Goal: Task Accomplishment & Management: Use online tool/utility

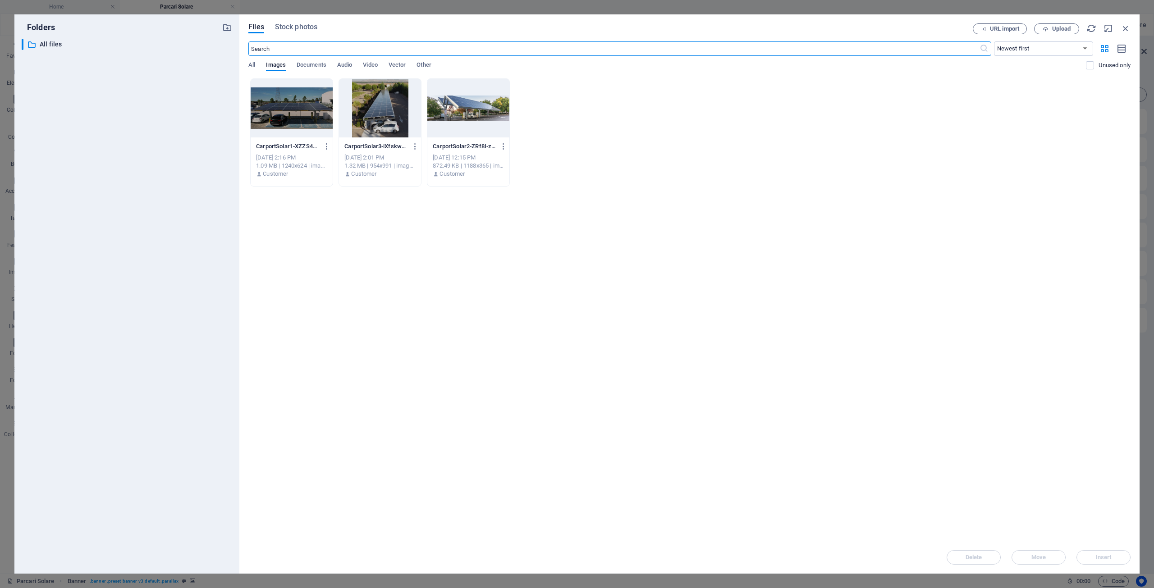
select select "ms"
select select "s"
select select "progressive"
click at [1052, 29] on span "Upload" at bounding box center [1061, 28] width 18 height 5
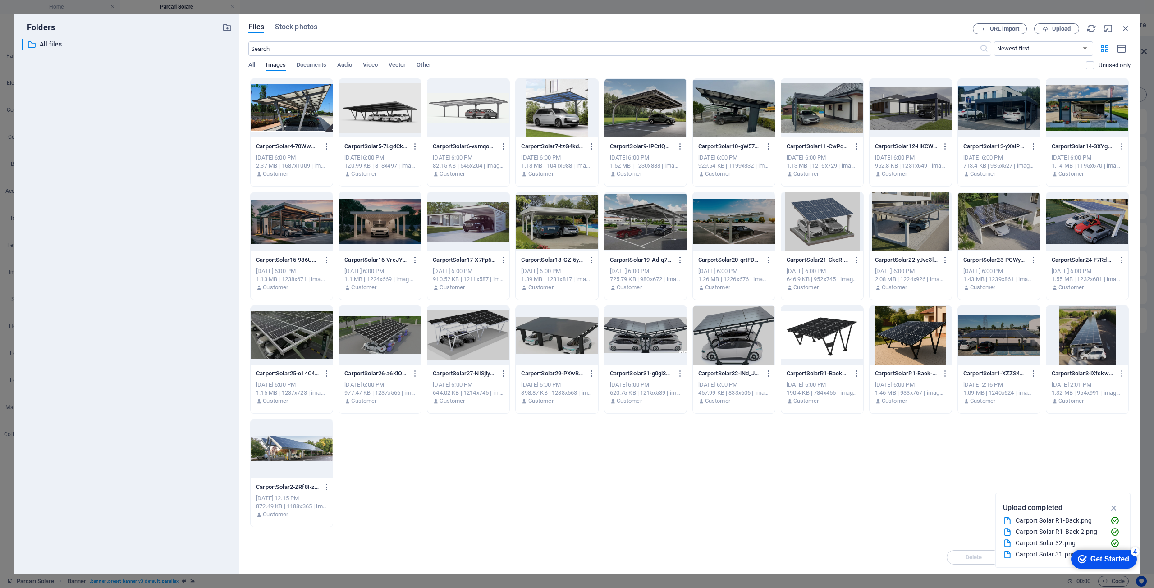
click at [561, 115] on div at bounding box center [557, 108] width 82 height 59
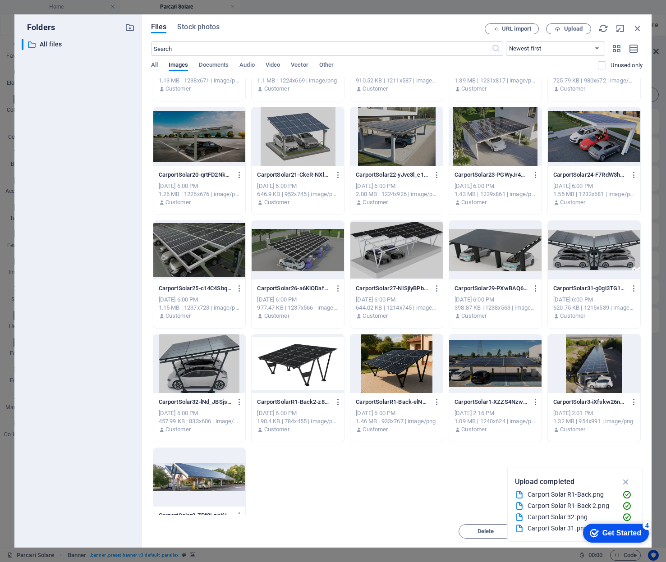
scroll to position [308, 0]
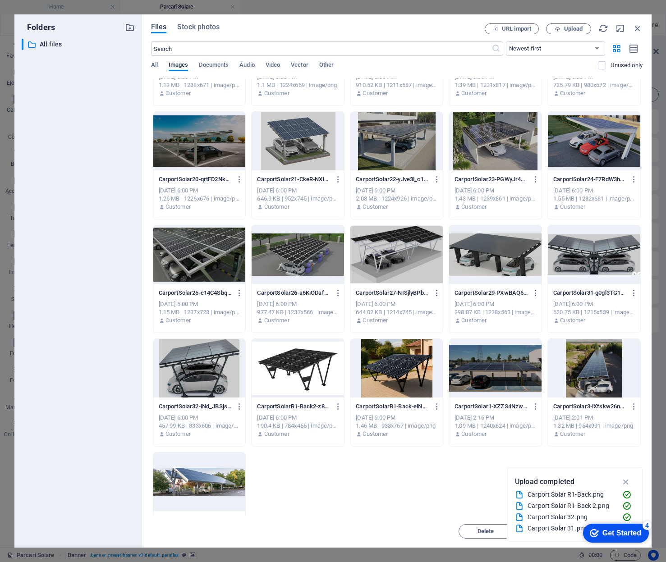
click at [156, 28] on span "Files" at bounding box center [159, 27] width 16 height 11
click at [200, 24] on span "Stock photos" at bounding box center [198, 27] width 42 height 11
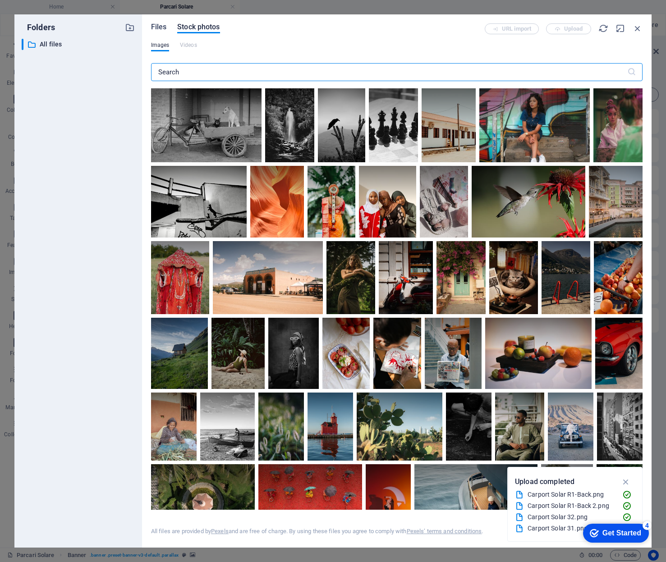
click at [159, 27] on span "Files" at bounding box center [159, 27] width 16 height 11
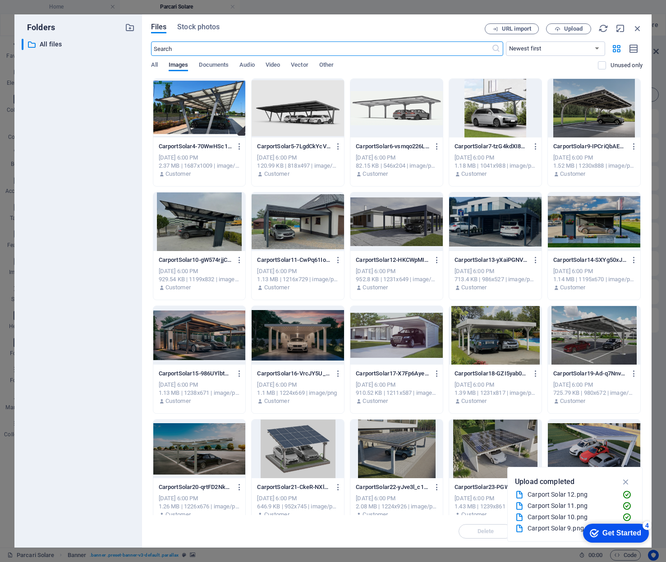
scroll to position [271, 0]
click at [614, 534] on div "Get Started" at bounding box center [621, 533] width 39 height 8
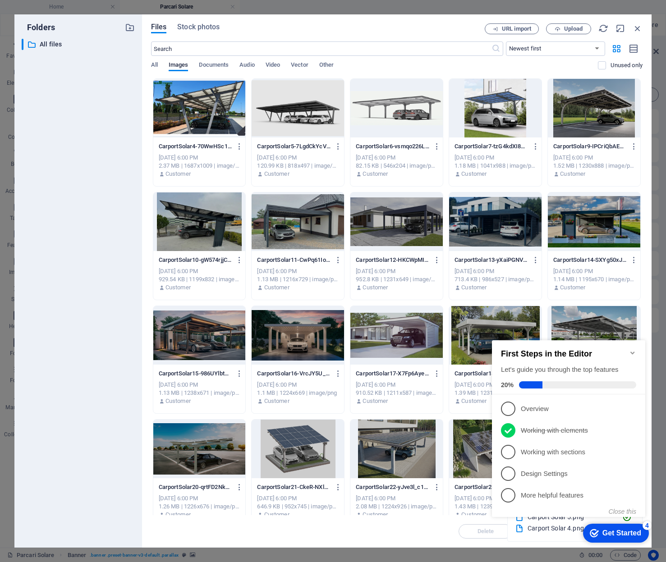
click at [634, 352] on icon "Minimize checklist" at bounding box center [632, 353] width 4 height 3
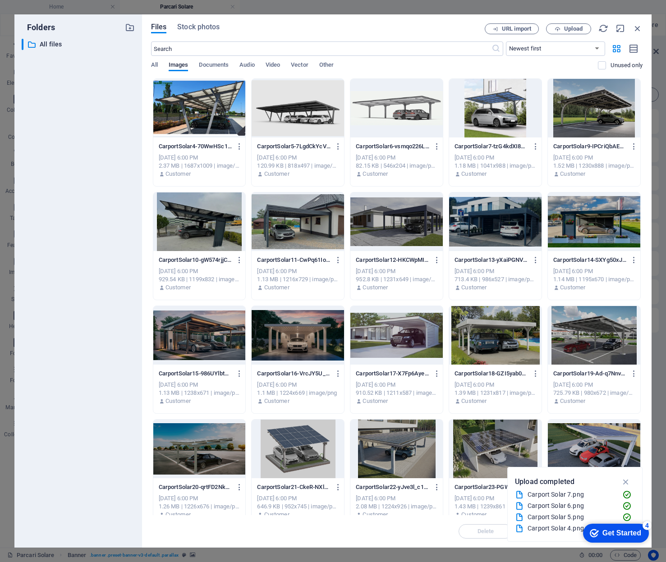
click at [427, 533] on div "Delete Move Insert" at bounding box center [397, 526] width 492 height 23
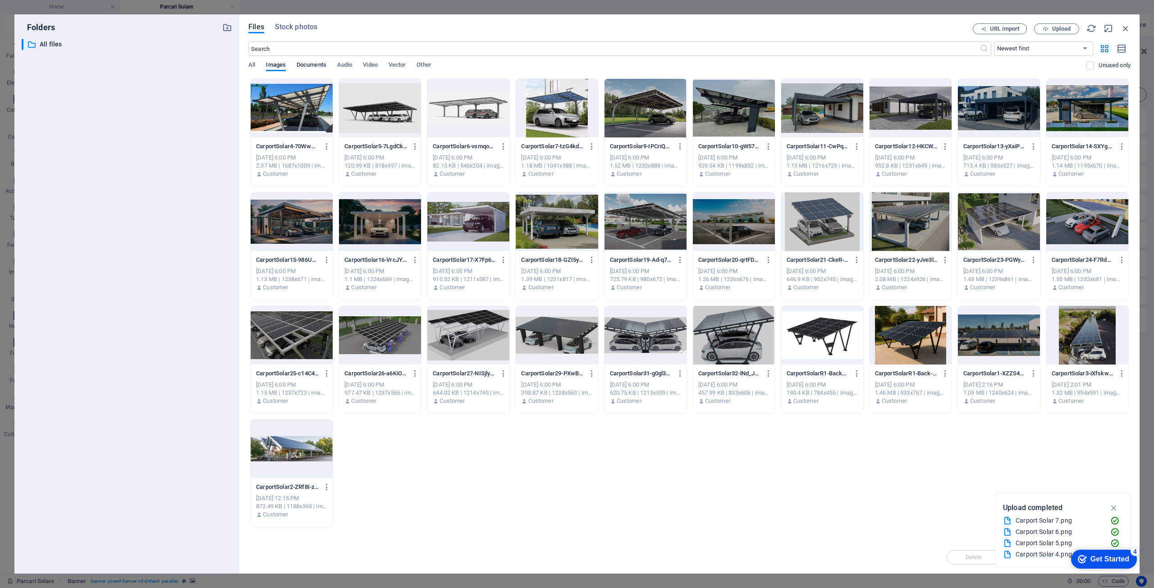
click at [311, 64] on span "Documents" at bounding box center [312, 66] width 30 height 13
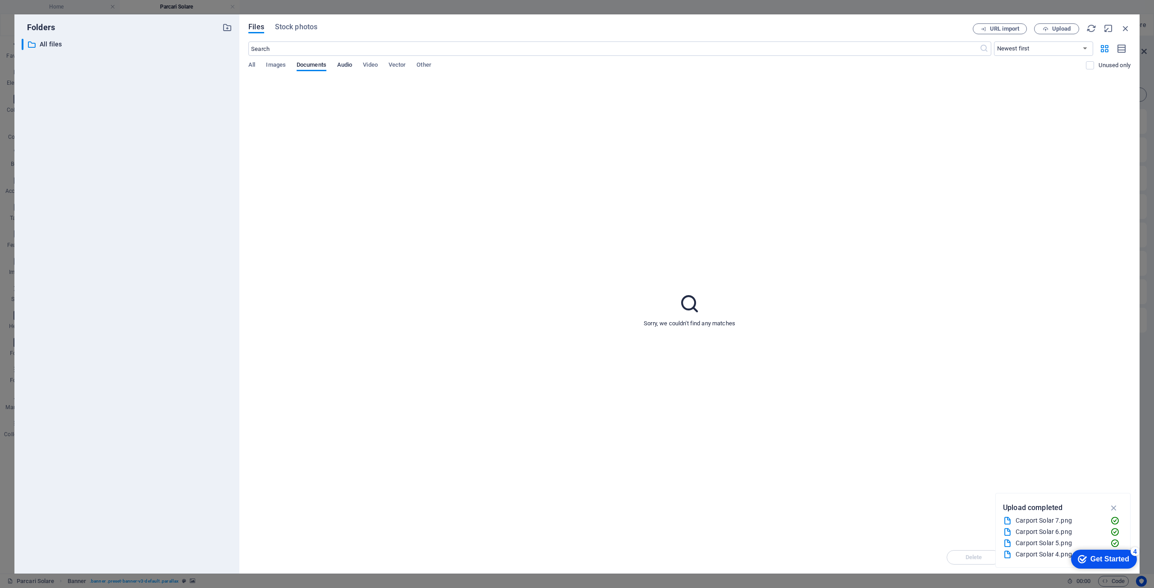
click at [345, 67] on span "Audio" at bounding box center [344, 66] width 15 height 13
click at [373, 66] on span "Video" at bounding box center [370, 66] width 14 height 13
click at [277, 67] on span "Images" at bounding box center [276, 66] width 20 height 13
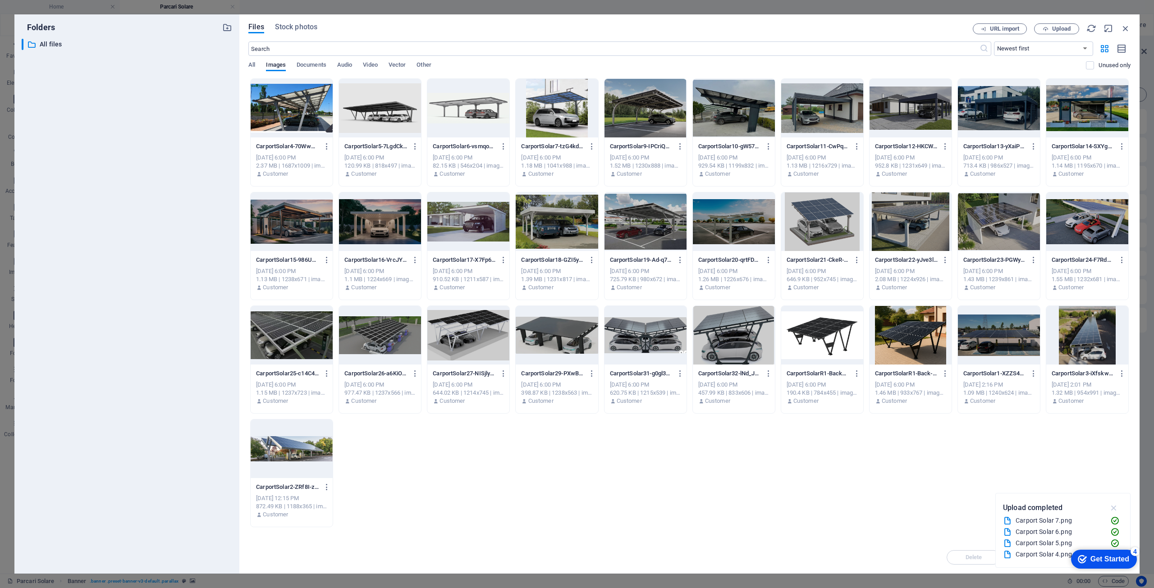
click at [1114, 509] on icon "button" at bounding box center [1114, 508] width 10 height 10
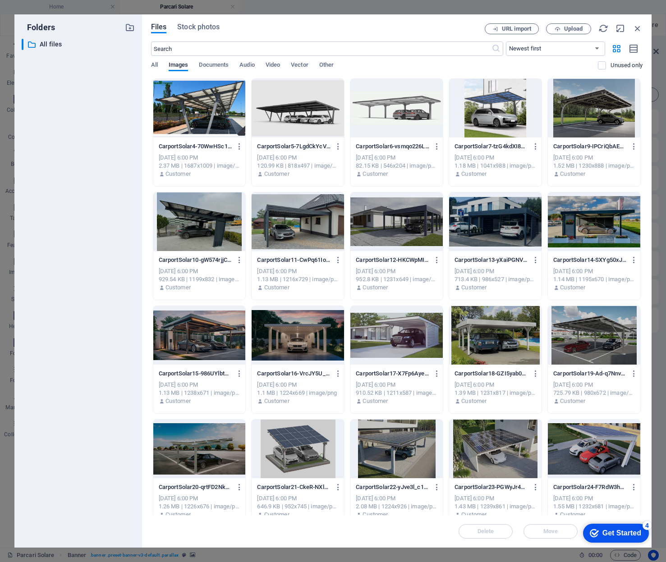
click at [610, 536] on div "Get Started" at bounding box center [621, 533] width 39 height 8
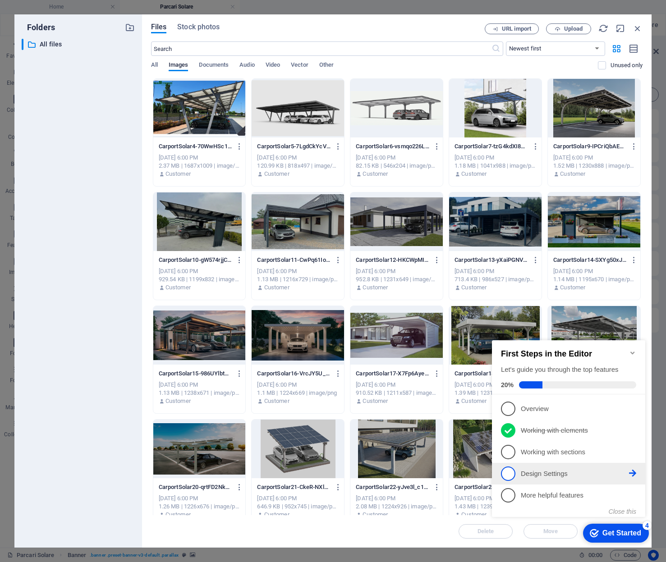
click at [509, 473] on span "4" at bounding box center [508, 474] width 14 height 14
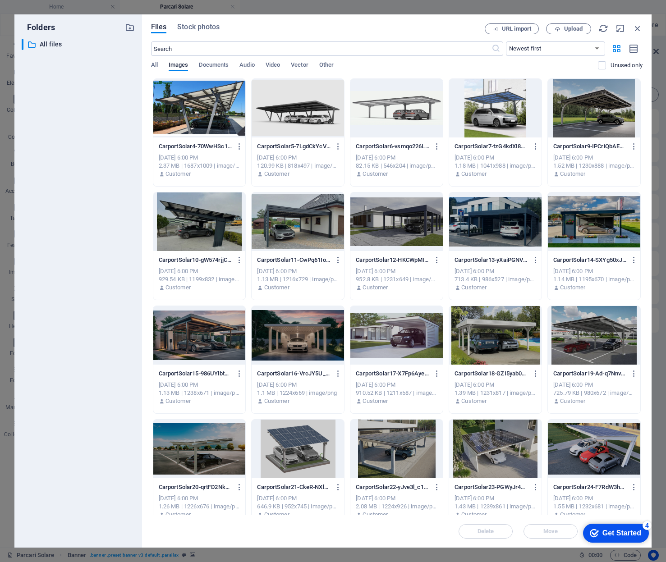
click at [623, 535] on div "Get Started" at bounding box center [621, 533] width 39 height 8
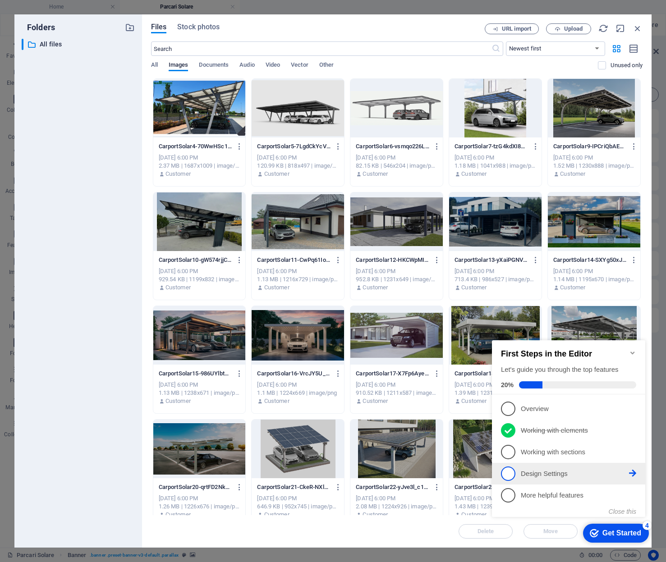
click at [632, 412] on icon at bounding box center [632, 408] width 7 height 7
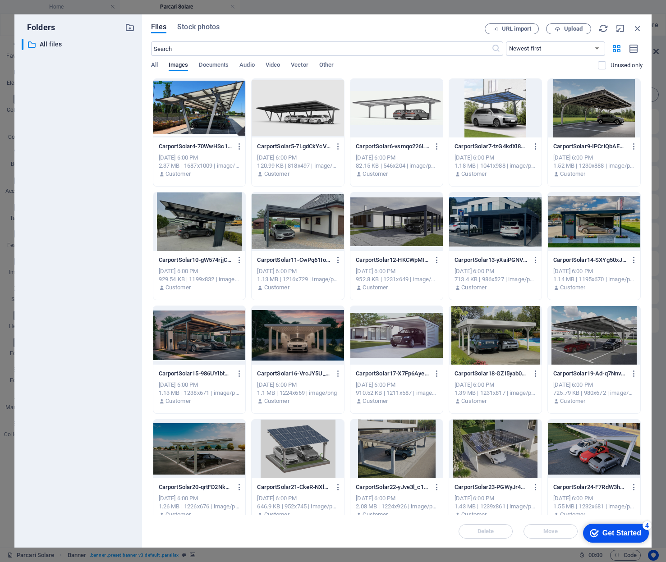
click at [622, 533] on div "Get Started" at bounding box center [621, 533] width 39 height 8
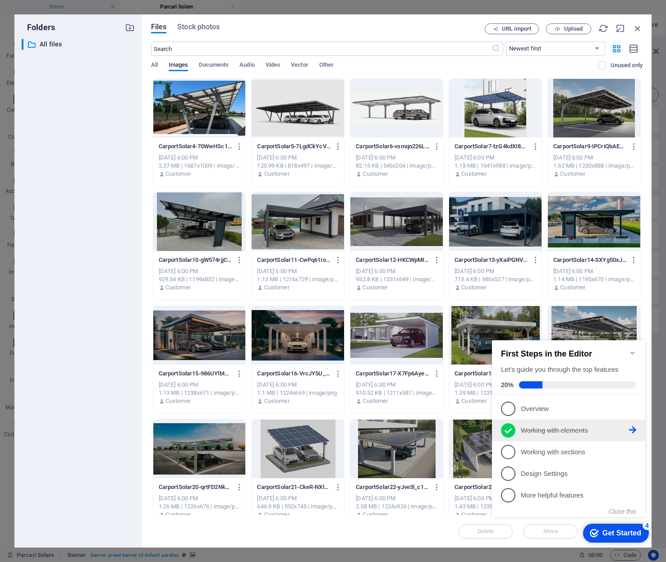
click at [612, 427] on p "Working with elements - completed" at bounding box center [575, 430] width 108 height 9
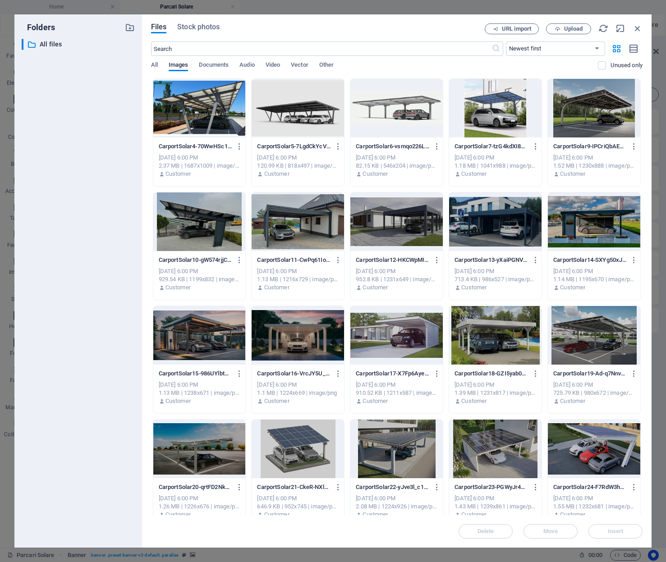
scroll to position [0, 0]
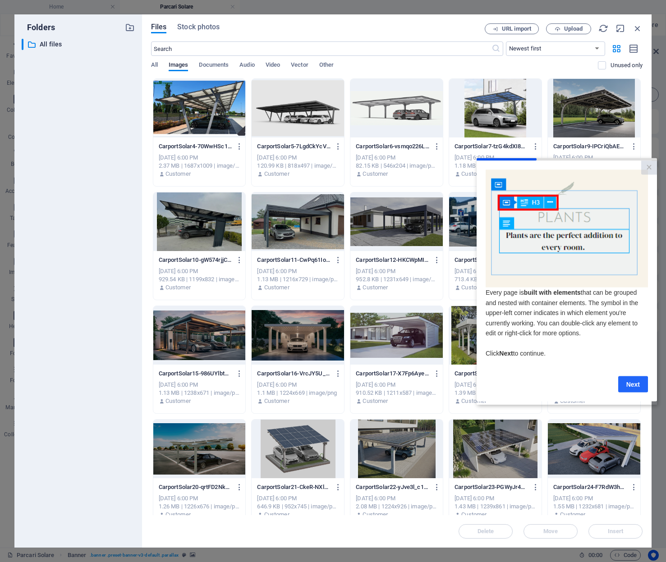
click at [636, 388] on link "Next" at bounding box center [633, 384] width 30 height 16
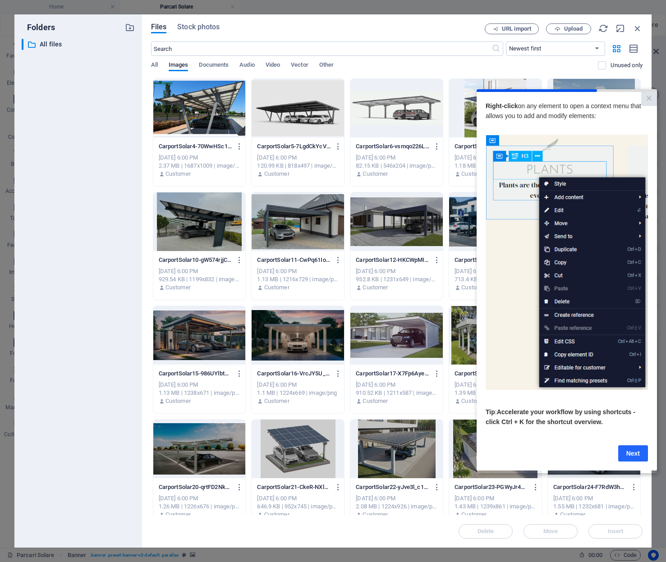
click at [635, 455] on link "Next" at bounding box center [633, 453] width 30 height 16
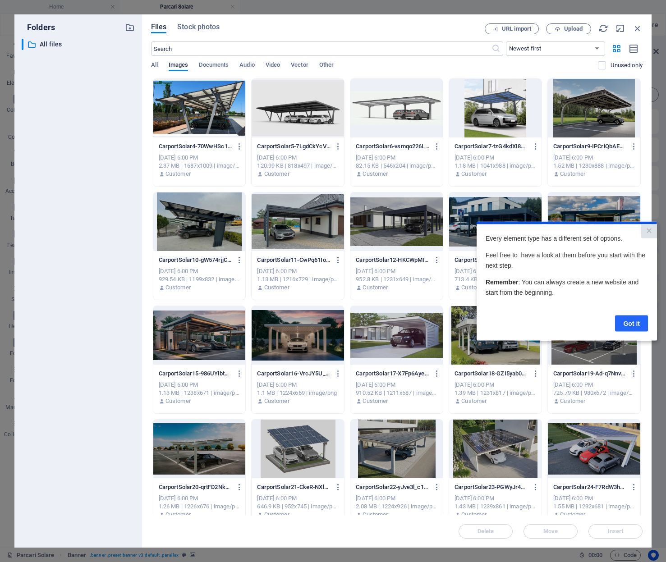
click at [633, 325] on link "Got it" at bounding box center [631, 323] width 33 height 16
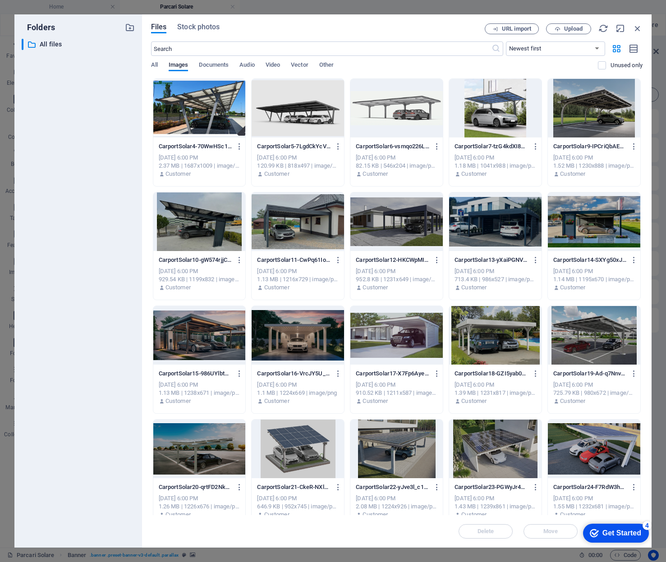
drag, startPoint x: 625, startPoint y: 535, endPoint x: 712, endPoint y: 671, distance: 161.1
click at [625, 536] on div "Get Started" at bounding box center [621, 533] width 39 height 8
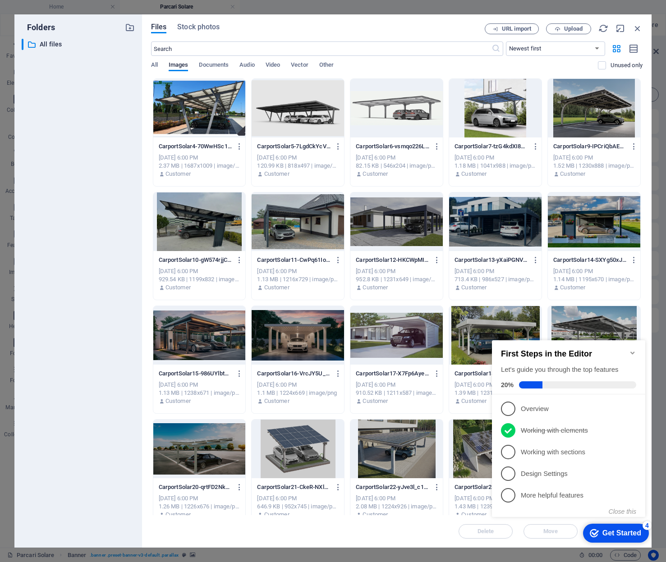
click at [625, 530] on div "Get Started" at bounding box center [621, 533] width 39 height 8
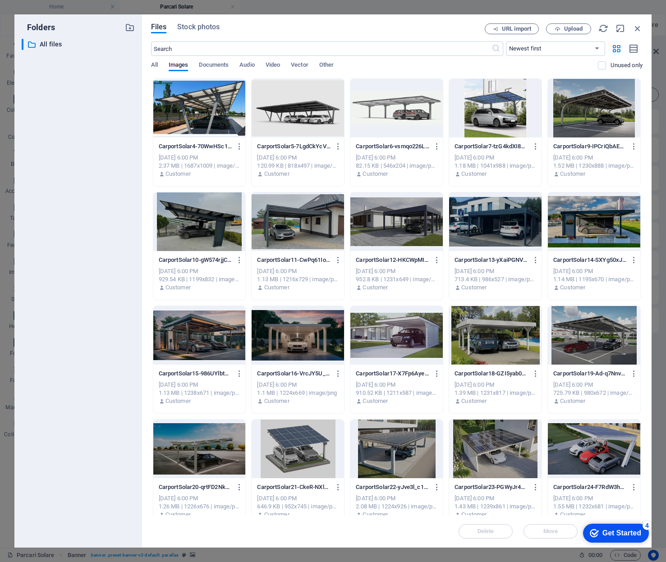
click at [641, 538] on div "Get Started" at bounding box center [621, 533] width 39 height 8
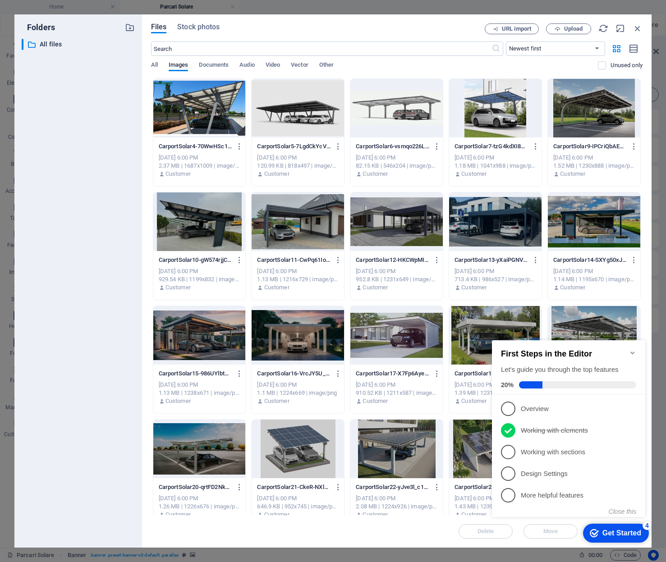
click at [625, 530] on div "Get Started" at bounding box center [621, 533] width 39 height 8
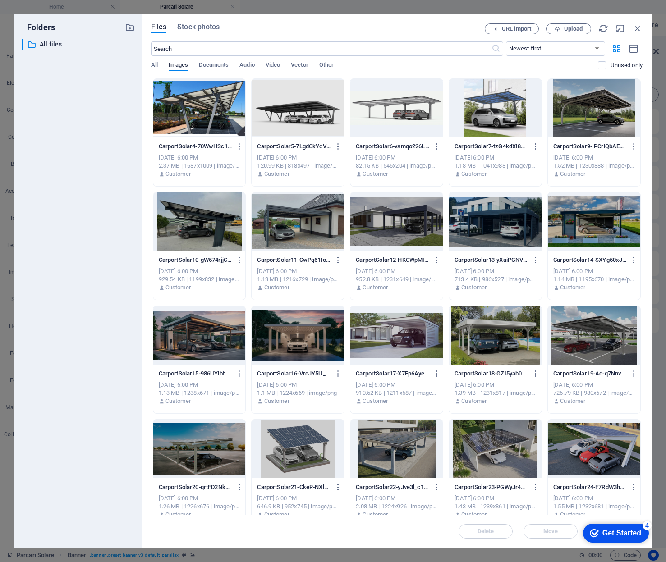
click at [625, 530] on div "Get Started" at bounding box center [621, 533] width 39 height 8
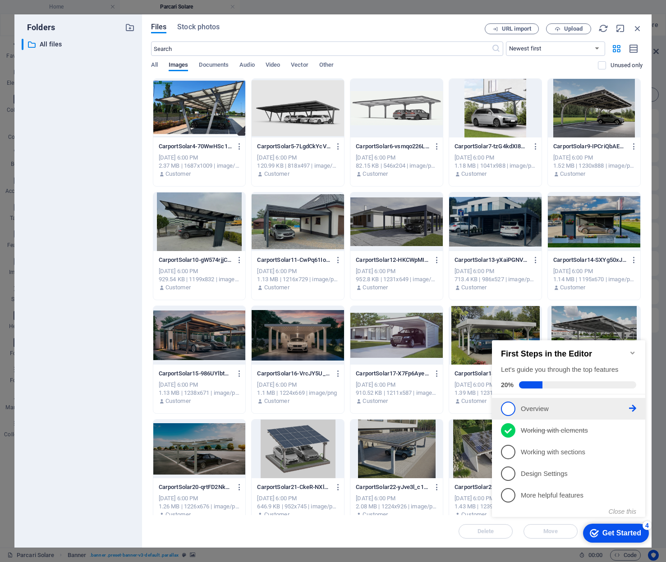
click at [626, 404] on p "Overview - incomplete" at bounding box center [575, 408] width 108 height 9
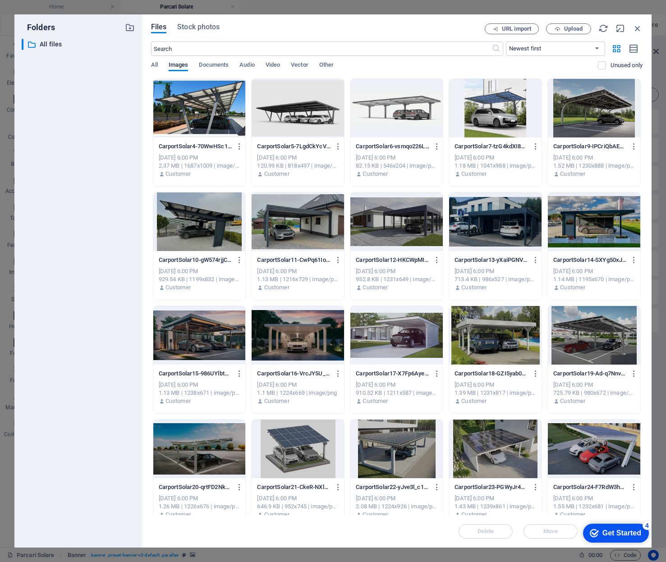
click at [624, 540] on div "checkmark Get Started 4" at bounding box center [616, 533] width 66 height 19
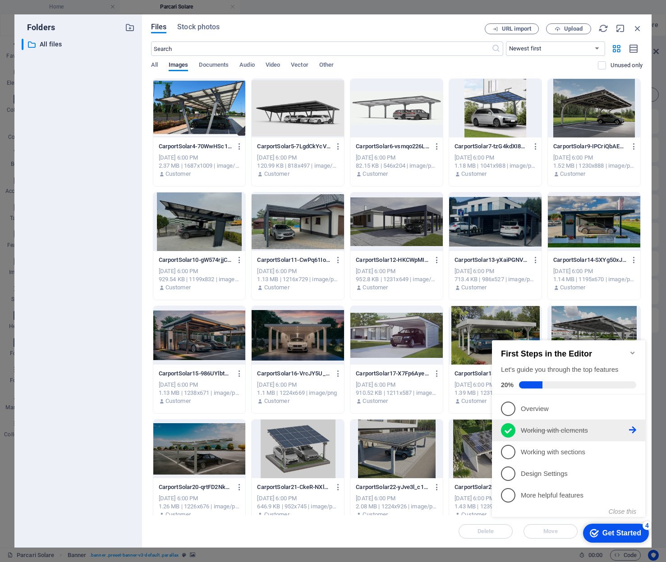
click at [626, 428] on p "Working with elements - completed" at bounding box center [575, 430] width 108 height 9
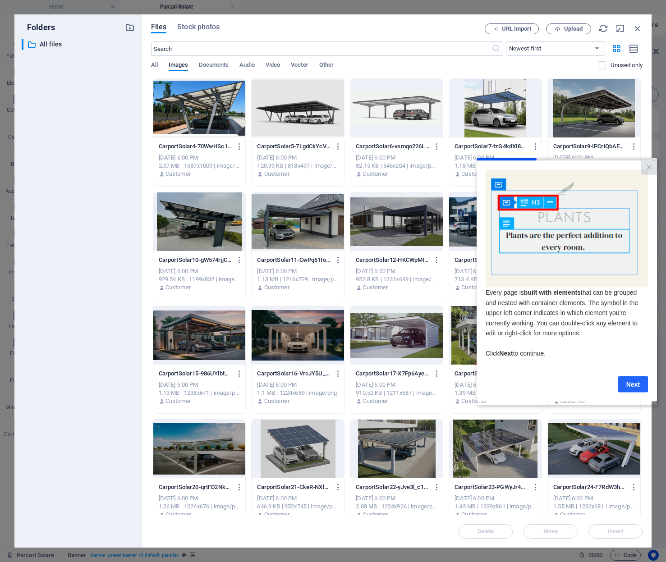
click at [630, 388] on link "Next" at bounding box center [633, 384] width 30 height 16
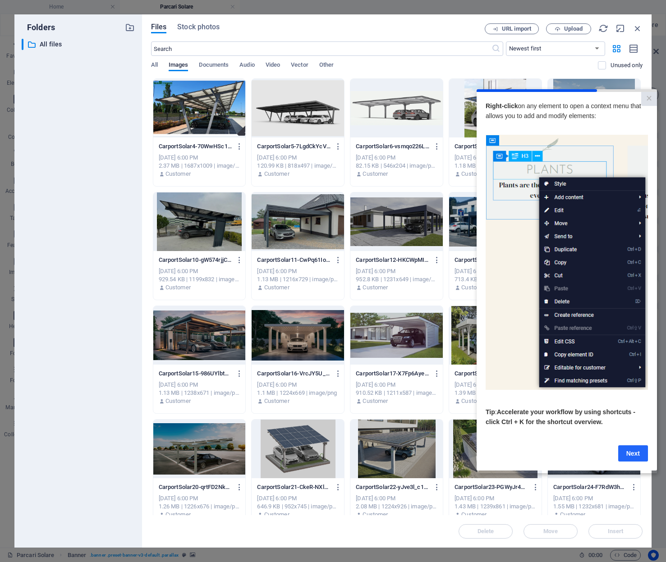
drag, startPoint x: 638, startPoint y: 455, endPoint x: 1114, endPoint y: 544, distance: 484.8
click at [638, 455] on link "Next" at bounding box center [633, 453] width 30 height 16
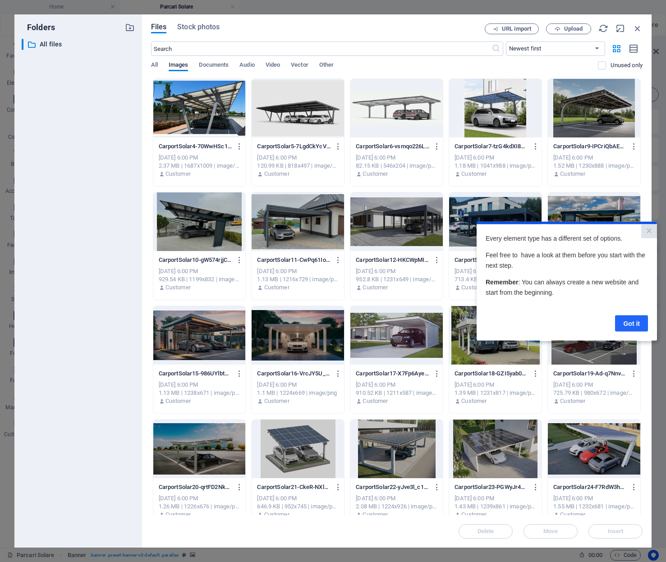
click at [628, 325] on link "Got it" at bounding box center [631, 323] width 33 height 16
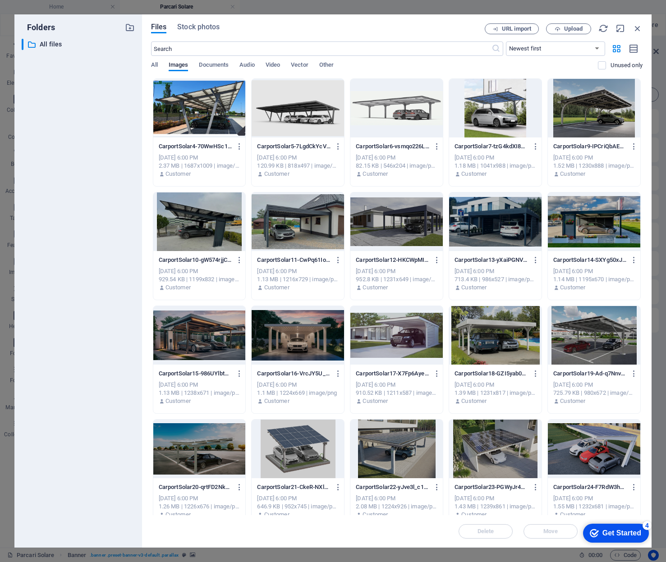
click at [619, 530] on div "Get Started" at bounding box center [621, 533] width 39 height 8
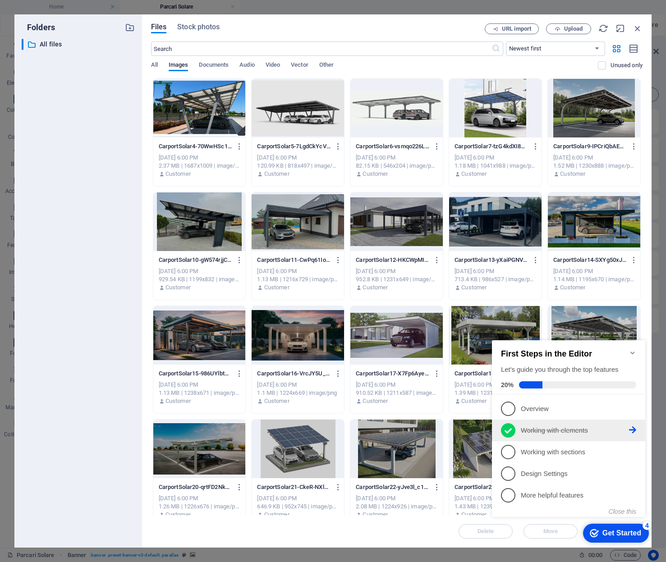
click at [607, 429] on p "Working with elements - completed" at bounding box center [575, 430] width 108 height 9
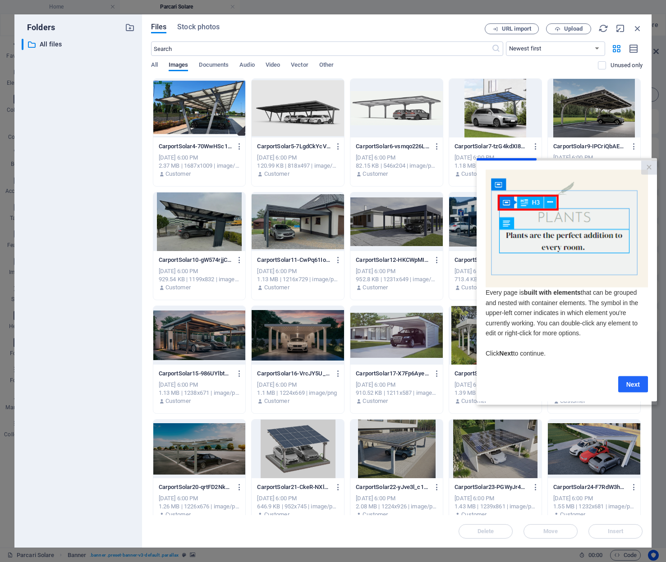
click at [631, 388] on link "Next" at bounding box center [633, 384] width 30 height 16
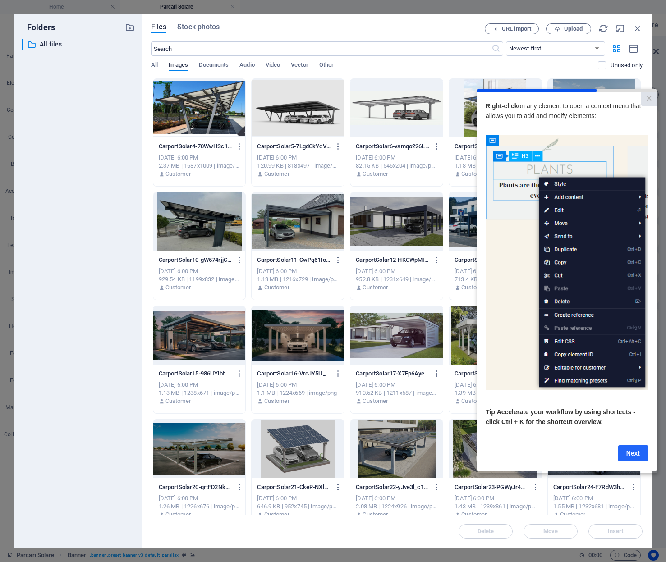
click at [634, 455] on link "Next" at bounding box center [633, 453] width 30 height 16
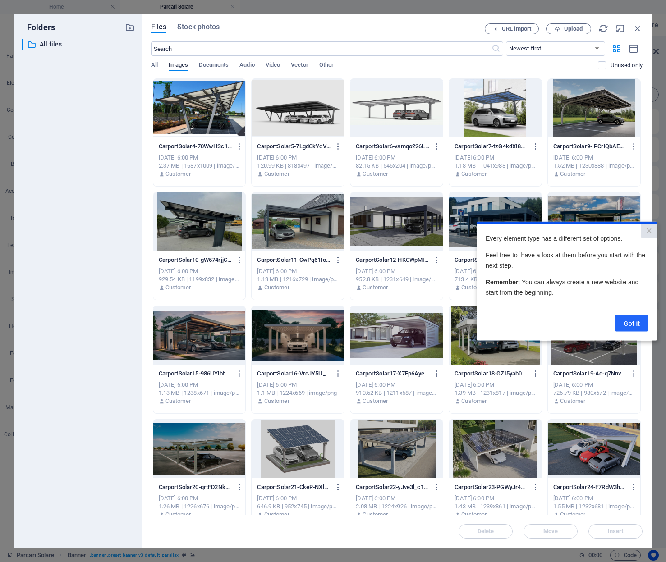
click at [626, 322] on link "Got it" at bounding box center [631, 323] width 33 height 16
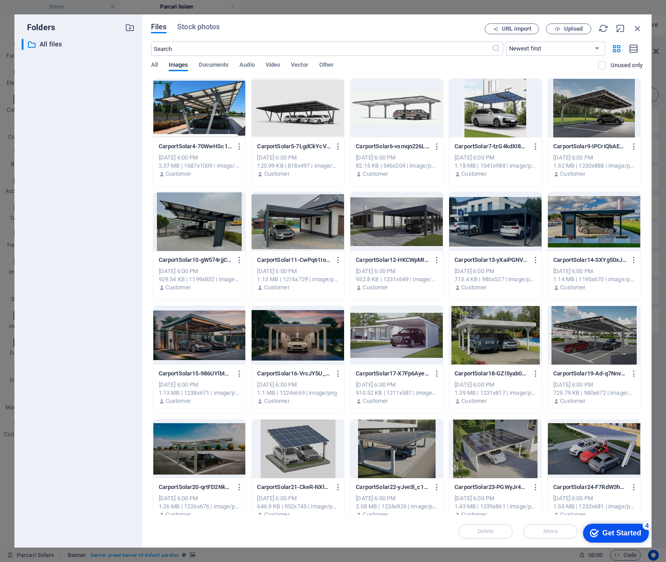
click at [622, 531] on div "Get Started" at bounding box center [621, 533] width 39 height 8
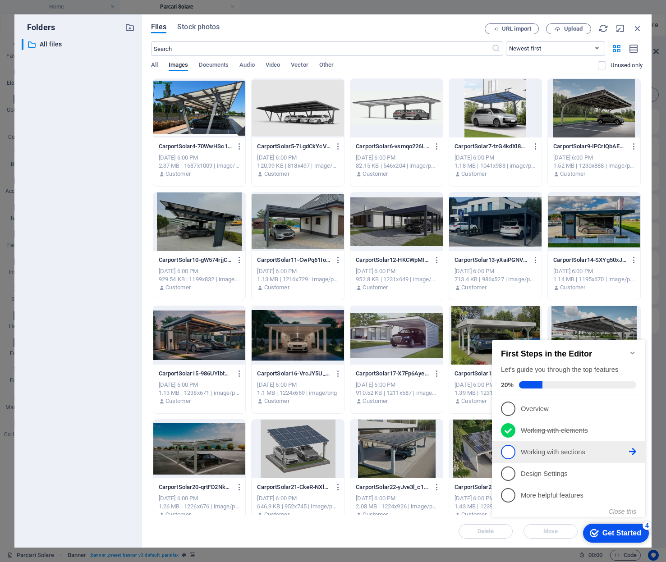
click at [617, 453] on p "Working with sections - incomplete" at bounding box center [575, 452] width 108 height 9
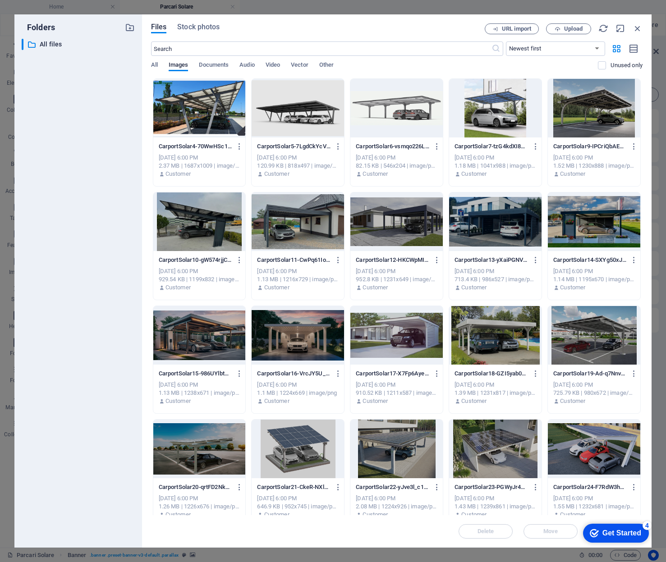
drag, startPoint x: 625, startPoint y: 528, endPoint x: 711, endPoint y: 718, distance: 209.3
click at [625, 528] on div "checkmark Get Started 4" at bounding box center [616, 533] width 66 height 19
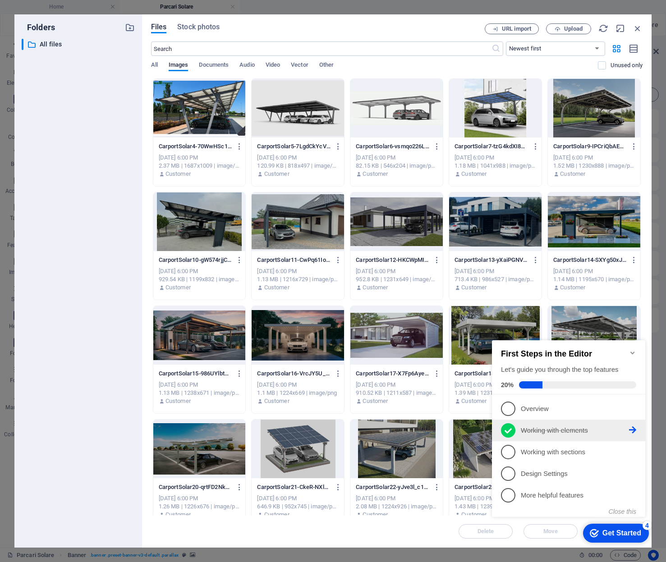
click at [634, 430] on icon at bounding box center [632, 430] width 7 height 7
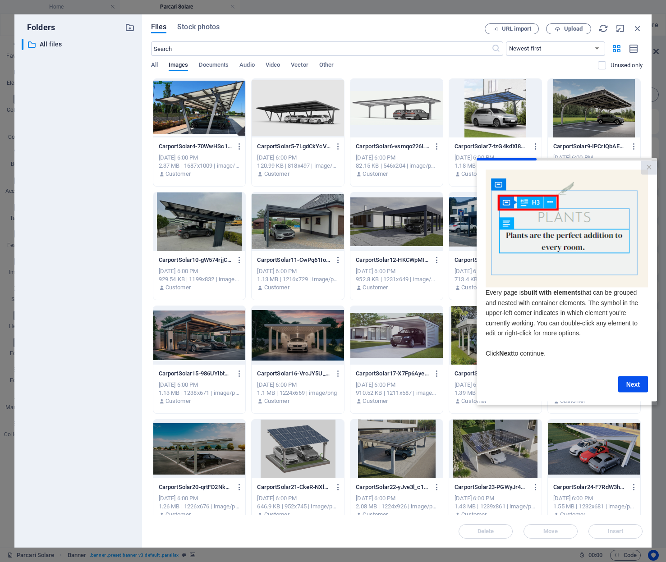
click at [562, 220] on img at bounding box center [567, 229] width 162 height 118
click at [634, 386] on link "Next" at bounding box center [633, 384] width 30 height 16
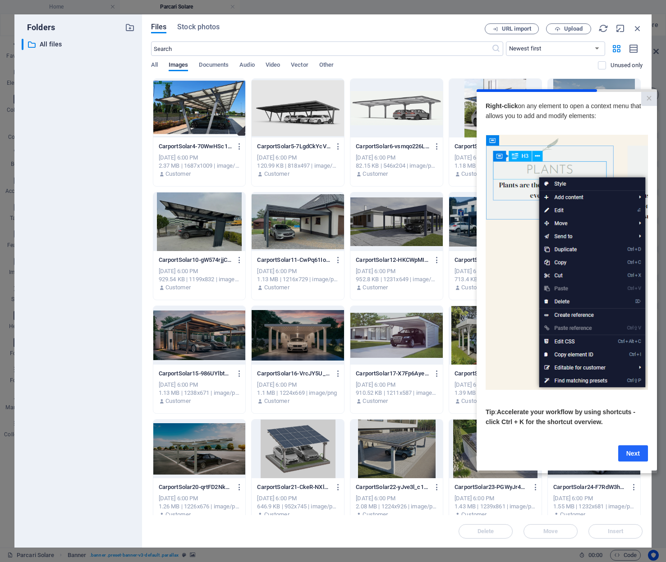
click at [630, 454] on link "Next" at bounding box center [633, 453] width 30 height 16
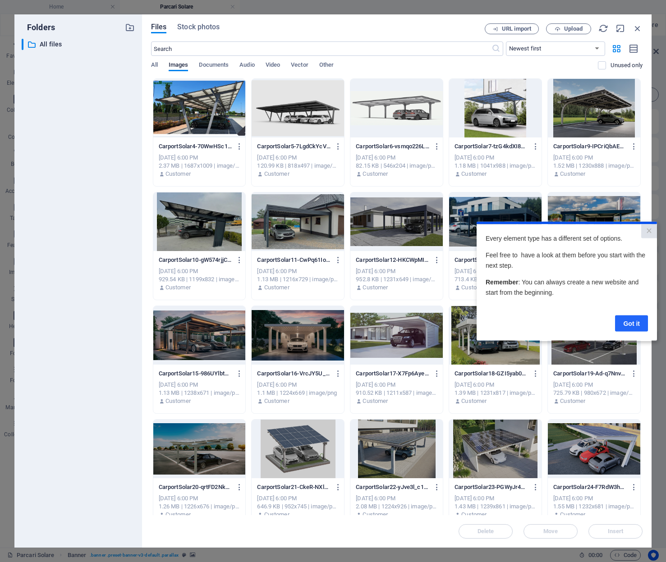
click at [629, 319] on link "Got it" at bounding box center [631, 323] width 33 height 16
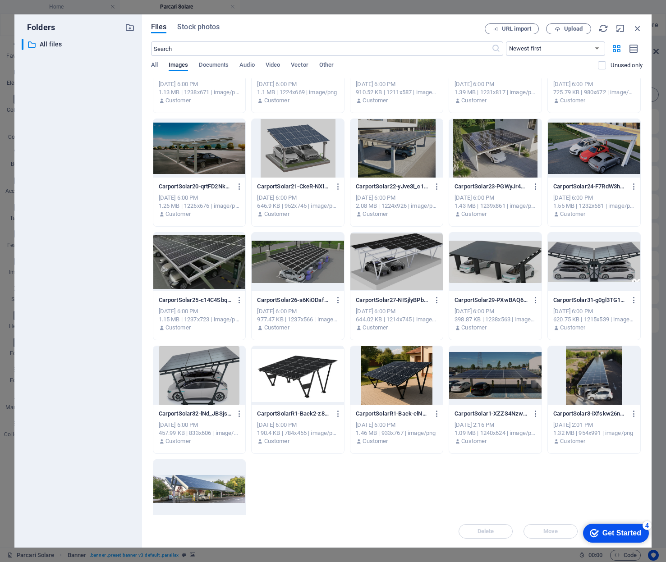
scroll to position [353, 0]
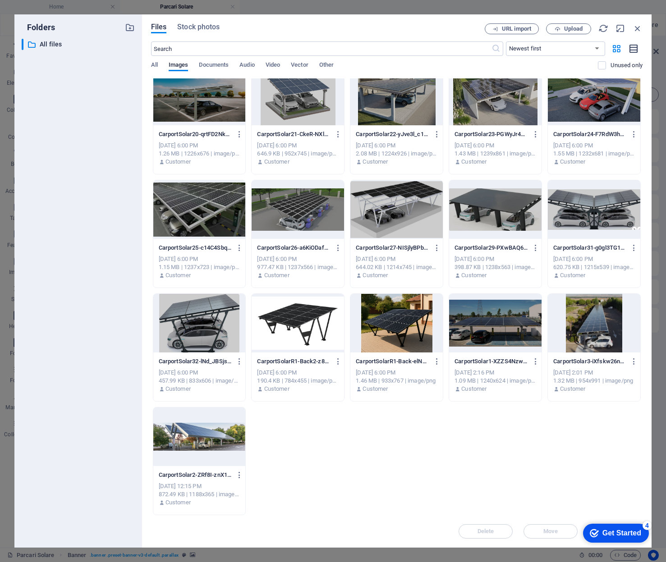
click at [636, 49] on icon "button" at bounding box center [634, 49] width 10 height 10
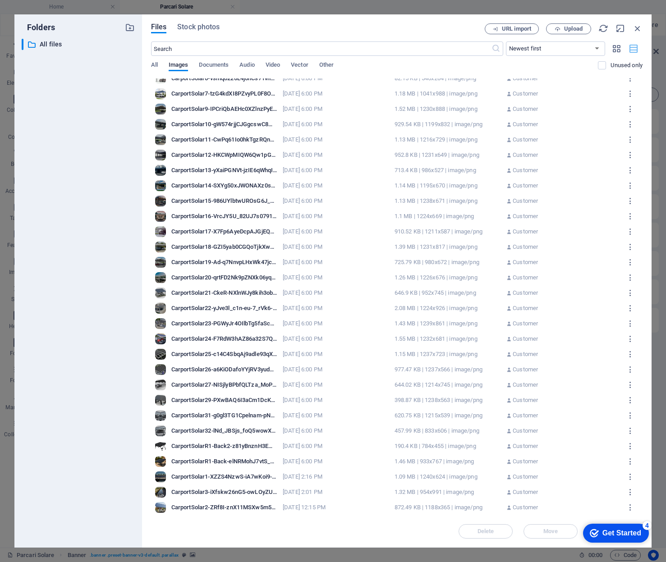
scroll to position [38, 0]
click at [616, 50] on icon "button" at bounding box center [616, 49] width 10 height 10
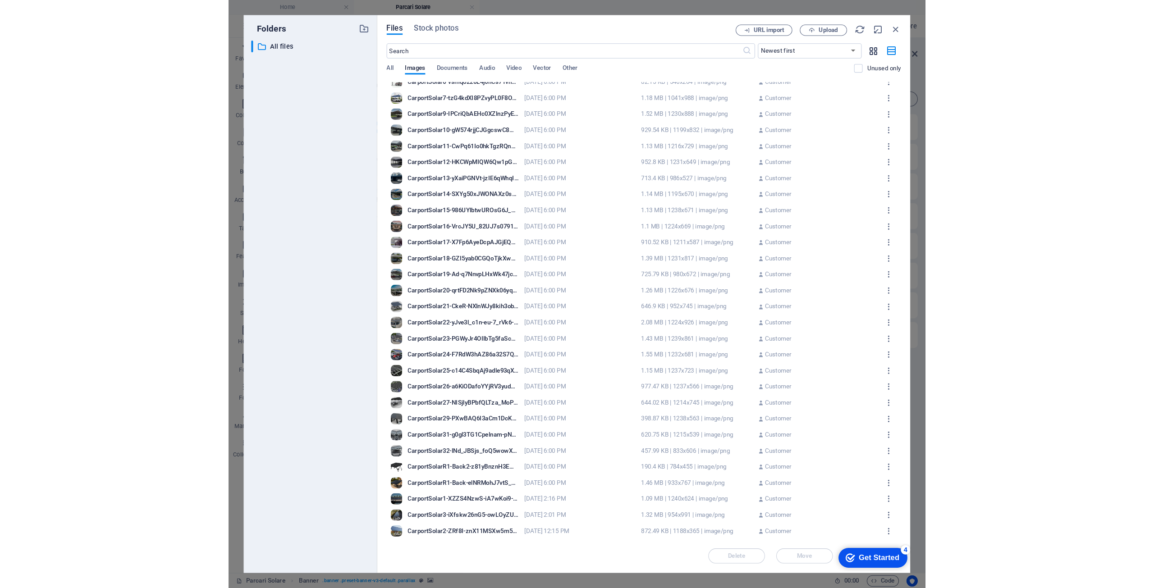
scroll to position [353, 0]
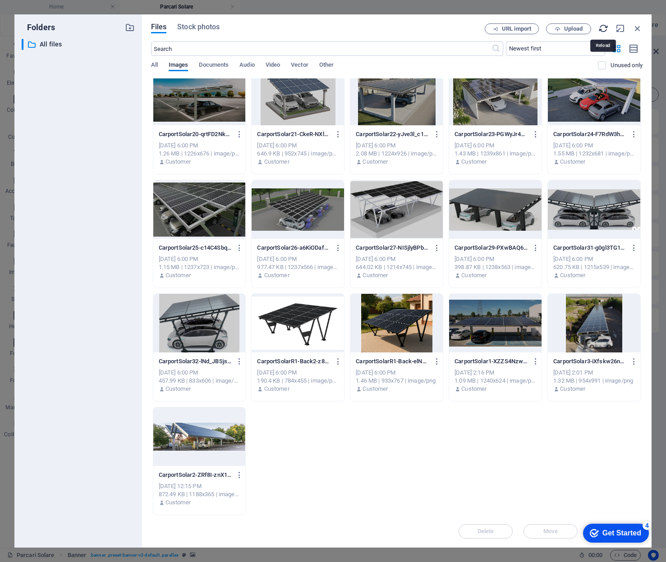
click at [603, 28] on icon "button" at bounding box center [603, 28] width 10 height 10
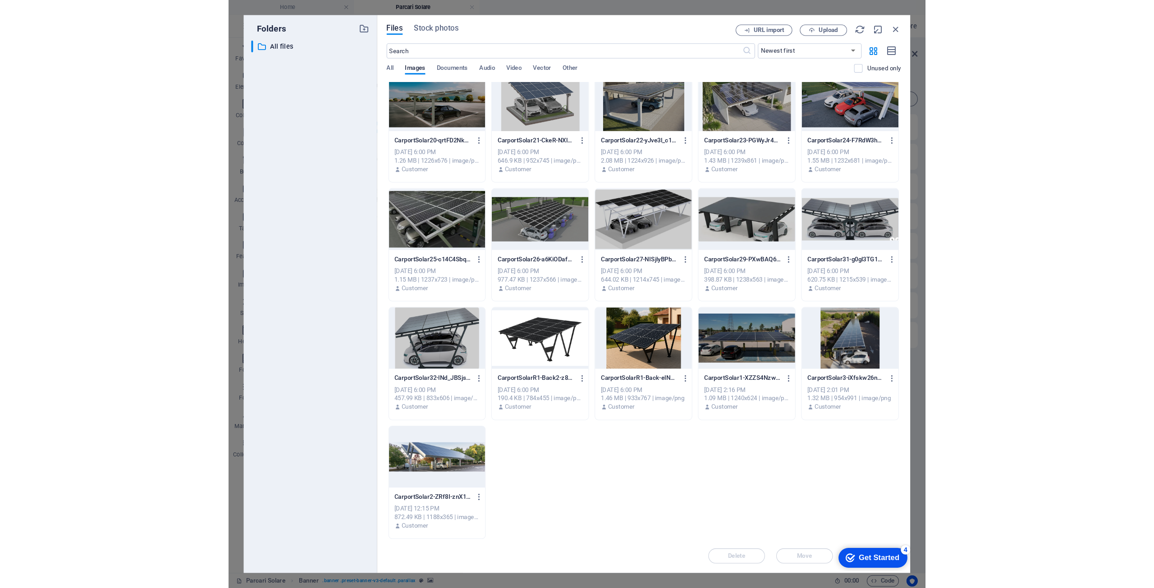
scroll to position [0, 0]
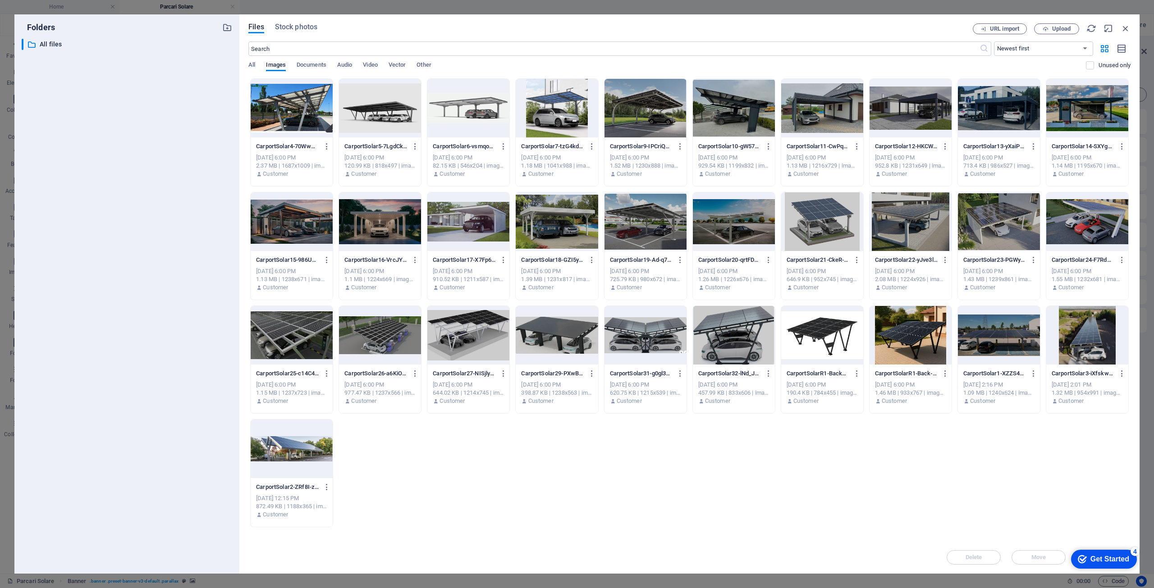
click at [182, 7] on div "Folders ​ All files All files Files Stock photos URL import Upload ​ Newest fir…" at bounding box center [577, 294] width 1154 height 588
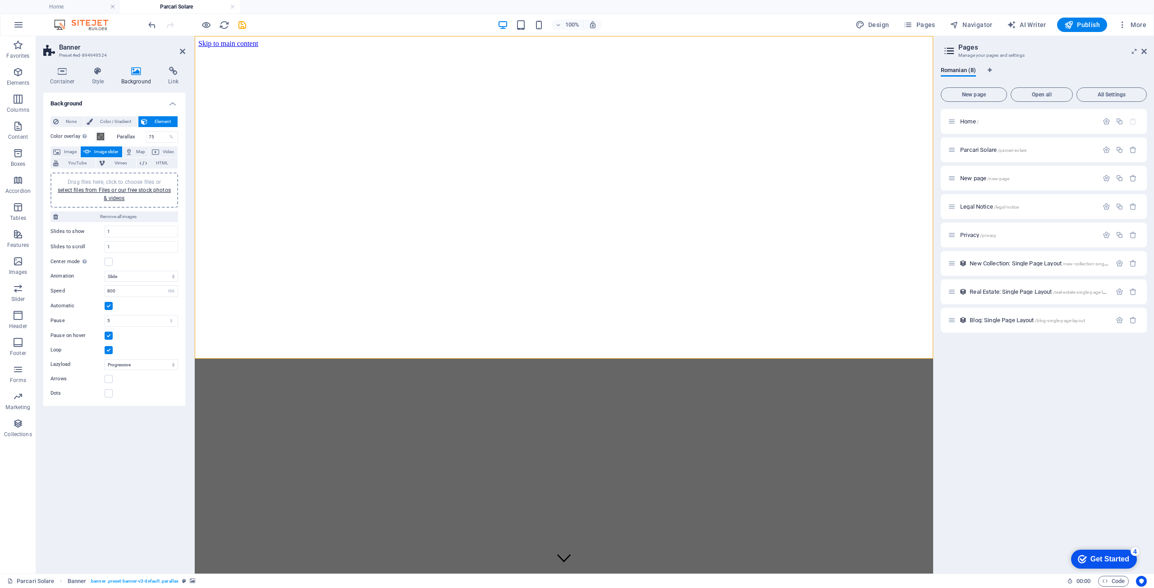
click at [106, 151] on span "Image slider" at bounding box center [106, 152] width 26 height 11
click at [124, 188] on link "select files from Files or our free stock photos & videos" at bounding box center [114, 194] width 113 height 14
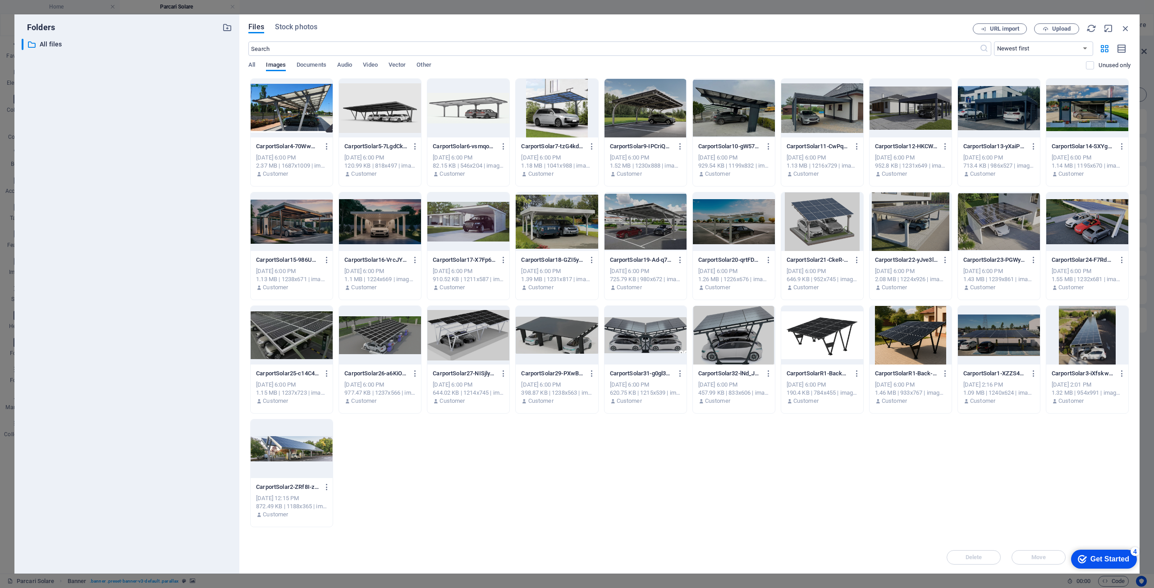
click at [283, 100] on div at bounding box center [292, 108] width 82 height 59
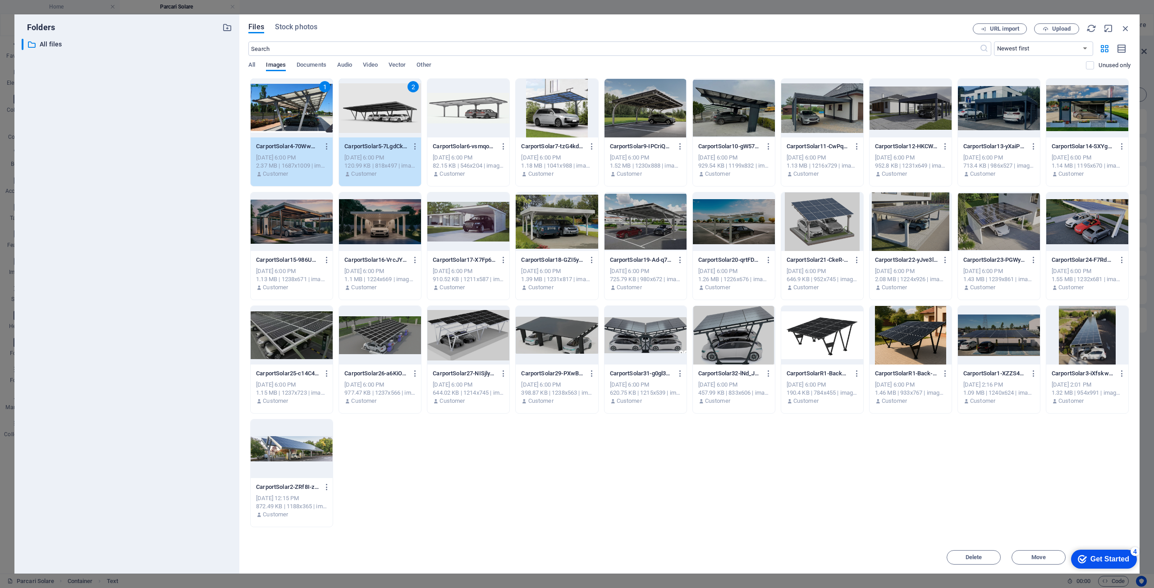
click at [455, 120] on div at bounding box center [468, 108] width 82 height 59
click at [549, 107] on div at bounding box center [557, 108] width 82 height 59
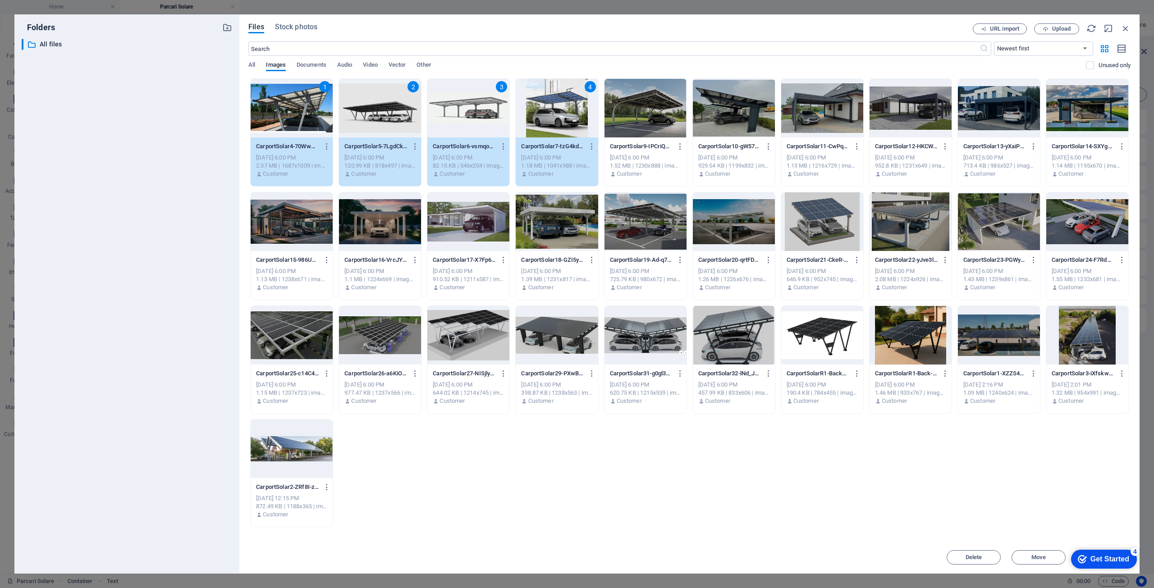
click at [635, 106] on div at bounding box center [646, 108] width 82 height 59
click at [724, 108] on div at bounding box center [734, 108] width 82 height 59
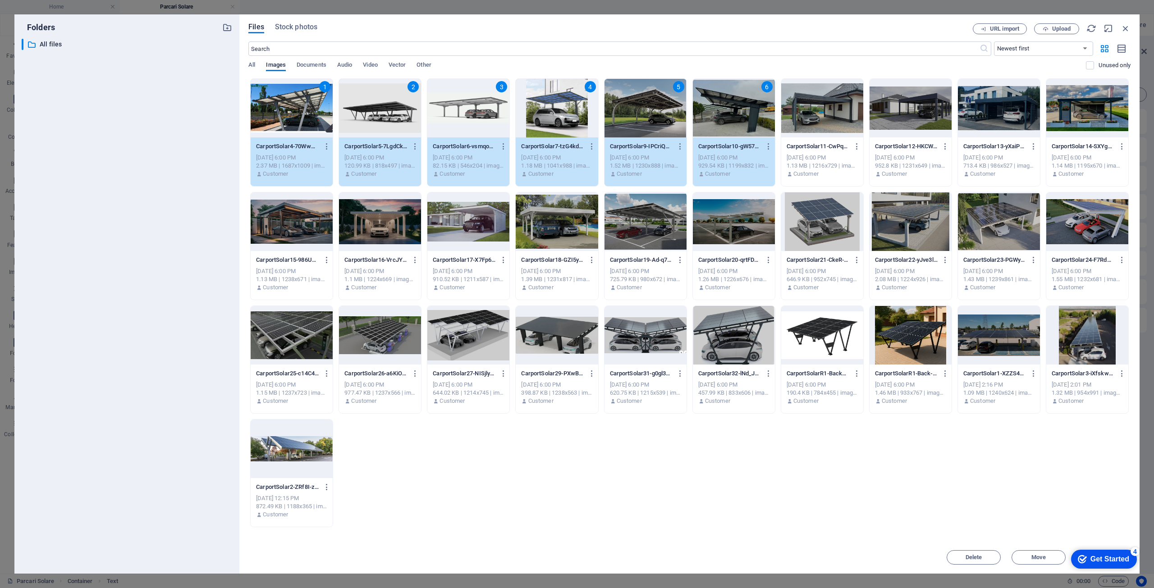
click at [813, 110] on div at bounding box center [822, 108] width 82 height 59
click at [908, 114] on div at bounding box center [911, 108] width 82 height 59
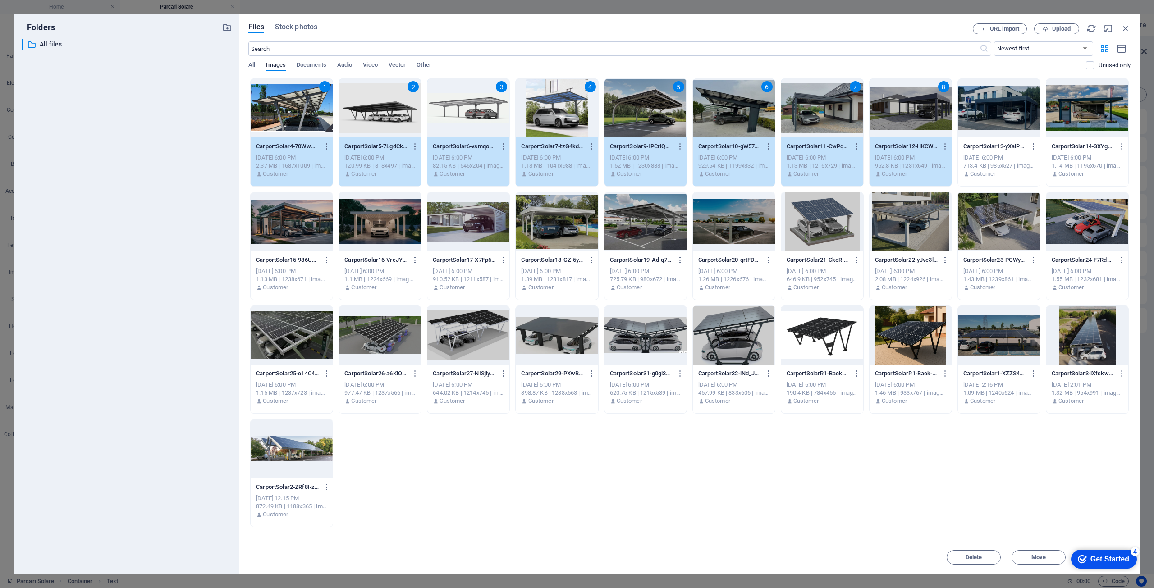
drag, startPoint x: 986, startPoint y: 112, endPoint x: 1015, endPoint y: 111, distance: 28.9
click at [987, 111] on div at bounding box center [999, 108] width 82 height 59
click at [1087, 109] on div at bounding box center [1088, 108] width 82 height 59
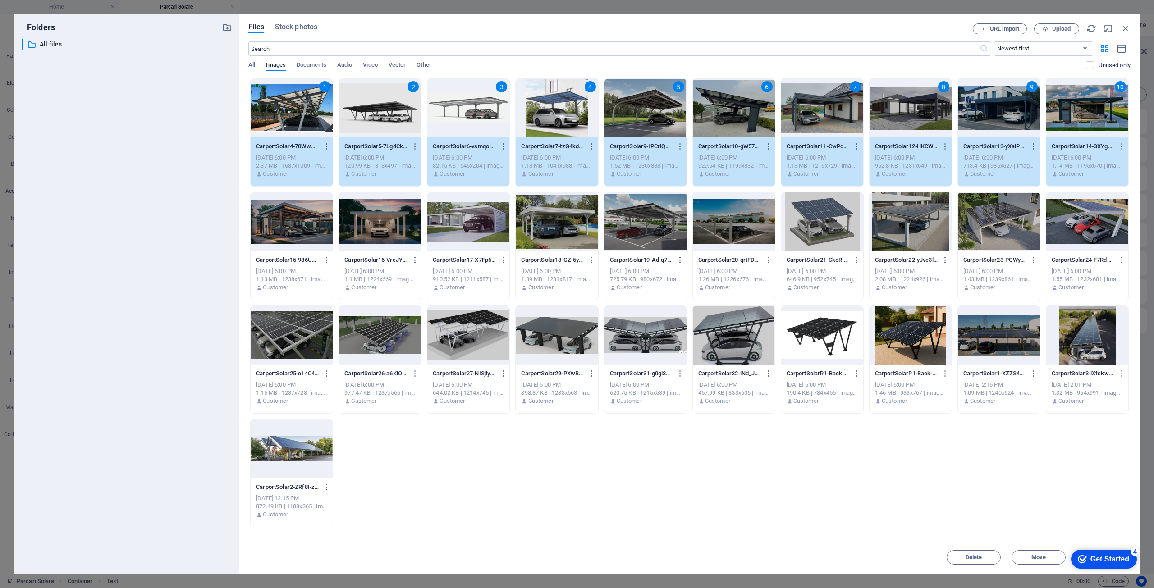
click at [275, 225] on div at bounding box center [292, 222] width 82 height 59
click at [375, 222] on div at bounding box center [380, 222] width 82 height 59
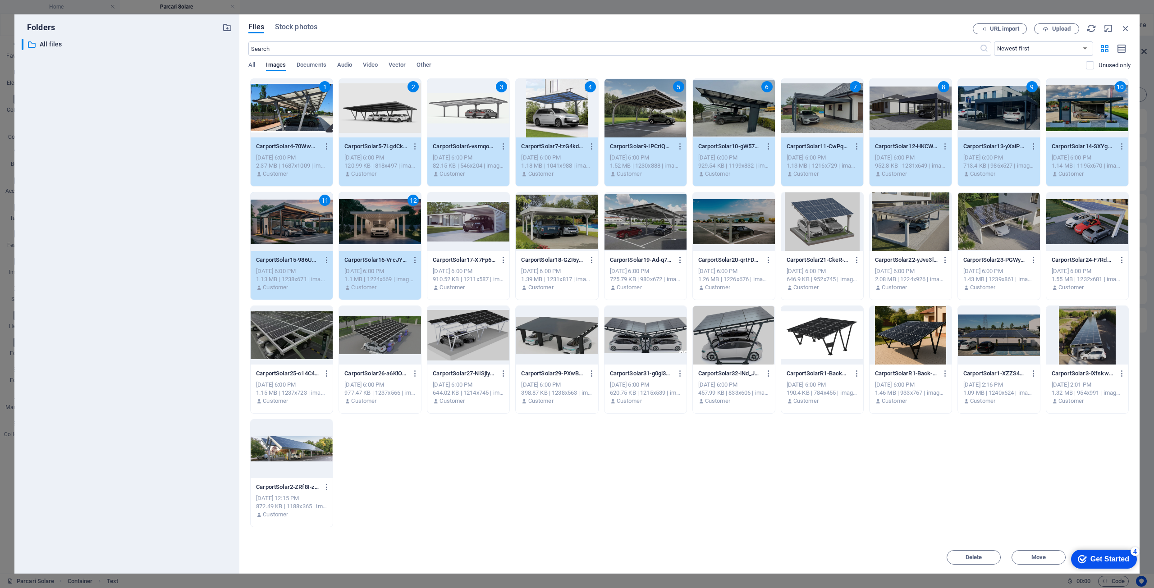
drag, startPoint x: 465, startPoint y: 222, endPoint x: 478, endPoint y: 224, distance: 12.8
click at [466, 222] on div at bounding box center [468, 222] width 82 height 59
click at [539, 220] on div at bounding box center [557, 222] width 82 height 59
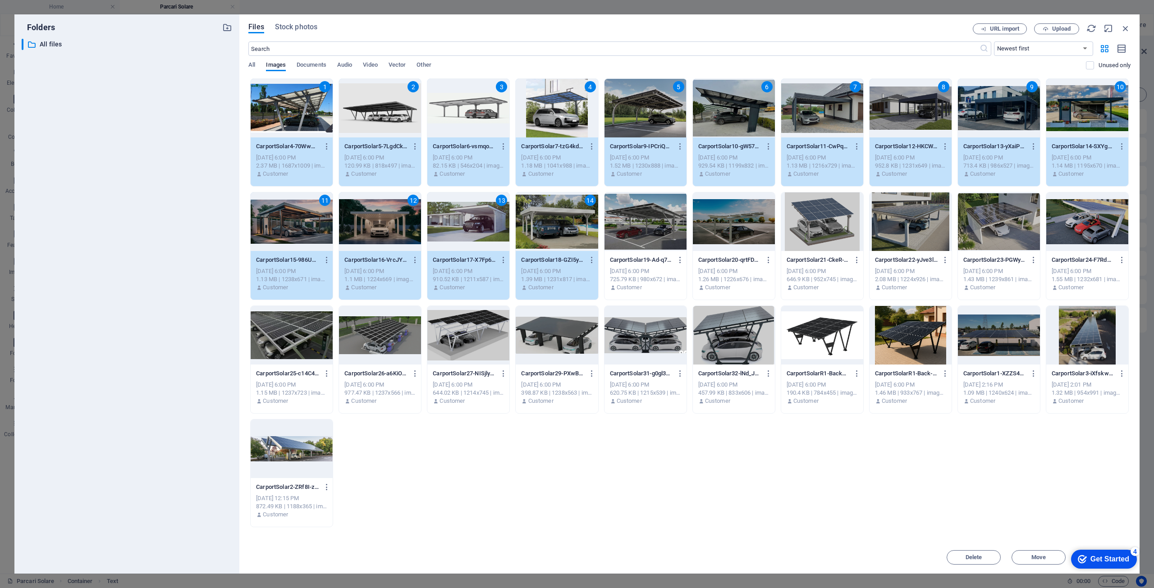
drag, startPoint x: 638, startPoint y: 223, endPoint x: 681, endPoint y: 225, distance: 43.3
click at [641, 223] on div at bounding box center [646, 222] width 82 height 59
click at [732, 225] on div at bounding box center [734, 222] width 82 height 59
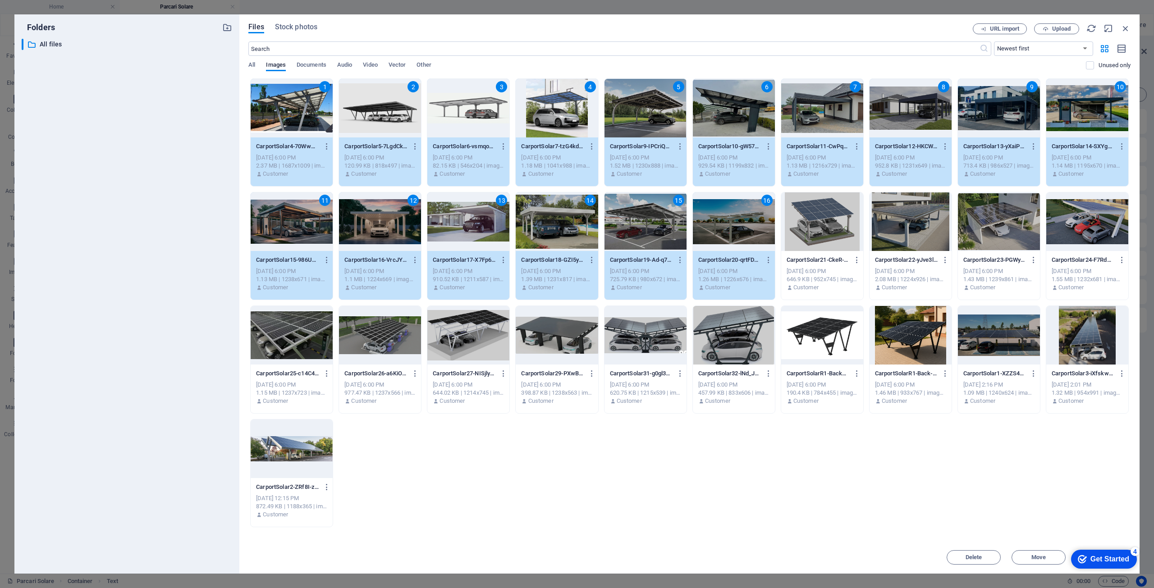
drag, startPoint x: 813, startPoint y: 224, endPoint x: 844, endPoint y: 225, distance: 31.1
click at [814, 224] on div at bounding box center [822, 222] width 82 height 59
click at [900, 225] on div at bounding box center [911, 222] width 82 height 59
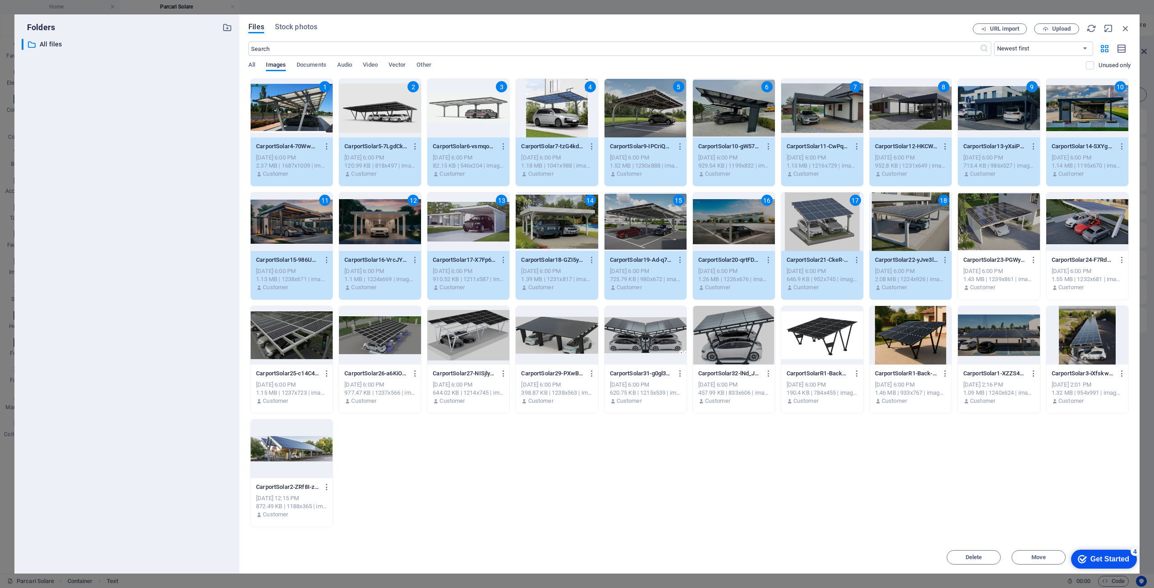
drag, startPoint x: 979, startPoint y: 227, endPoint x: 990, endPoint y: 232, distance: 11.9
click at [981, 227] on div at bounding box center [999, 222] width 82 height 59
click at [1071, 229] on div at bounding box center [1088, 222] width 82 height 59
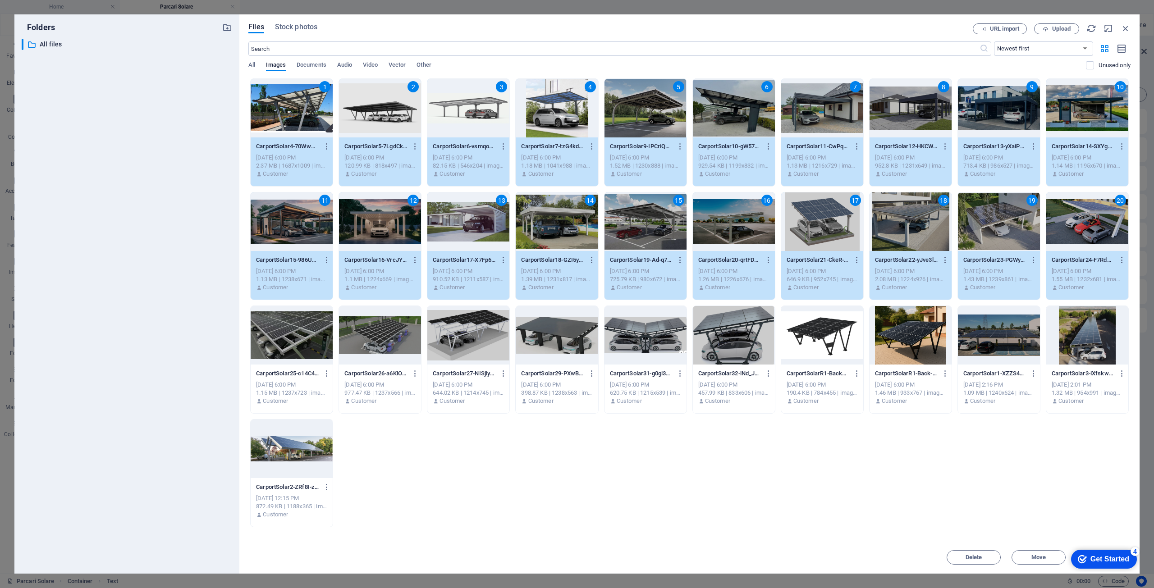
click at [294, 342] on div at bounding box center [292, 335] width 82 height 59
drag, startPoint x: 387, startPoint y: 331, endPoint x: 430, endPoint y: 331, distance: 43.3
click at [387, 331] on div at bounding box center [380, 335] width 82 height 59
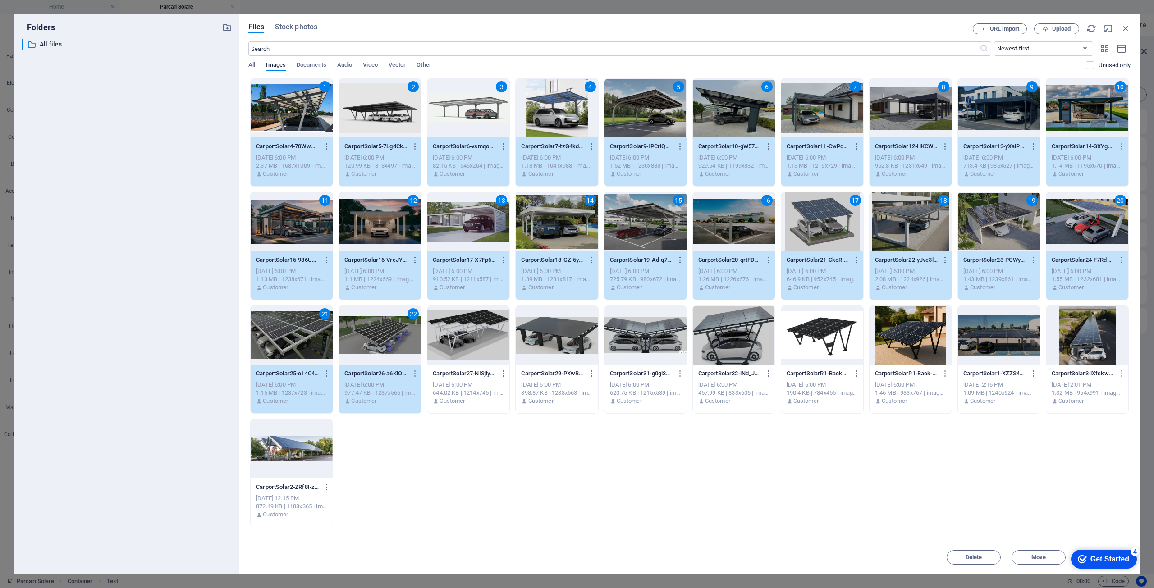
click at [461, 331] on div at bounding box center [468, 335] width 82 height 59
click at [555, 331] on div at bounding box center [557, 335] width 82 height 59
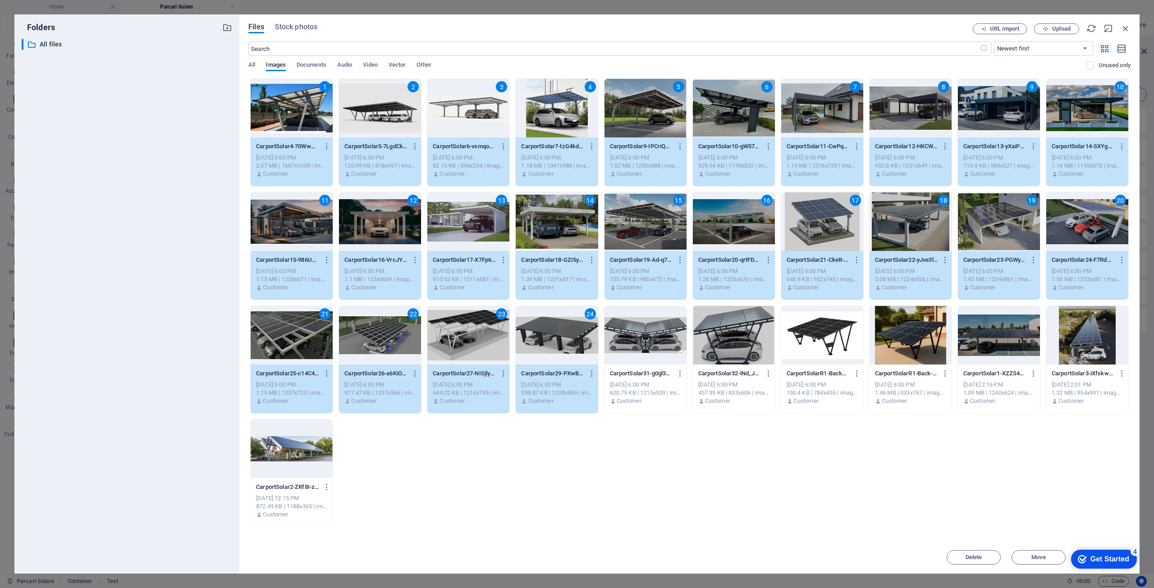
drag, startPoint x: 657, startPoint y: 336, endPoint x: 711, endPoint y: 338, distance: 54.6
click at [658, 336] on div at bounding box center [646, 335] width 82 height 59
click at [753, 338] on div at bounding box center [734, 335] width 82 height 59
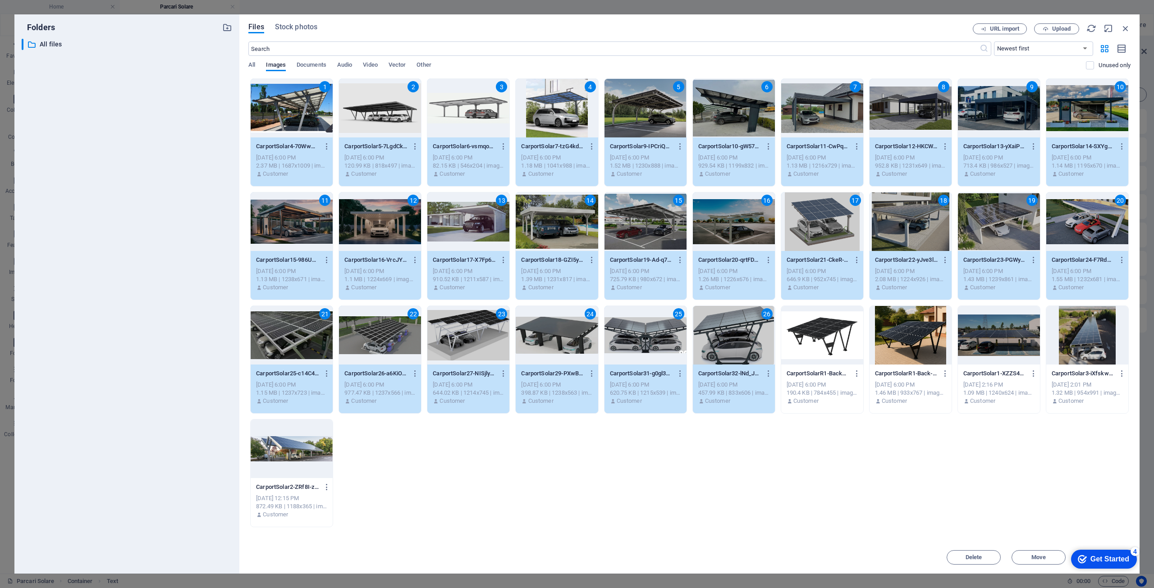
click at [839, 335] on div at bounding box center [822, 335] width 82 height 59
click at [1040, 558] on span "Move" at bounding box center [1039, 557] width 14 height 5
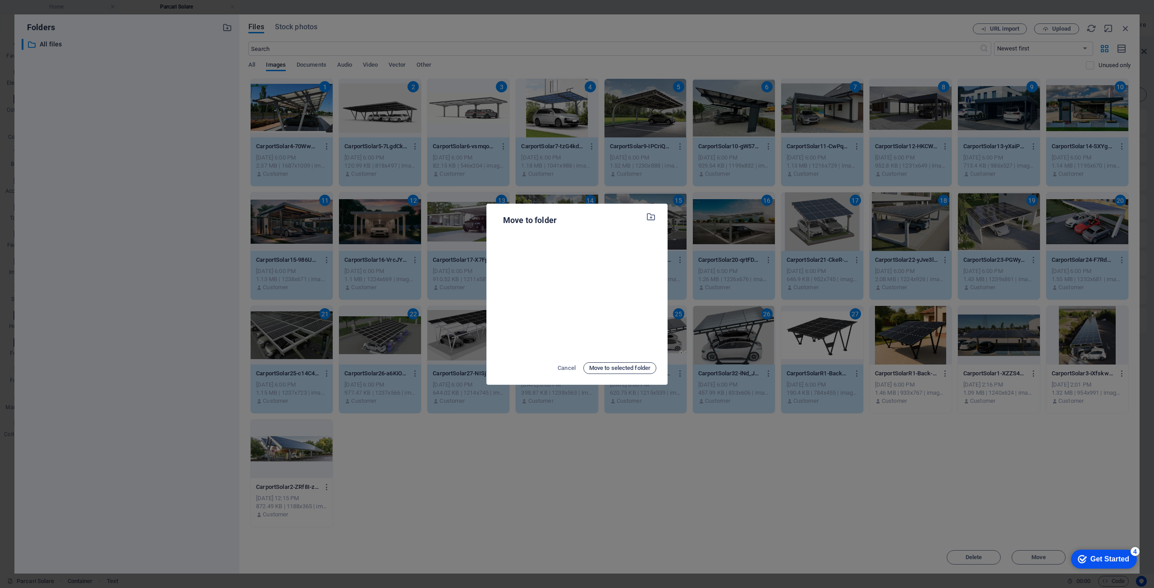
click at [621, 368] on span "Move to selected folder" at bounding box center [619, 368] width 61 height 11
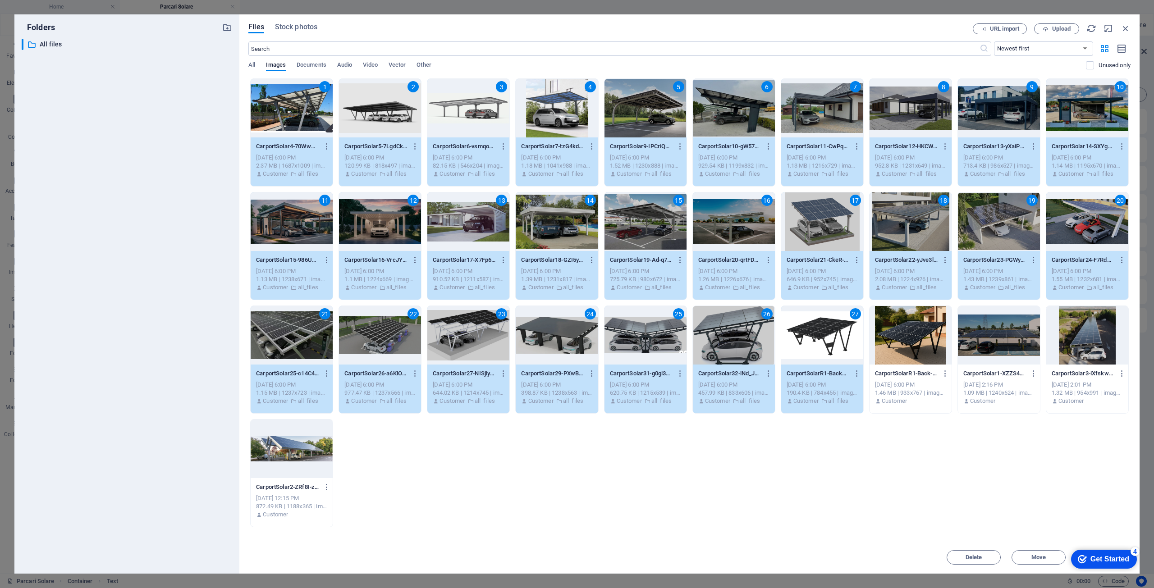
click at [179, 6] on div "Folders ​ All files All files Files Stock photos URL import Upload ​ Newest fir…" at bounding box center [577, 294] width 1154 height 588
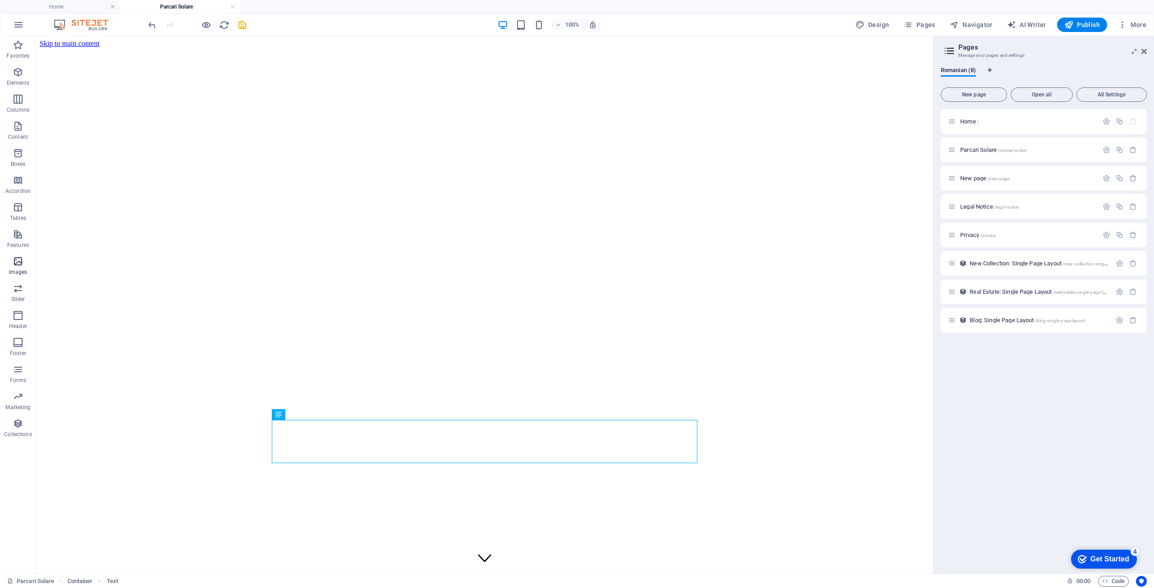
click at [22, 265] on icon "button" at bounding box center [18, 261] width 11 height 11
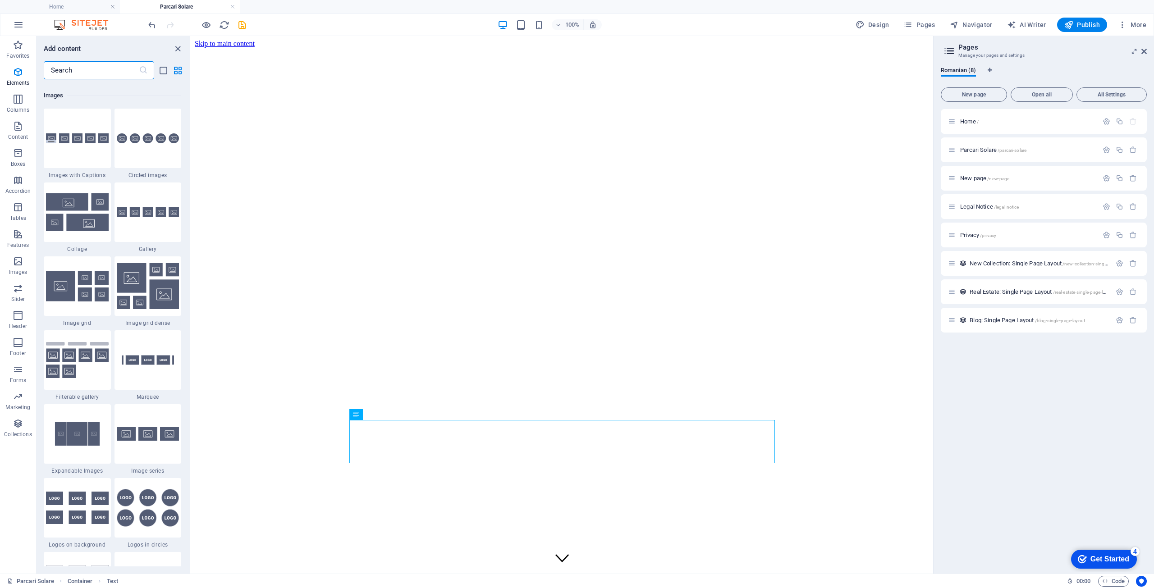
scroll to position [4572, 0]
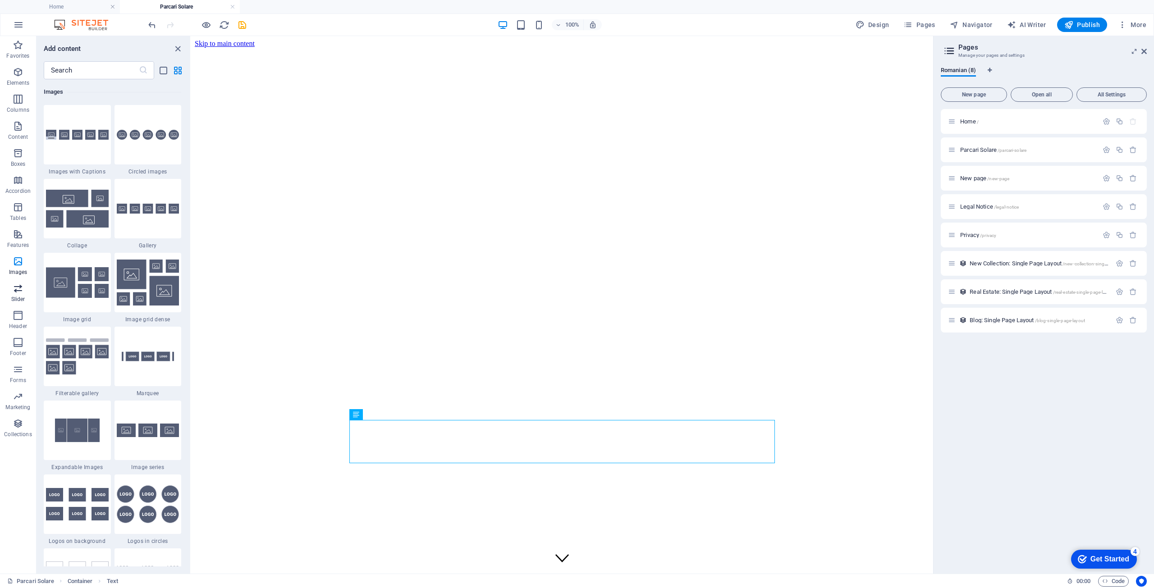
click at [20, 289] on icon "button" at bounding box center [18, 288] width 11 height 11
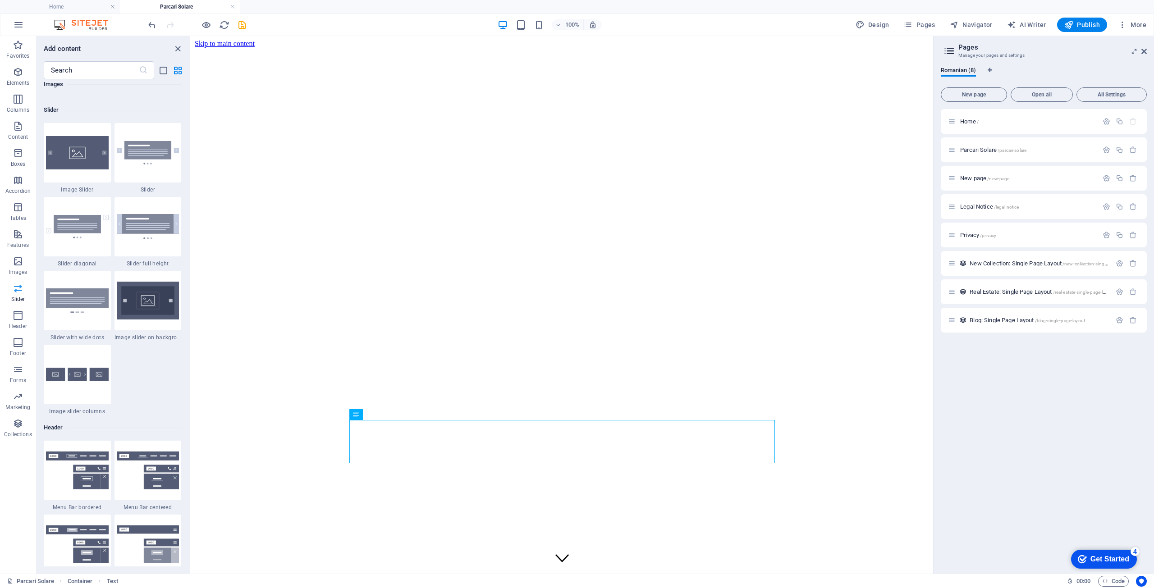
scroll to position [5112, 0]
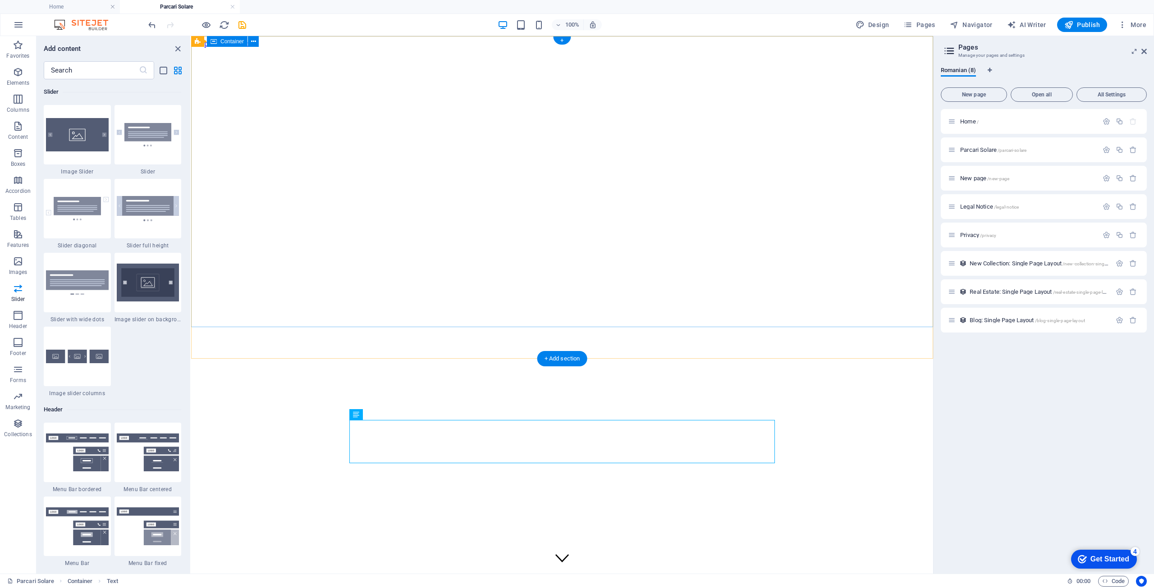
click at [581, 532] on div at bounding box center [562, 532] width 735 height 0
click at [75, 138] on img at bounding box center [77, 134] width 63 height 33
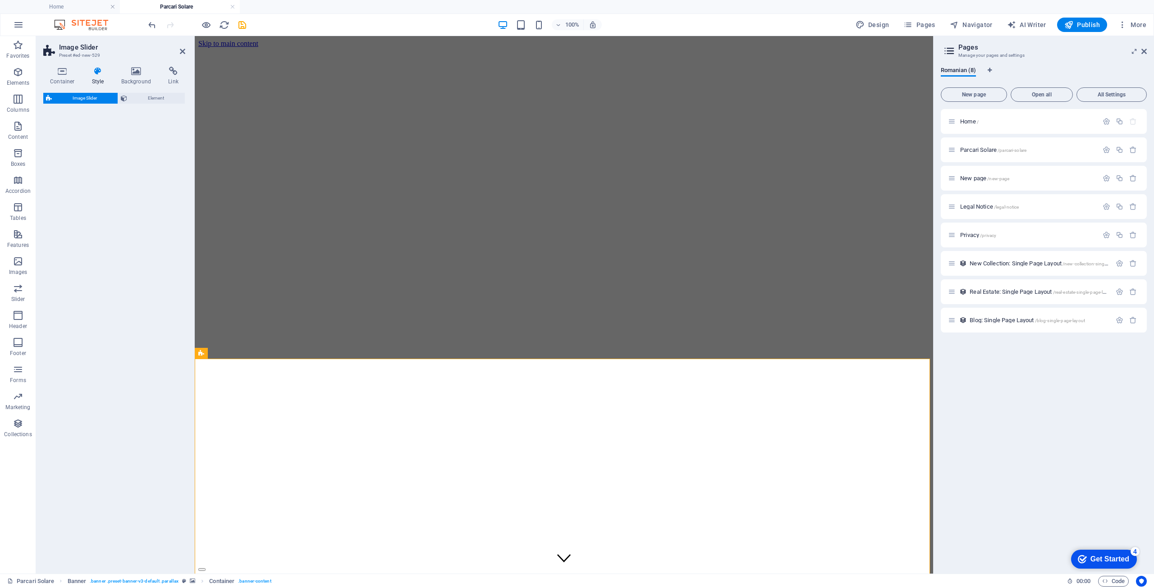
select select "rem"
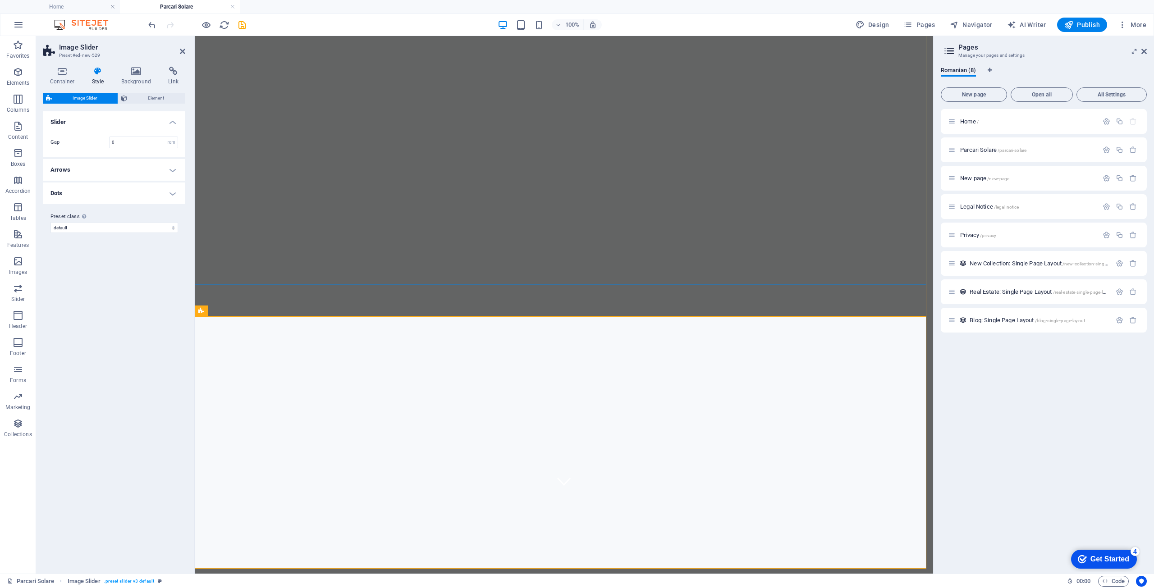
scroll to position [135, 0]
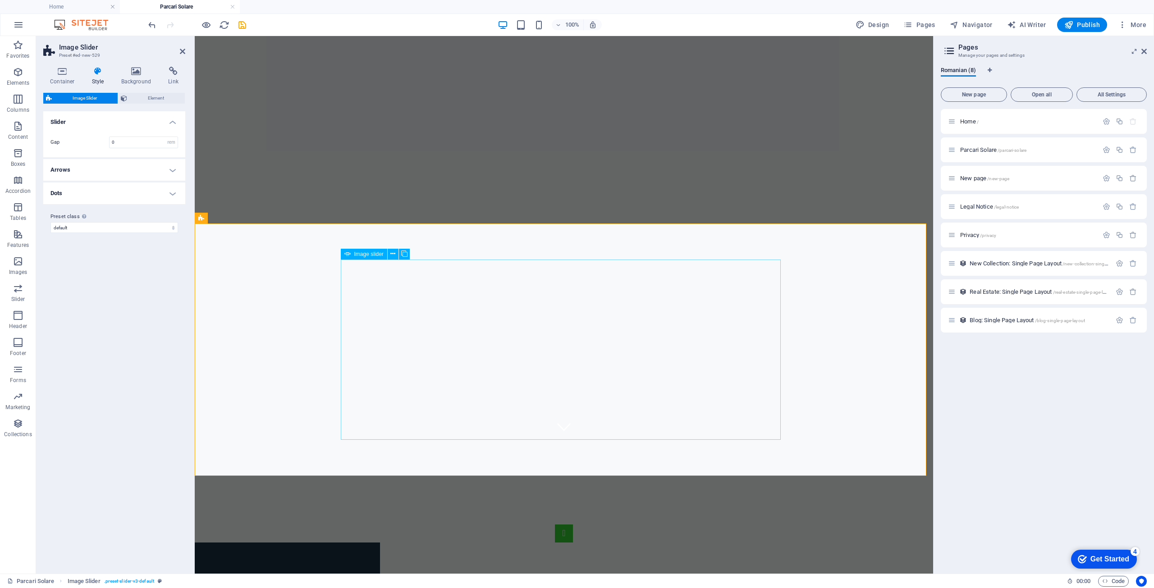
select select "px"
select select "ms"
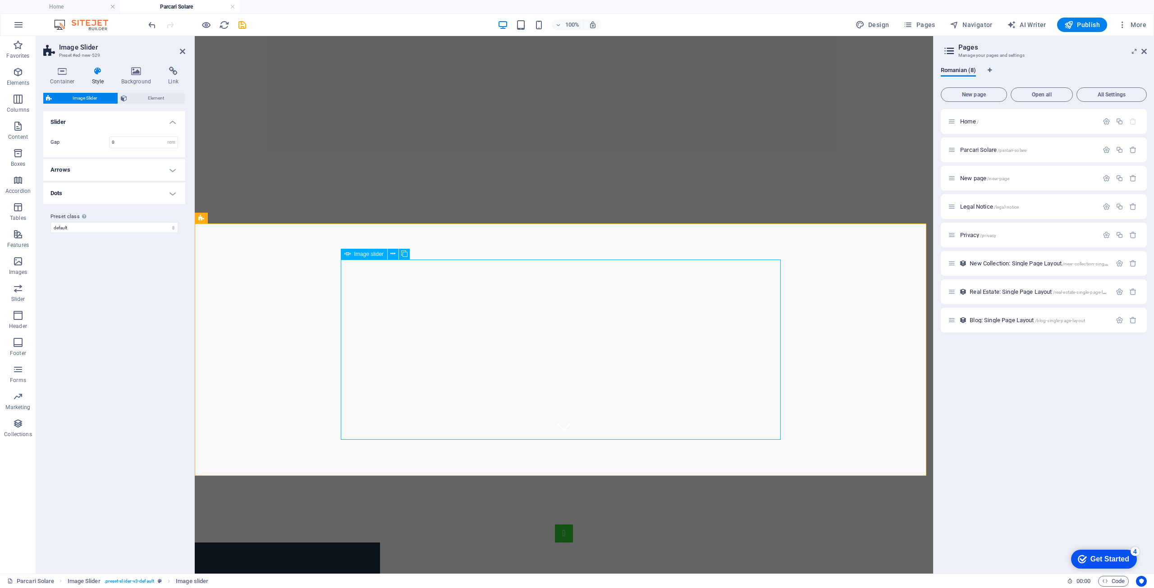
select select "s"
select select "progressive"
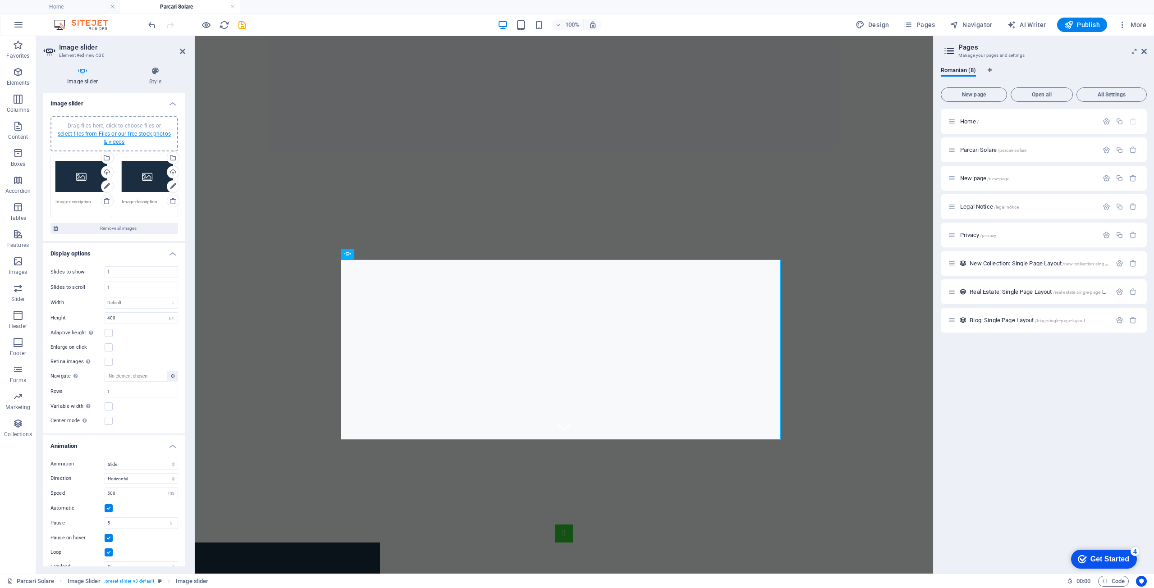
click at [109, 135] on link "select files from Files or our free stock photos & videos" at bounding box center [114, 138] width 113 height 14
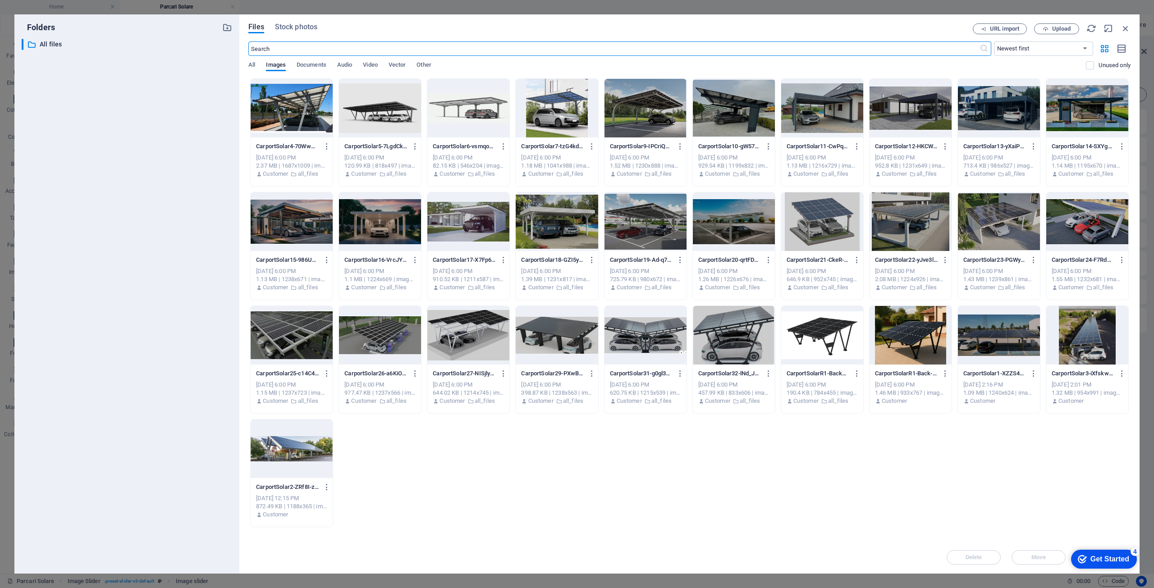
click at [288, 110] on div at bounding box center [292, 108] width 82 height 59
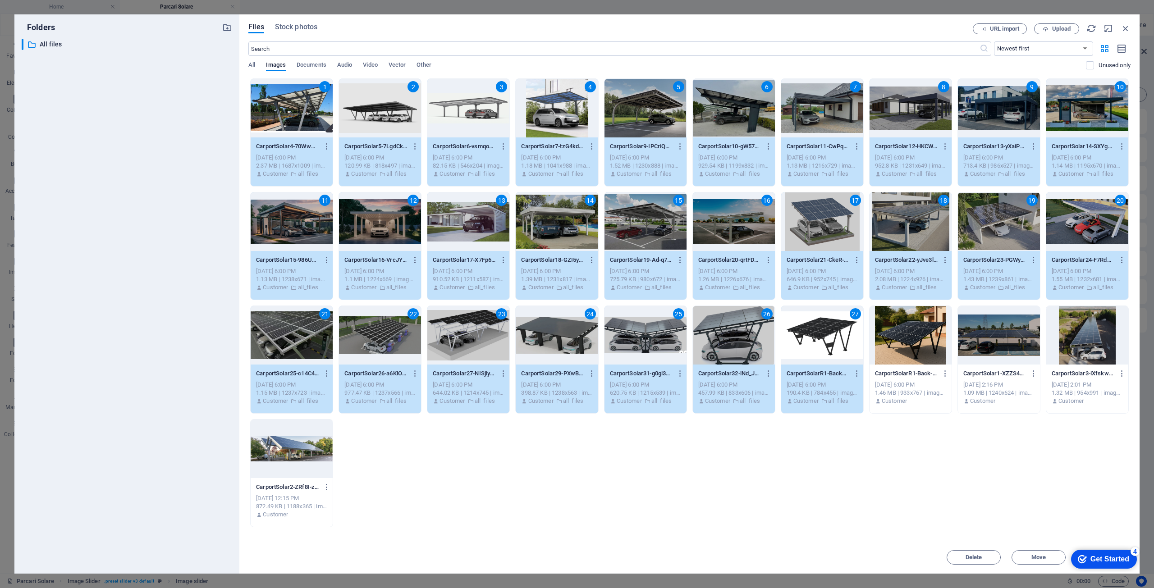
drag, startPoint x: 1122, startPoint y: 557, endPoint x: 1209, endPoint y: 741, distance: 203.7
click at [1122, 557] on div "Get Started" at bounding box center [1110, 560] width 39 height 8
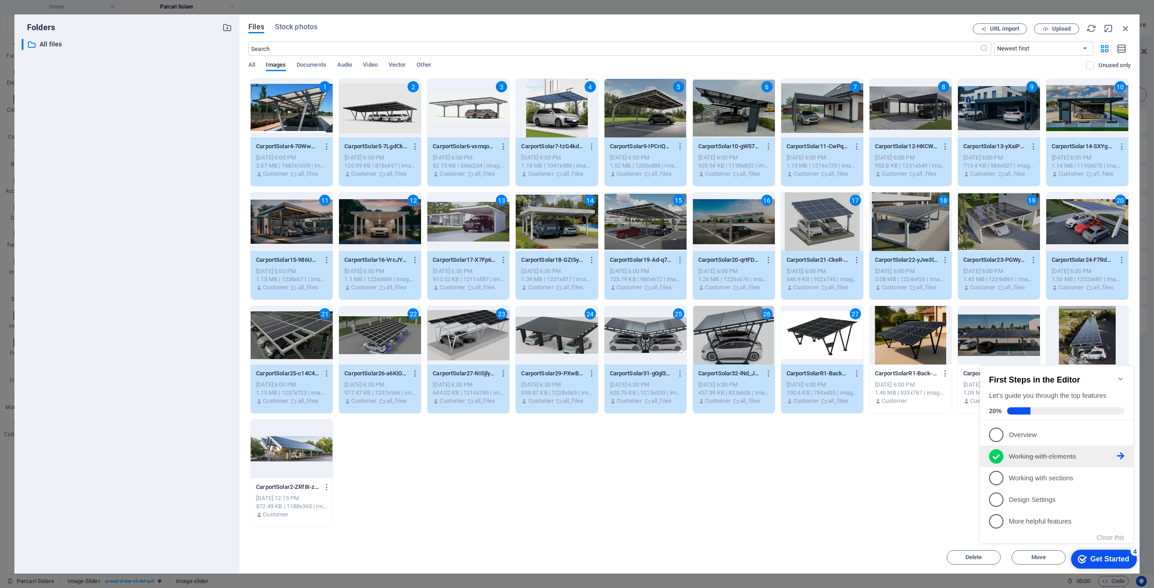
click at [1105, 453] on p "Working with elements - completed" at bounding box center [1063, 456] width 108 height 9
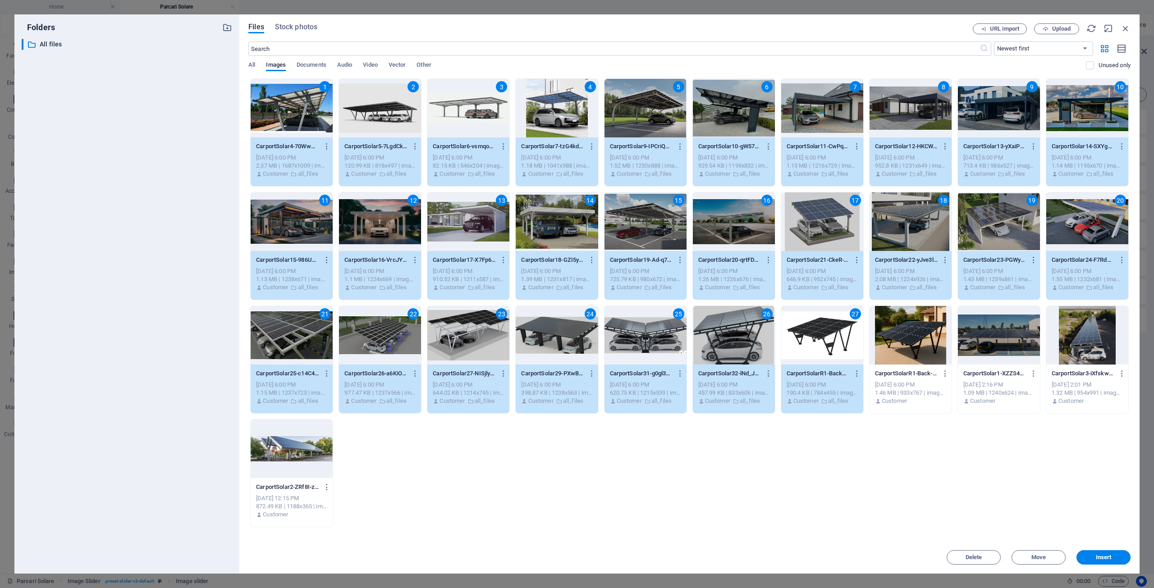
scroll to position [0, 0]
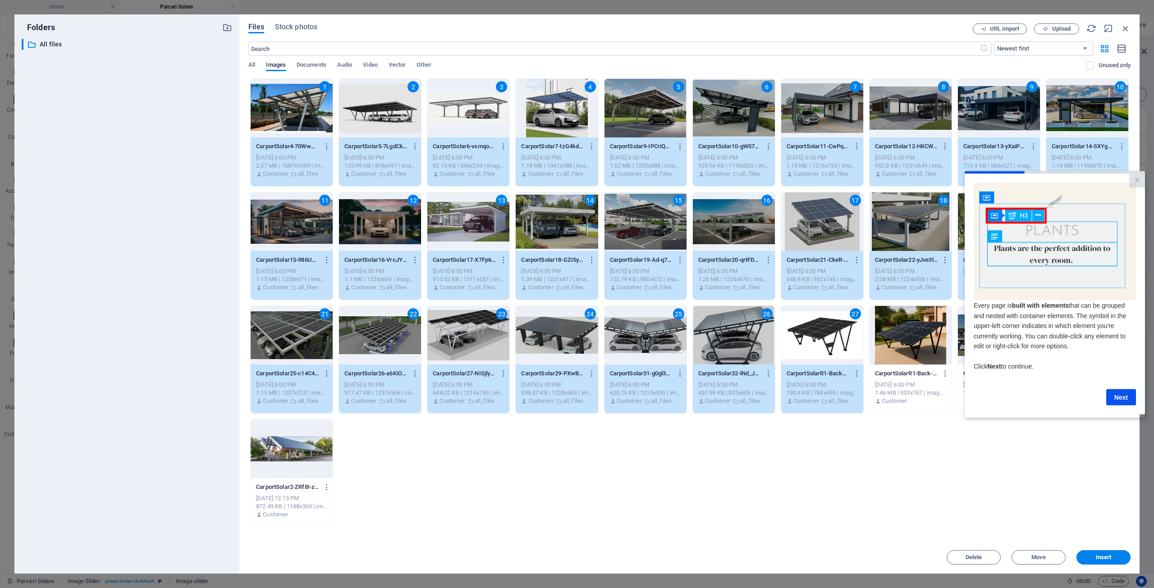
click at [1101, 560] on span "Insert" at bounding box center [1104, 557] width 16 height 5
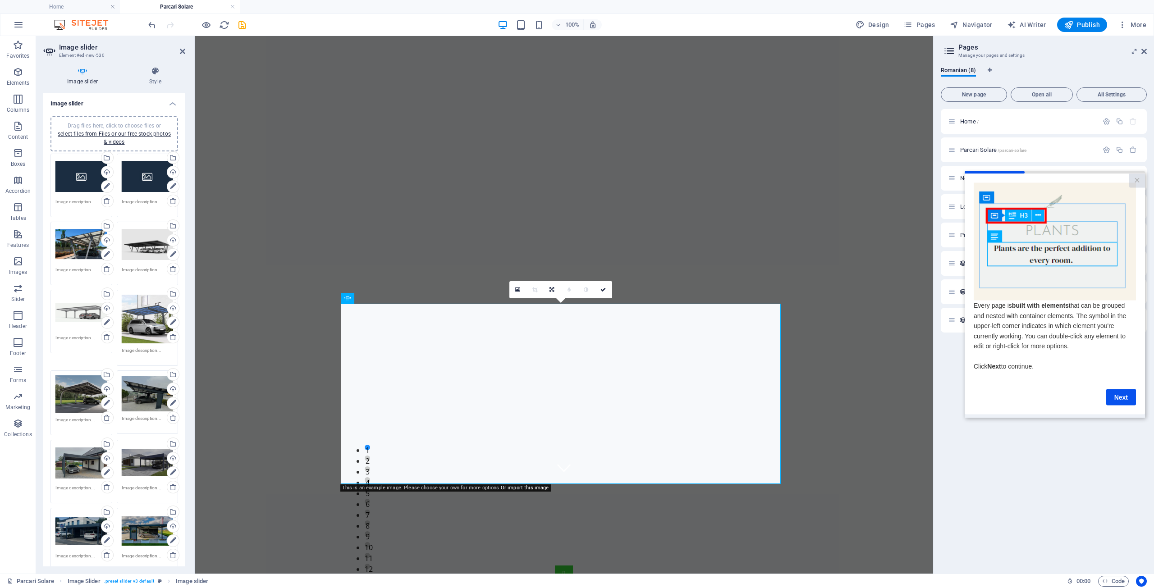
scroll to position [90, 0]
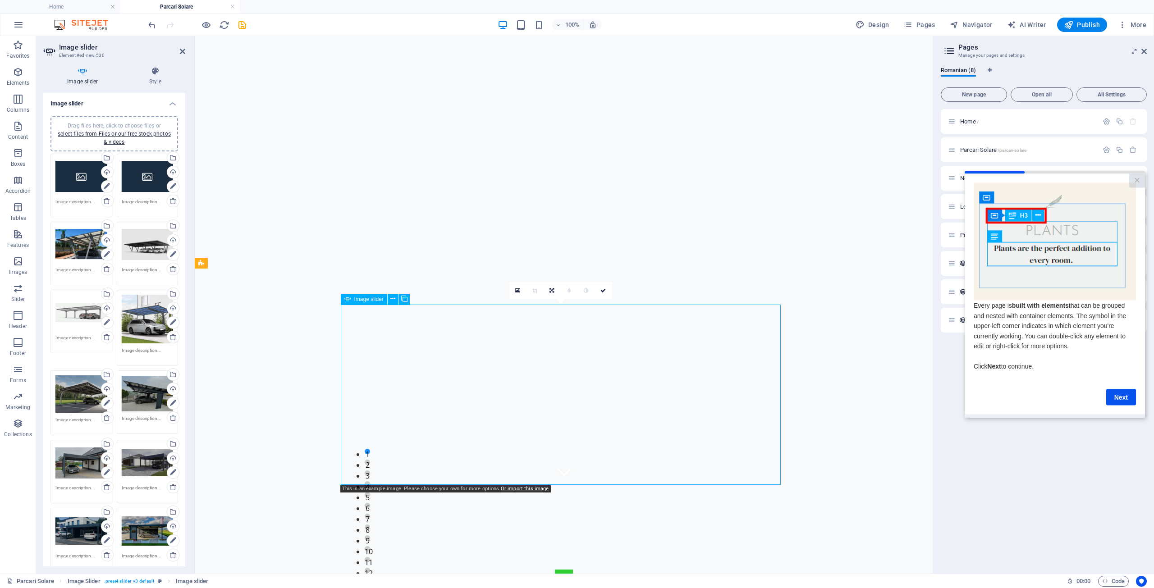
drag, startPoint x: 547, startPoint y: 368, endPoint x: 552, endPoint y: 324, distance: 44.1
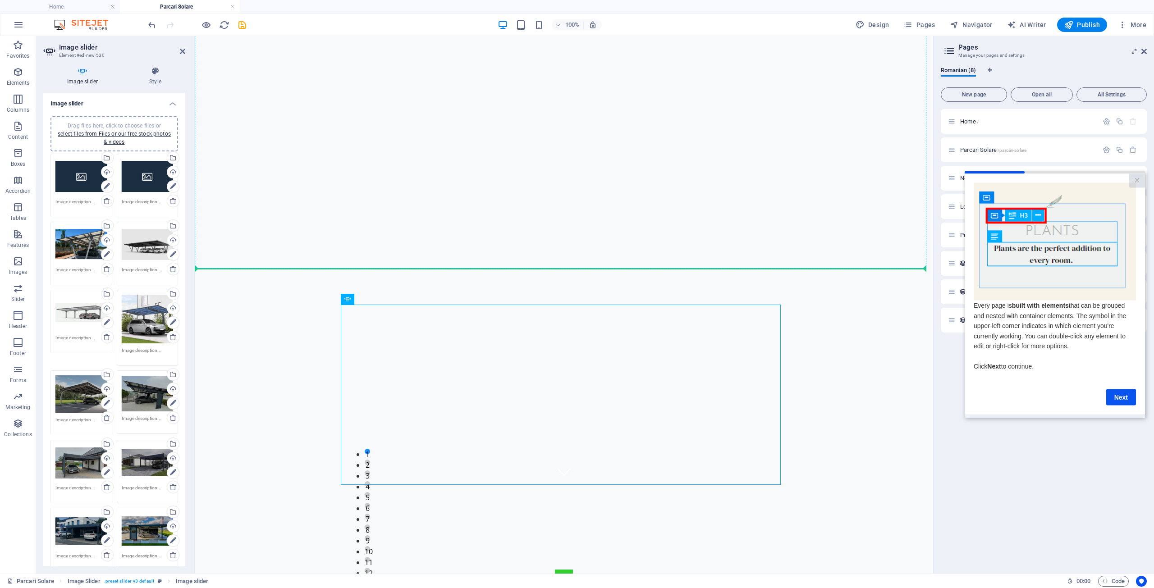
drag, startPoint x: 544, startPoint y: 339, endPoint x: 551, endPoint y: 223, distance: 116.6
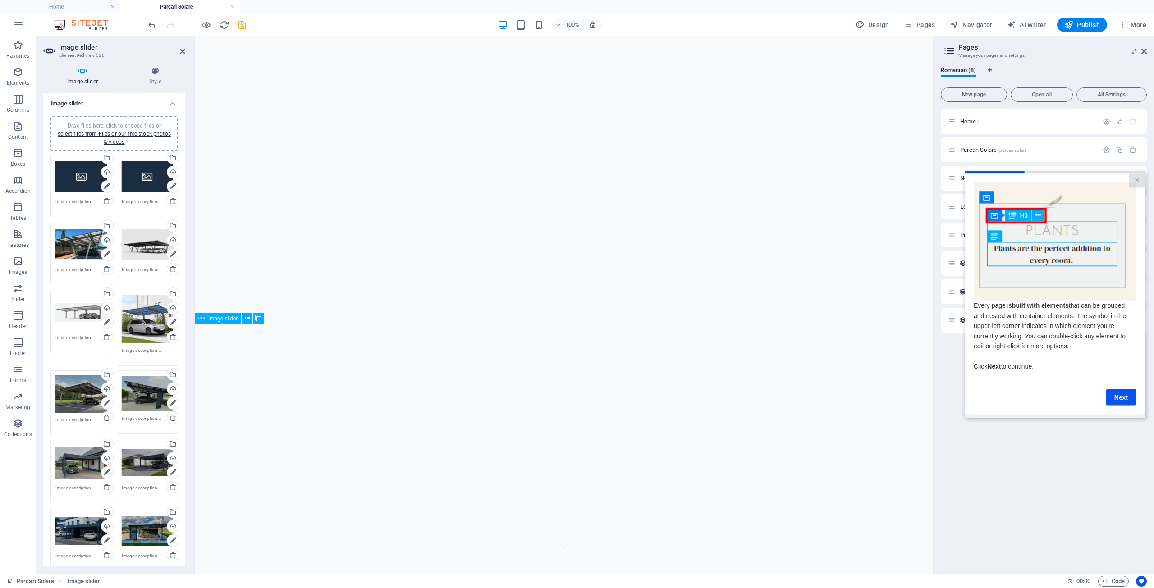
scroll to position [0, 0]
click at [1145, 51] on icon at bounding box center [1144, 51] width 5 height 7
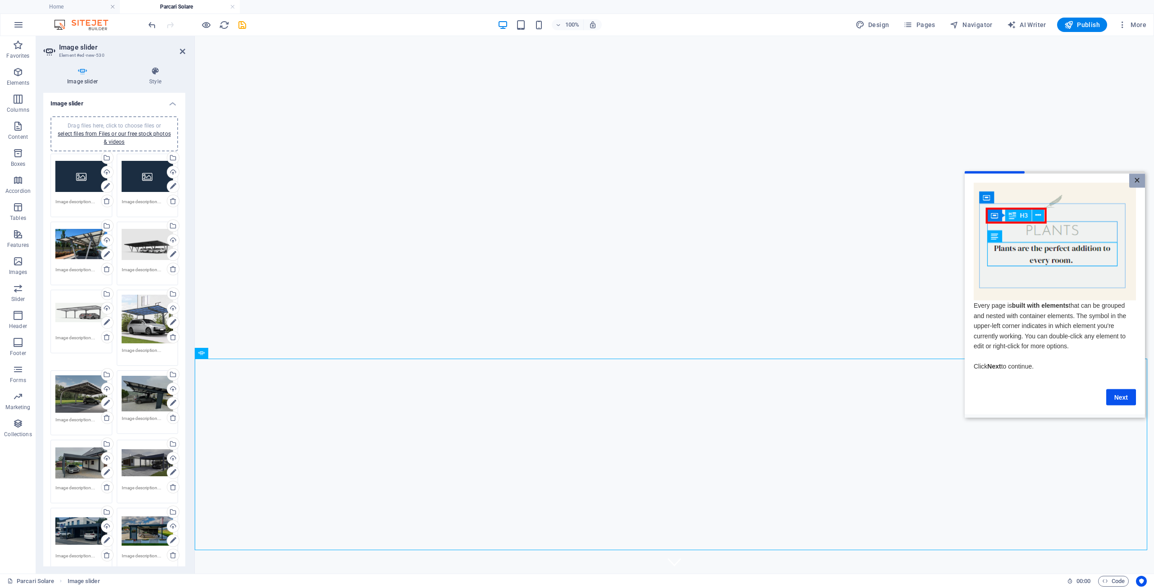
click at [1139, 184] on link "×" at bounding box center [1138, 181] width 16 height 14
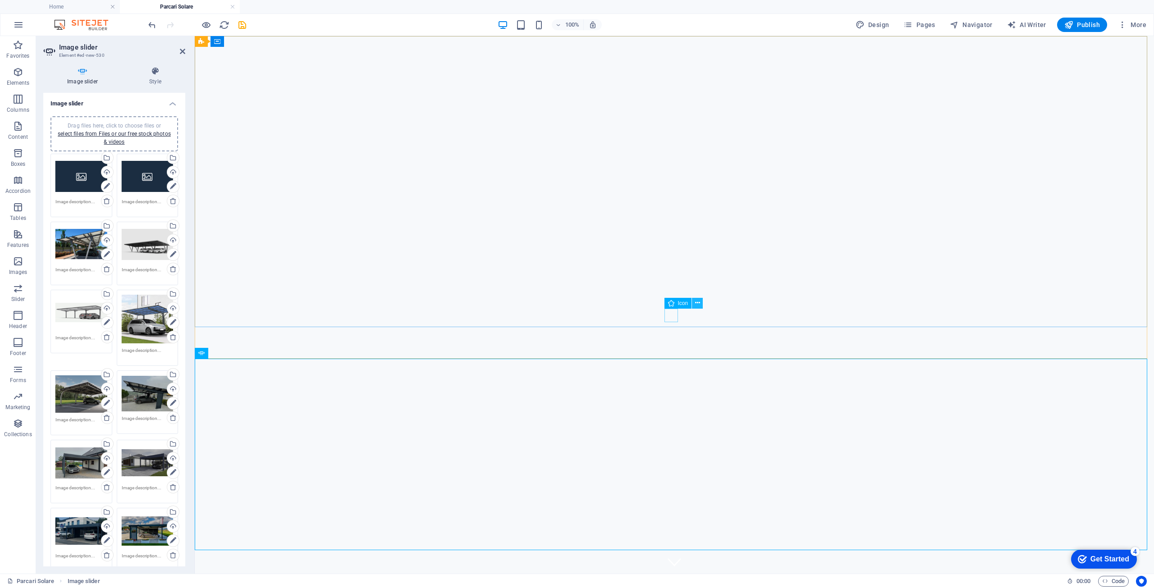
click at [698, 303] on icon at bounding box center [697, 303] width 5 height 9
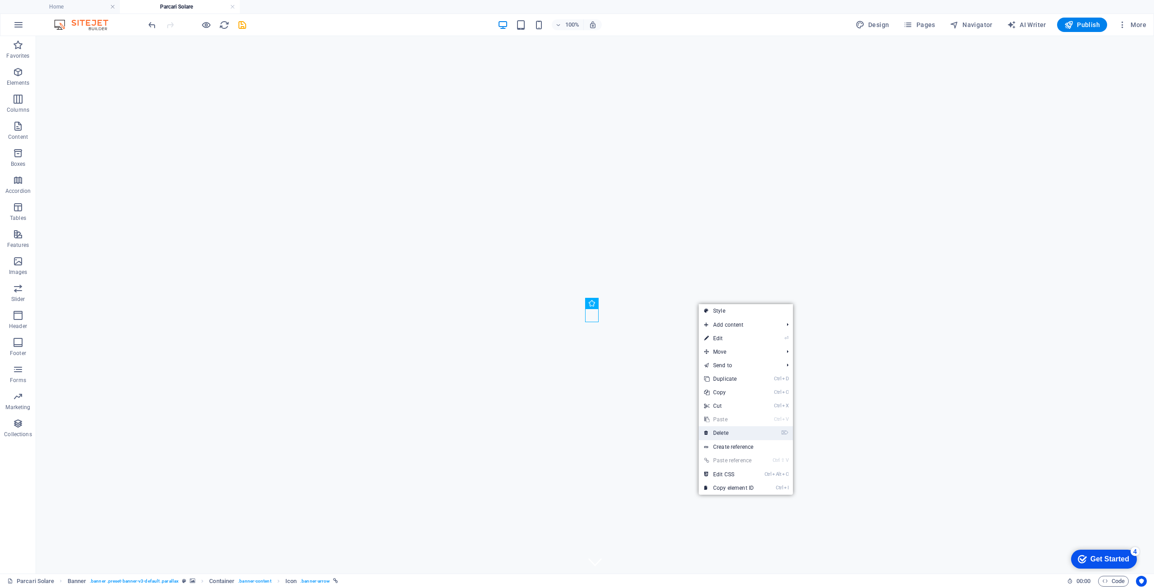
click at [720, 432] on link "⌦ Delete" at bounding box center [729, 434] width 60 height 14
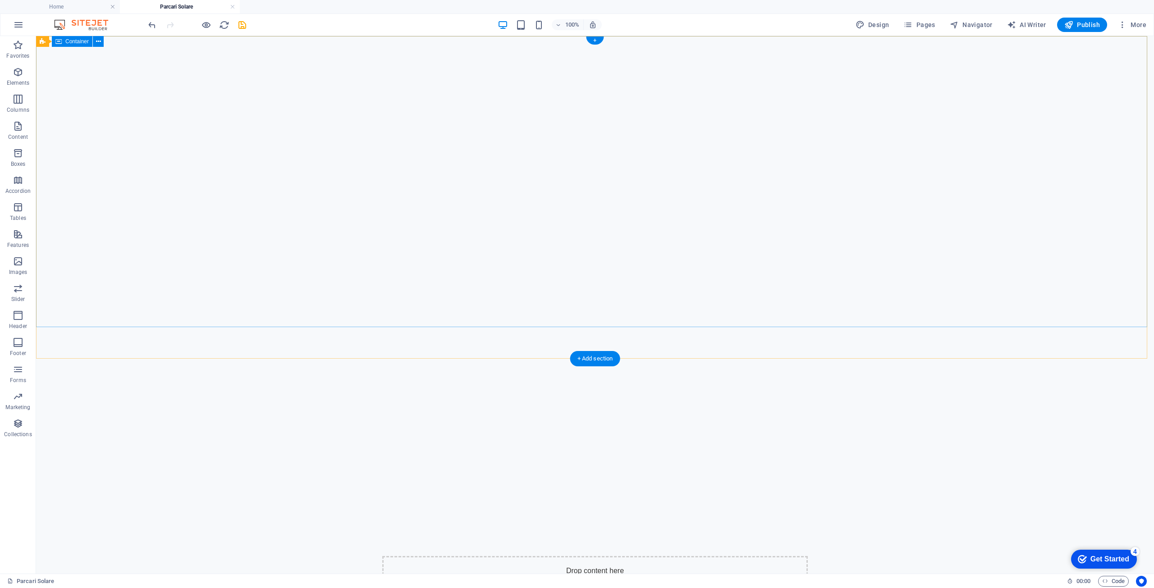
drag, startPoint x: 752, startPoint y: 170, endPoint x: 761, endPoint y: 171, distance: 8.6
click at [753, 520] on div "Drop content here or Add elements Paste clipboard" at bounding box center [595, 588] width 1118 height 136
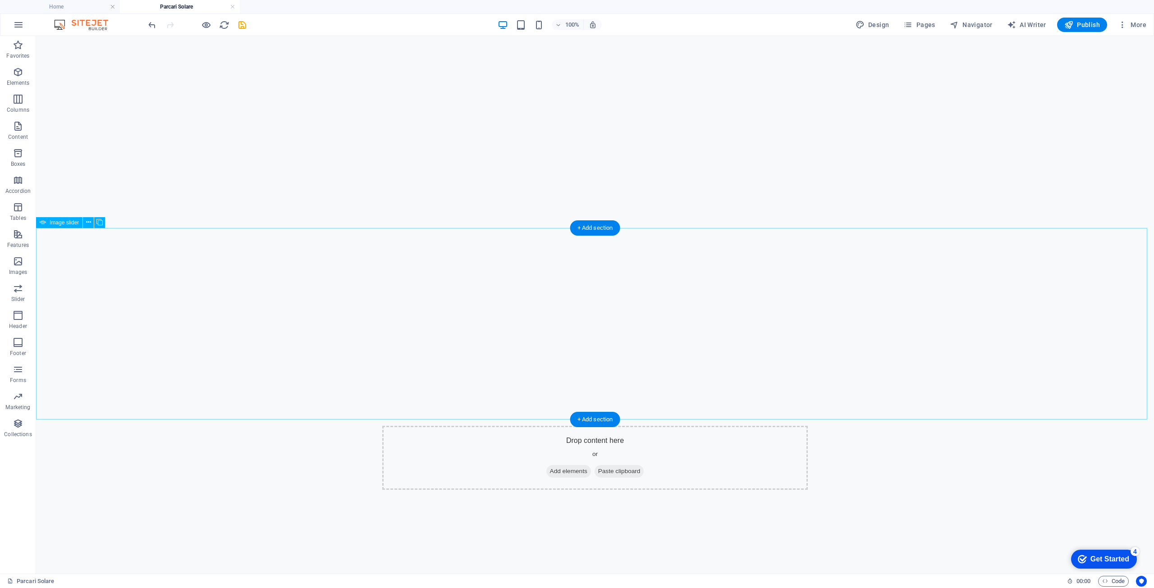
scroll to position [129, 0]
click at [597, 230] on div "+ Add section" at bounding box center [595, 229] width 50 height 15
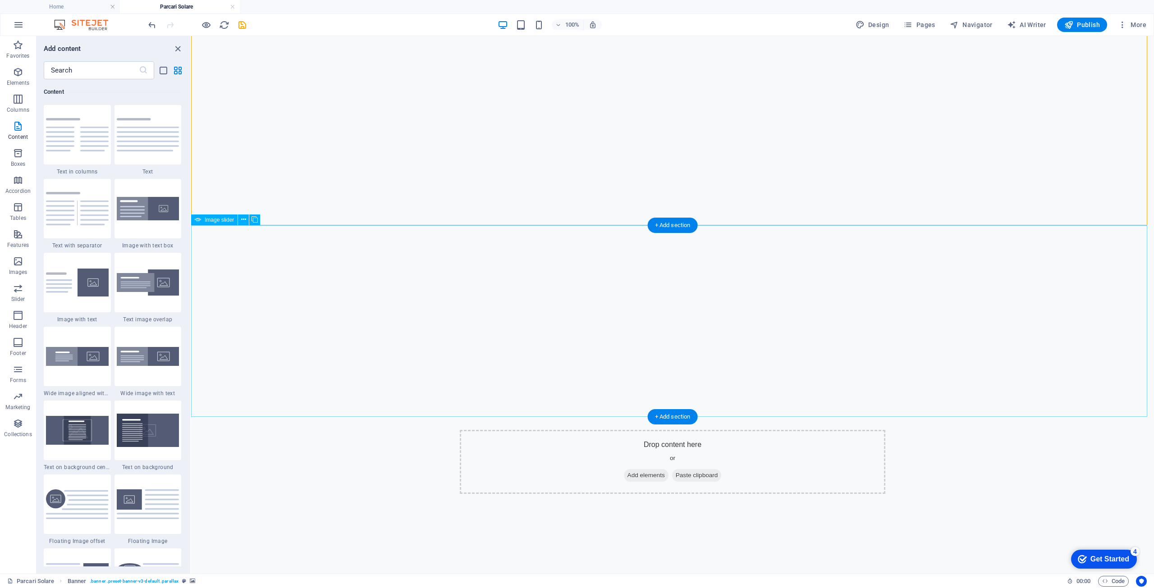
scroll to position [135, 0]
select select "px"
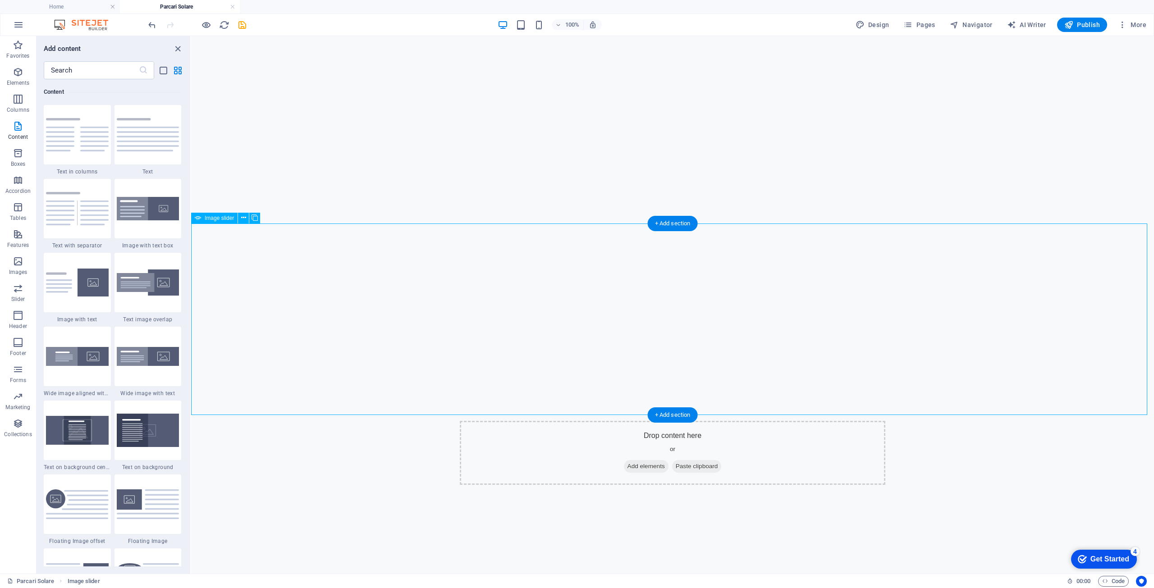
select select "ms"
select select "s"
select select "progressive"
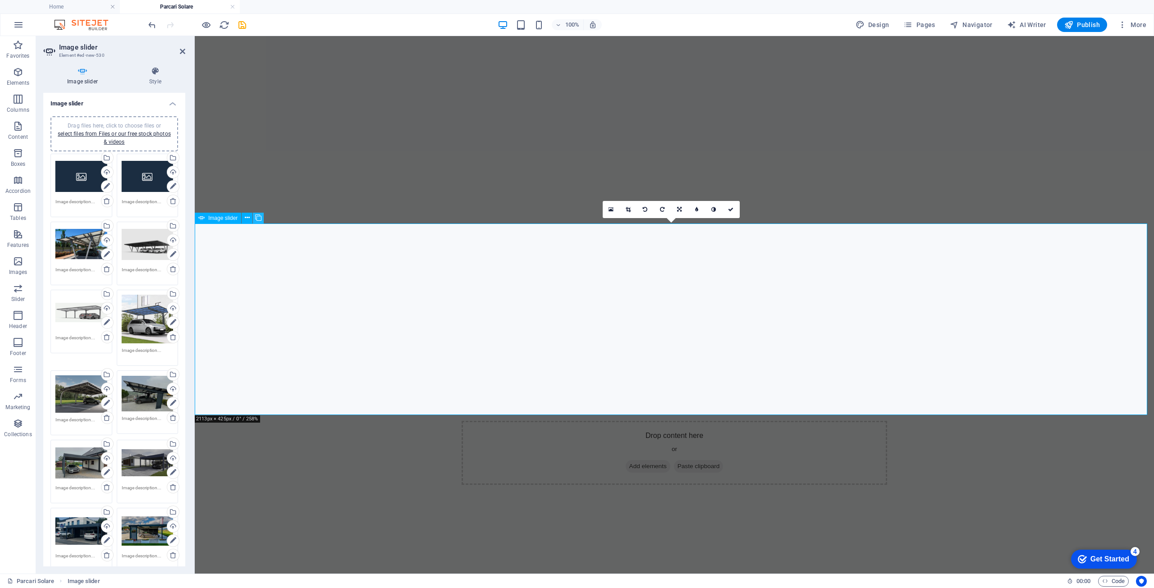
click at [260, 220] on icon at bounding box center [258, 217] width 6 height 9
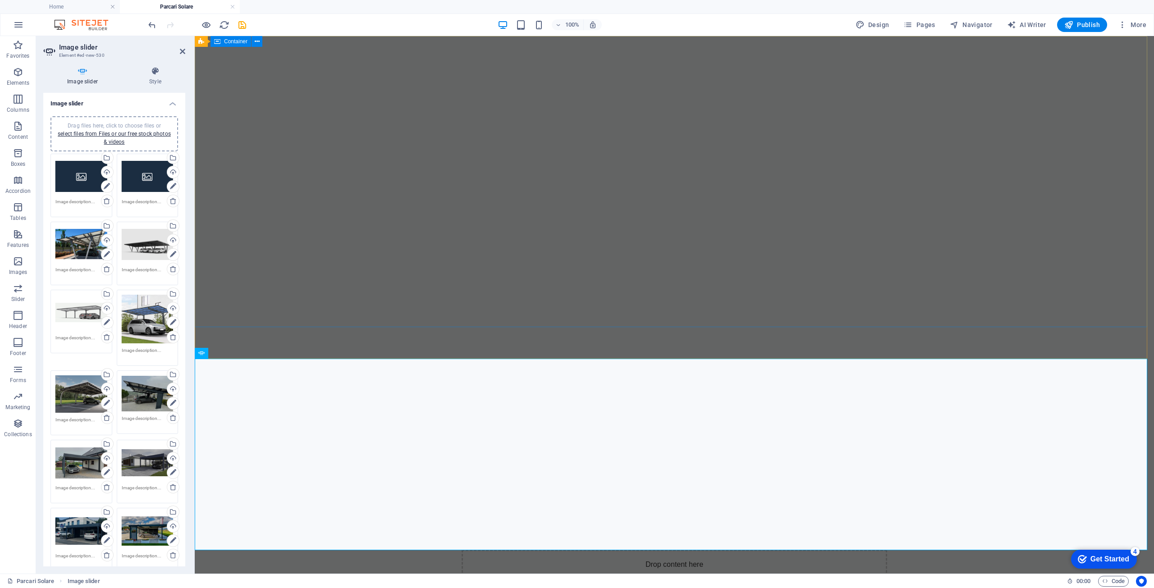
scroll to position [0, 0]
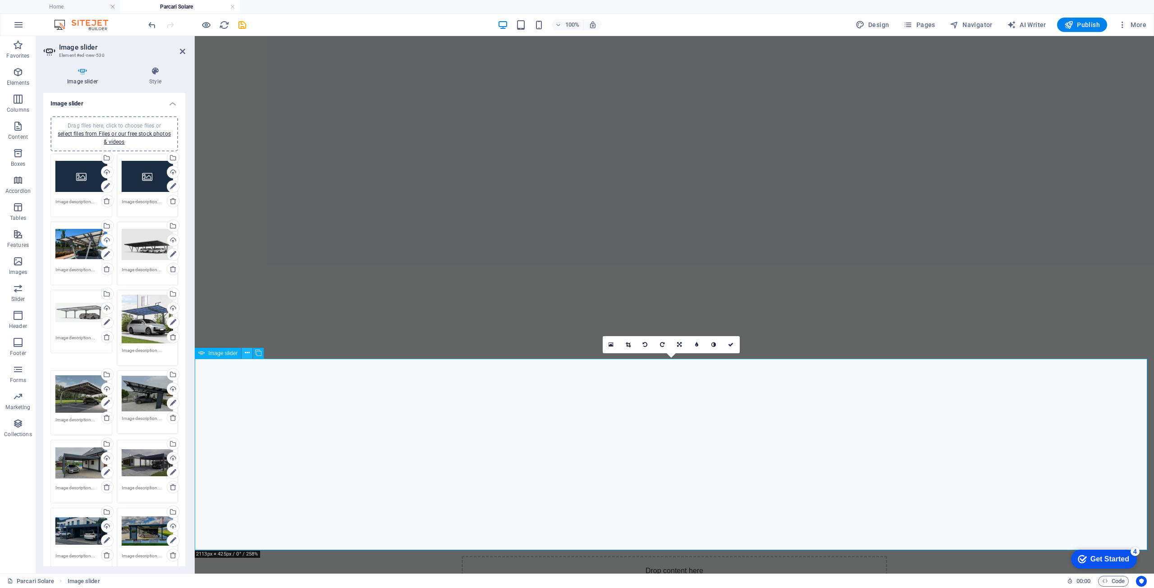
click at [249, 353] on icon at bounding box center [247, 353] width 5 height 9
click at [268, 372] on link "⏎ Edit" at bounding box center [280, 374] width 60 height 14
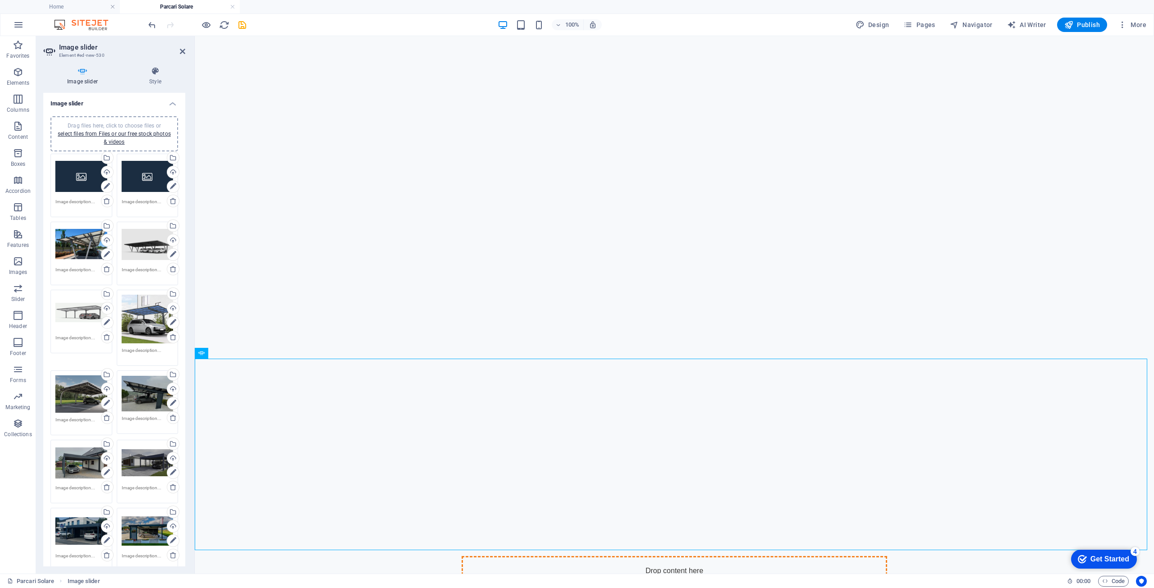
drag, startPoint x: 612, startPoint y: 411, endPoint x: 648, endPoint y: 251, distance: 164.3
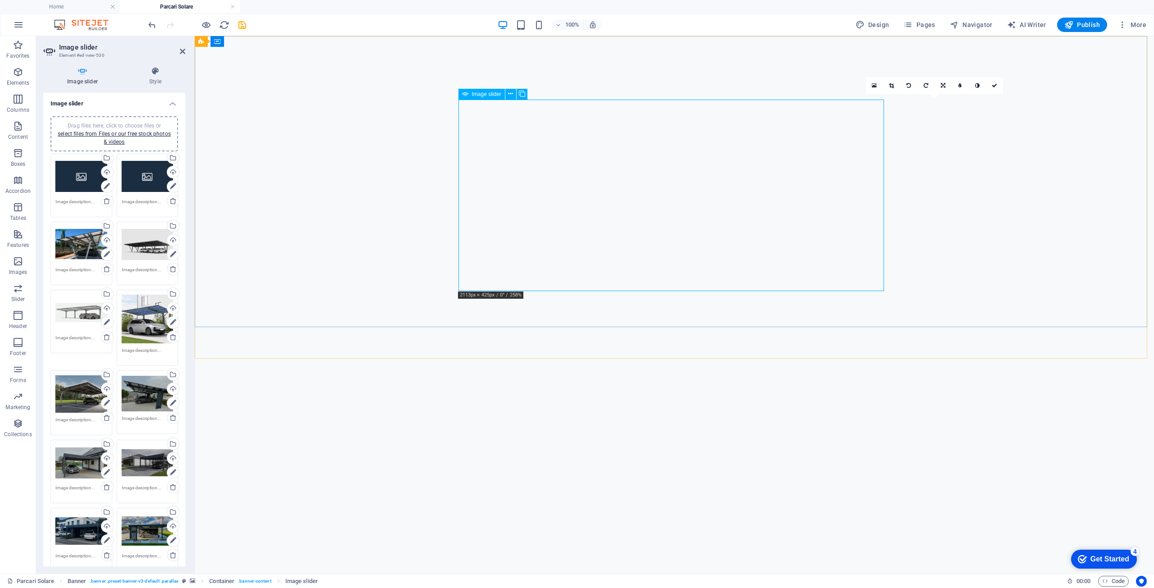
click at [489, 93] on span "Image slider" at bounding box center [486, 94] width 29 height 5
drag, startPoint x: 684, startPoint y: 130, endPoint x: 443, endPoint y: 72, distance: 248.3
drag, startPoint x: 685, startPoint y: 132, endPoint x: 498, endPoint y: 64, distance: 198.1
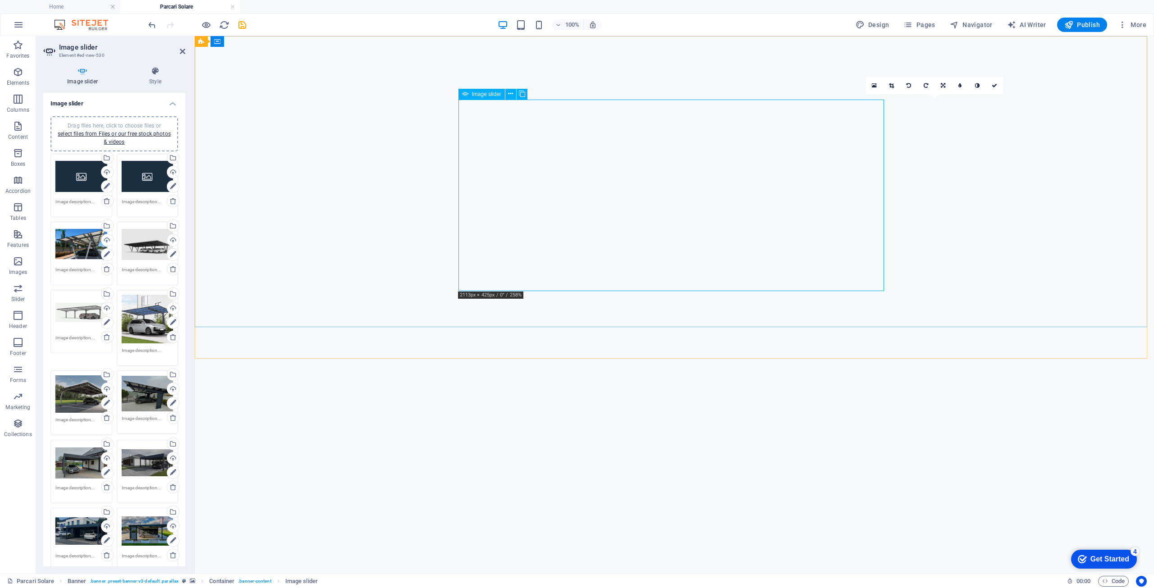
click at [498, 97] on span "Image slider" at bounding box center [486, 94] width 29 height 5
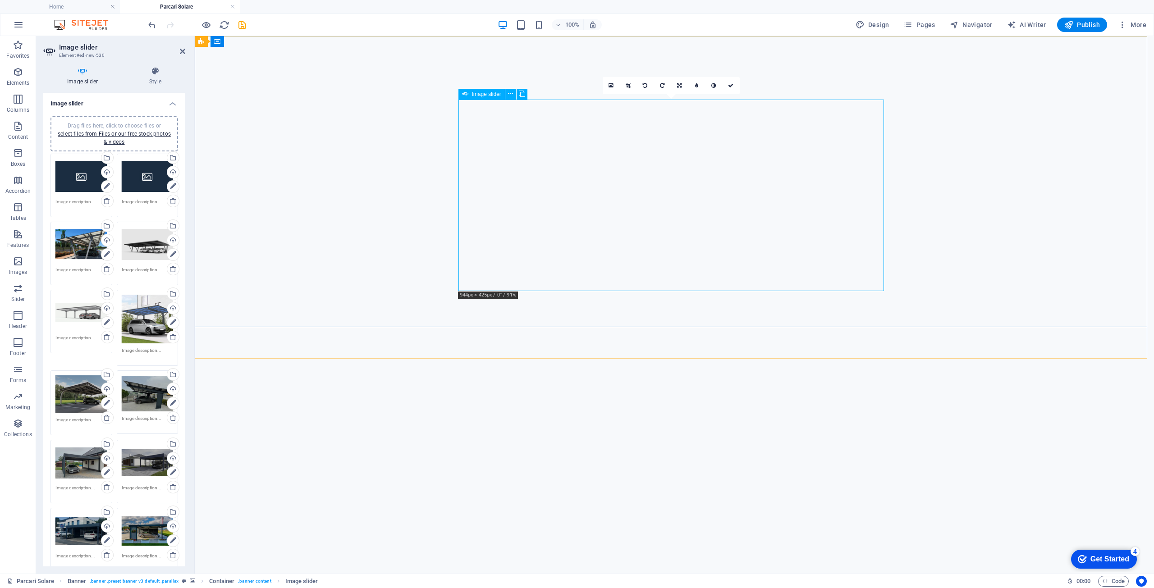
click at [627, 85] on icon at bounding box center [628, 85] width 5 height 5
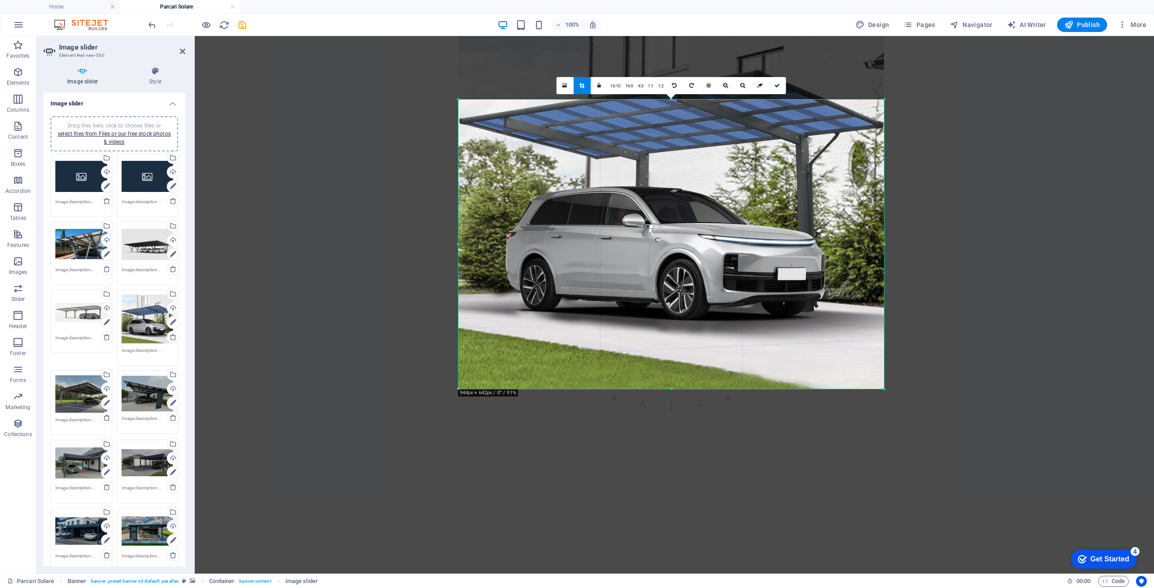
drag, startPoint x: 671, startPoint y: 290, endPoint x: 669, endPoint y: 387, distance: 96.5
click at [669, 387] on div "180 170 160 150 140 130 120 110 100 90 80 70 60 50 40 30 20 10 0 -10 -20 -30 -4…" at bounding box center [672, 244] width 426 height 289
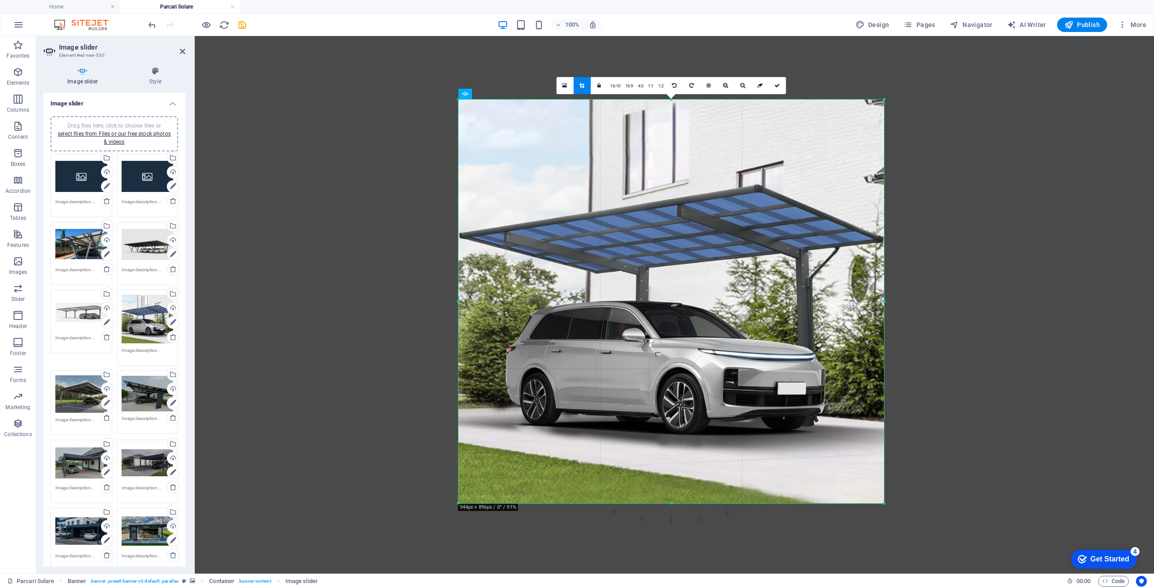
drag, startPoint x: 671, startPoint y: 99, endPoint x: 681, endPoint y: -16, distance: 115.9
click at [681, 0] on html "[DOMAIN_NAME] Home Parcari Solare Favorites Elements Columns Content Boxes Acco…" at bounding box center [577, 294] width 1154 height 588
drag, startPoint x: 883, startPoint y: 300, endPoint x: 1028, endPoint y: 294, distance: 144.9
click at [1025, 294] on div at bounding box center [1023, 302] width 3 height 404
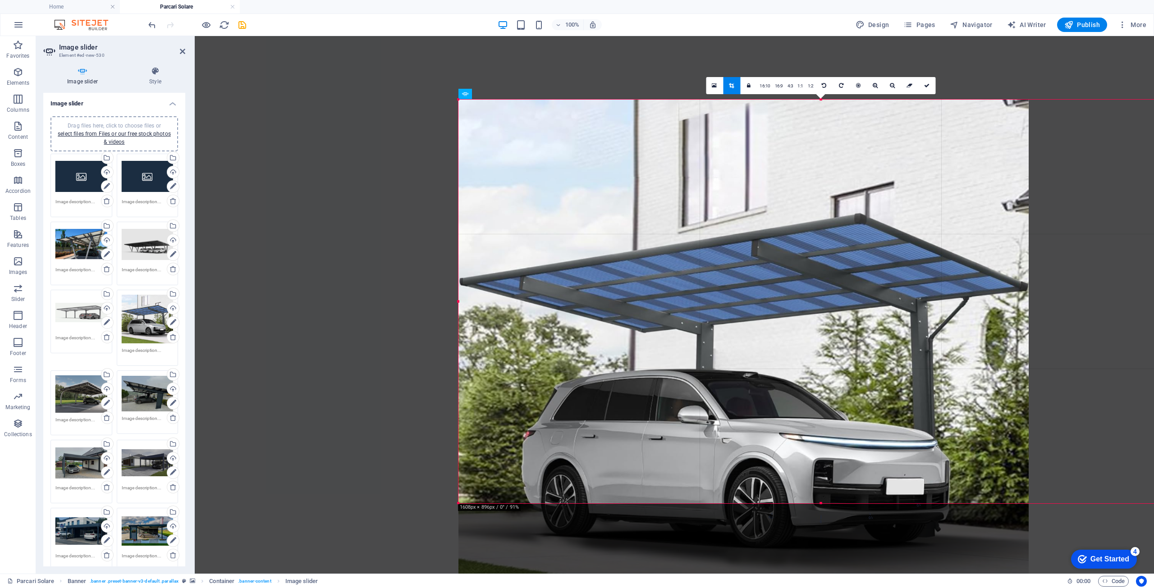
drag, startPoint x: 457, startPoint y: 301, endPoint x: 303, endPoint y: 300, distance: 154.7
click at [303, 300] on div "Drag and drop a file to add it H2 Container Banner Container Banner Spacer Spac…" at bounding box center [675, 305] width 960 height 538
drag, startPoint x: 1029, startPoint y: 300, endPoint x: 936, endPoint y: 264, distance: 99.6
click at [1131, 300] on div at bounding box center [1131, 302] width 3 height 404
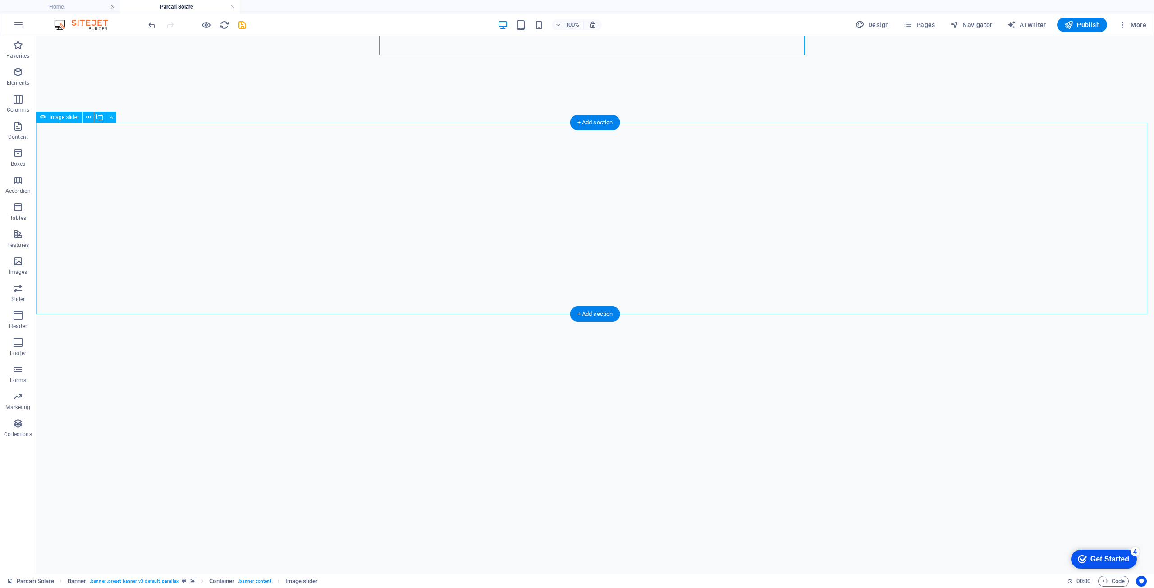
scroll to position [451, 0]
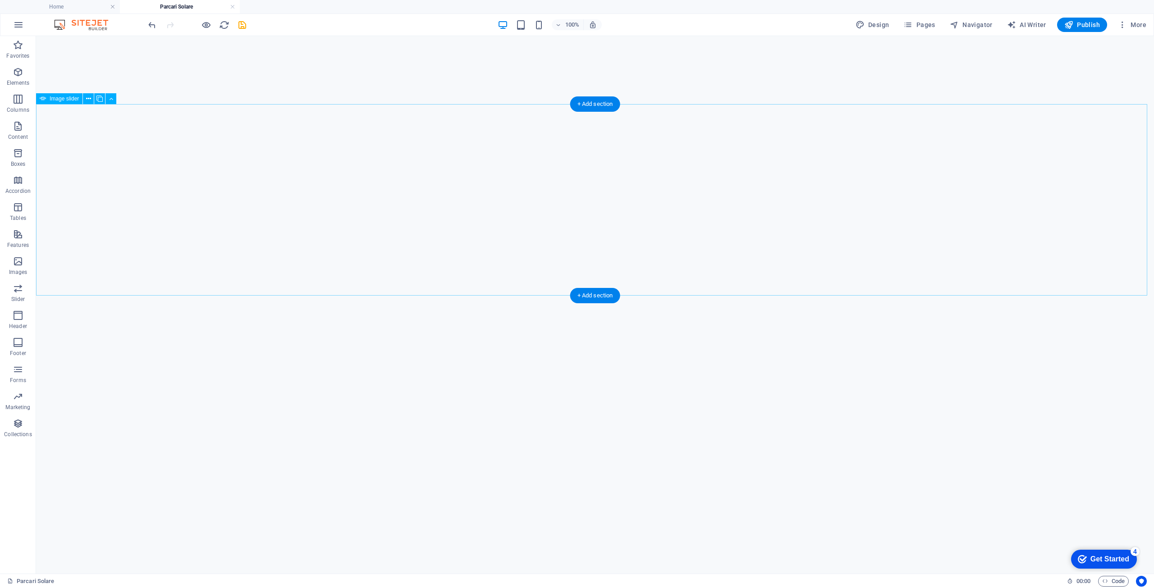
click at [603, 294] on div "+ Add section" at bounding box center [595, 295] width 50 height 15
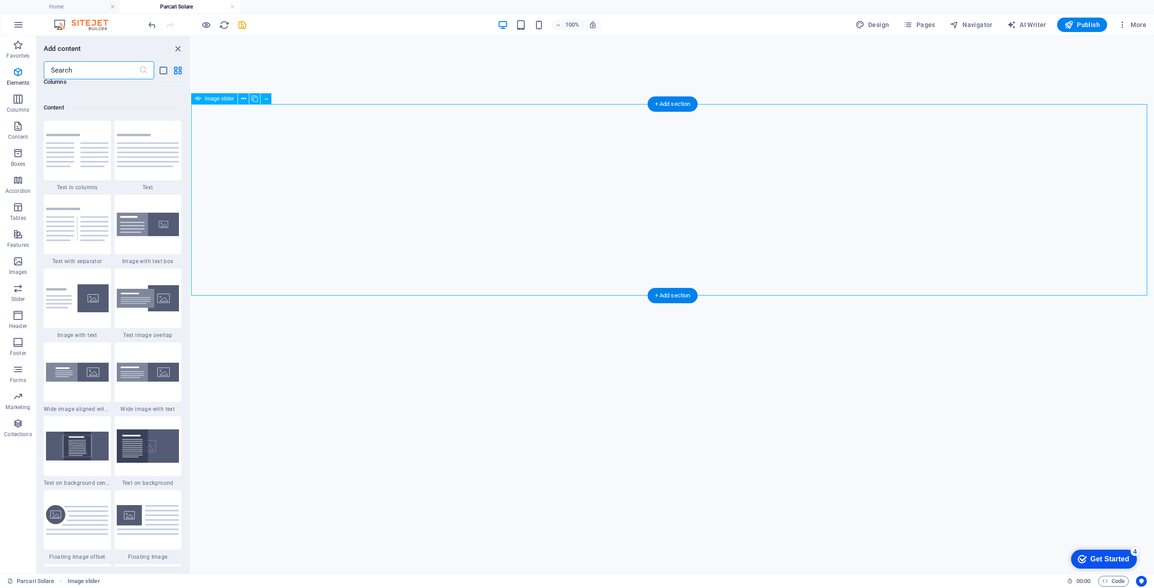
scroll to position [1578, 0]
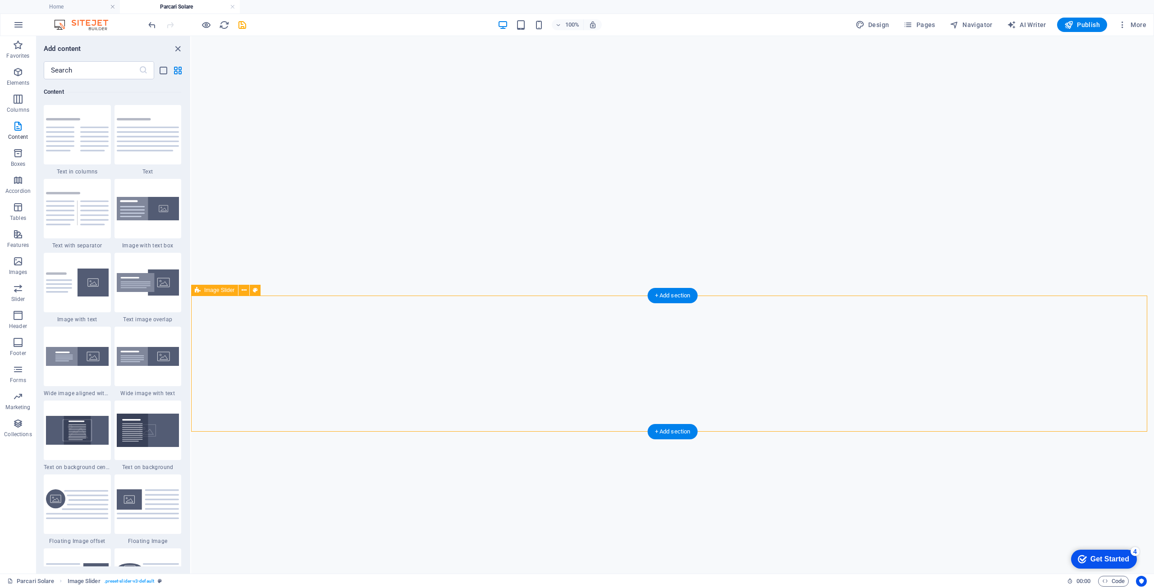
select select "rem"
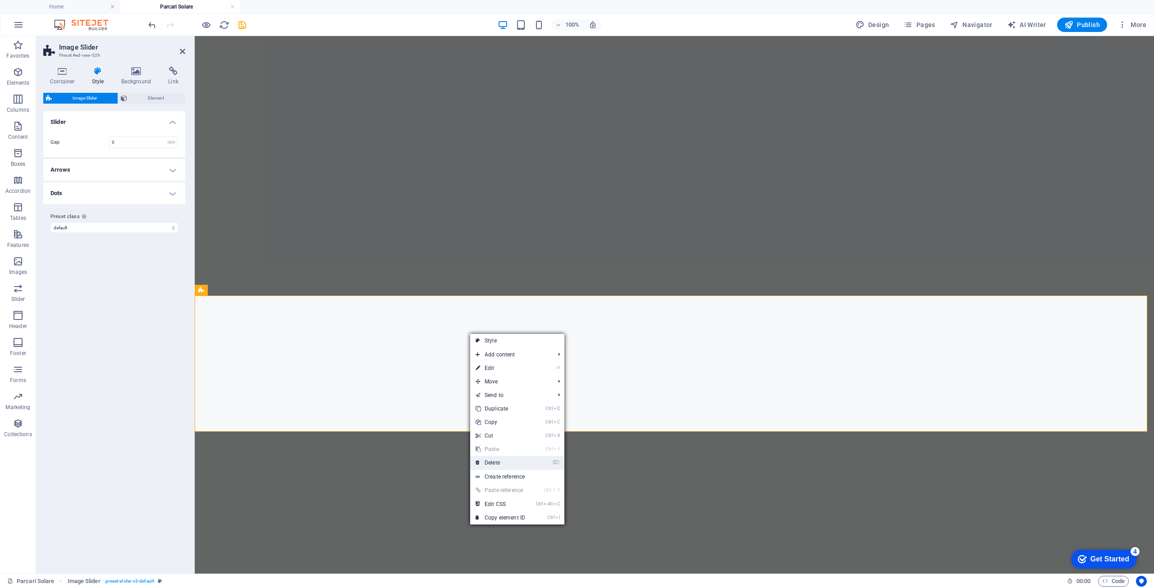
click at [499, 463] on link "⌦ Delete" at bounding box center [500, 463] width 60 height 14
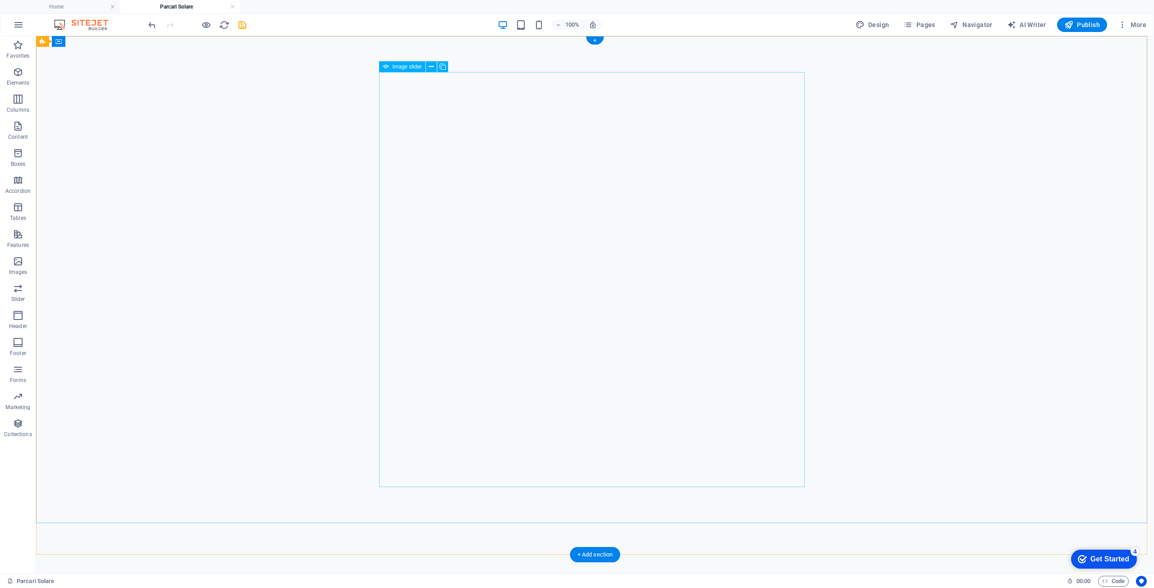
scroll to position [0, 0]
select select "px"
select select "ms"
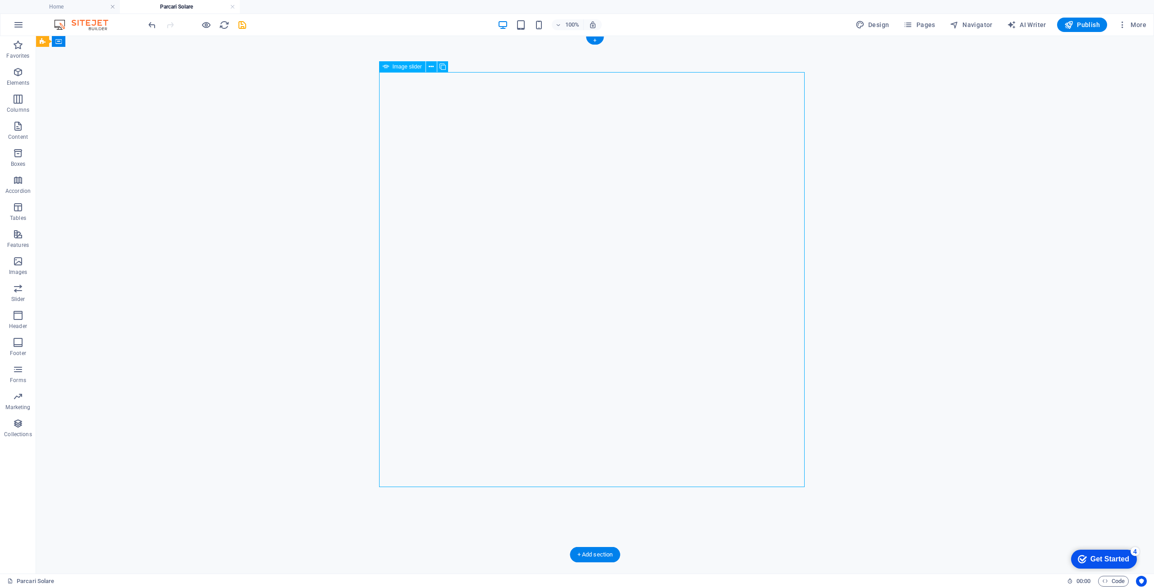
select select "s"
select select "progressive"
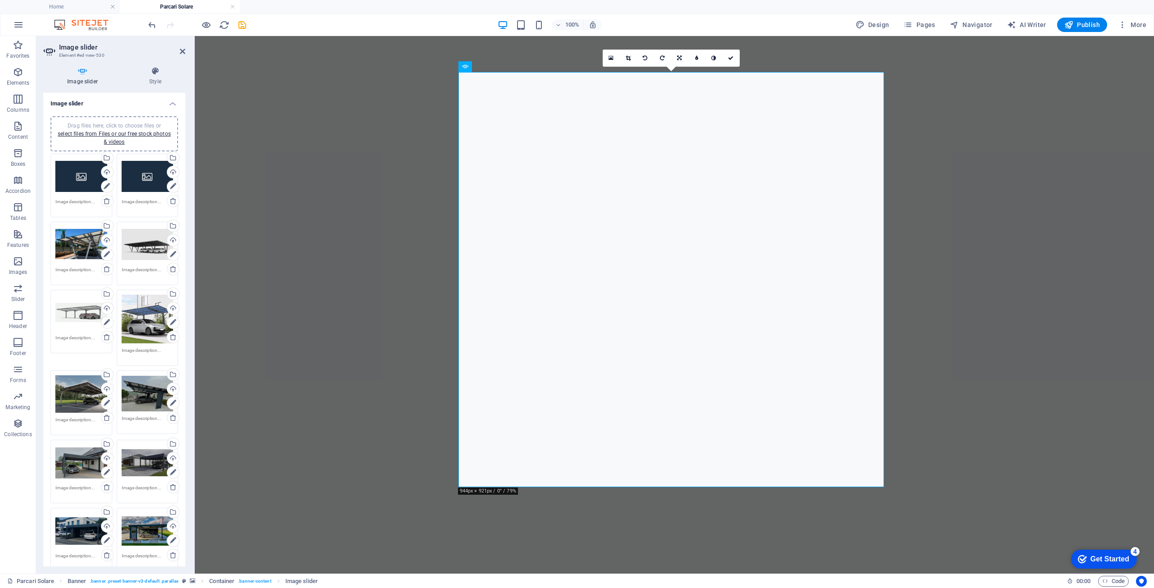
click at [632, 59] on link at bounding box center [628, 58] width 17 height 17
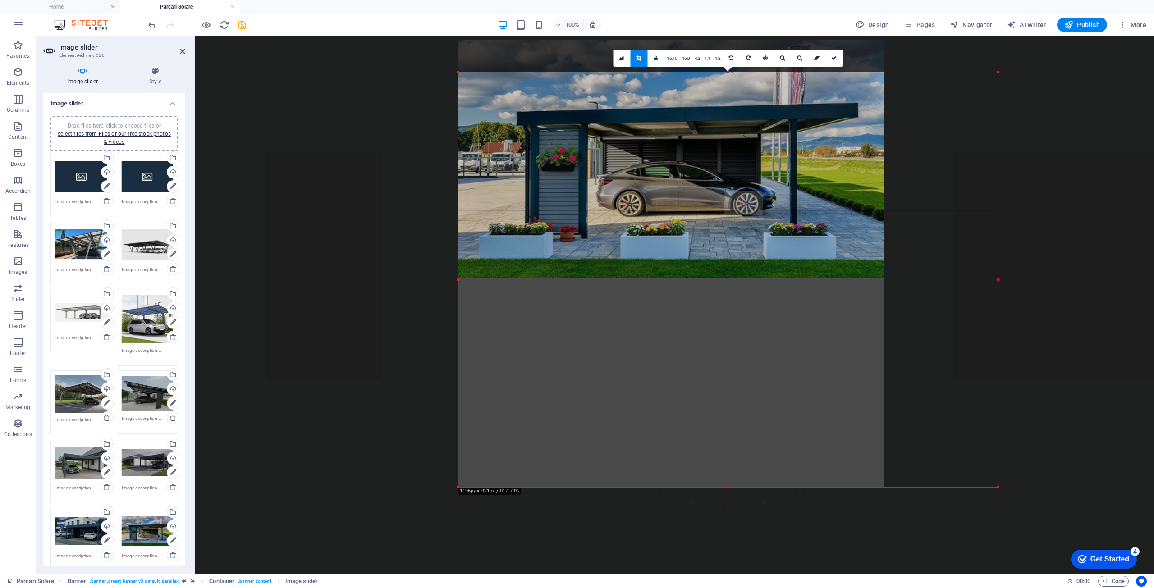
drag, startPoint x: 440, startPoint y: 273, endPoint x: 151, endPoint y: 228, distance: 292.2
click at [345, 259] on div "Drag and drop a file to add it H2 Container Banner Container Banner Spacer Spac…" at bounding box center [675, 305] width 960 height 538
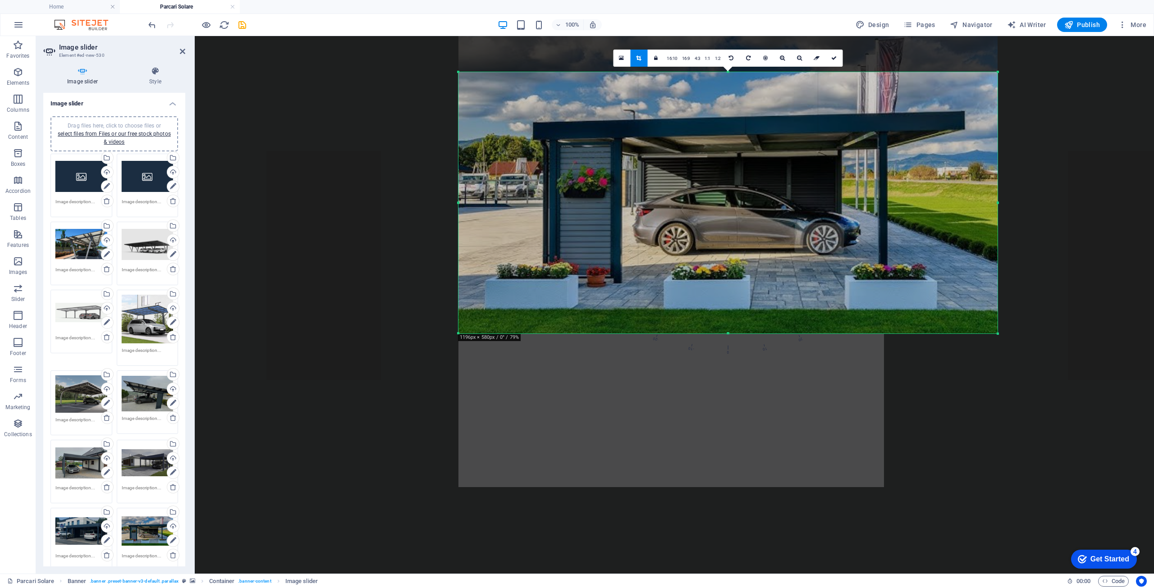
drag, startPoint x: 727, startPoint y: 487, endPoint x: 734, endPoint y: 334, distance: 153.5
click at [734, 334] on div at bounding box center [728, 333] width 539 height 3
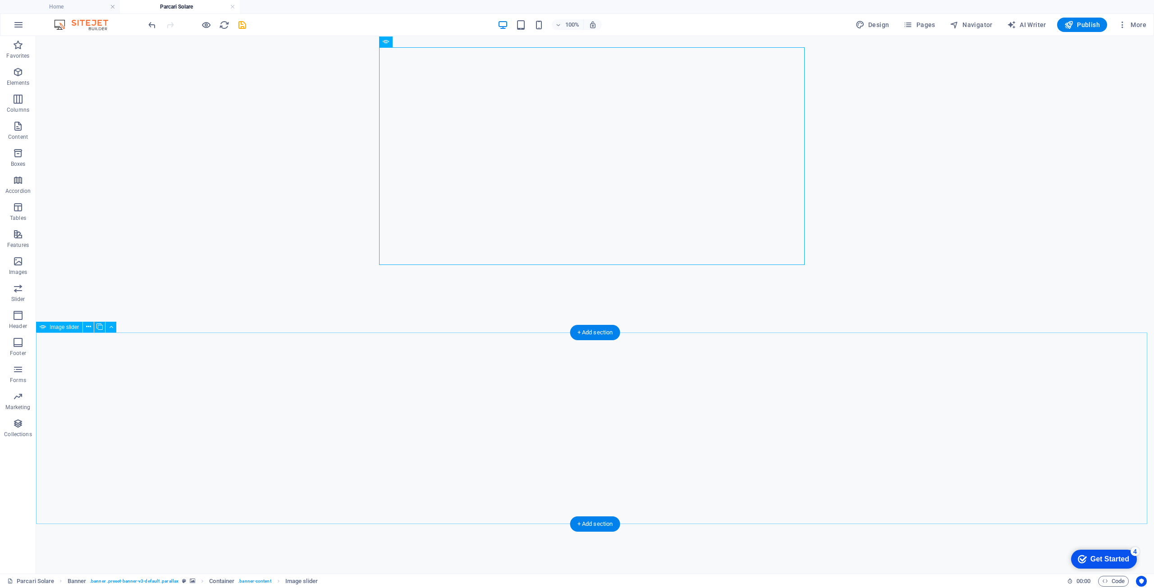
scroll to position [129, 0]
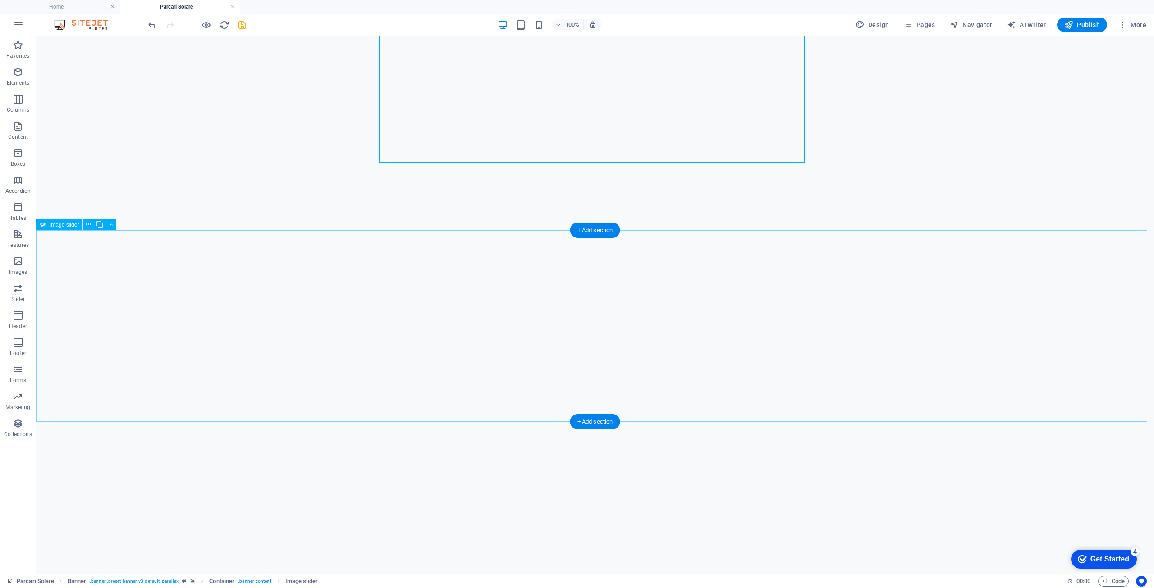
select select "px"
select select "ms"
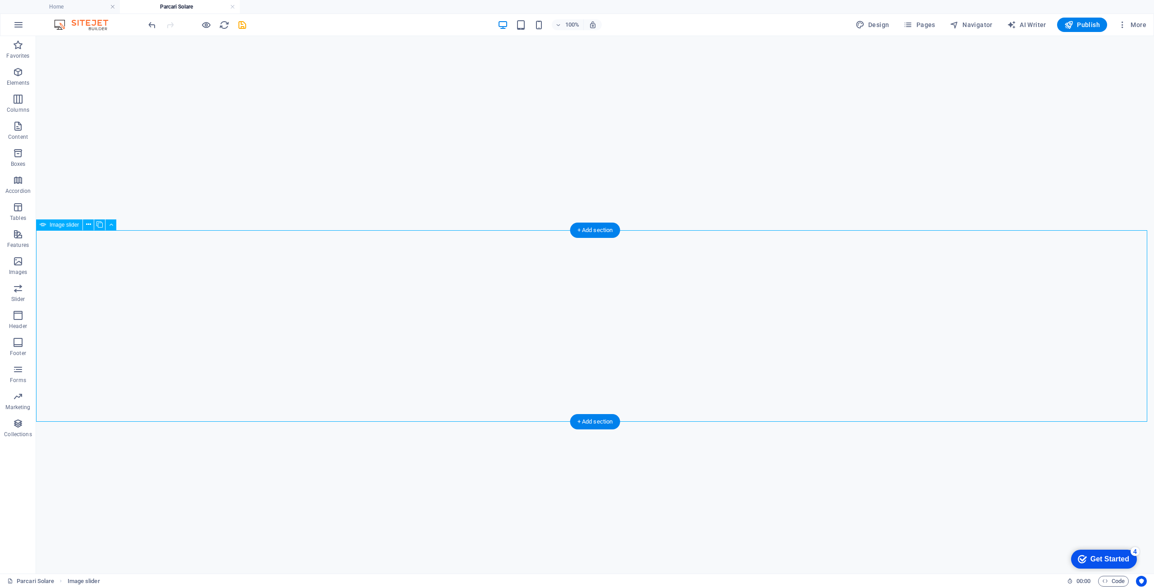
select select "s"
select select "progressive"
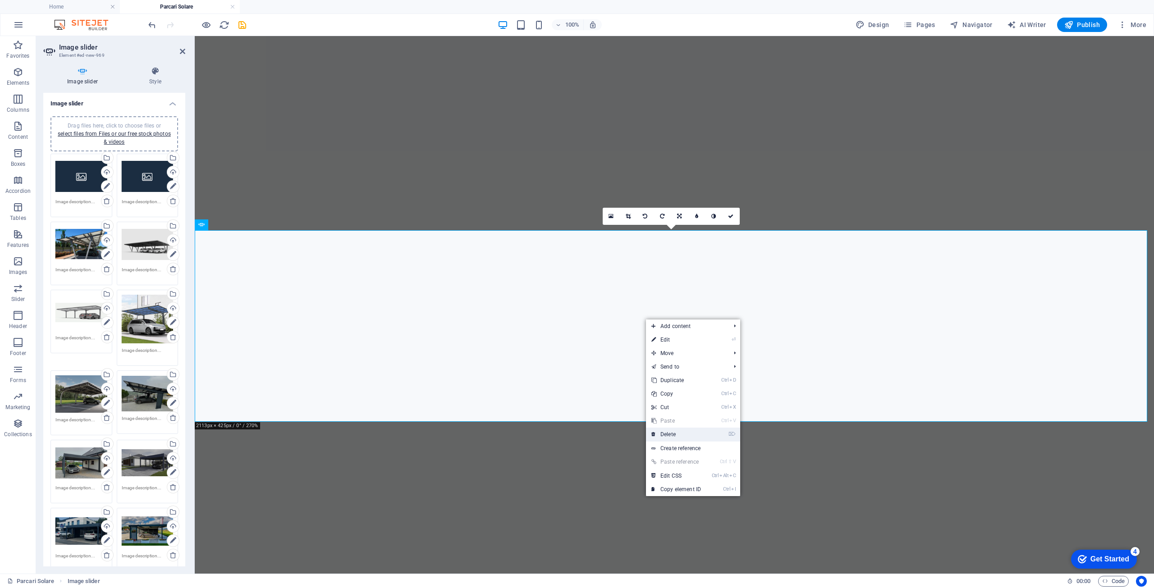
click at [676, 434] on link "⌦ Delete" at bounding box center [676, 435] width 60 height 14
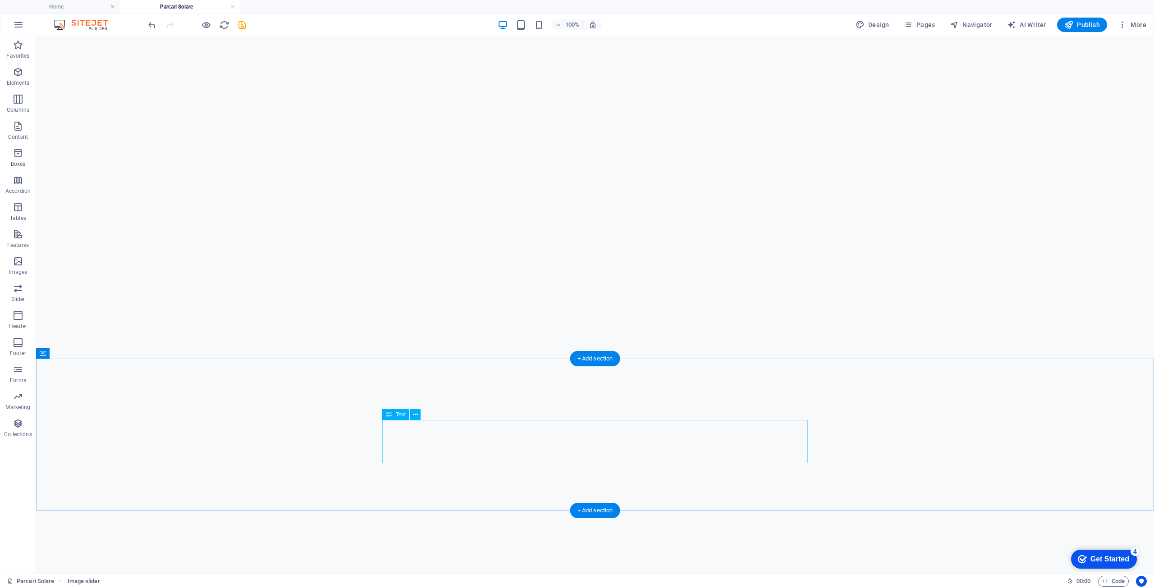
scroll to position [0, 0]
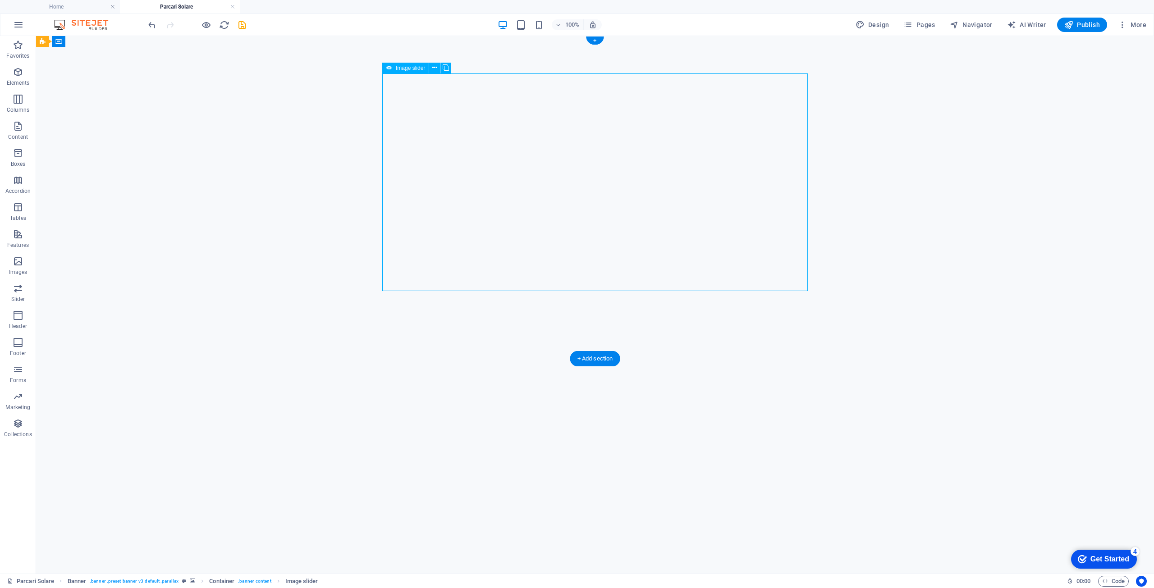
select select "px"
select select "ms"
select select "s"
select select "progressive"
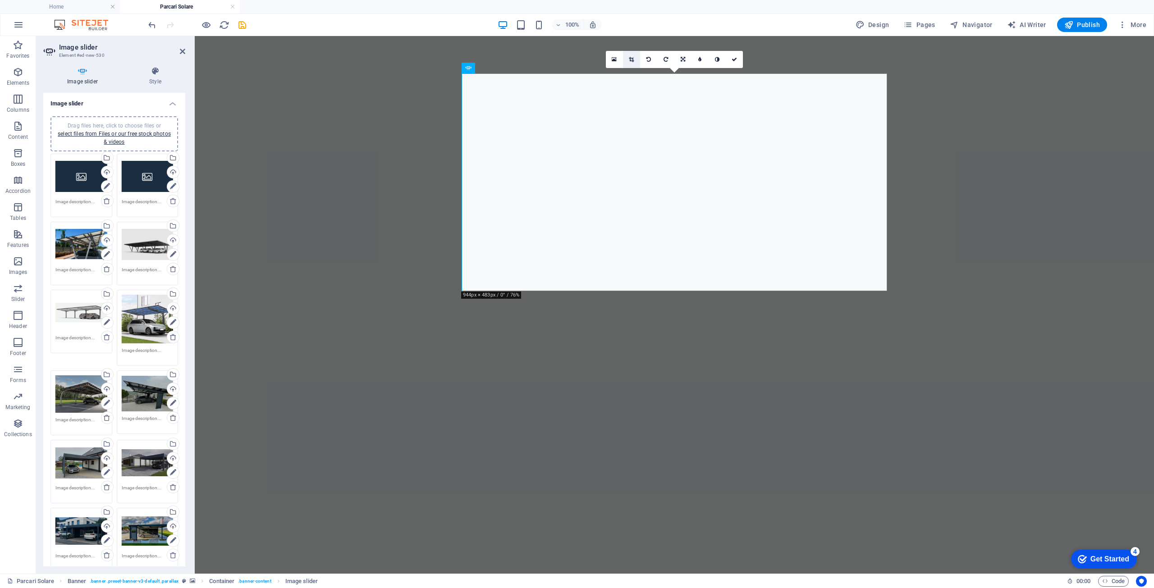
click at [631, 60] on icon at bounding box center [631, 59] width 5 height 5
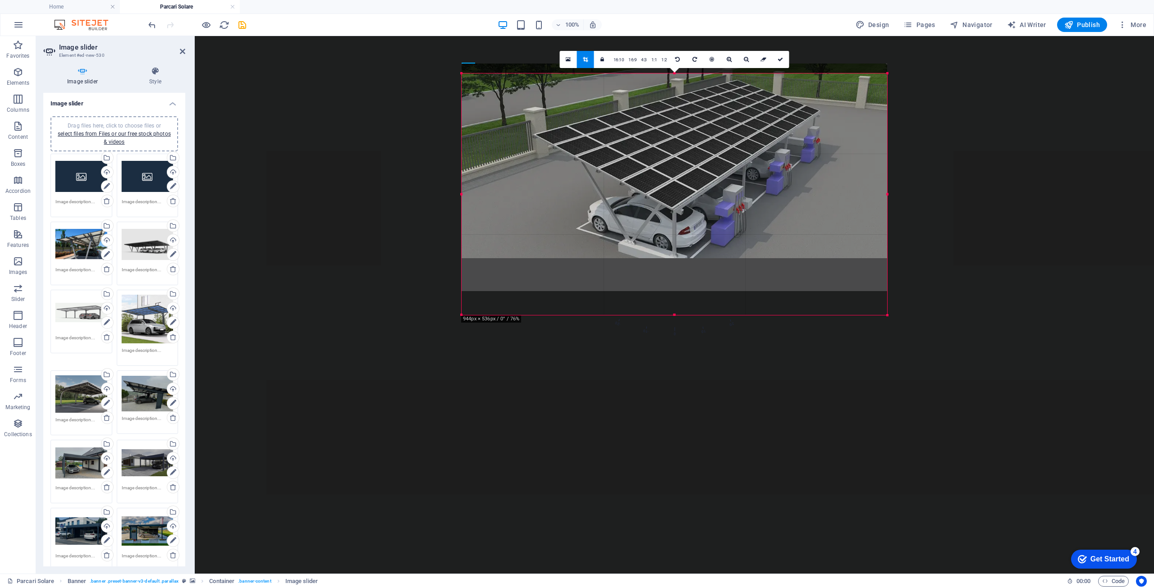
drag, startPoint x: 674, startPoint y: 290, endPoint x: 478, endPoint y: 278, distance: 195.6
click at [673, 314] on div at bounding box center [675, 315] width 426 height 3
drag, startPoint x: 462, startPoint y: 193, endPoint x: 199, endPoint y: 158, distance: 265.3
click at [394, 194] on div "Drag and drop a file to add it H2 Container Banner Container Banner Spacer Spac…" at bounding box center [675, 305] width 960 height 538
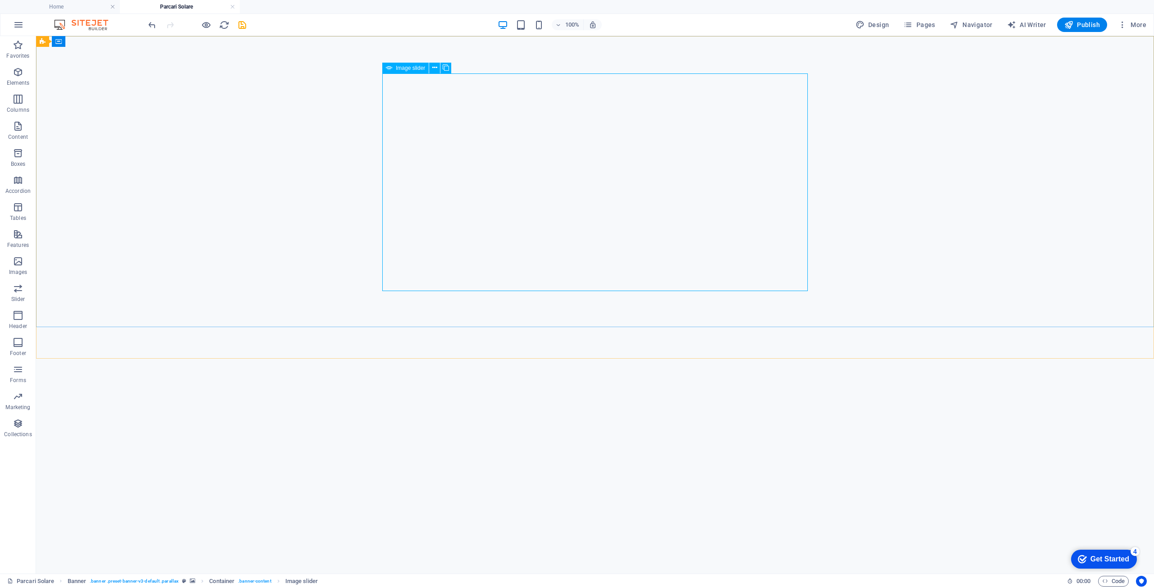
click at [405, 67] on span "Image slider" at bounding box center [410, 67] width 29 height 5
select select "px"
select select "ms"
select select "s"
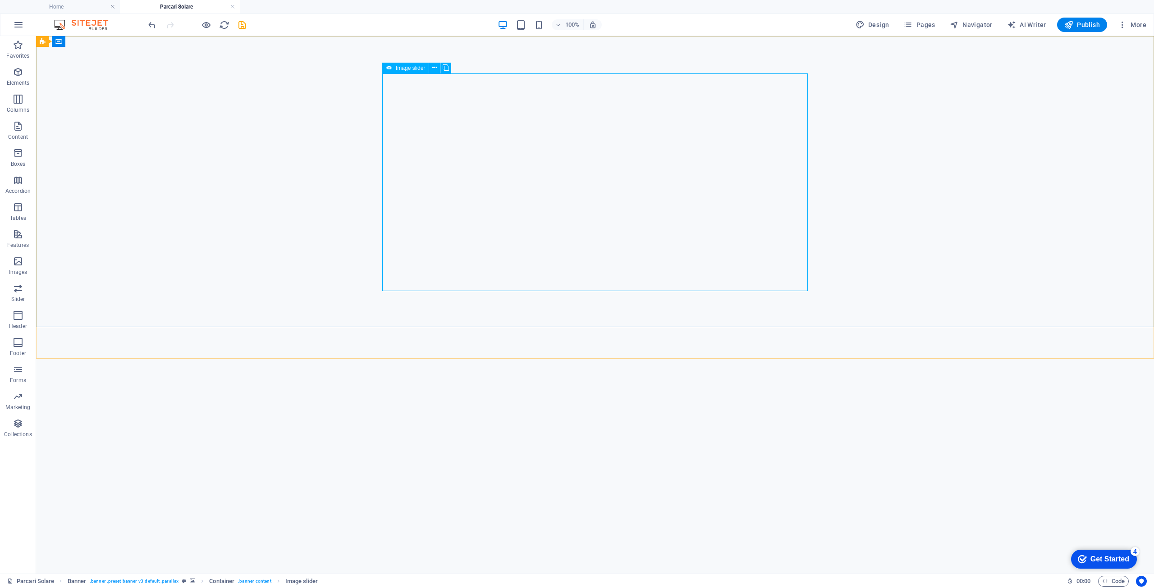
select select "progressive"
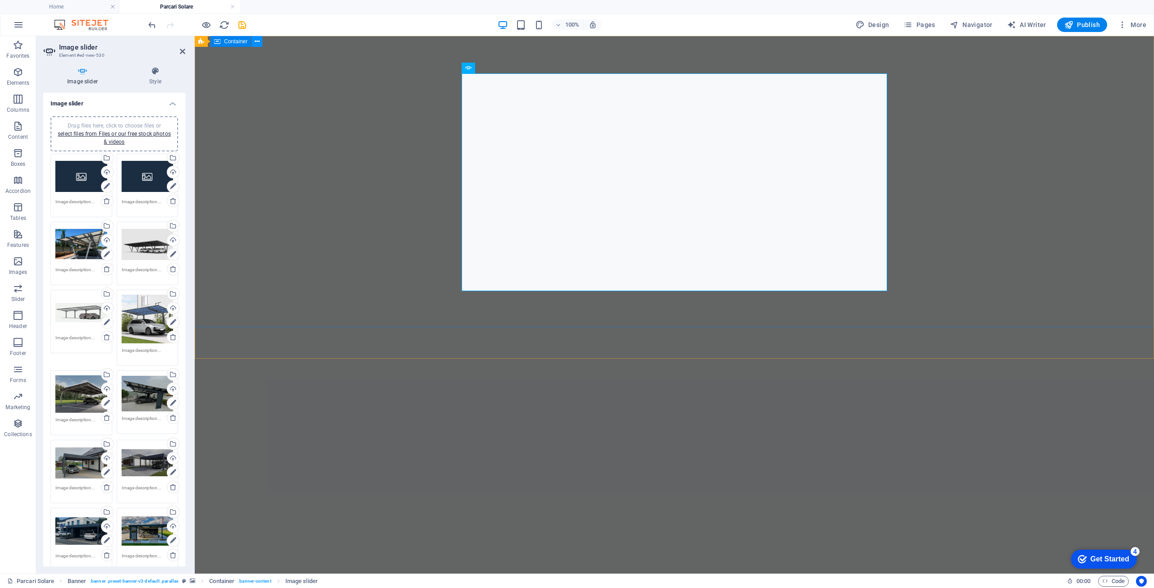
click at [257, 41] on icon at bounding box center [257, 41] width 5 height 9
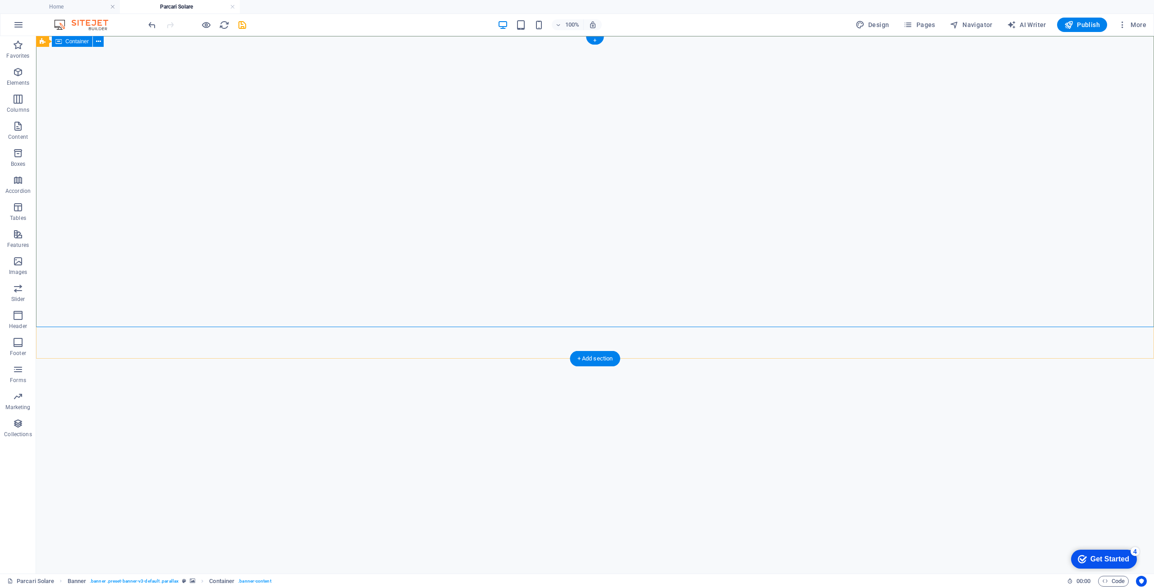
drag, startPoint x: 570, startPoint y: 135, endPoint x: 412, endPoint y: 135, distance: 158.3
select select "px"
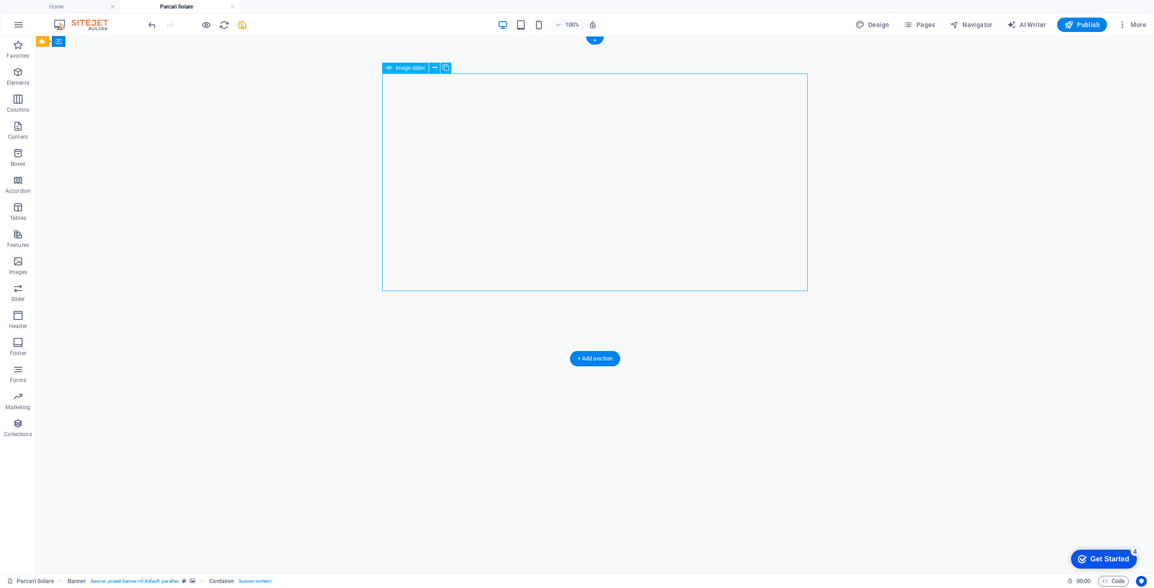
select select "ms"
select select "s"
select select "progressive"
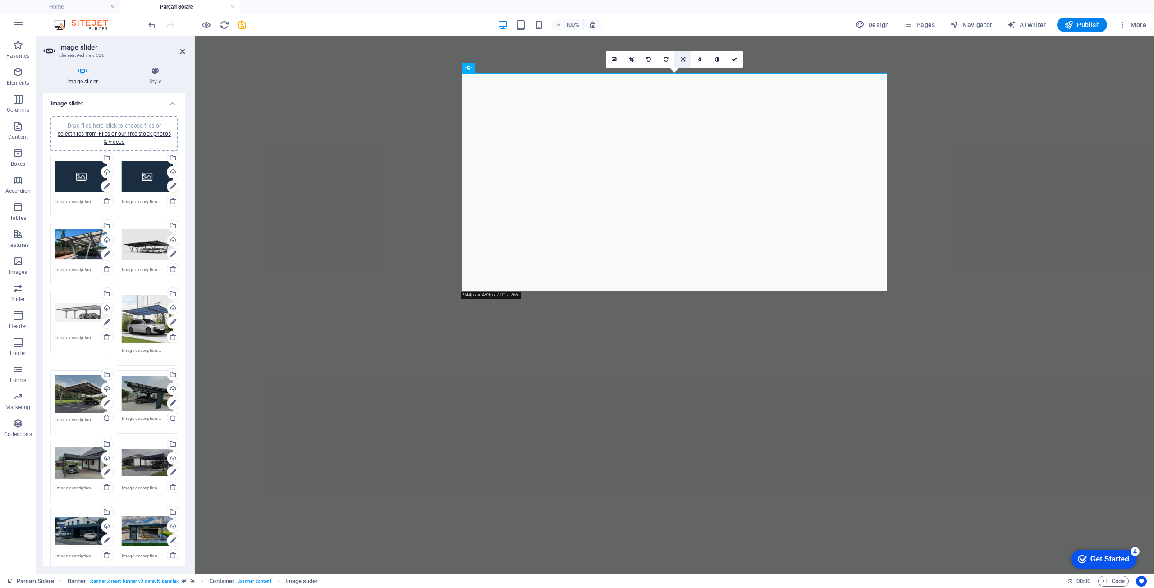
click at [683, 59] on icon at bounding box center [683, 59] width 5 height 5
click at [734, 59] on icon at bounding box center [734, 59] width 5 height 5
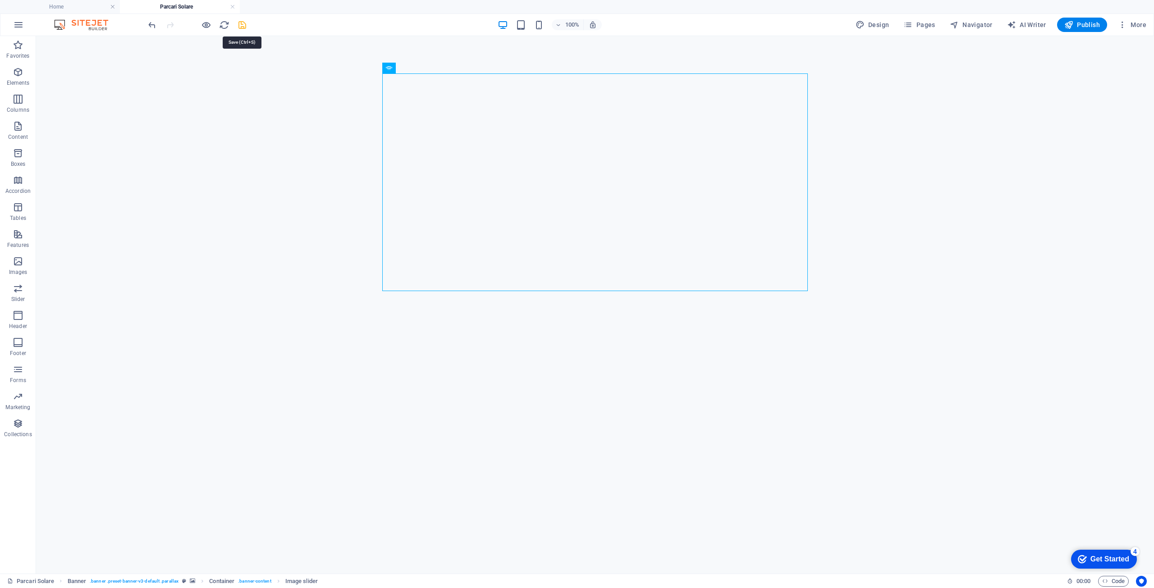
click at [241, 24] on icon "save" at bounding box center [242, 25] width 10 height 10
click at [203, 44] on h6 "Preview Ctrl+P" at bounding box center [214, 48] width 60 height 11
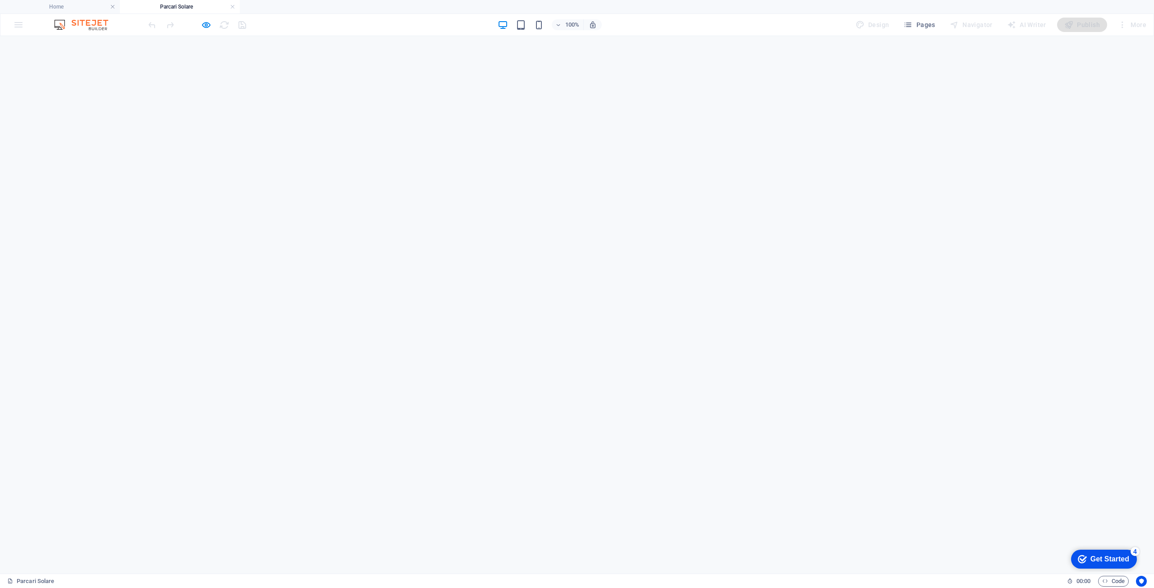
click at [364, 565] on button "button" at bounding box center [364, 565] width 0 height 0
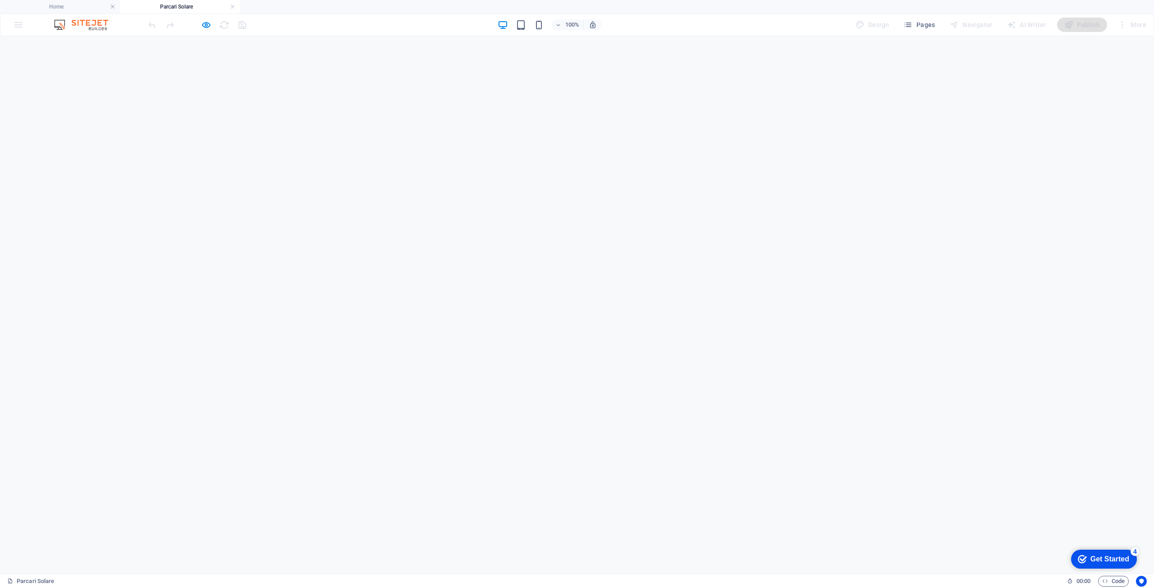
click at [62, 23] on img at bounding box center [86, 24] width 68 height 11
click at [91, 26] on img at bounding box center [86, 24] width 68 height 11
click at [231, 7] on link at bounding box center [232, 7] width 5 height 9
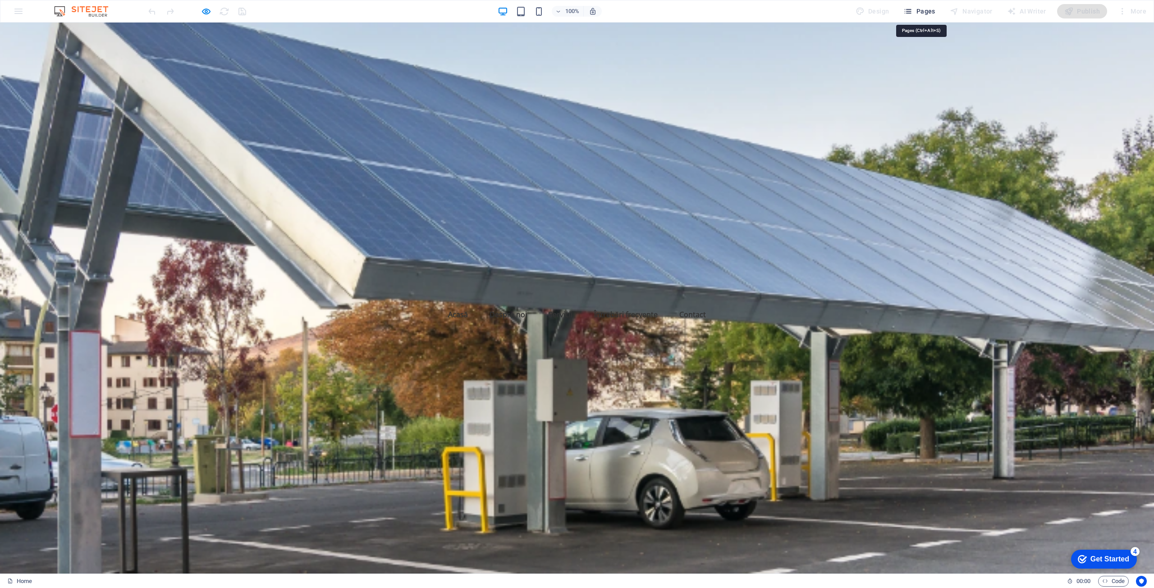
click at [924, 12] on span "Pages" at bounding box center [920, 11] width 32 height 9
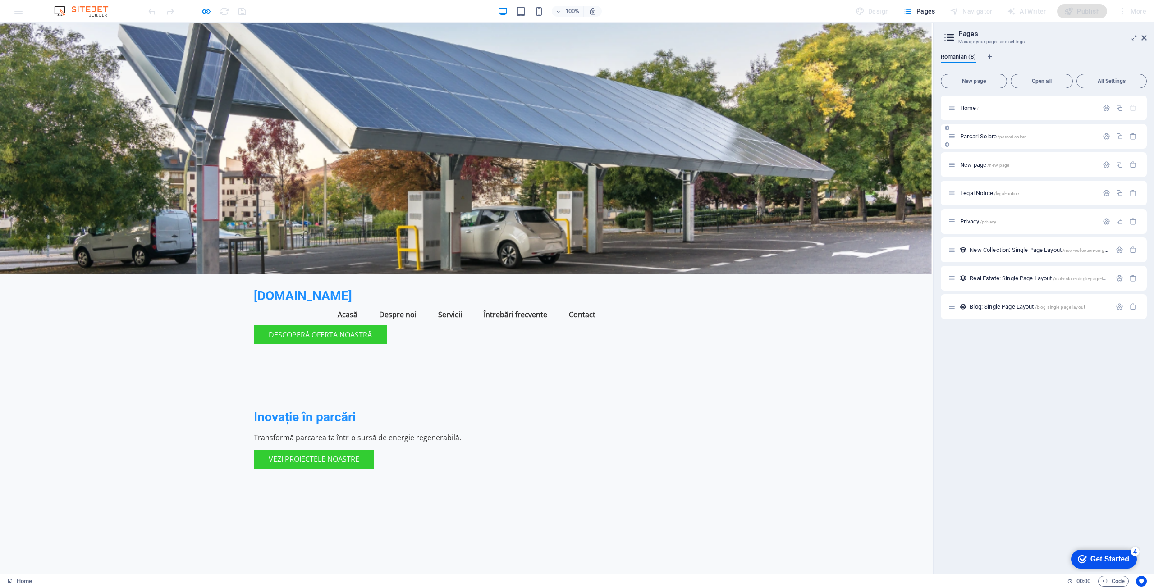
click at [983, 137] on span "Parcari Solare /parcari-solare" at bounding box center [993, 136] width 66 height 7
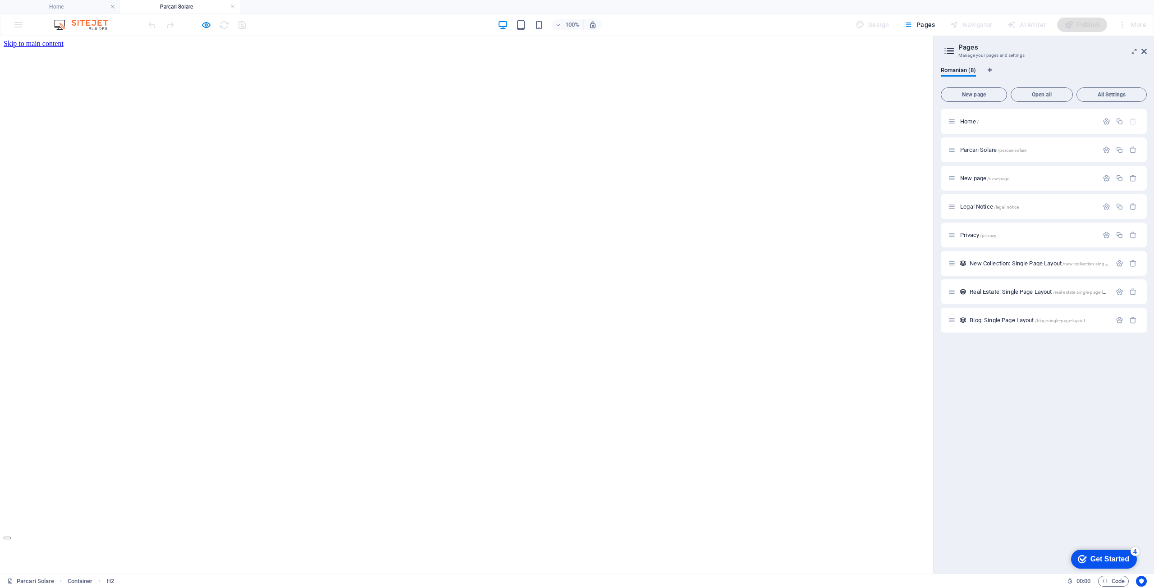
click at [990, 152] on span "Parcari Solare /parcari-solare" at bounding box center [993, 150] width 66 height 7
click at [988, 178] on span "New page /new-page" at bounding box center [984, 178] width 49 height 7
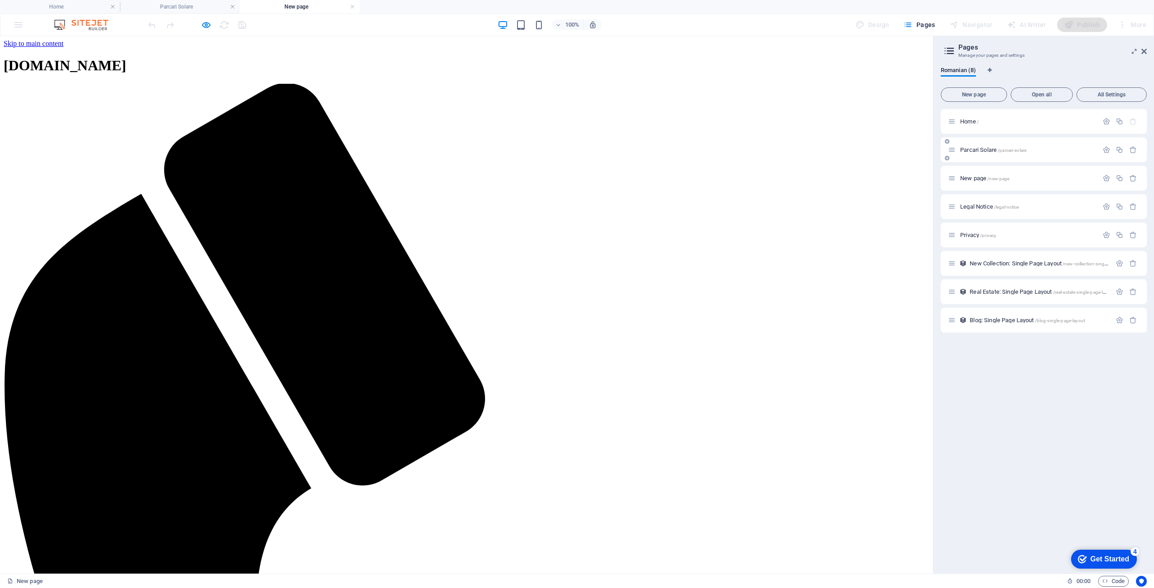
click at [977, 150] on span "Parcari Solare /parcari-solare" at bounding box center [993, 150] width 66 height 7
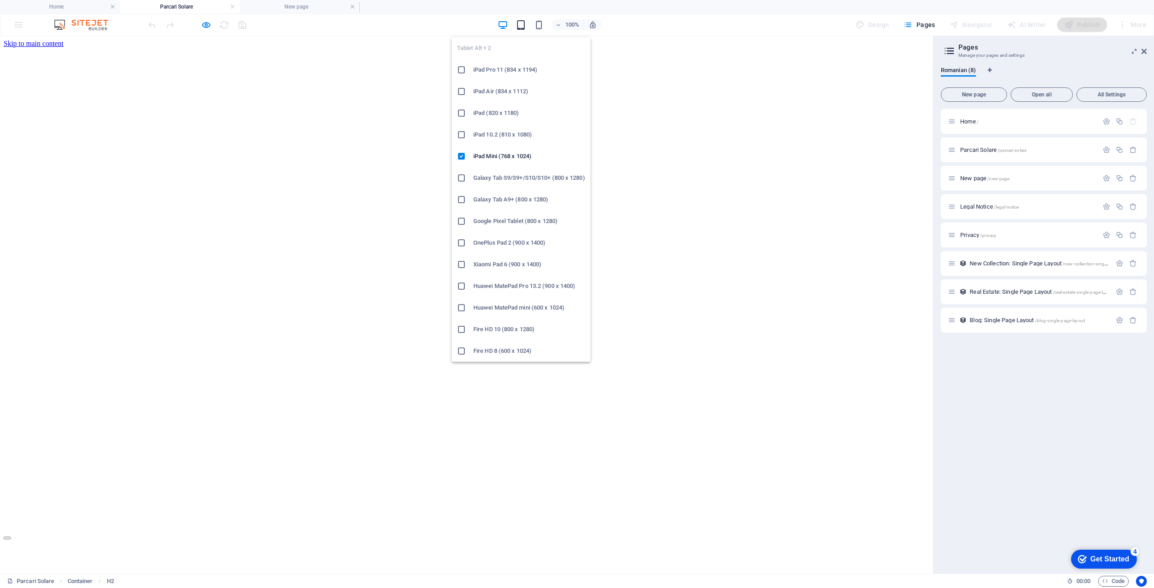
click at [524, 24] on icon "button" at bounding box center [521, 25] width 10 height 10
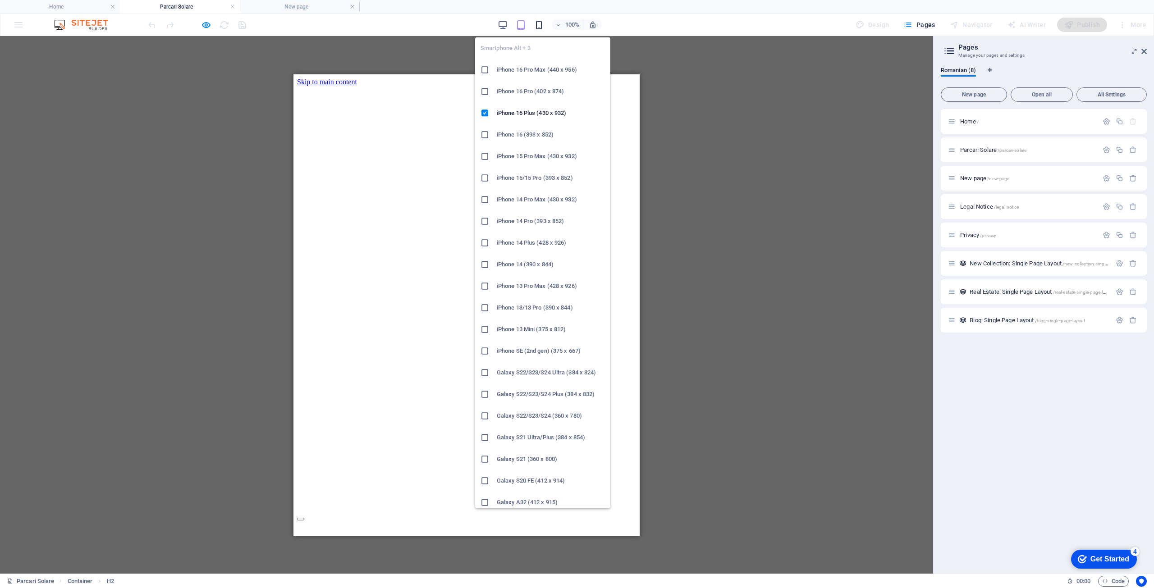
click at [539, 24] on icon "button" at bounding box center [539, 25] width 10 height 10
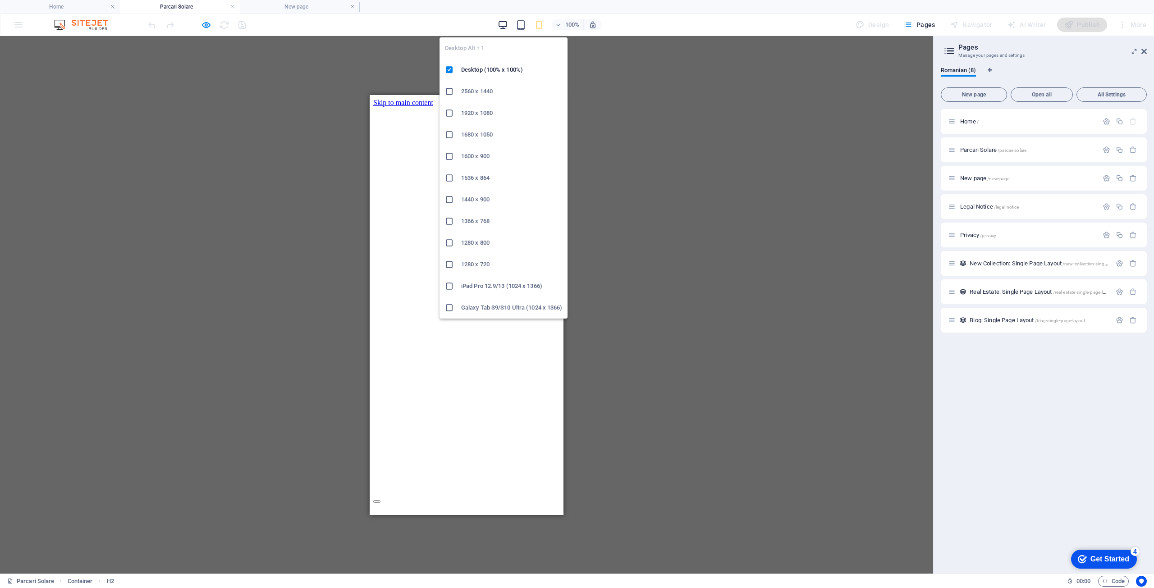
click at [501, 24] on icon "button" at bounding box center [503, 25] width 10 height 10
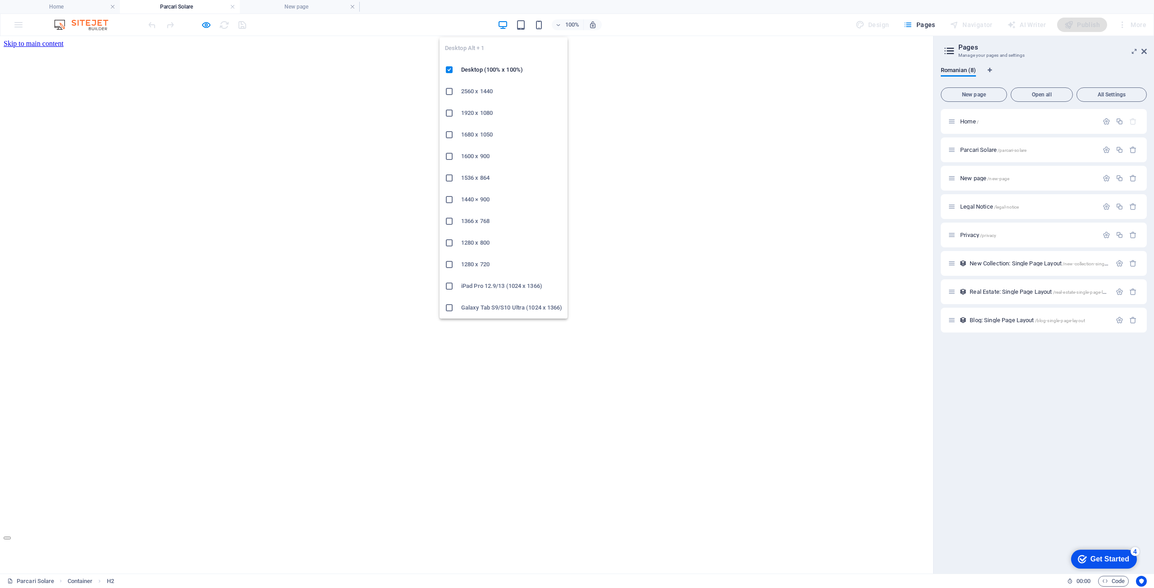
click at [478, 92] on h6 "2560 x 1440" at bounding box center [511, 91] width 101 height 11
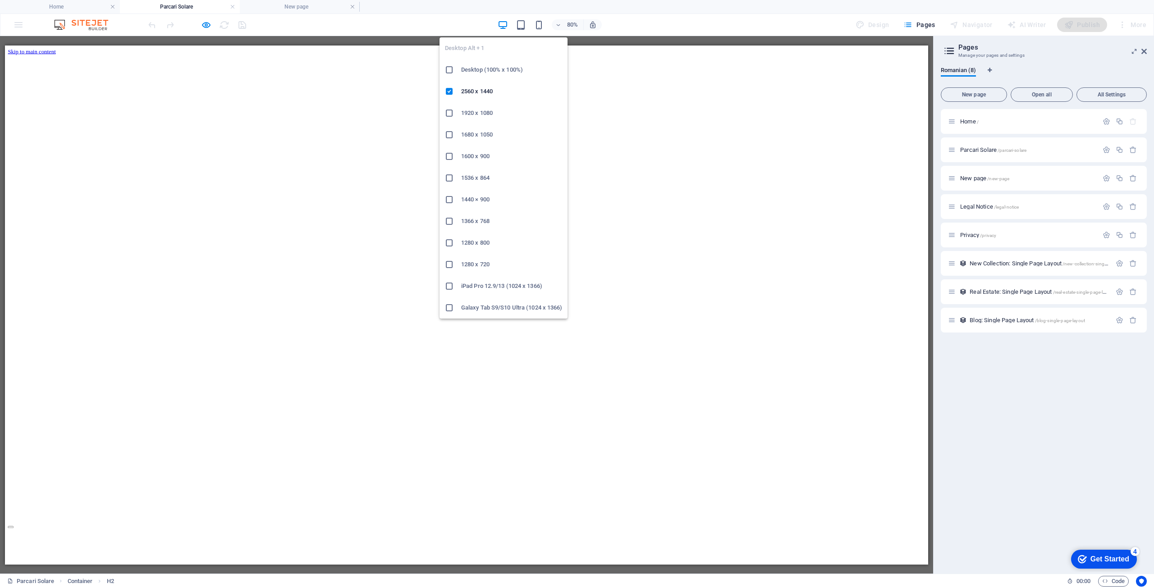
click at [504, 21] on icon "button" at bounding box center [503, 25] width 10 height 10
click at [481, 92] on h6 "2560 x 1440" at bounding box center [511, 91] width 101 height 11
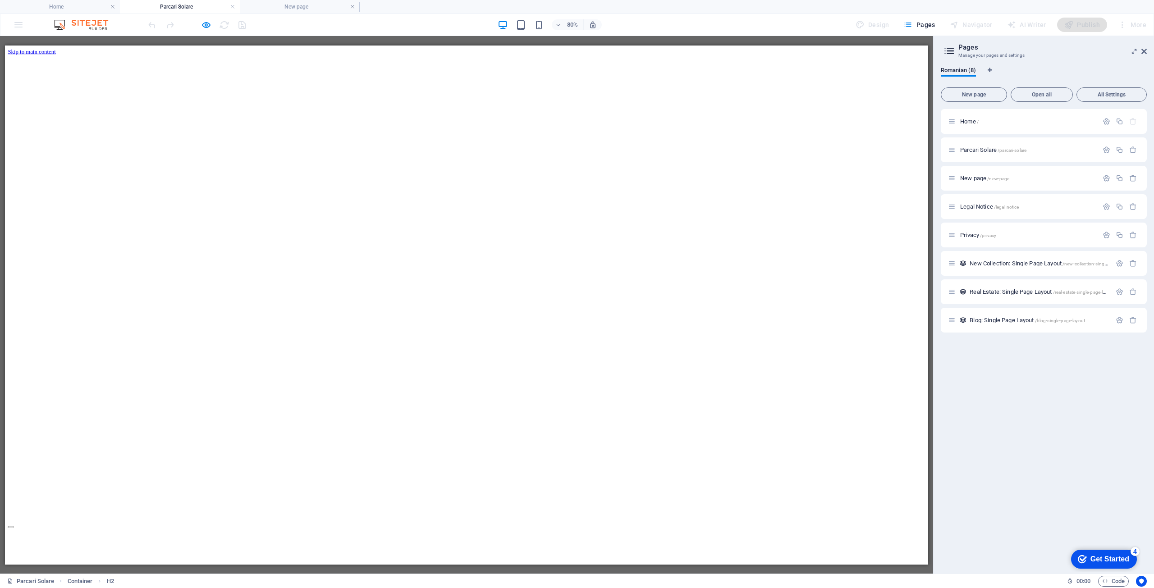
drag, startPoint x: 648, startPoint y: 201, endPoint x: 405, endPoint y: 183, distance: 242.9
click at [210, 66] on h6 "Open preview website" at bounding box center [214, 69] width 60 height 11
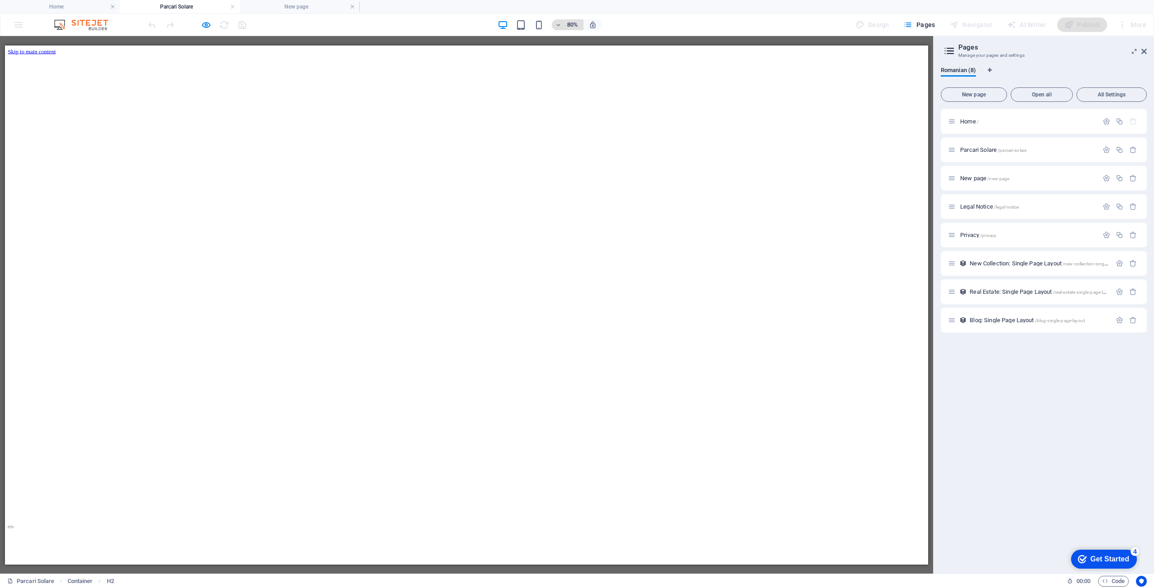
click at [574, 25] on h6 "80%" at bounding box center [572, 24] width 14 height 11
click at [580, 36] on h6 "100%" at bounding box center [570, 37] width 23 height 11
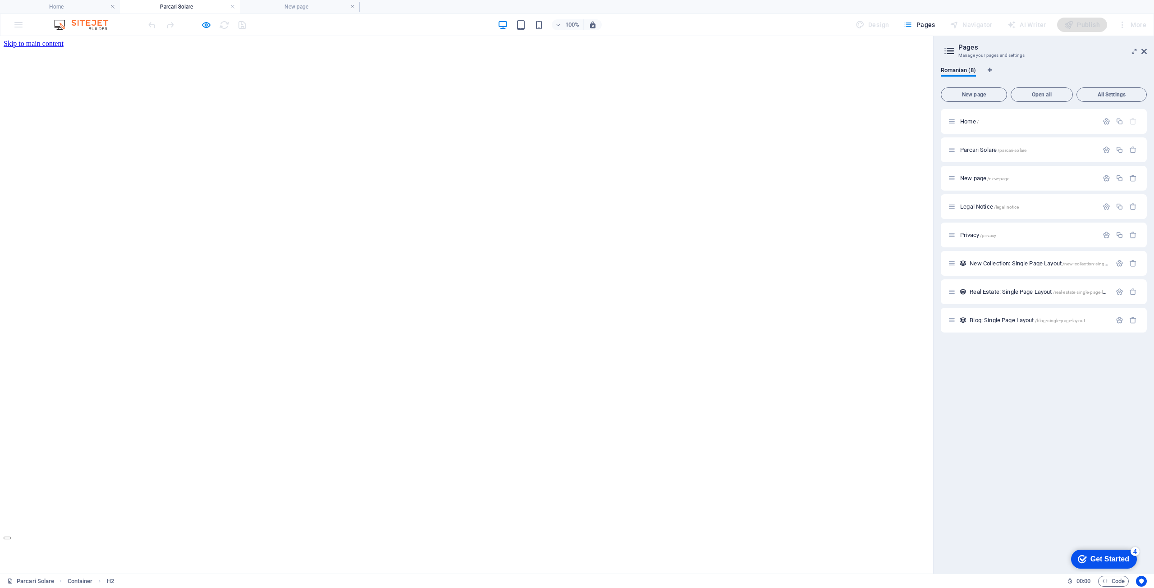
click at [61, 23] on img at bounding box center [86, 24] width 68 height 11
click at [92, 25] on img at bounding box center [86, 24] width 68 height 11
click at [112, 7] on link at bounding box center [112, 7] width 5 height 9
click at [232, 7] on link at bounding box center [232, 7] width 5 height 9
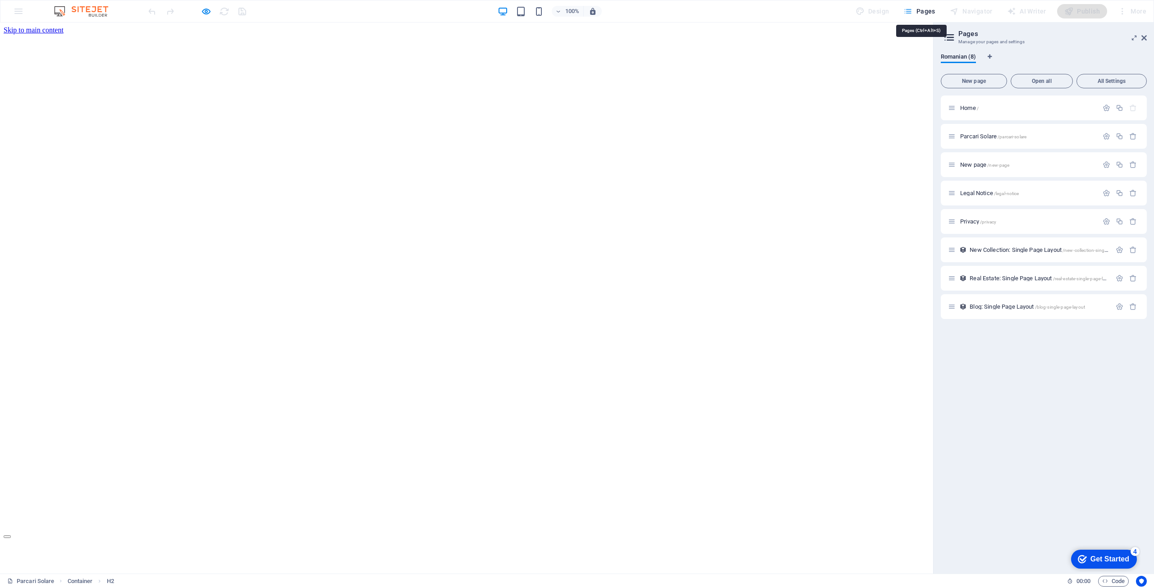
click at [927, 12] on span "Pages" at bounding box center [920, 11] width 32 height 9
click at [978, 135] on span "Parcari Solare /parcari-solare" at bounding box center [993, 136] width 66 height 7
click at [966, 34] on h2 "Pages" at bounding box center [1053, 34] width 188 height 8
click at [968, 106] on span "Home /" at bounding box center [969, 108] width 18 height 7
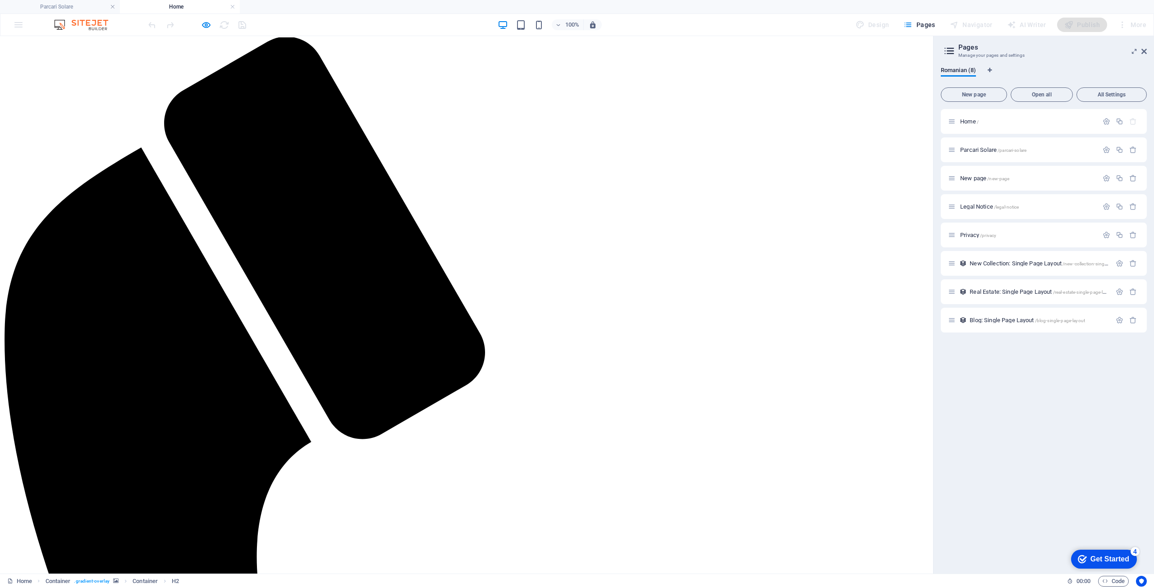
scroll to position [316, 0]
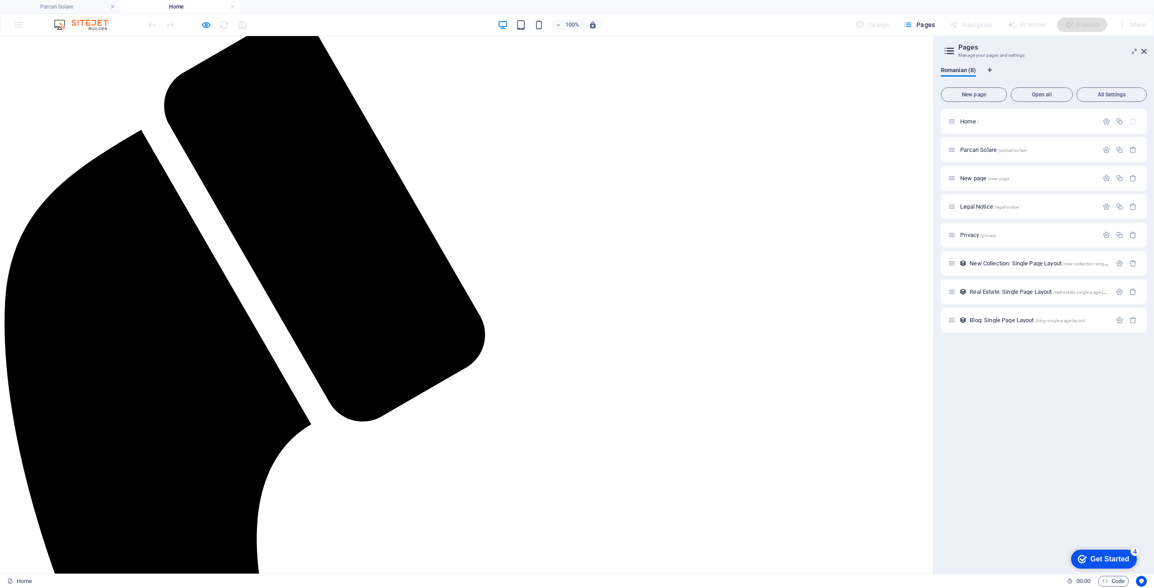
drag, startPoint x: 314, startPoint y: 270, endPoint x: 283, endPoint y: 326, distance: 63.4
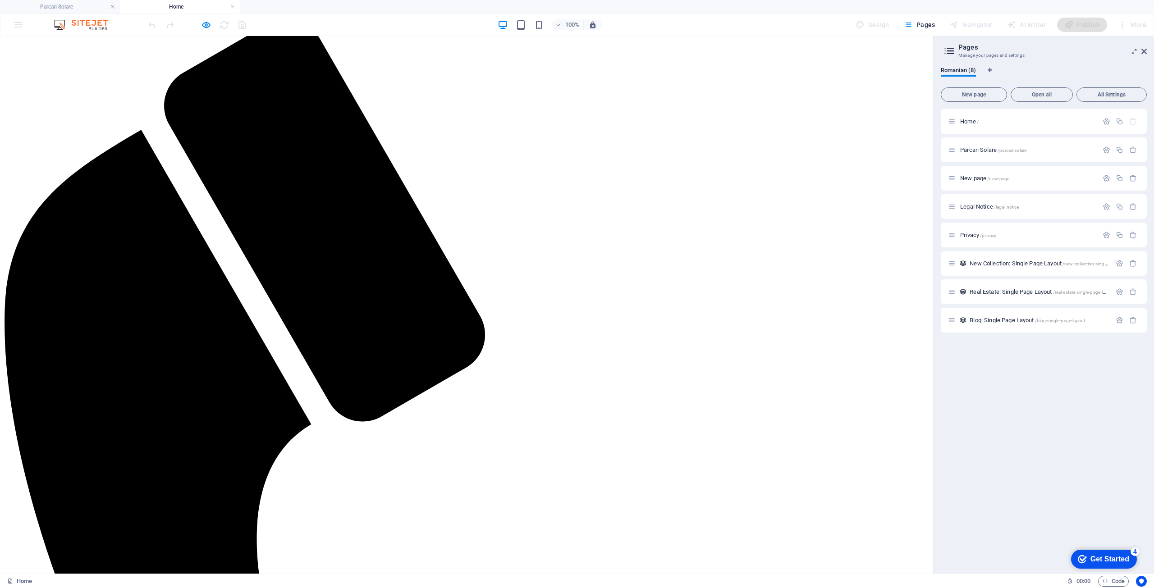
drag, startPoint x: 290, startPoint y: 257, endPoint x: 333, endPoint y: 288, distance: 52.7
click at [92, 25] on img at bounding box center [86, 24] width 68 height 11
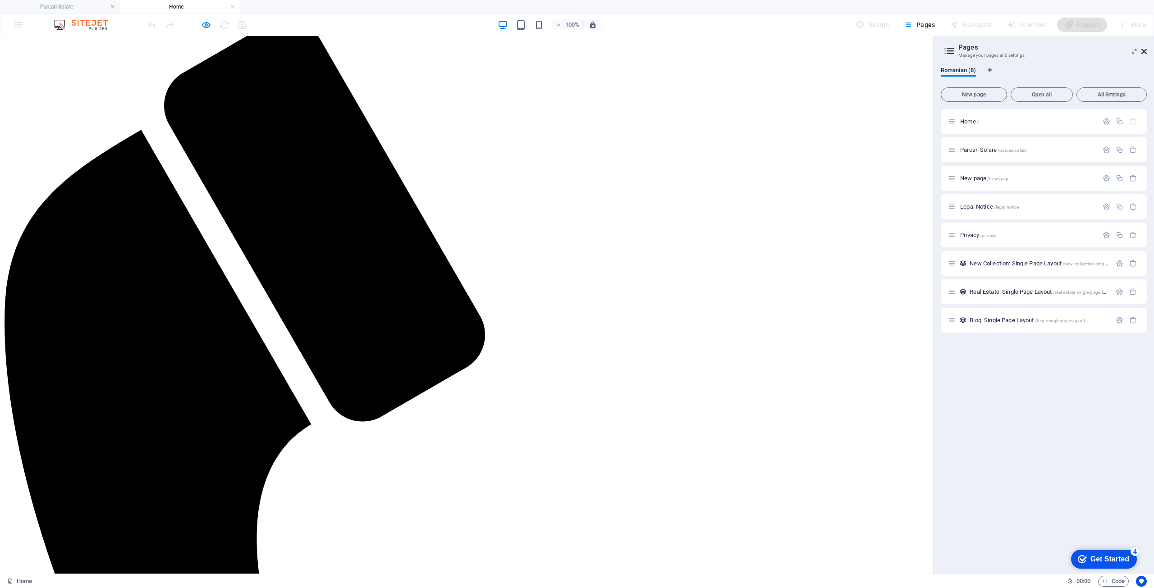
click at [1146, 51] on icon at bounding box center [1144, 51] width 5 height 7
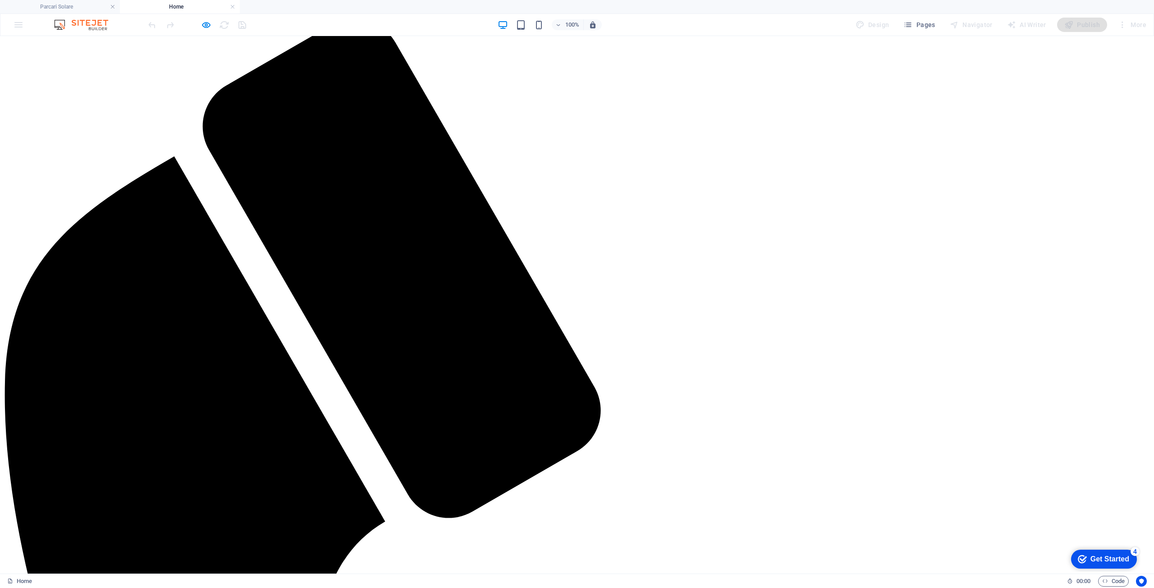
click at [96, 25] on img at bounding box center [86, 24] width 68 height 11
click at [63, 5] on h4 "Parcari Solare" at bounding box center [60, 7] width 120 height 10
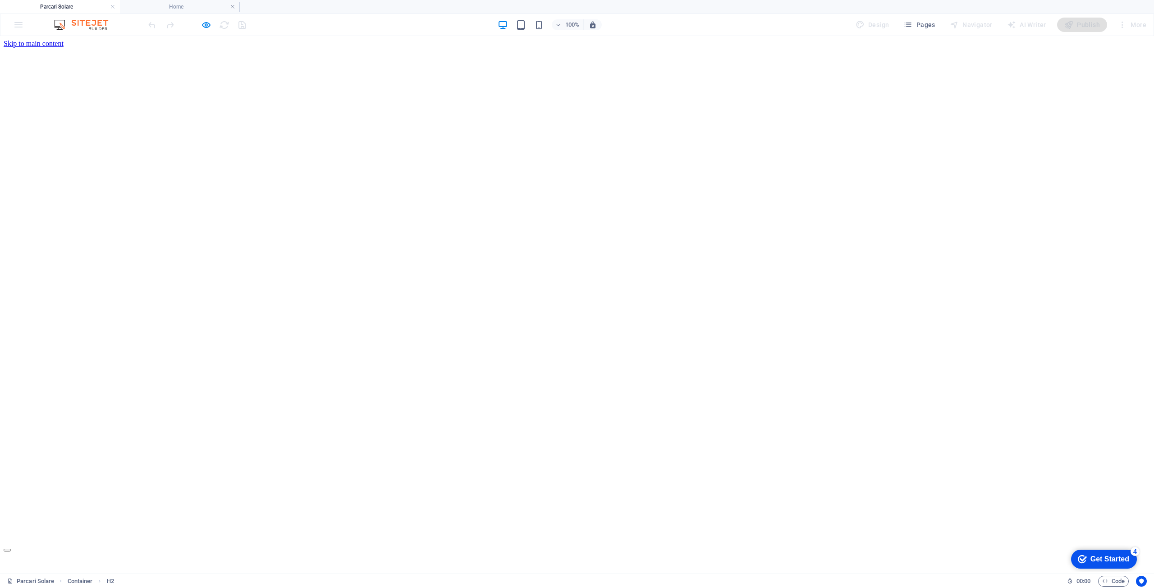
scroll to position [0, 0]
click at [175, 6] on h4 "Home" at bounding box center [180, 7] width 120 height 10
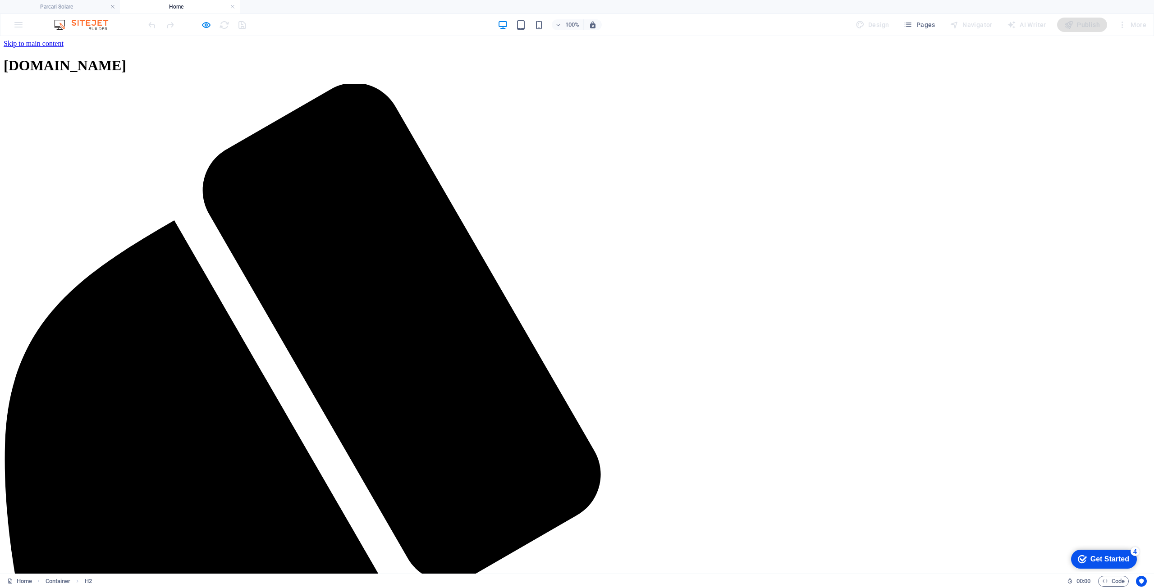
scroll to position [316, 0]
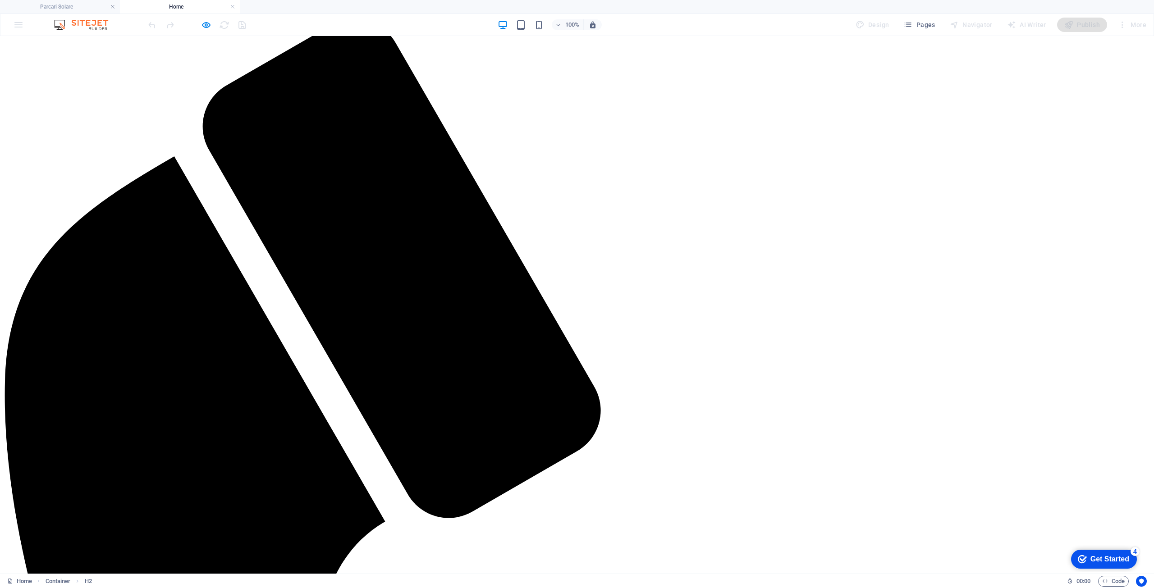
click at [224, 23] on div at bounding box center [197, 25] width 101 height 14
click at [245, 25] on div at bounding box center [197, 25] width 101 height 14
click at [924, 25] on span "Pages" at bounding box center [920, 24] width 32 height 9
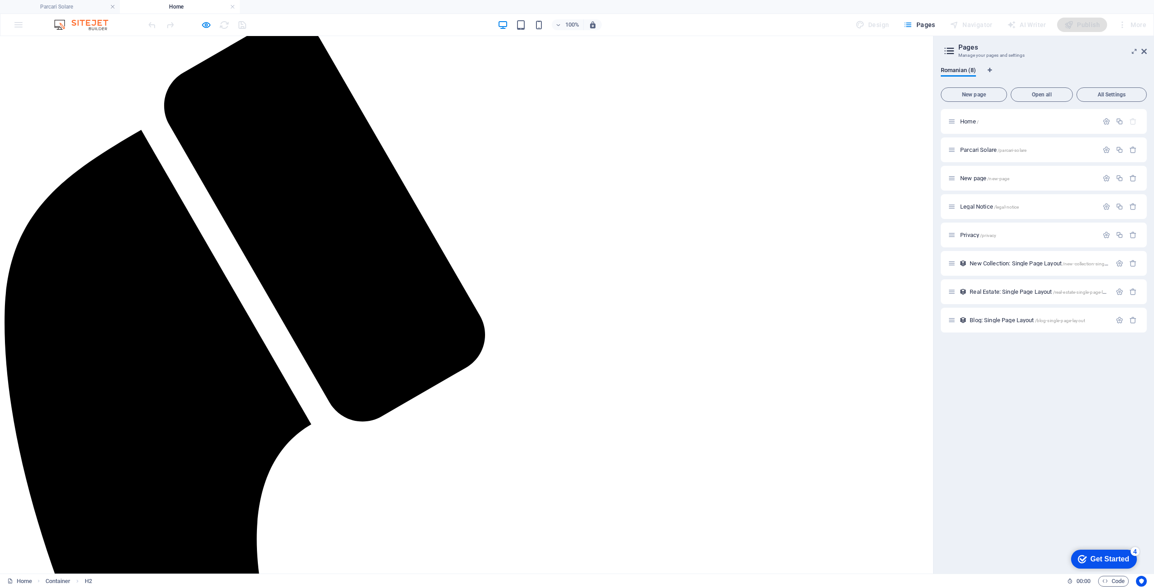
click at [1111, 95] on span "All Settings" at bounding box center [1112, 94] width 62 height 5
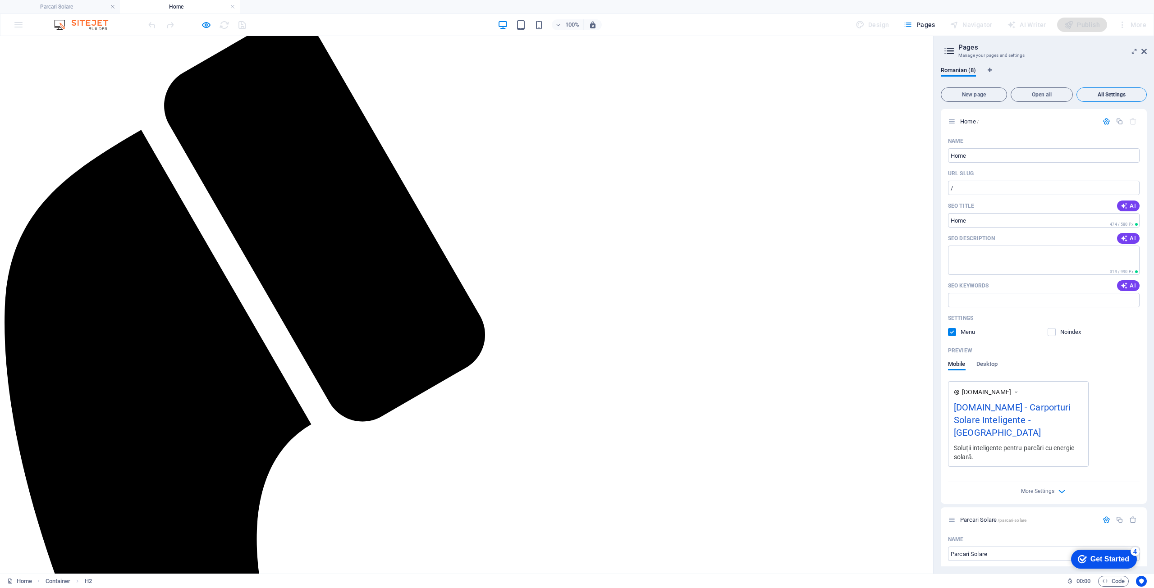
scroll to position [1734, 0]
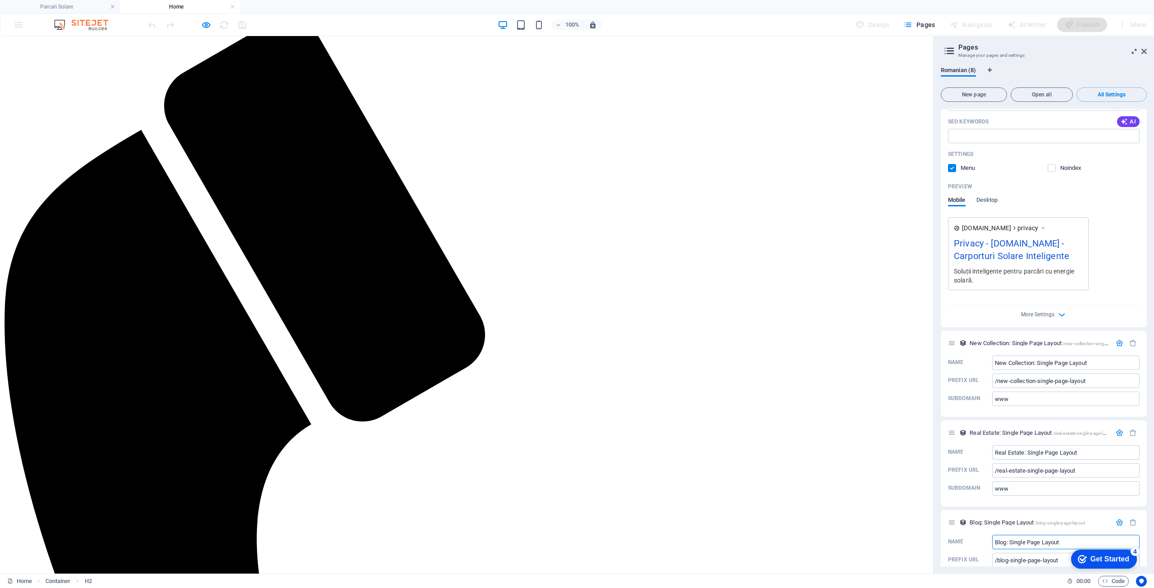
click at [1135, 51] on icon at bounding box center [1135, 51] width 0 height 7
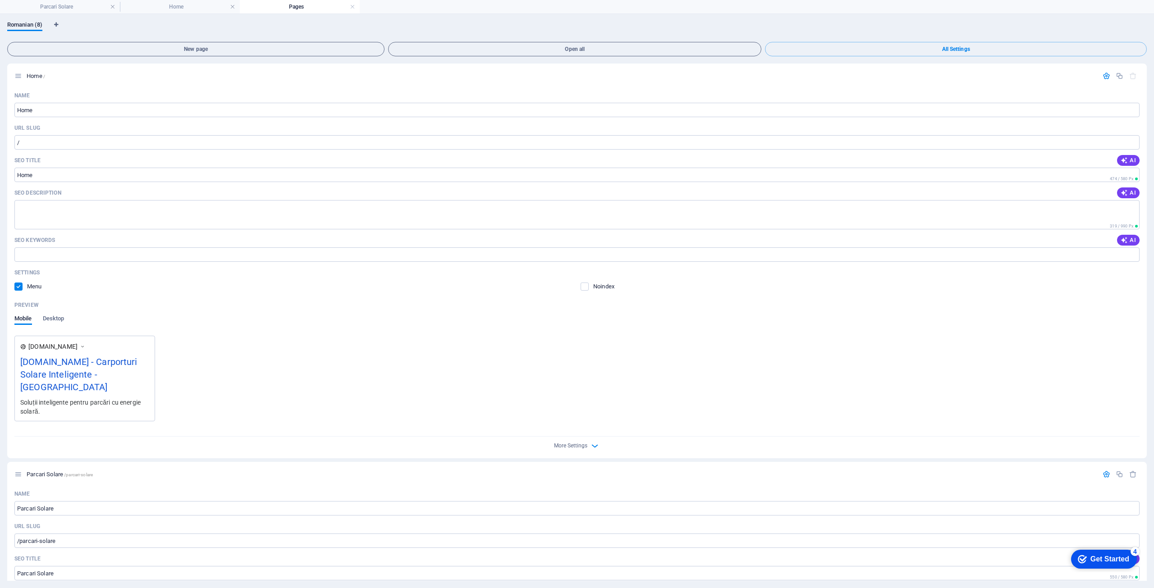
scroll to position [0, 0]
click at [159, 4] on h4 "Home" at bounding box center [180, 7] width 120 height 10
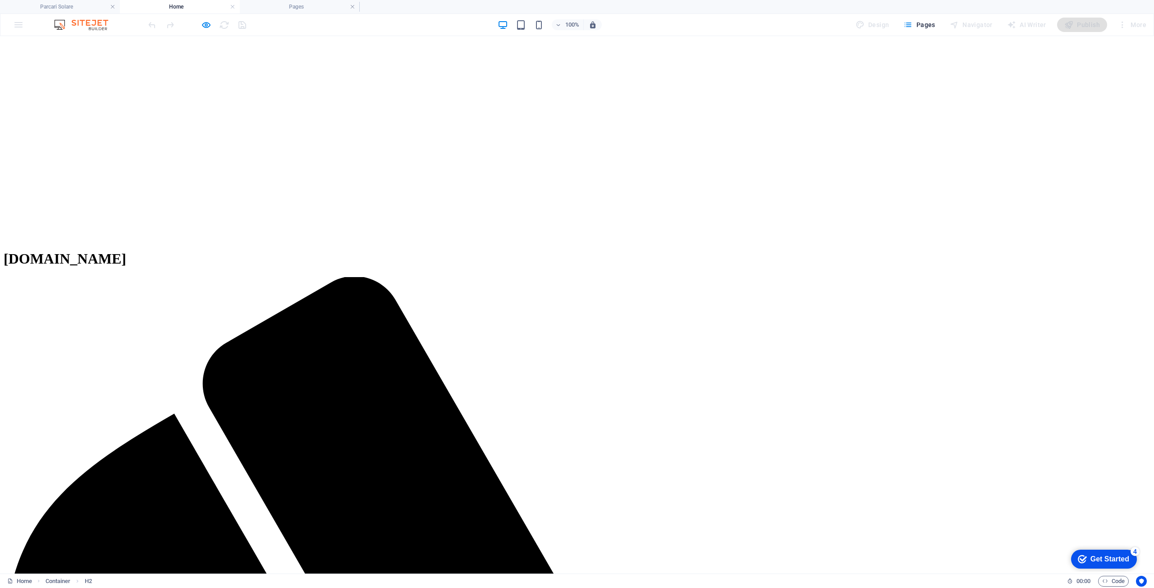
scroll to position [45, 0]
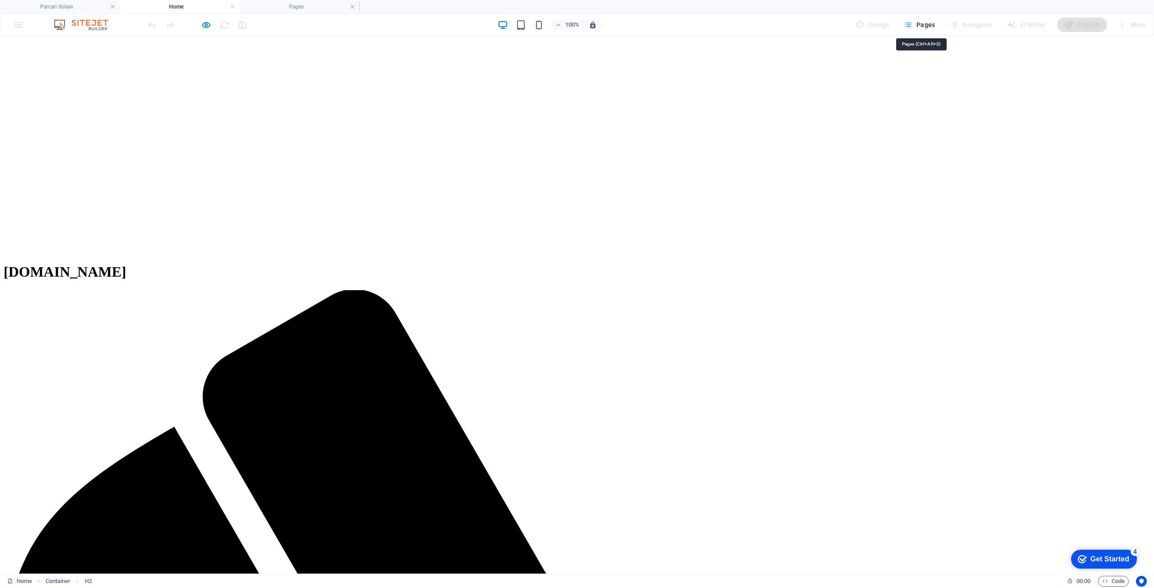
click at [930, 24] on span "Pages" at bounding box center [920, 24] width 32 height 9
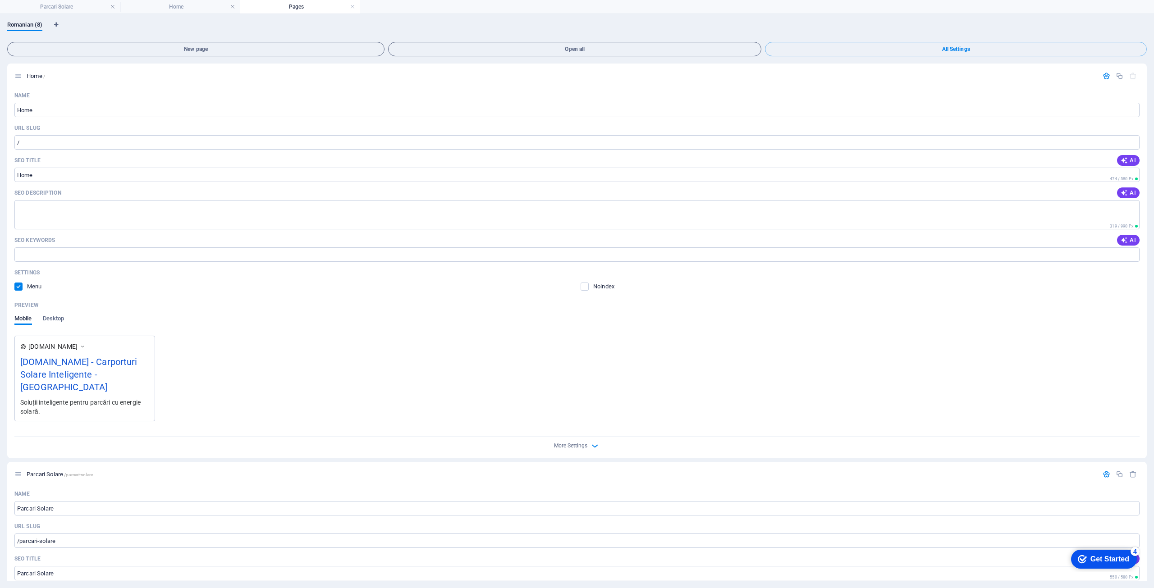
scroll to position [0, 0]
click at [30, 74] on span "Home /" at bounding box center [36, 76] width 18 height 7
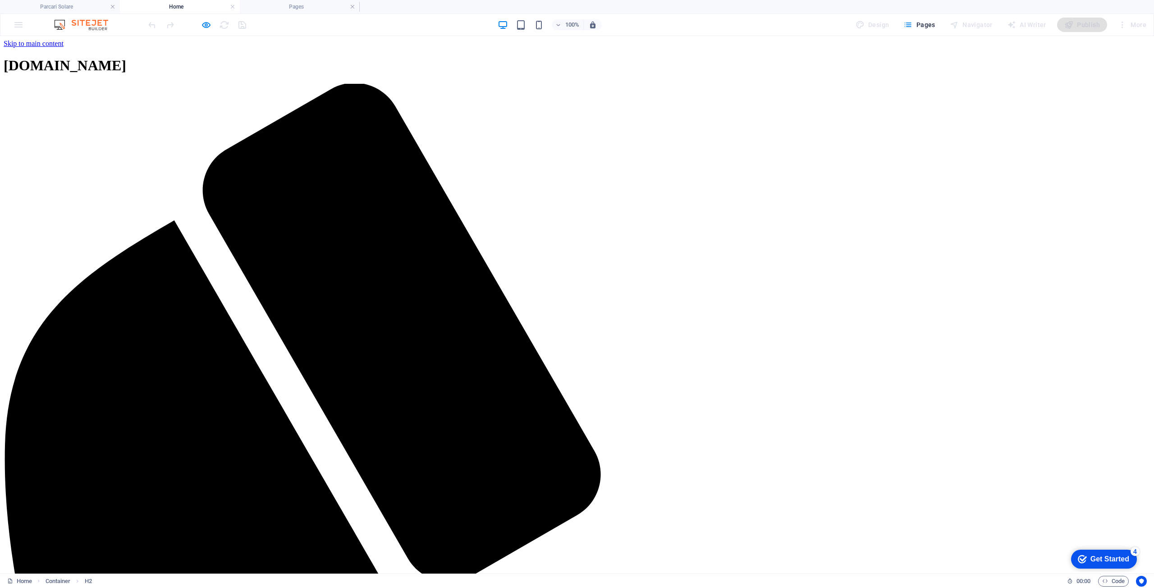
scroll to position [45, 0]
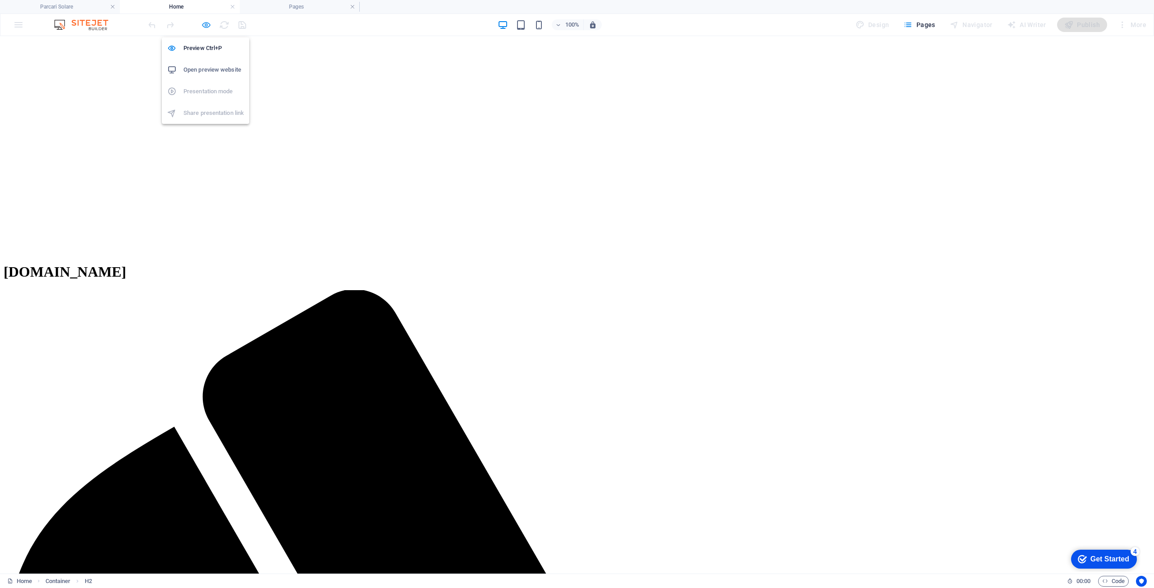
click at [204, 25] on icon "button" at bounding box center [206, 25] width 10 height 10
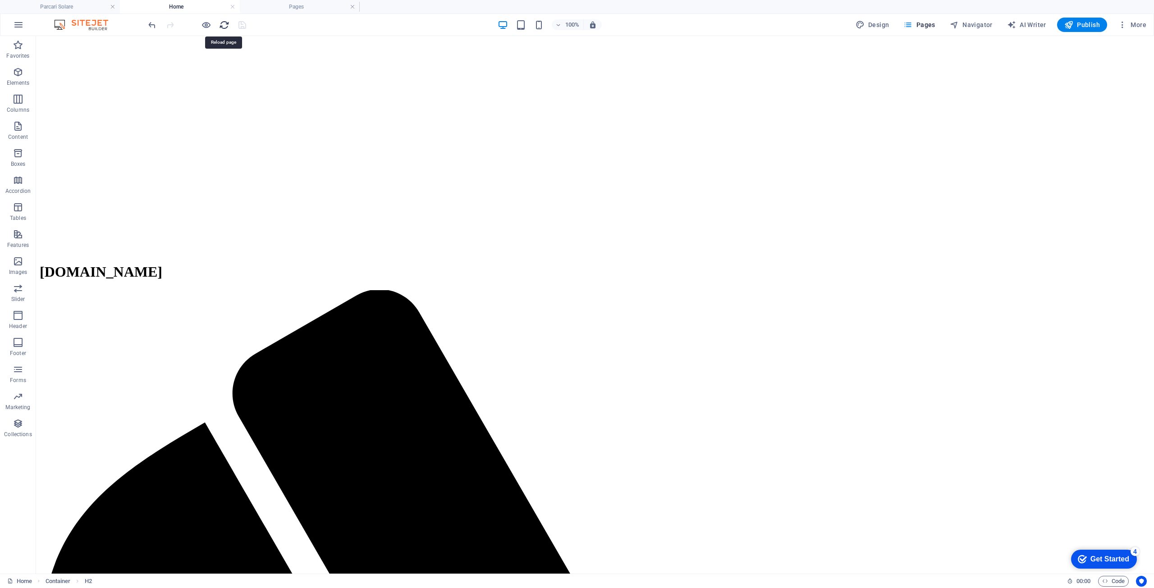
click at [226, 24] on icon "reload" at bounding box center [224, 25] width 10 height 10
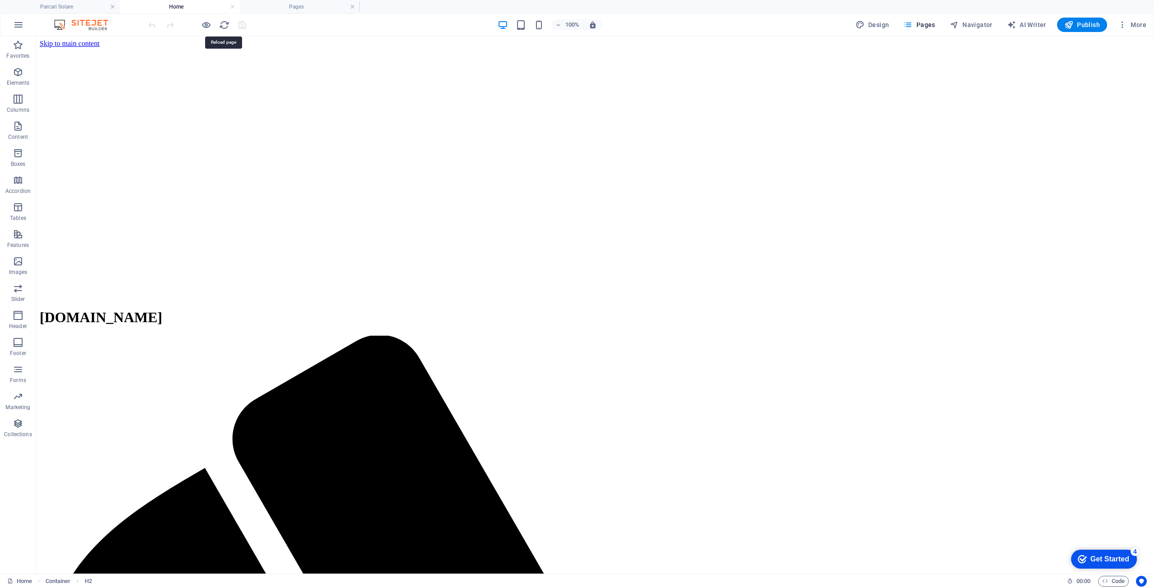
scroll to position [0, 0]
click at [924, 24] on span "Pages" at bounding box center [920, 24] width 32 height 9
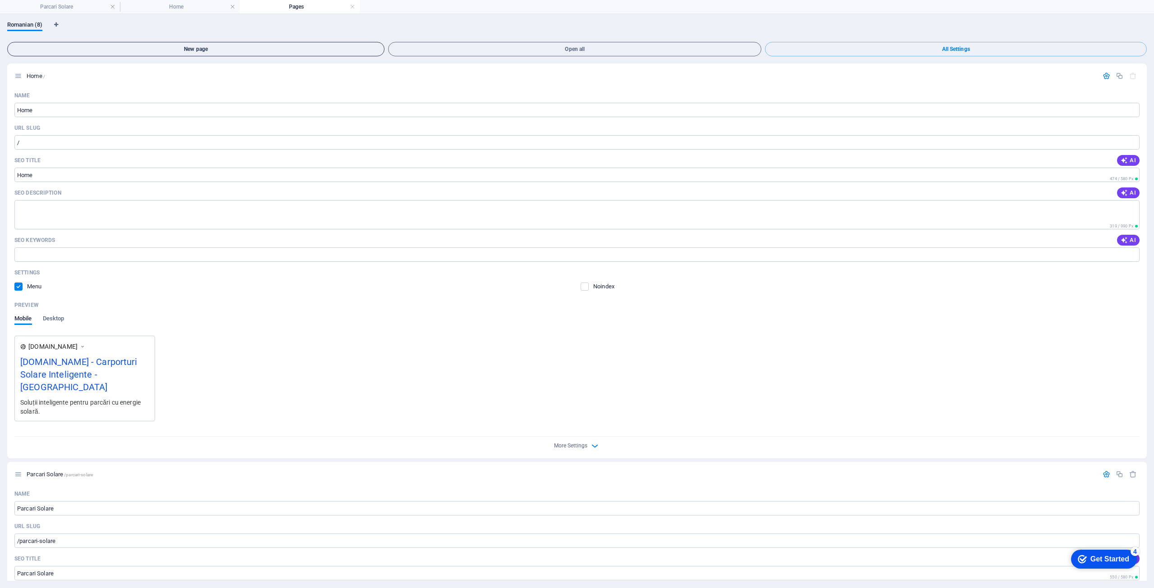
click at [214, 50] on span "New page" at bounding box center [195, 48] width 369 height 5
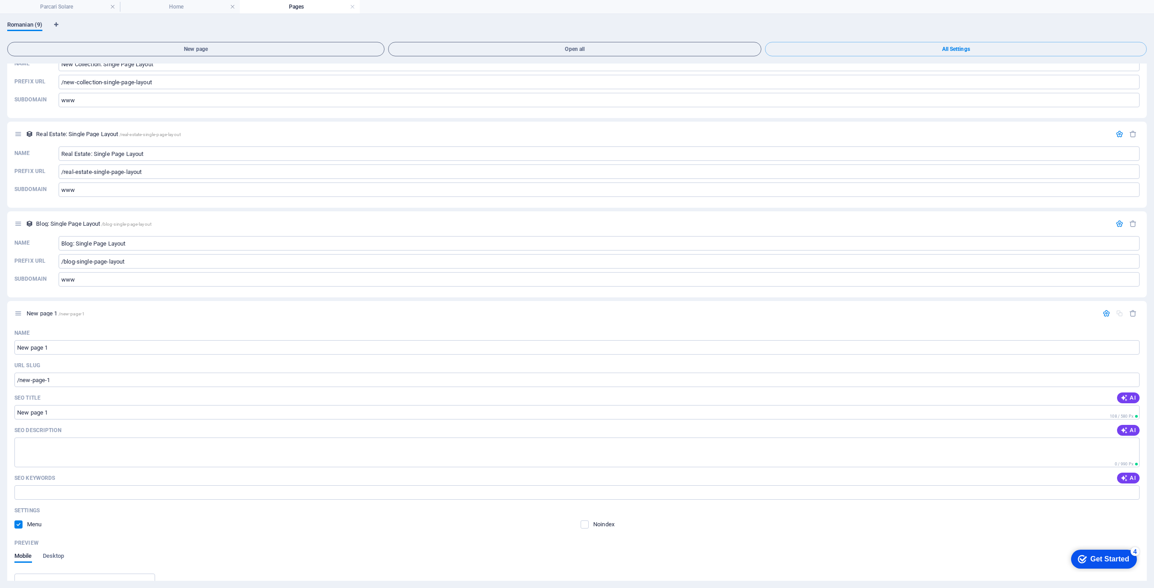
click at [25, 23] on span "Romanian (9)" at bounding box center [24, 25] width 35 height 13
click at [954, 48] on span "All Settings" at bounding box center [956, 48] width 374 height 5
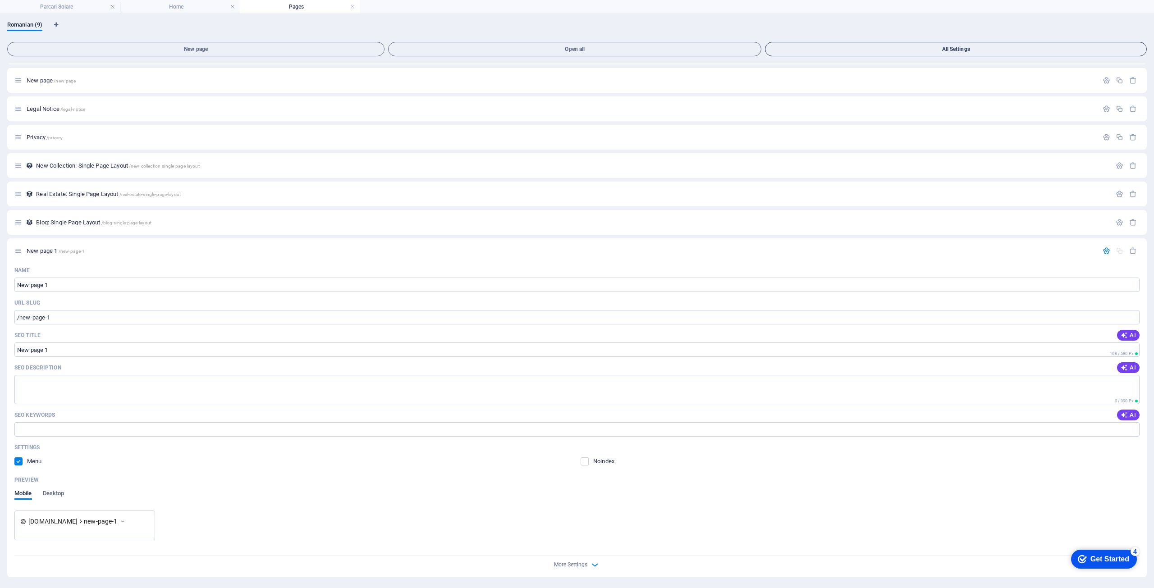
scroll to position [52, 0]
click at [609, 49] on span "Open all" at bounding box center [574, 48] width 365 height 5
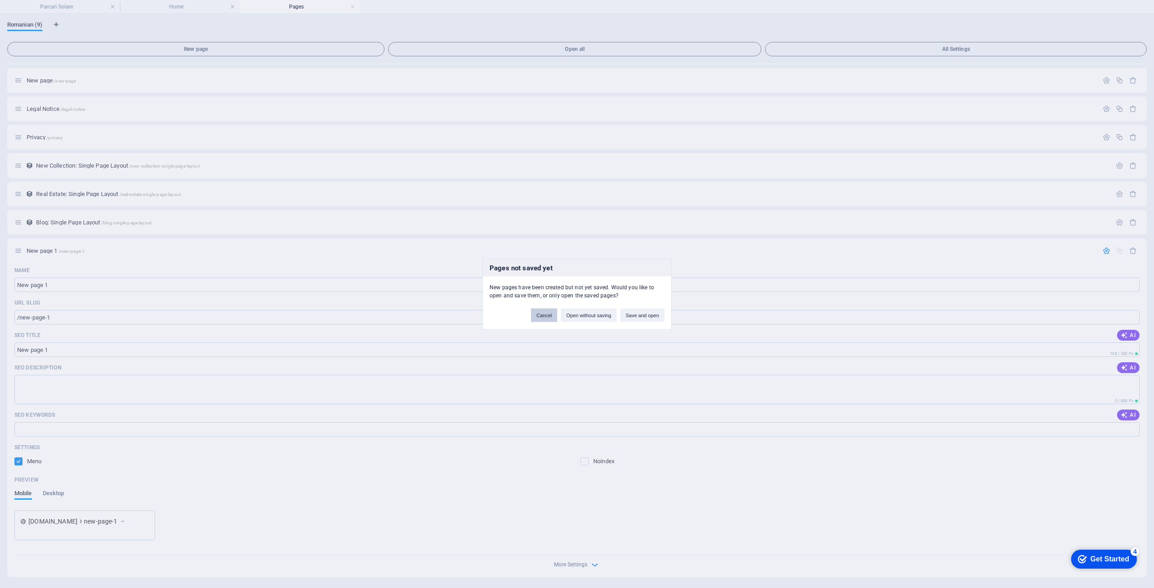
click at [546, 315] on button "Cancel" at bounding box center [544, 315] width 26 height 14
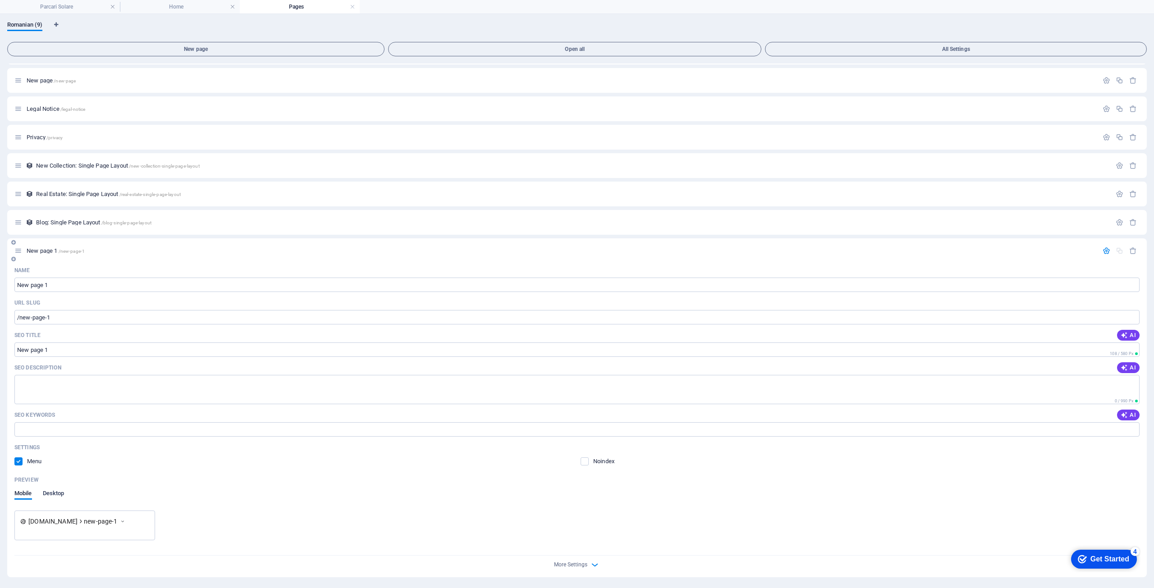
click at [54, 495] on span "Desktop" at bounding box center [54, 494] width 22 height 13
click at [23, 24] on span "Romanian (9)" at bounding box center [24, 25] width 35 height 13
click at [64, 9] on h4 "Parcari Solare" at bounding box center [60, 7] width 120 height 10
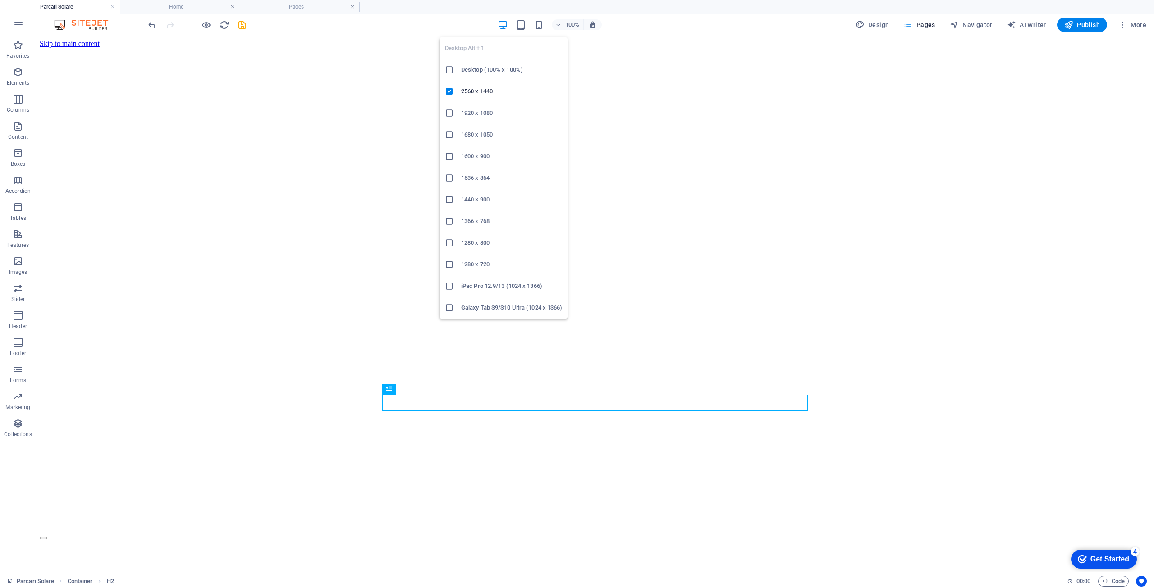
click at [501, 23] on icon "button" at bounding box center [503, 25] width 10 height 10
click at [490, 91] on h6 "2560 x 1440" at bounding box center [511, 91] width 101 height 11
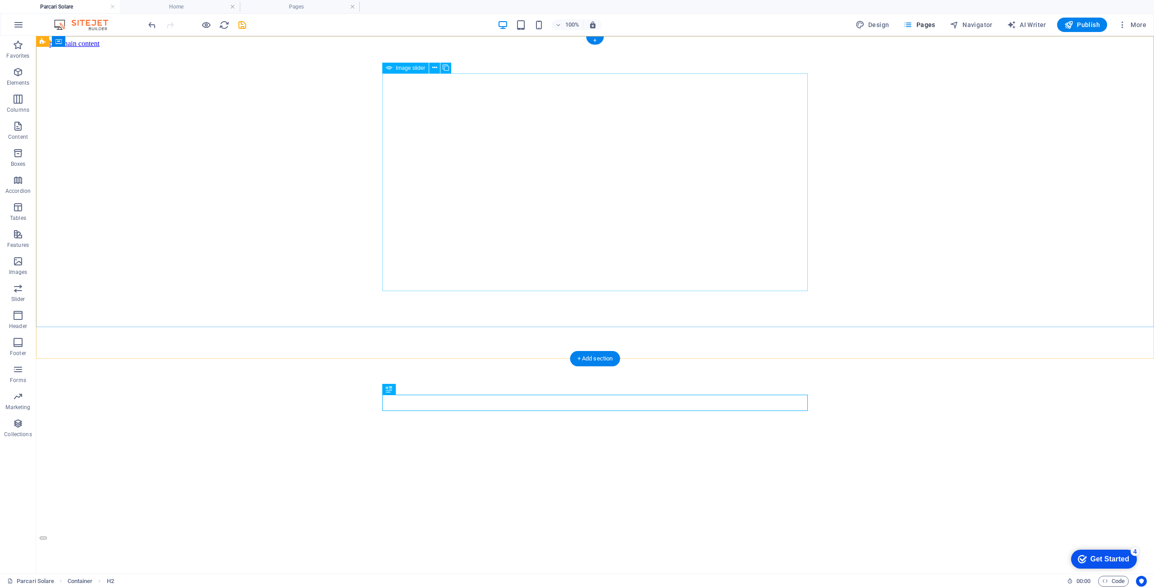
select select "px"
select select "ms"
select select "s"
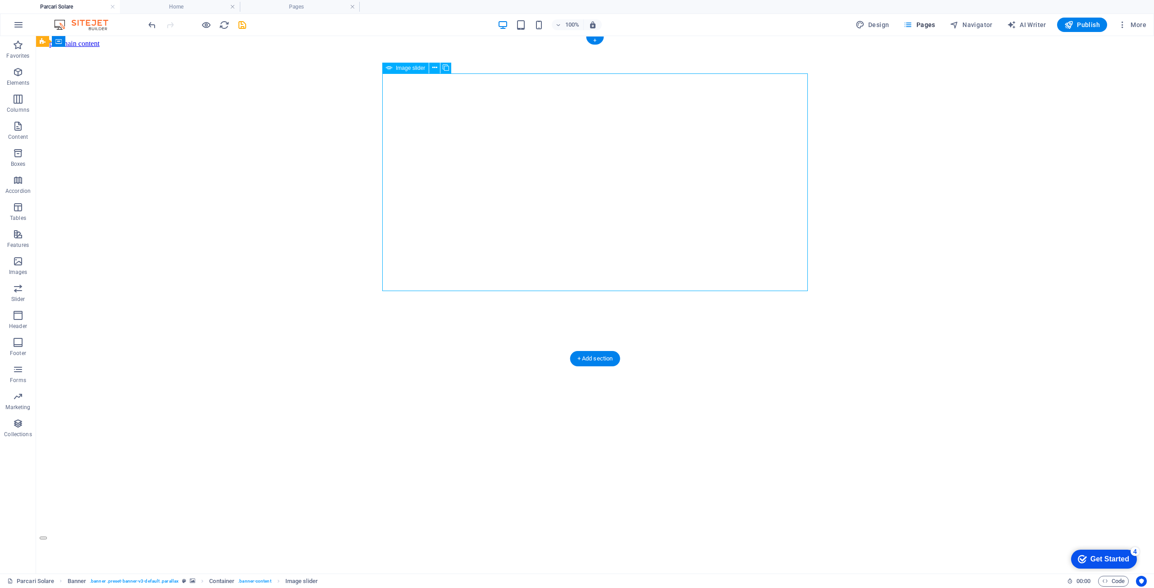
select select "progressive"
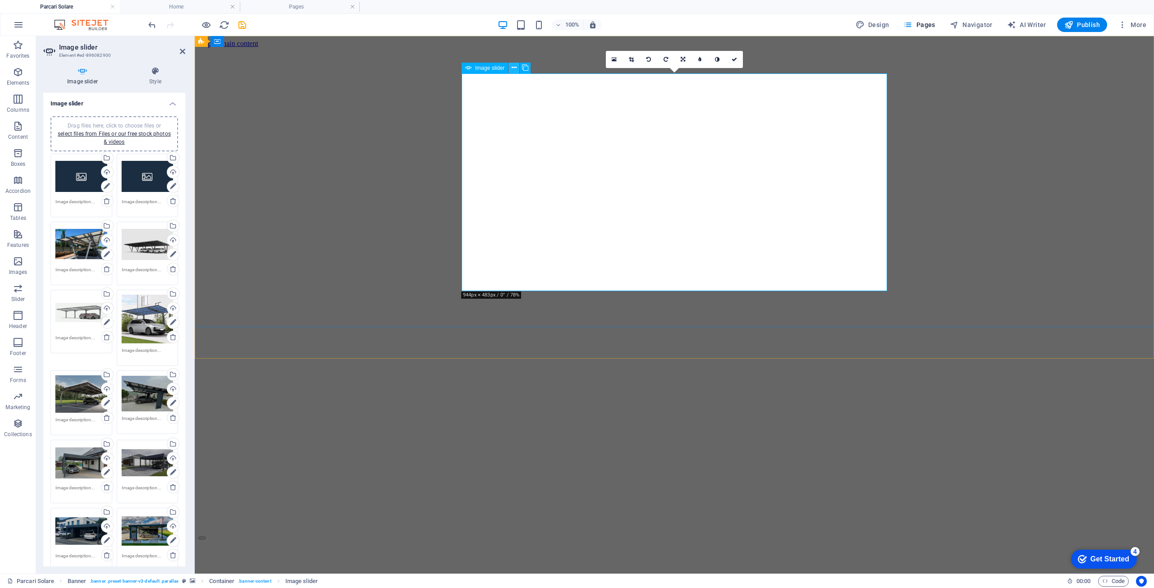
click at [515, 67] on icon at bounding box center [514, 67] width 5 height 9
click at [487, 72] on div "Image slider" at bounding box center [485, 68] width 46 height 11
click at [487, 70] on span "Image slider" at bounding box center [489, 67] width 29 height 5
click at [170, 186] on icon at bounding box center [173, 186] width 6 height 11
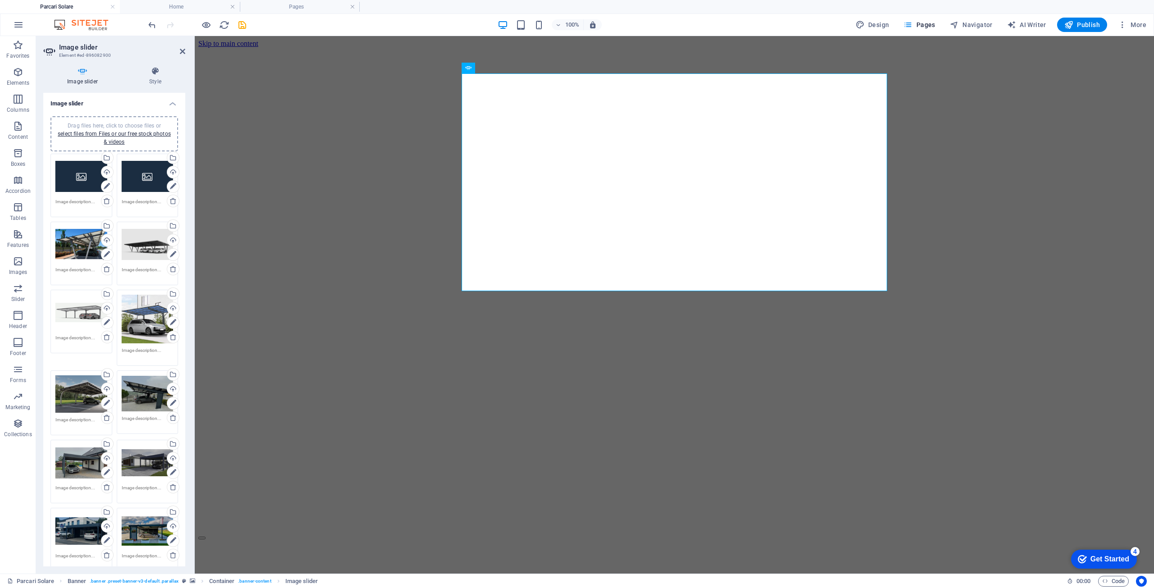
drag, startPoint x: 170, startPoint y: 186, endPoint x: 147, endPoint y: 177, distance: 25.1
click at [147, 177] on div "Drag files here, click to choose files or select files from Files or our free s…" at bounding box center [148, 177] width 52 height 36
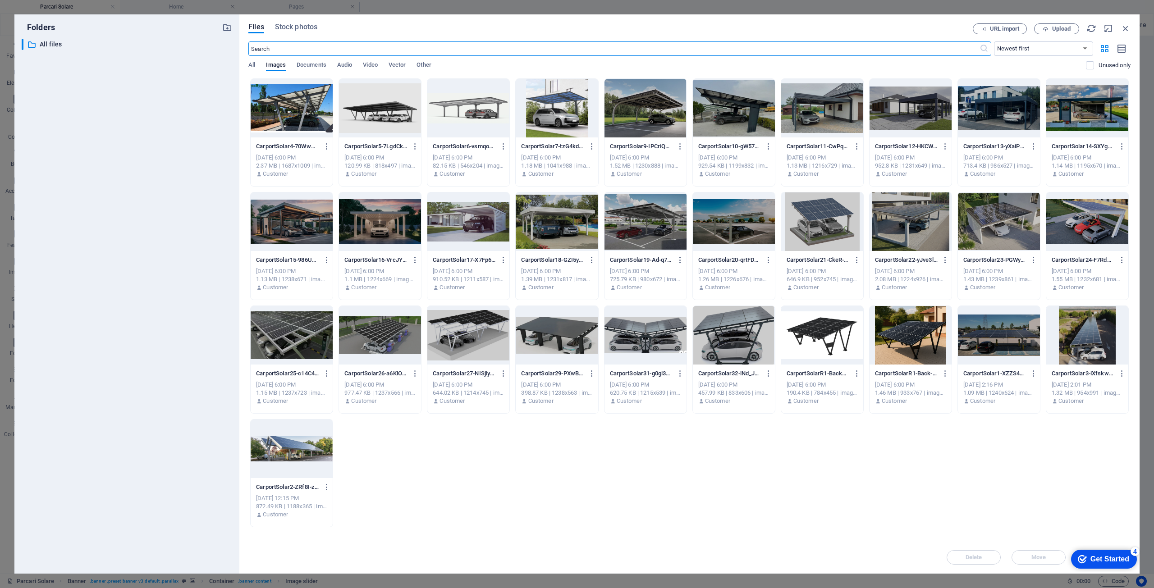
click at [1114, 560] on div "Get Started" at bounding box center [1110, 560] width 39 height 8
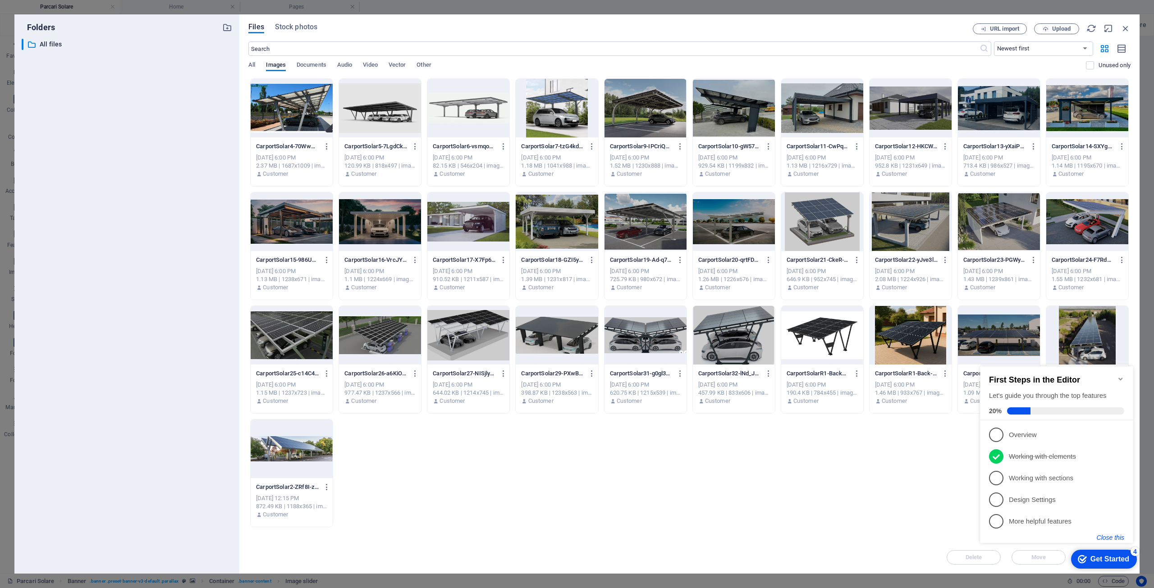
click at [1112, 539] on button "Close this" at bounding box center [1111, 537] width 28 height 7
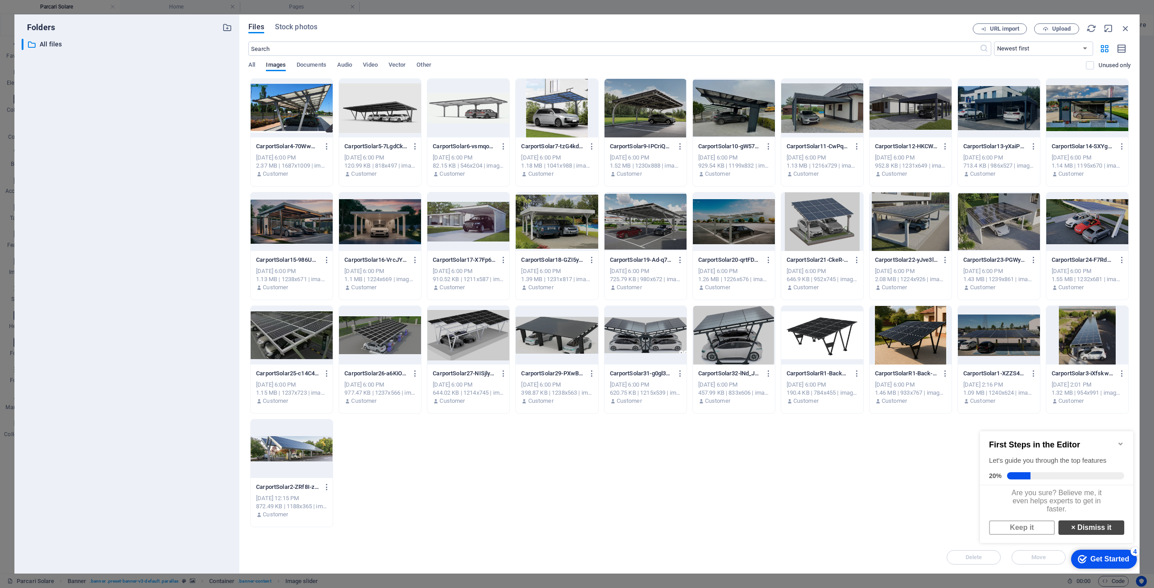
scroll to position [7, 0]
click at [1076, 529] on link "× Dismiss it" at bounding box center [1092, 528] width 66 height 14
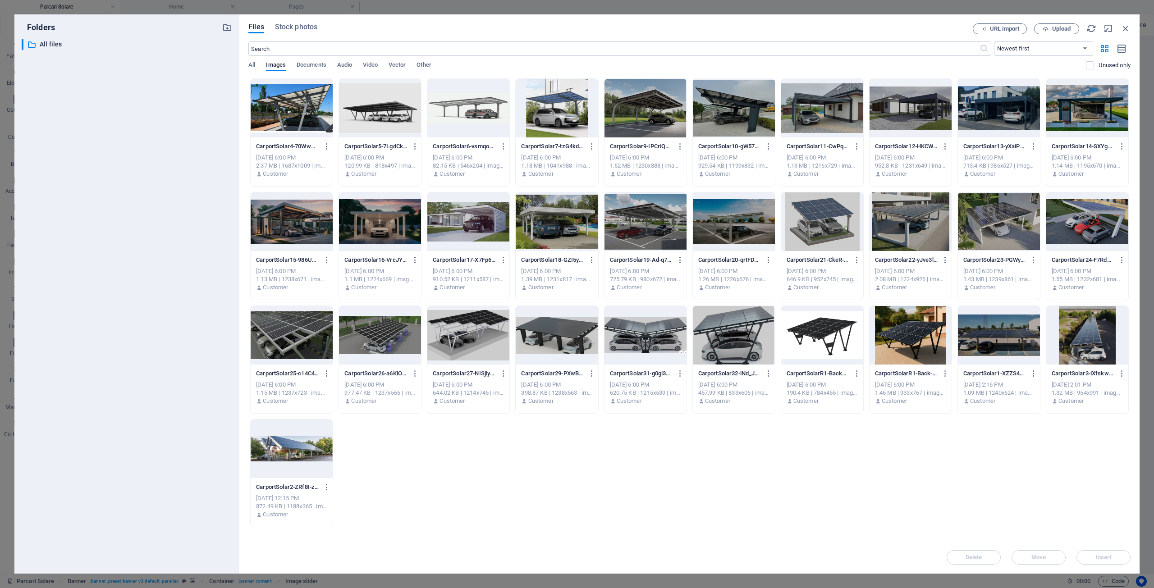
click at [1071, 510] on div "CarportSolar4-70WwHSc1n0SOcJsZdiJhbA.png CarportSolar4-70WwHSc1n0SOcJsZdiJhbA.p…" at bounding box center [689, 302] width 882 height 449
click at [886, 481] on div "CarportSolar4-70WwHSc1n0SOcJsZdiJhbA.png CarportSolar4-70WwHSc1n0SOcJsZdiJhbA.p…" at bounding box center [689, 302] width 882 height 449
click at [897, 351] on div at bounding box center [911, 335] width 82 height 59
click at [1093, 558] on span "Insert" at bounding box center [1103, 557] width 47 height 5
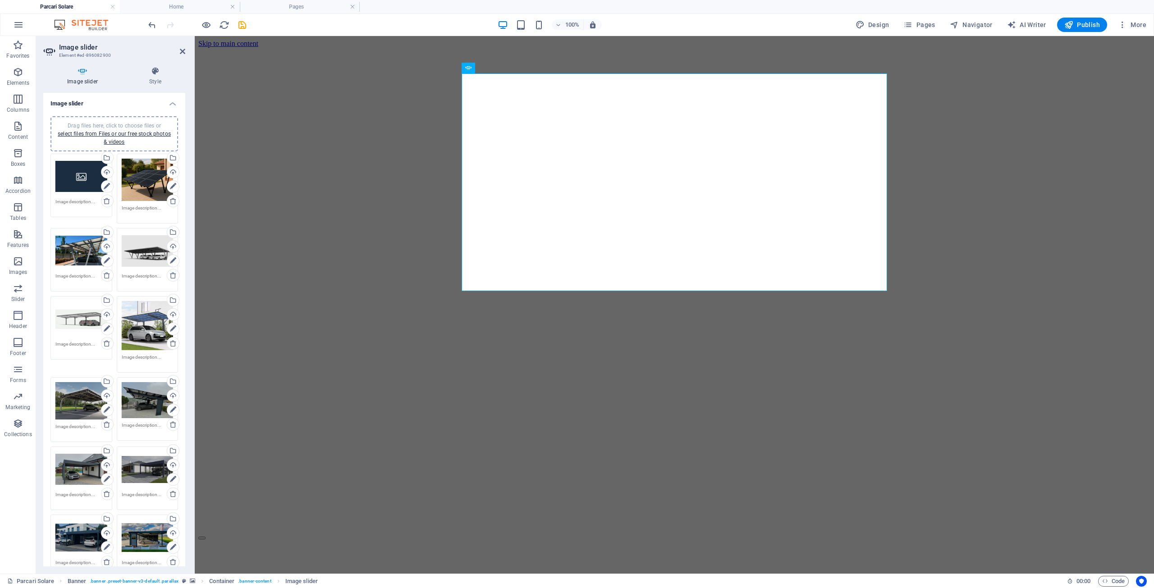
click at [75, 172] on div "Drag files here, click to choose files or select files from Files or our free s…" at bounding box center [81, 177] width 52 height 36
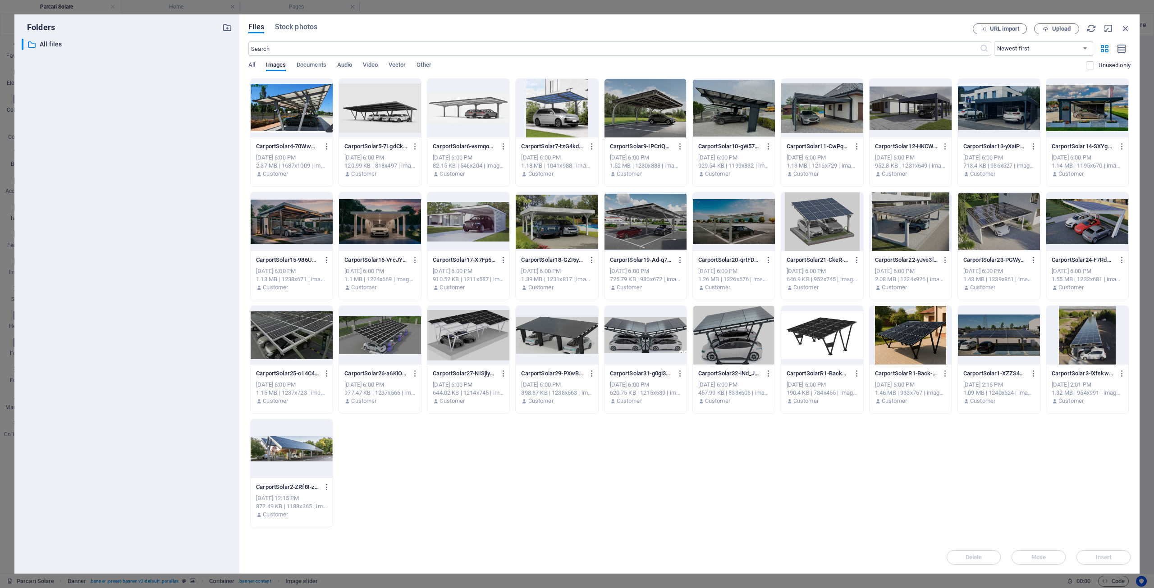
click at [1079, 346] on div at bounding box center [1088, 335] width 82 height 59
drag, startPoint x: 1107, startPoint y: 561, endPoint x: 849, endPoint y: 501, distance: 265.7
click at [1107, 561] on button "Insert" at bounding box center [1104, 558] width 54 height 14
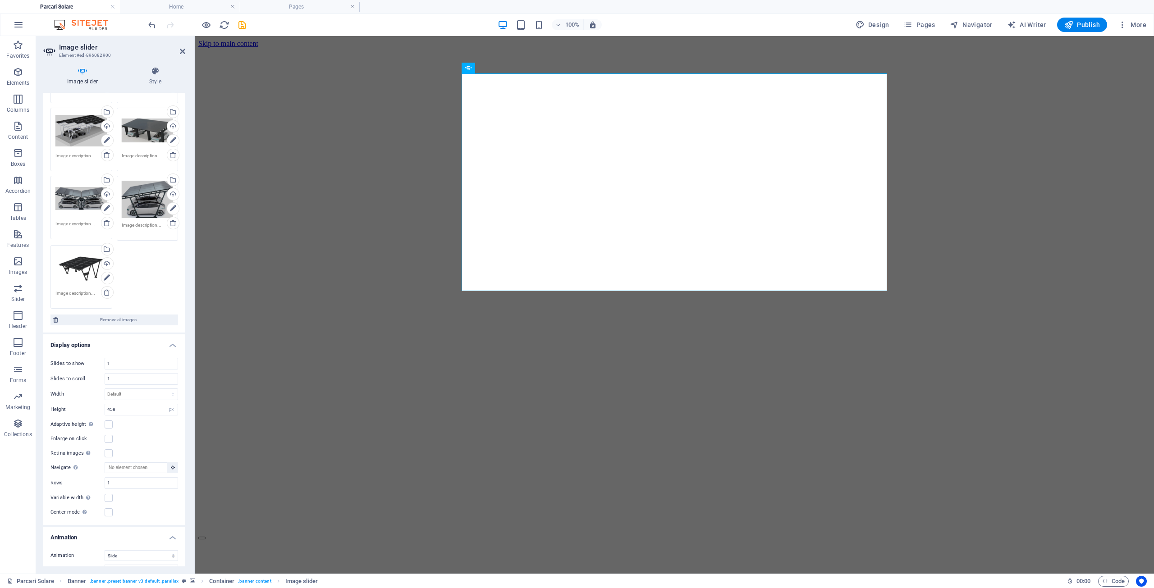
scroll to position [902, 0]
click at [157, 404] on input "458" at bounding box center [141, 407] width 73 height 11
click at [154, 386] on select "Default px % rem em vw vh" at bounding box center [141, 391] width 73 height 11
select select "%"
click at [163, 386] on select "Default px % rem em vw vh" at bounding box center [141, 391] width 73 height 11
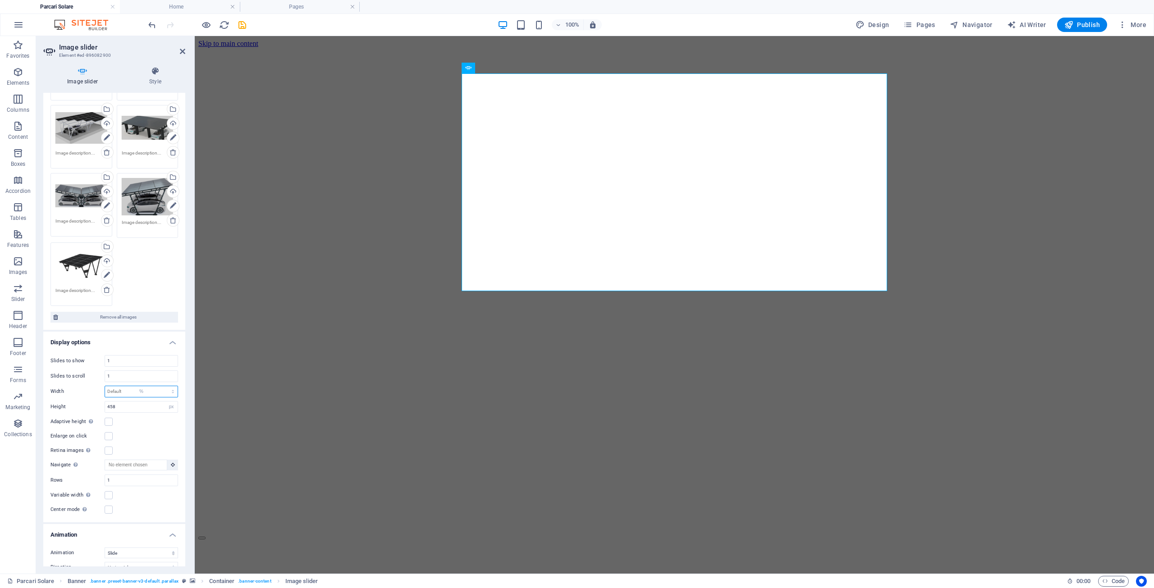
type input "100"
click at [150, 405] on input "458" at bounding box center [141, 407] width 73 height 11
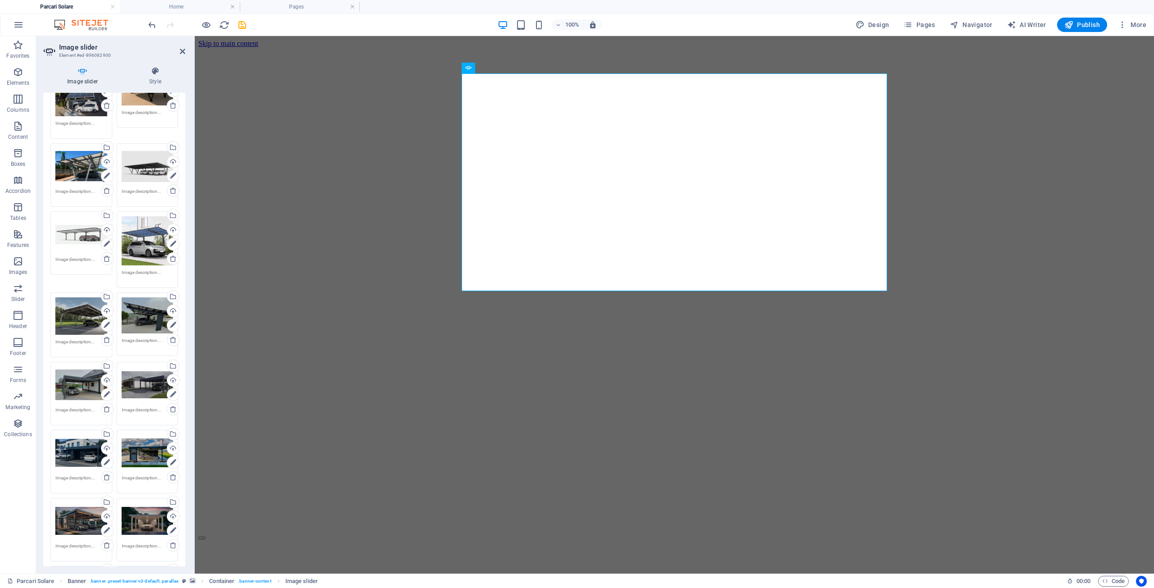
scroll to position [0, 0]
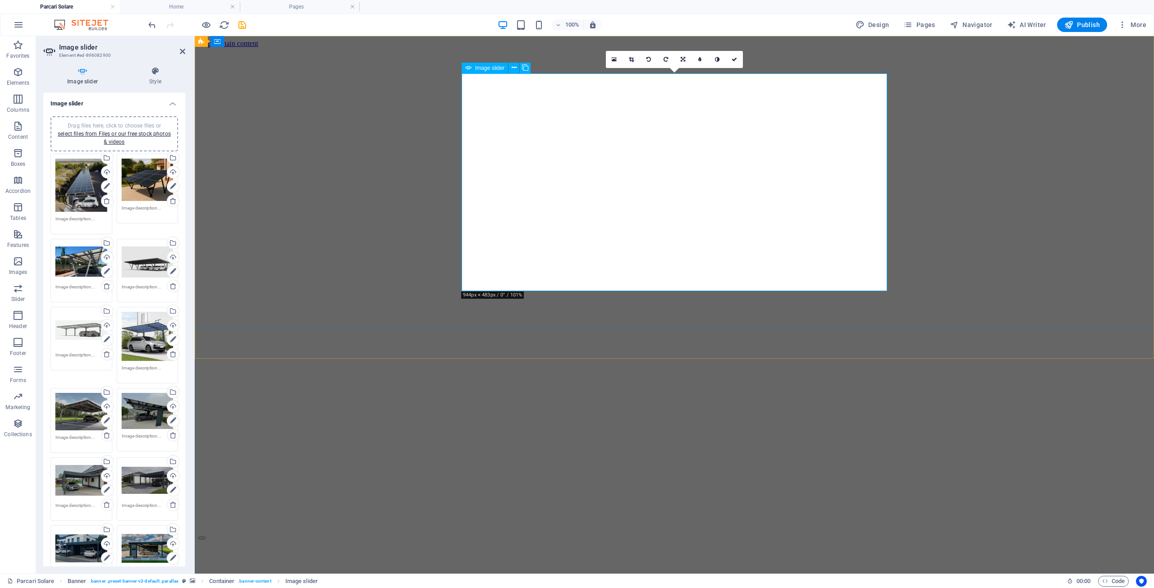
click at [88, 79] on h4 "Image slider" at bounding box center [84, 76] width 82 height 19
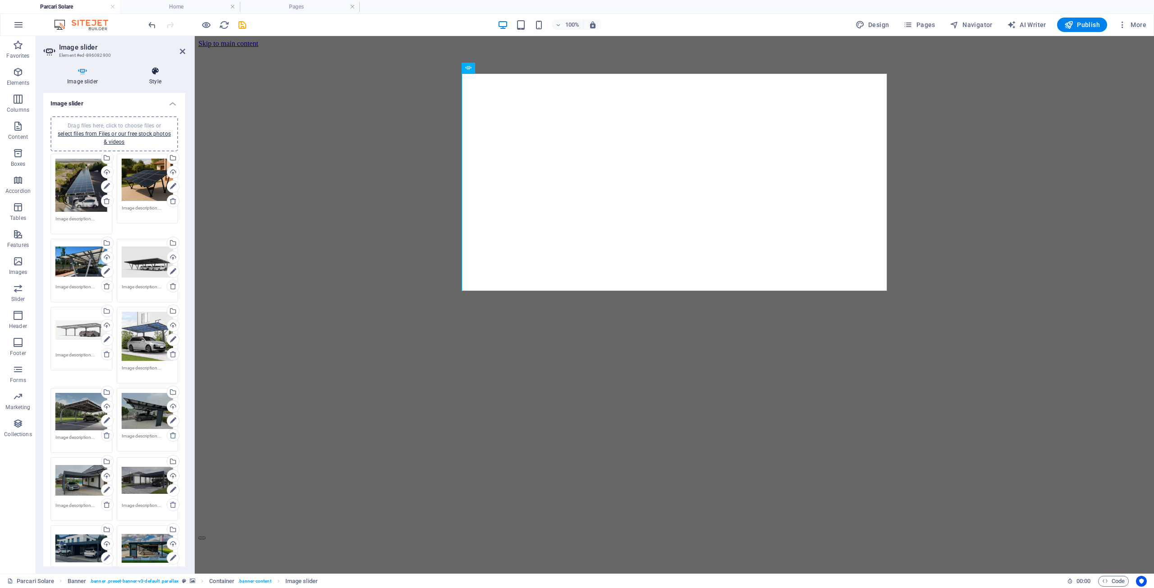
click at [153, 81] on h4 "Style" at bounding box center [155, 76] width 60 height 19
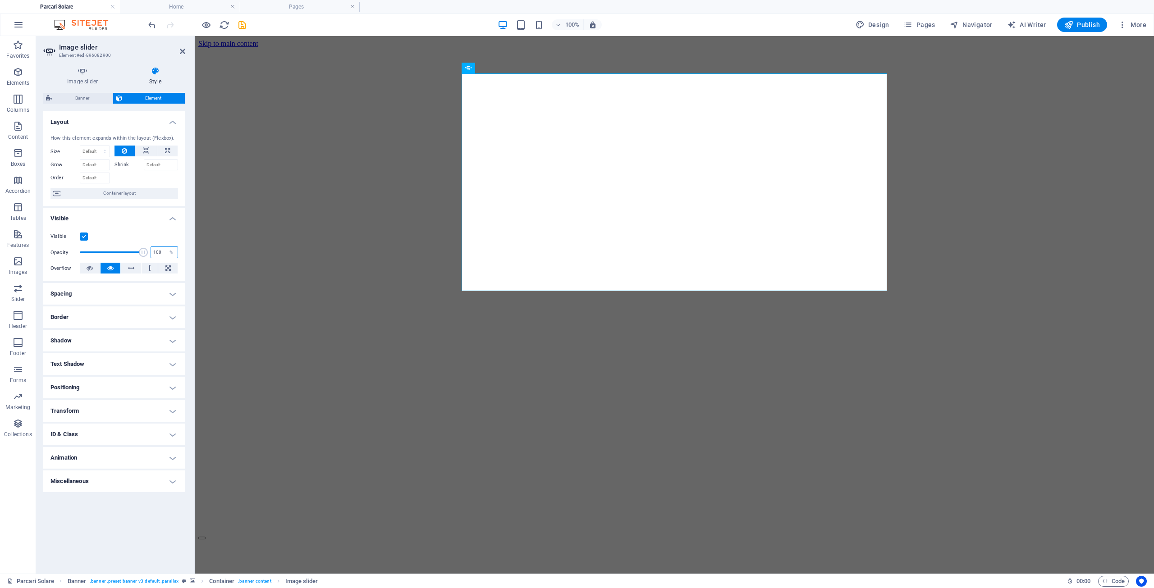
click at [156, 253] on input "100" at bounding box center [164, 252] width 27 height 11
type input "100"
click at [174, 318] on h4 "Border" at bounding box center [114, 318] width 142 height 22
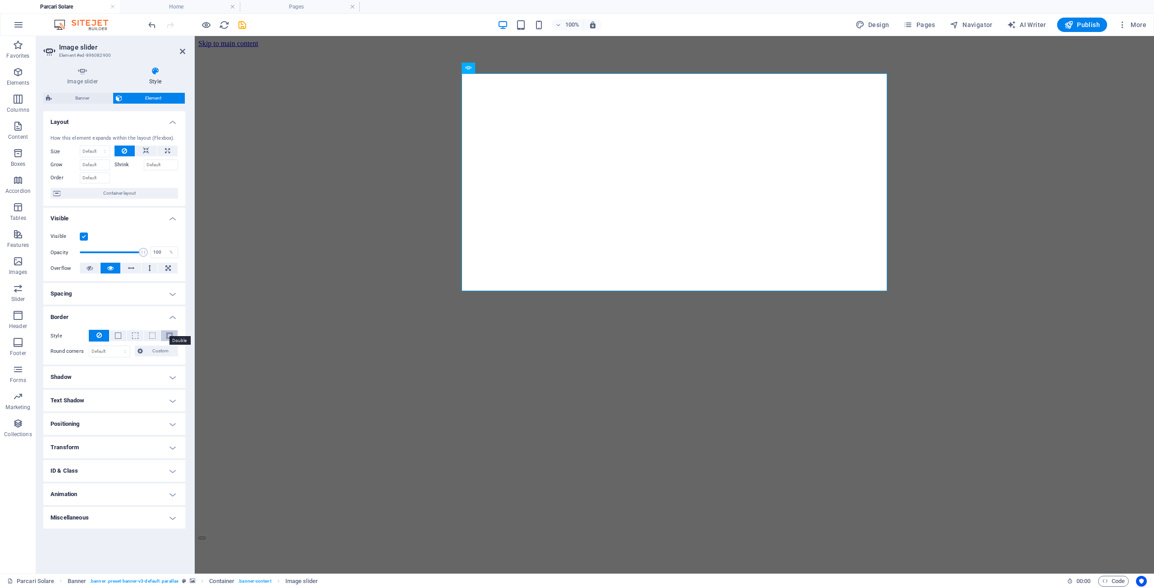
click at [169, 336] on span at bounding box center [169, 336] width 6 height 6
click at [171, 405] on h4 "Shadow" at bounding box center [114, 407] width 142 height 22
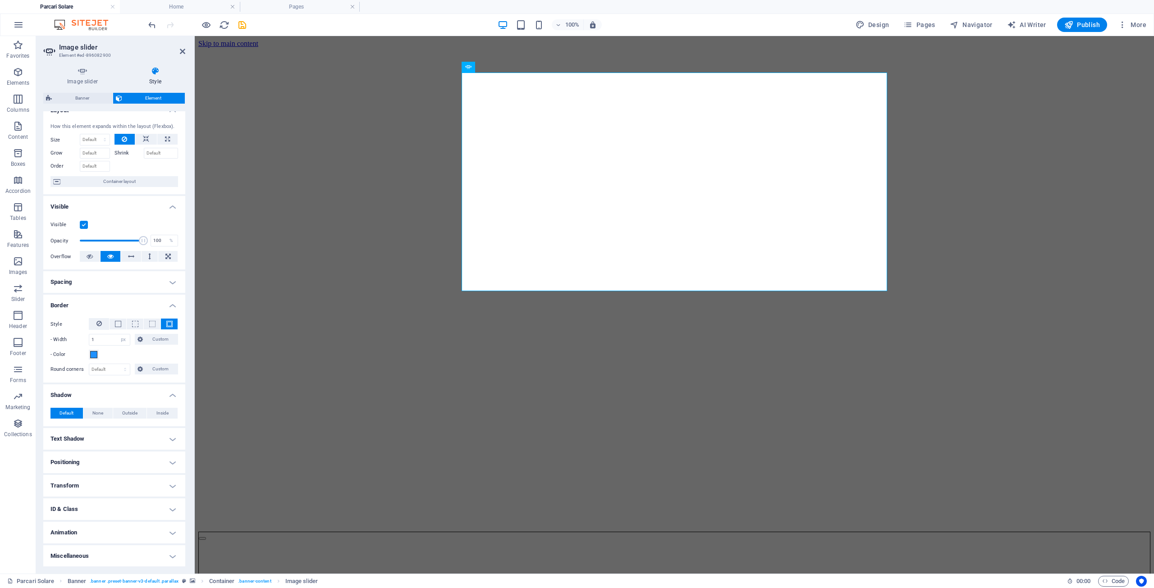
scroll to position [12, 0]
click at [133, 414] on span "Outside" at bounding box center [129, 413] width 15 height 11
type input "2"
type input "4"
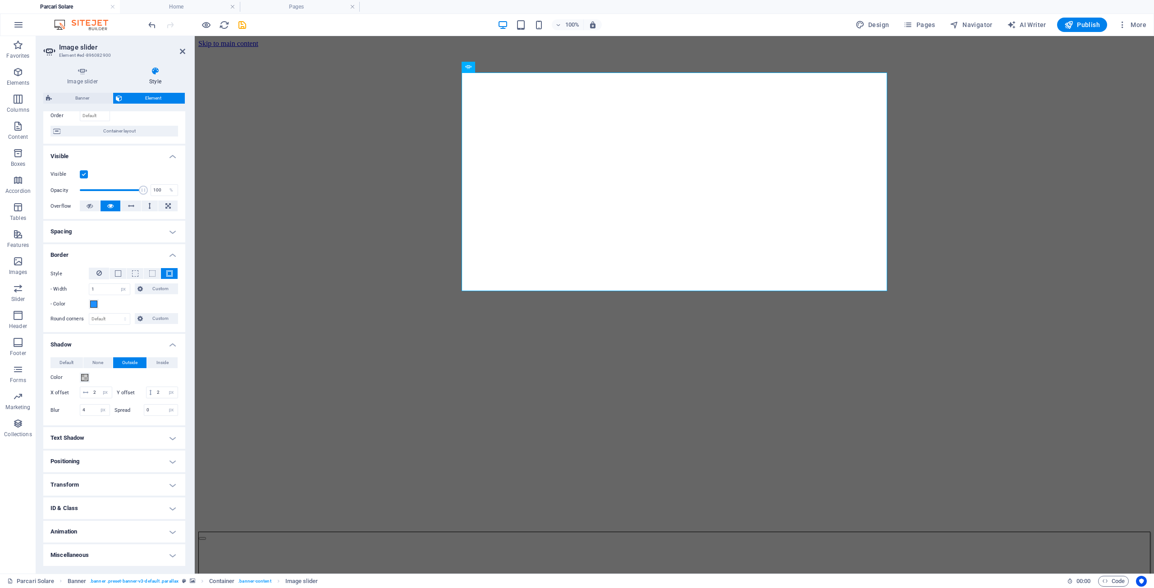
scroll to position [74, 0]
click at [168, 439] on h4 "Text Shadow" at bounding box center [114, 438] width 142 height 22
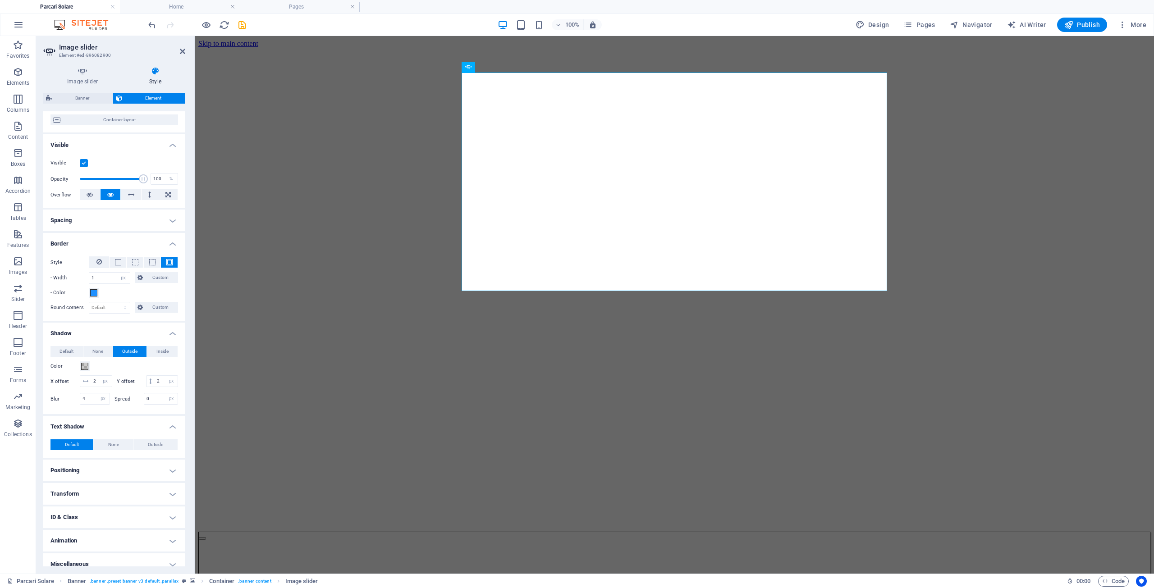
click at [170, 481] on h4 "Positioning" at bounding box center [114, 471] width 142 height 22
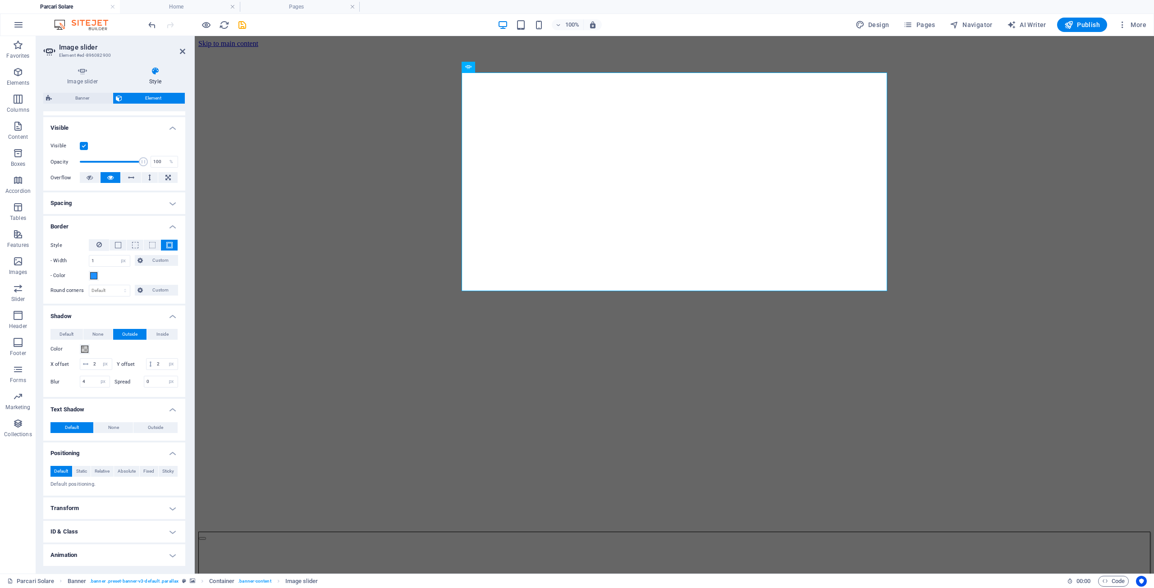
scroll to position [125, 0]
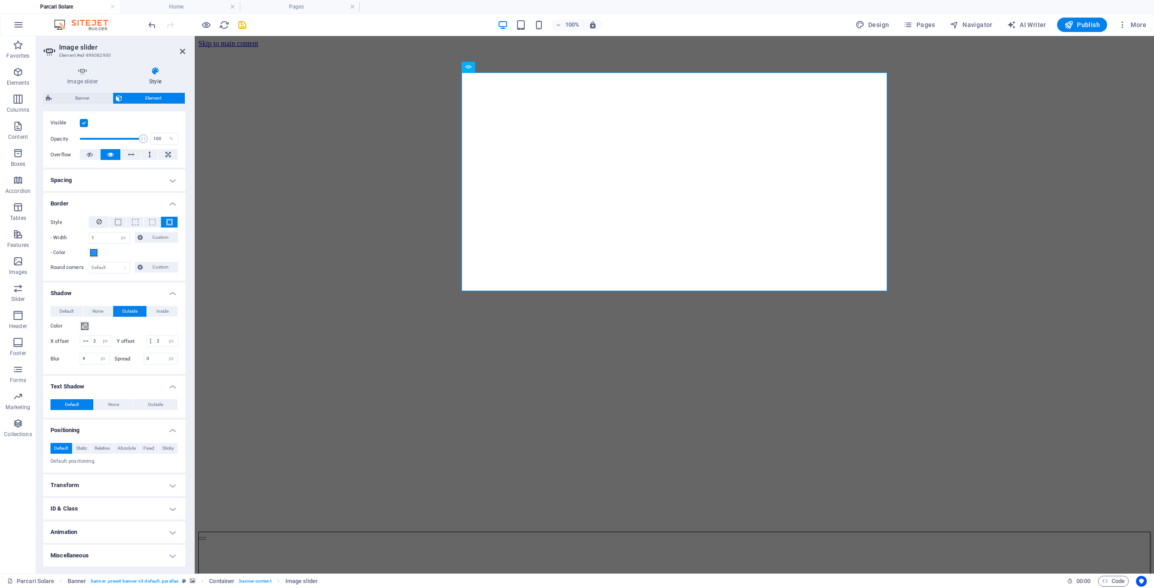
click at [171, 486] on h4 "Transform" at bounding box center [114, 486] width 142 height 22
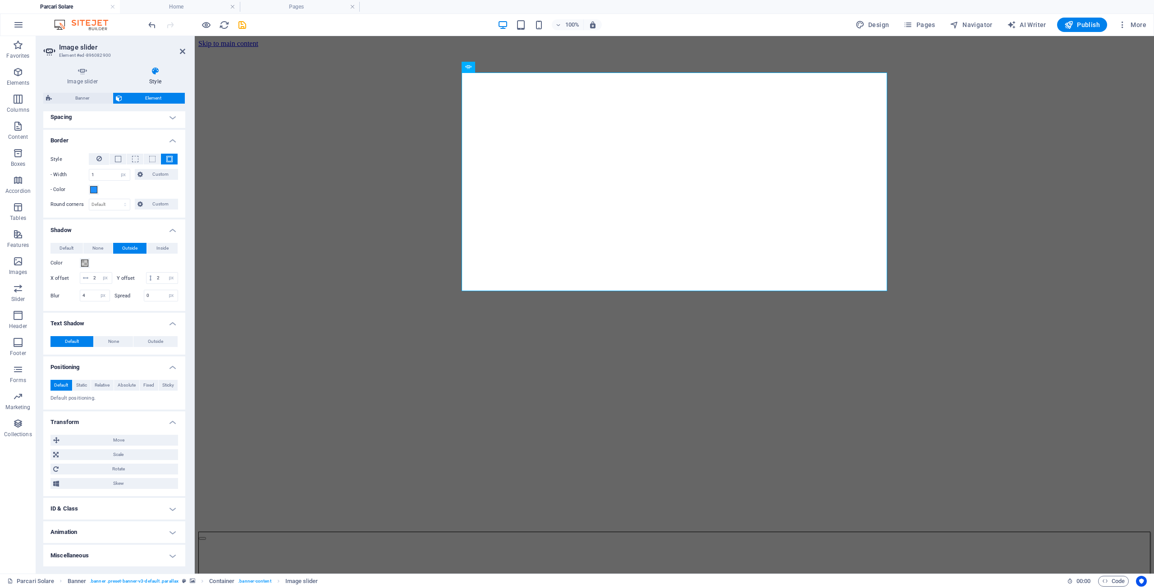
scroll to position [188, 0]
click at [135, 482] on span "Skew" at bounding box center [119, 483] width 114 height 11
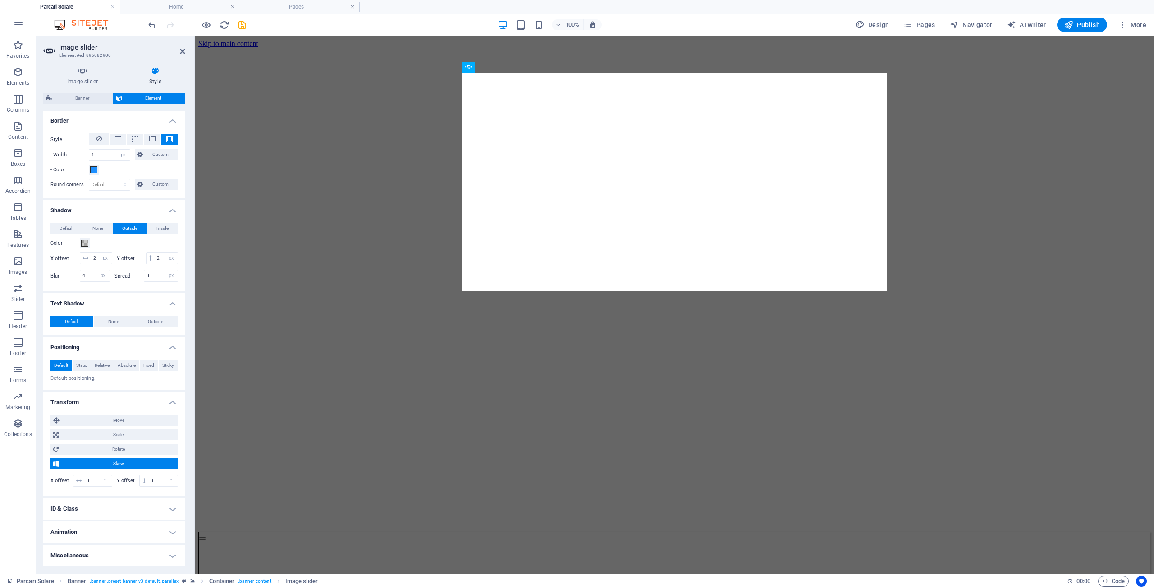
scroll to position [208, 0]
click at [163, 532] on h4 "Animation" at bounding box center [114, 533] width 142 height 22
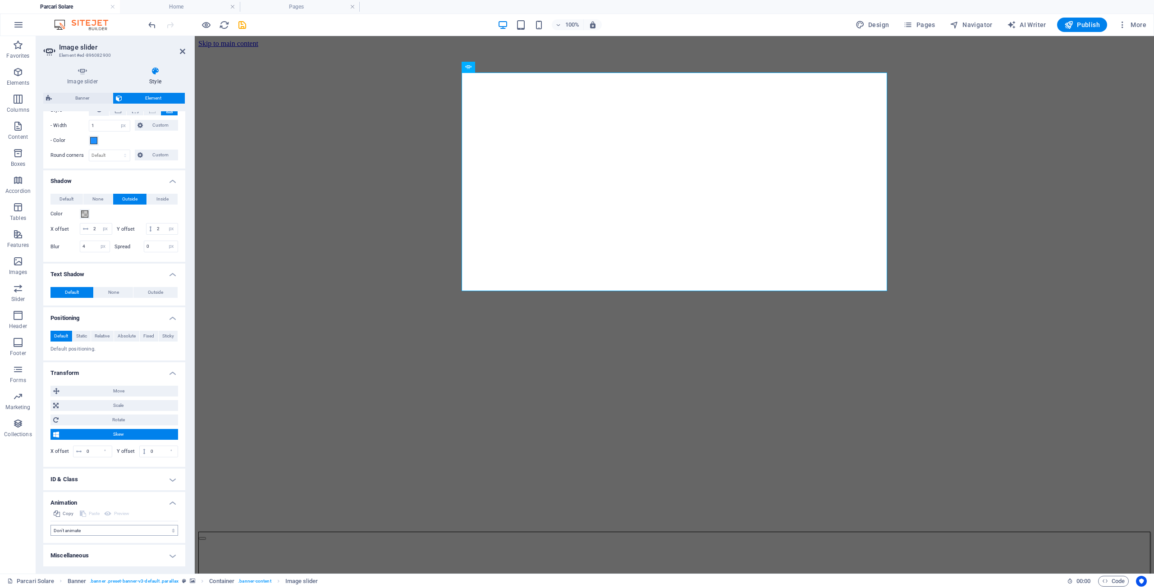
scroll to position [238, 0]
click at [168, 529] on select "Don't animate Show / Hide Slide up/down Zoom in/out Slide left to right Slide r…" at bounding box center [115, 530] width 128 height 11
select select "flash"
click at [51, 525] on select "Don't animate Show / Hide Slide up/down Zoom in/out Slide left to right Slide r…" at bounding box center [115, 530] width 128 height 11
select select "scroll"
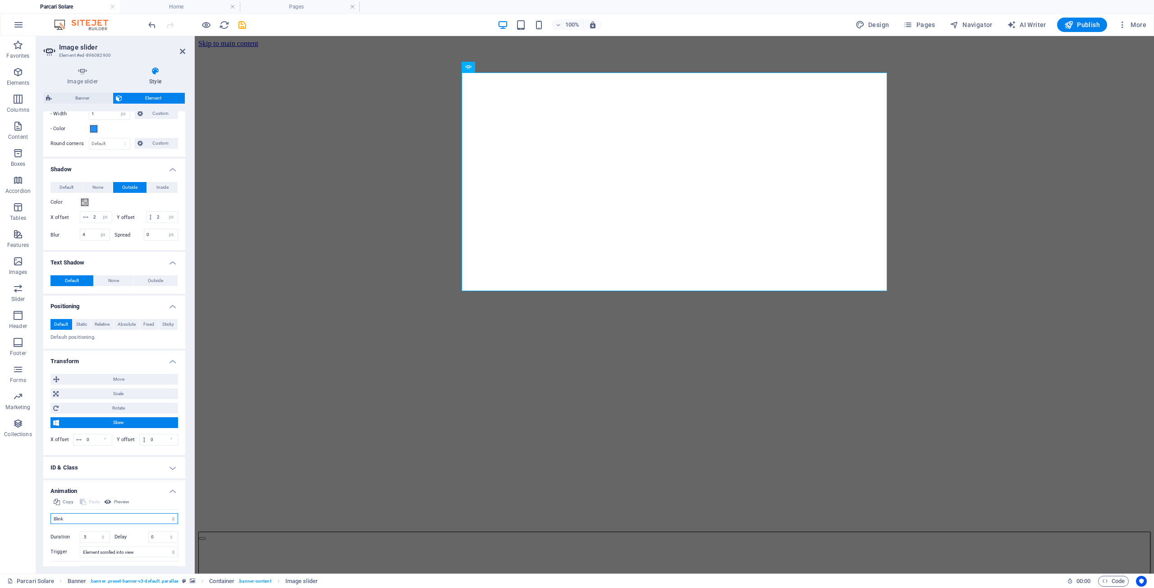
click at [164, 524] on select "Don't animate Show / Hide Slide up/down Zoom in/out Slide left to right Slide r…" at bounding box center [115, 519] width 128 height 11
click at [51, 524] on select "Don't animate Show / Hide Slide up/down Zoom in/out Slide left to right Slide r…" at bounding box center [115, 519] width 128 height 11
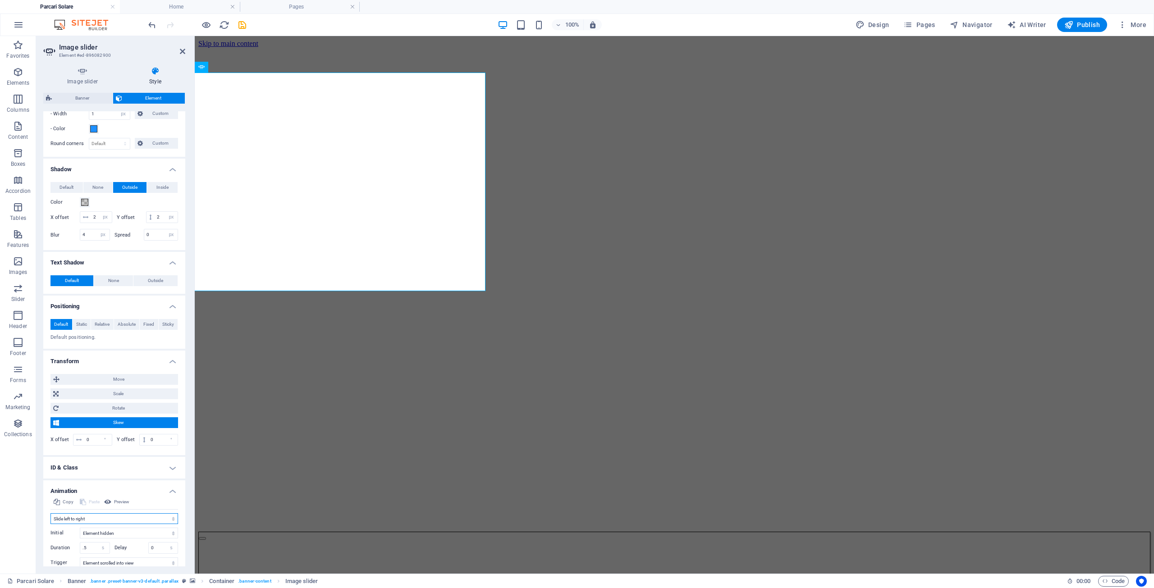
click at [164, 524] on select "Don't animate Show / Hide Slide up/down Zoom in/out Slide left to right Slide r…" at bounding box center [115, 519] width 128 height 11
click at [51, 524] on select "Don't animate Show / Hide Slide up/down Zoom in/out Slide left to right Slide r…" at bounding box center [115, 519] width 128 height 11
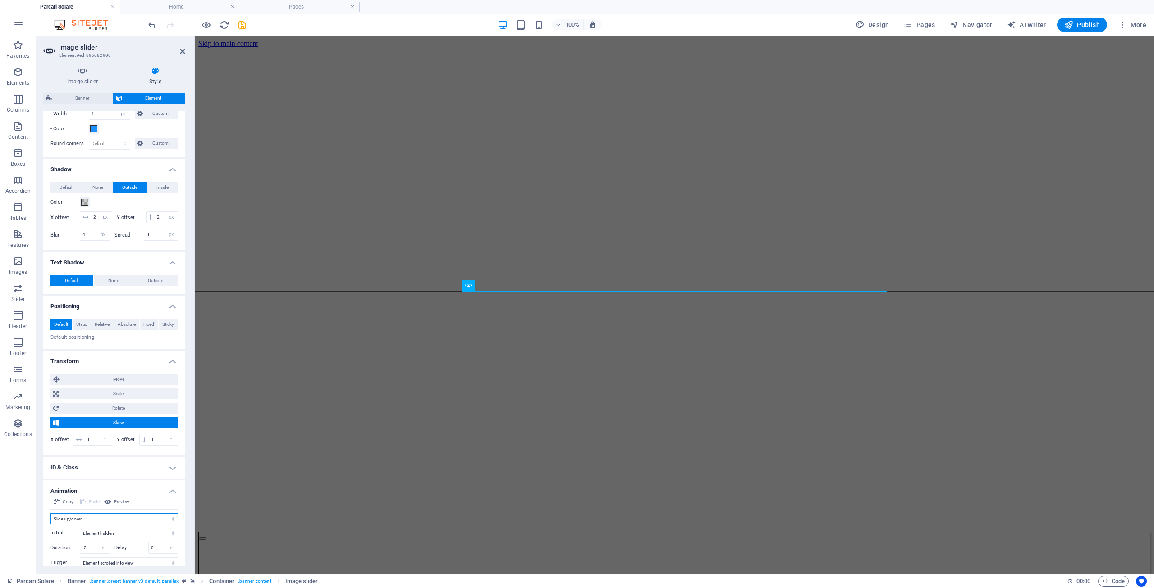
click at [153, 524] on select "Don't animate Show / Hide Slide up/down Zoom in/out Slide left to right Slide r…" at bounding box center [115, 519] width 128 height 11
click at [51, 524] on select "Don't animate Show / Hide Slide up/down Zoom in/out Slide left to right Slide r…" at bounding box center [115, 519] width 128 height 11
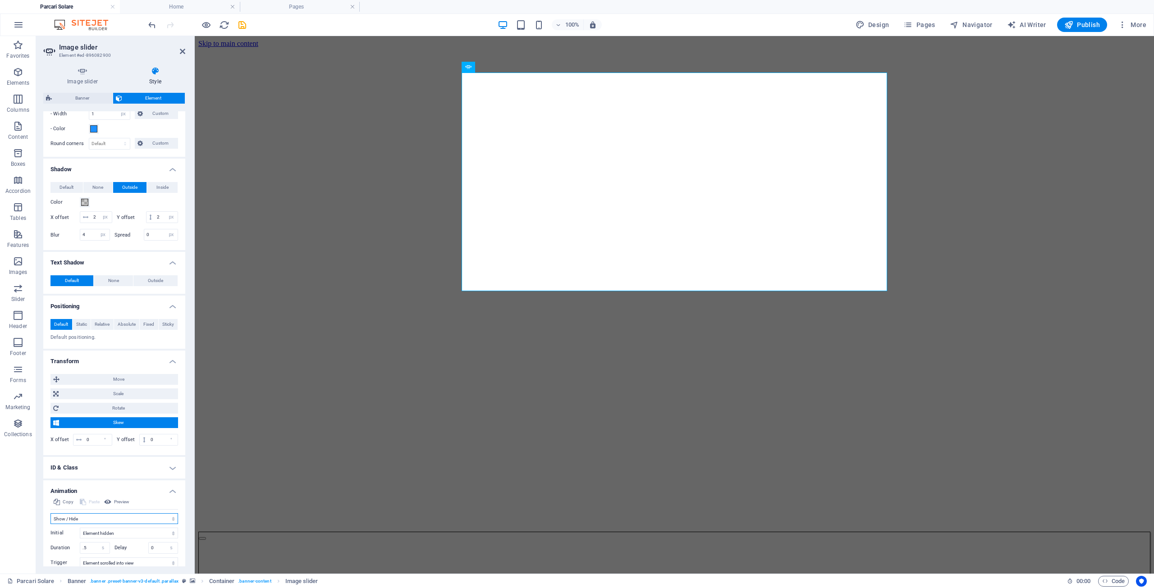
click at [158, 524] on select "Don't animate Show / Hide Slide up/down Zoom in/out Slide left to right Slide r…" at bounding box center [115, 519] width 128 height 11
click at [51, 524] on select "Don't animate Show / Hide Slide up/down Zoom in/out Slide left to right Slide r…" at bounding box center [115, 519] width 128 height 11
click at [131, 524] on select "Don't animate Show / Hide Slide up/down Zoom in/out Slide left to right Slide r…" at bounding box center [115, 519] width 128 height 11
click at [51, 524] on select "Don't animate Show / Hide Slide up/down Zoom in/out Slide left to right Slide r…" at bounding box center [115, 519] width 128 height 11
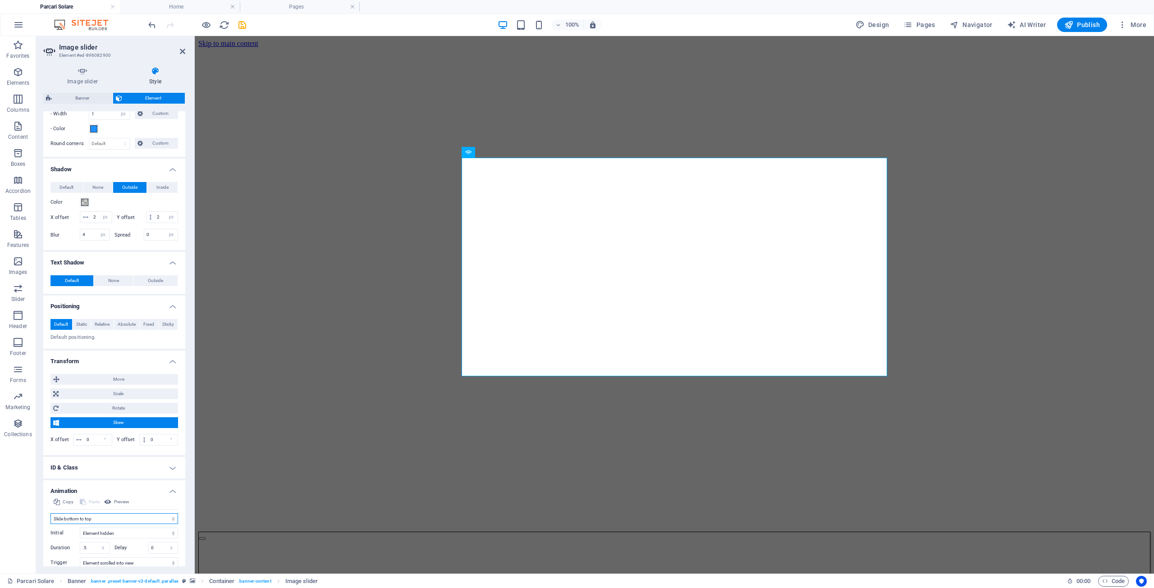
click at [146, 524] on select "Don't animate Show / Hide Slide up/down Zoom in/out Slide left to right Slide r…" at bounding box center [115, 519] width 128 height 11
select select "move-left-to-right"
click at [51, 524] on select "Don't animate Show / Hide Slide up/down Zoom in/out Slide left to right Slide r…" at bounding box center [115, 519] width 128 height 11
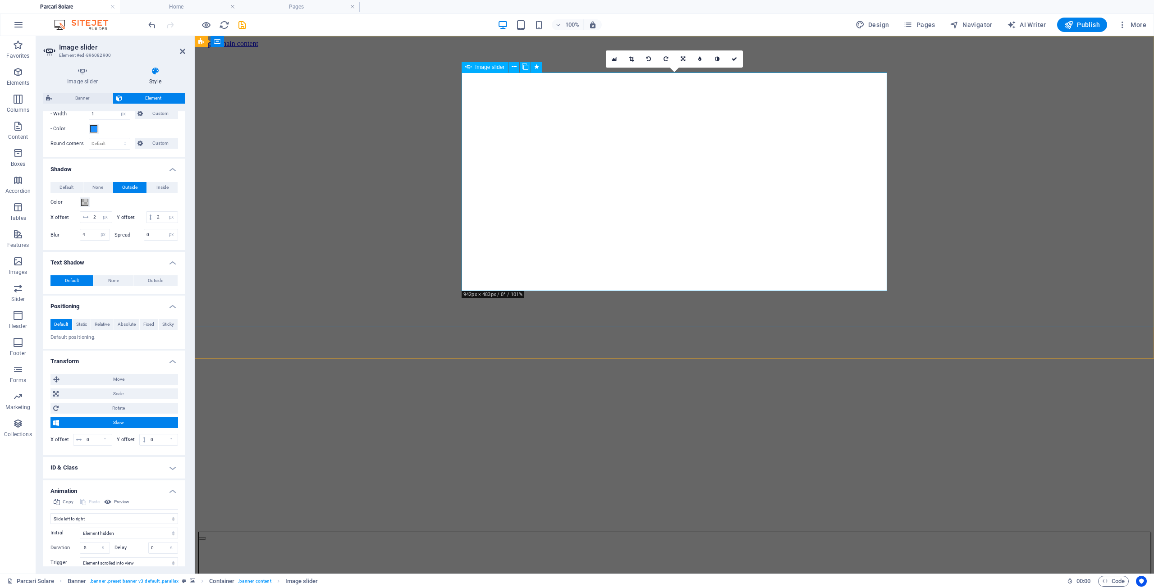
click at [499, 67] on span "Image slider" at bounding box center [489, 66] width 29 height 5
click at [629, 58] on icon at bounding box center [631, 58] width 5 height 5
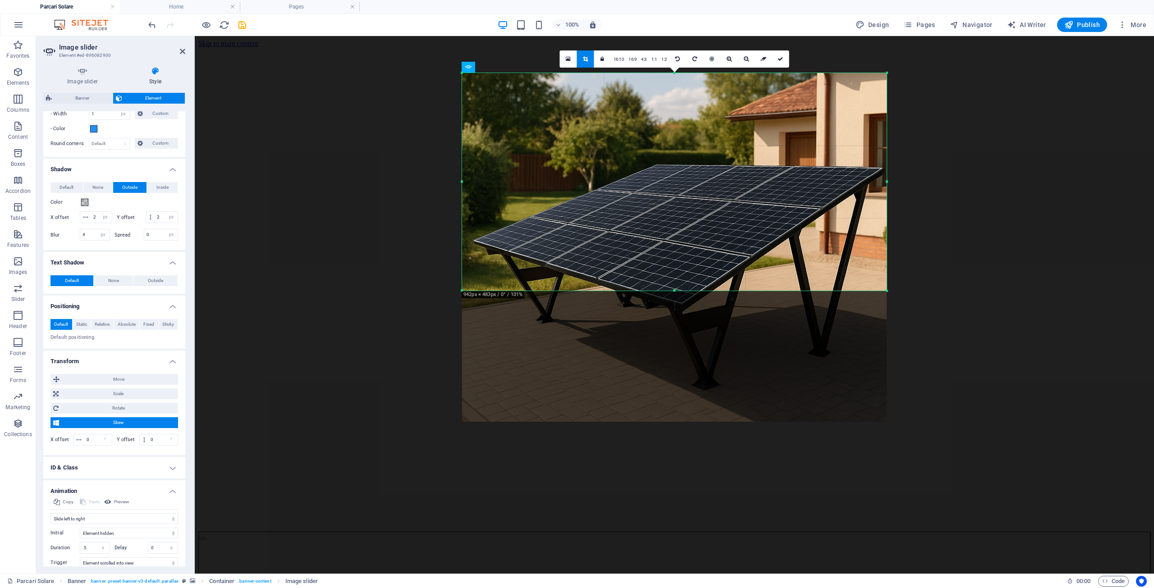
drag, startPoint x: 446, startPoint y: 185, endPoint x: 460, endPoint y: 184, distance: 14.0
click at [462, 184] on div "180 170 160 150 140 130 120 110 100 90 80 70 60 50 40 30 20 10 0 -10 -20 -30 -4…" at bounding box center [674, 182] width 425 height 218
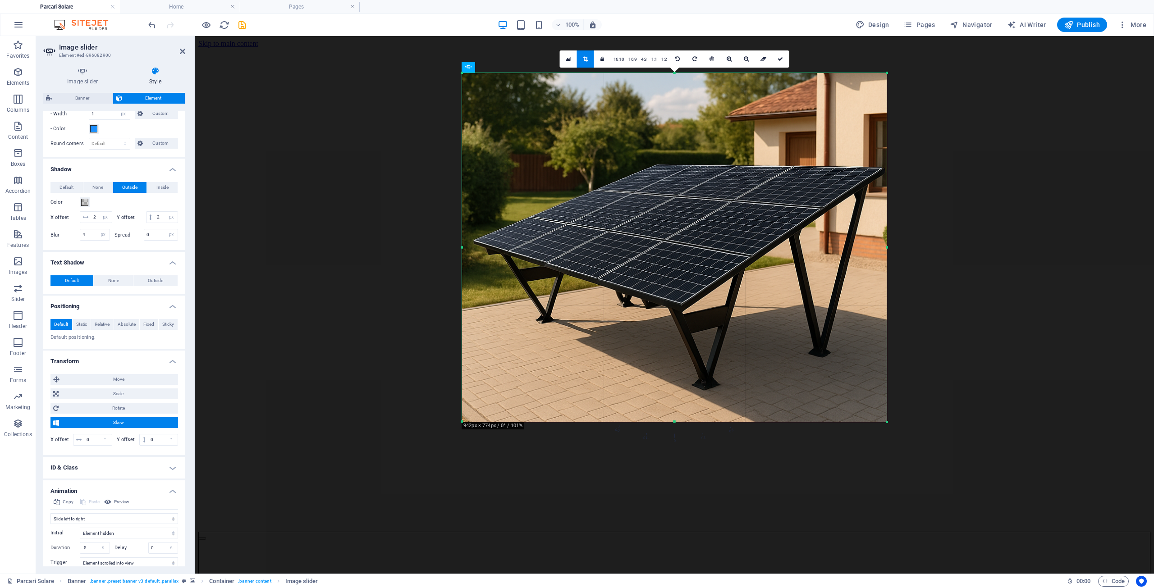
drag, startPoint x: 675, startPoint y: 291, endPoint x: 677, endPoint y: 423, distance: 132.1
click at [677, 423] on div at bounding box center [674, 422] width 425 height 3
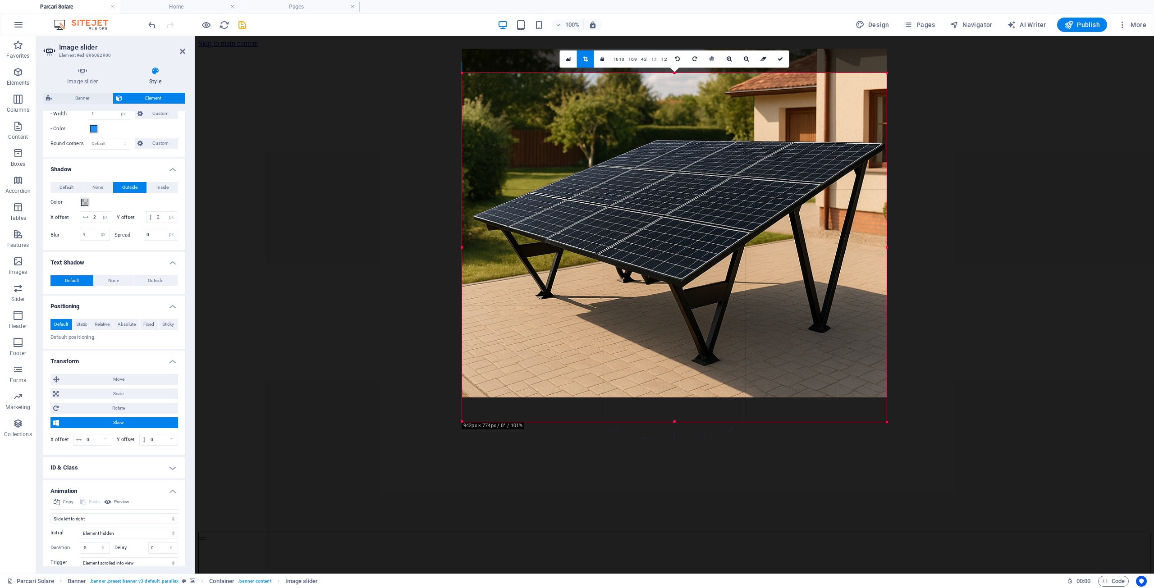
drag, startPoint x: 693, startPoint y: 150, endPoint x: 694, endPoint y: 126, distance: 24.4
click at [694, 126] on div at bounding box center [674, 223] width 425 height 349
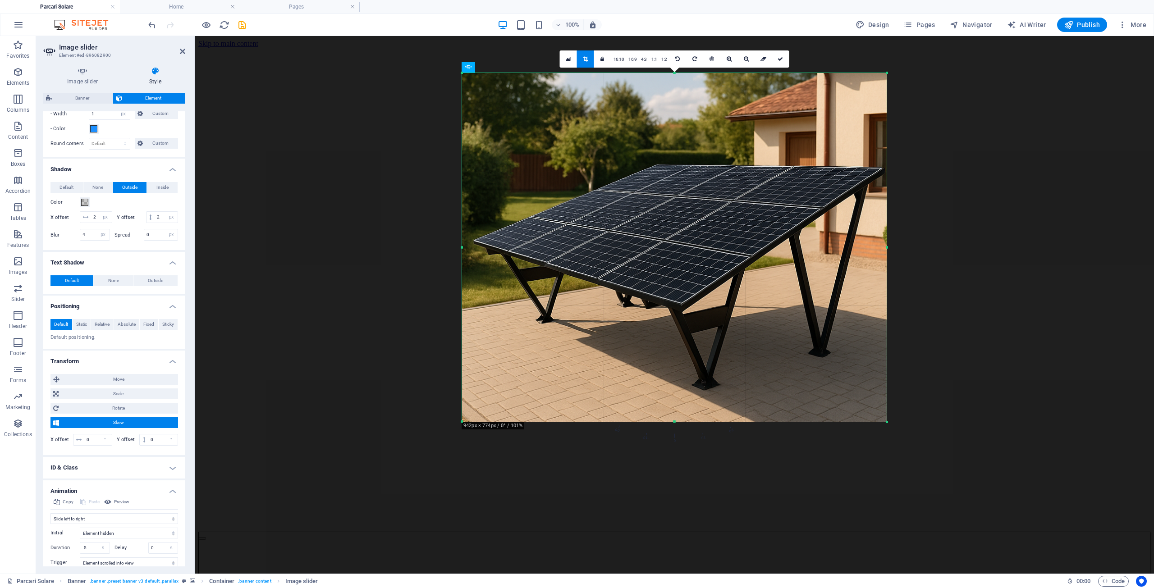
click at [674, 71] on div at bounding box center [674, 72] width 425 height 3
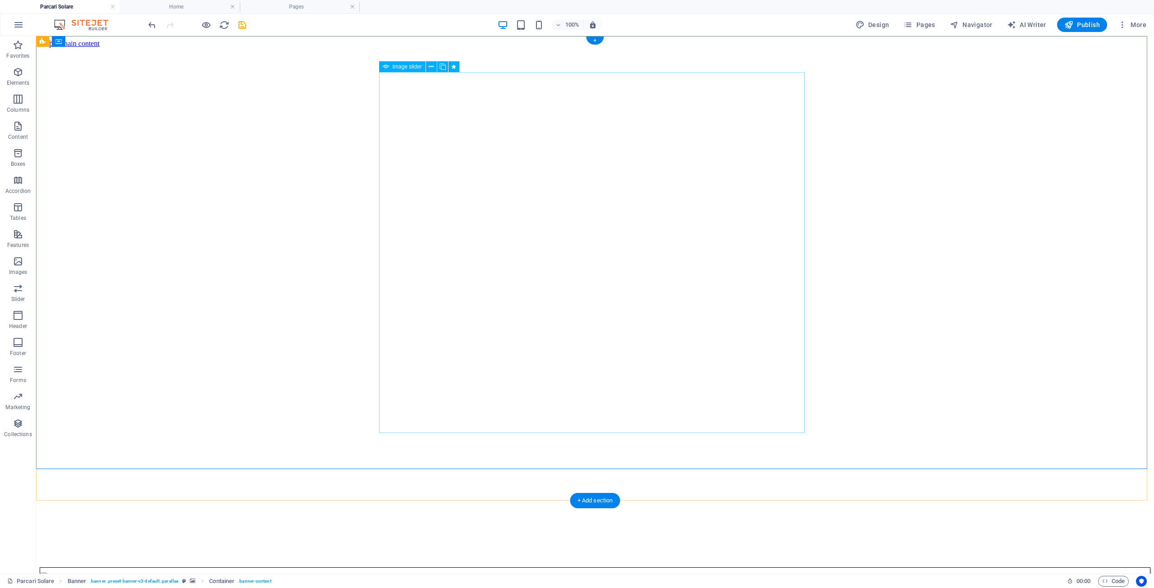
click at [925, 24] on span "Pages" at bounding box center [920, 24] width 32 height 9
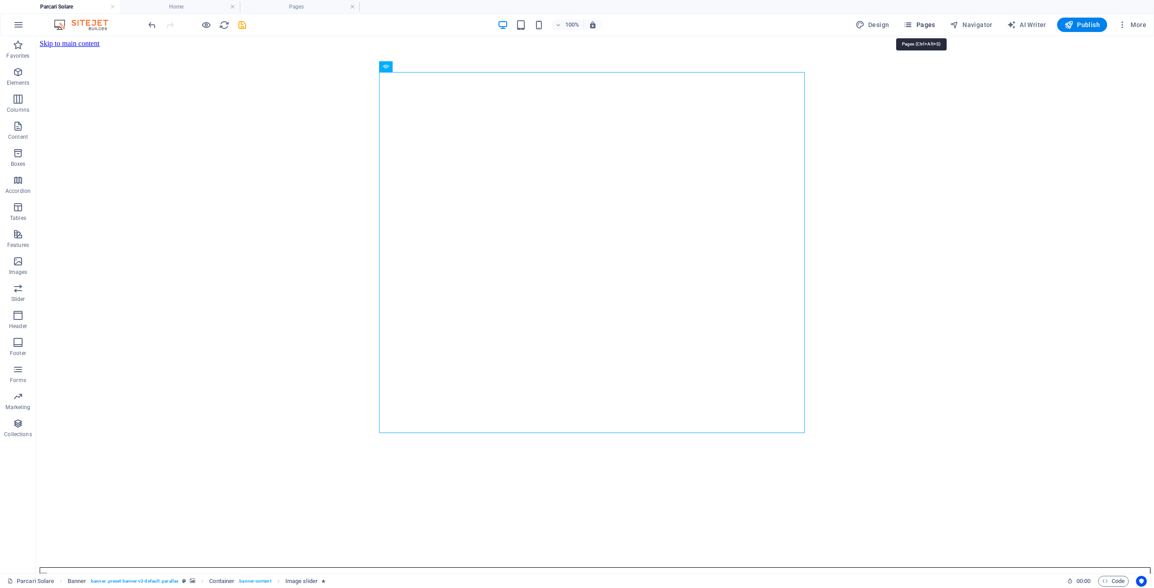
scroll to position [38, 0]
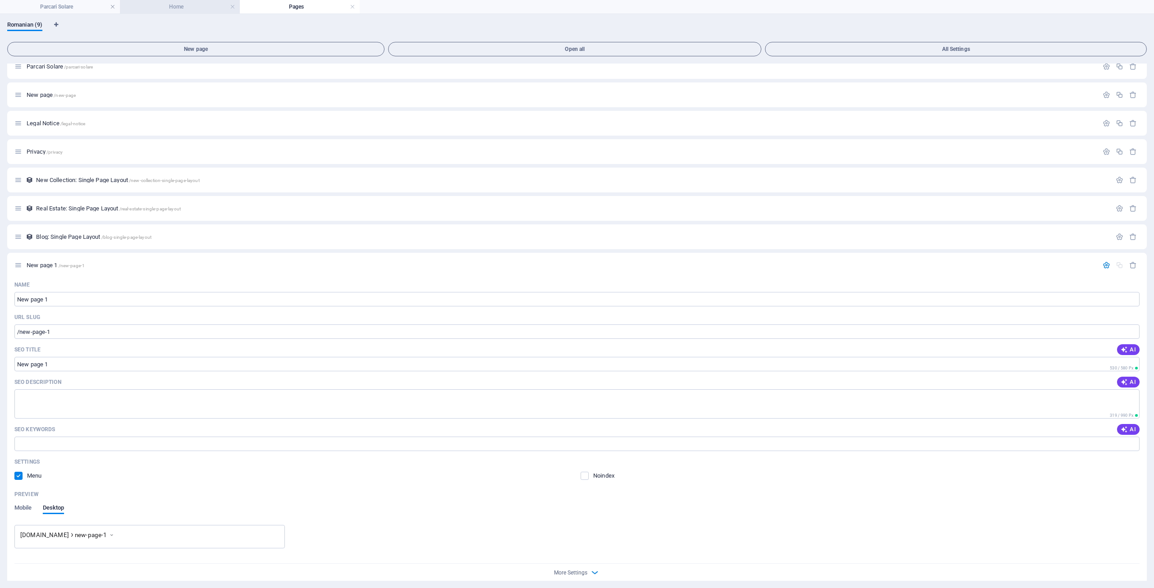
click at [175, 9] on h4 "Home" at bounding box center [180, 7] width 120 height 10
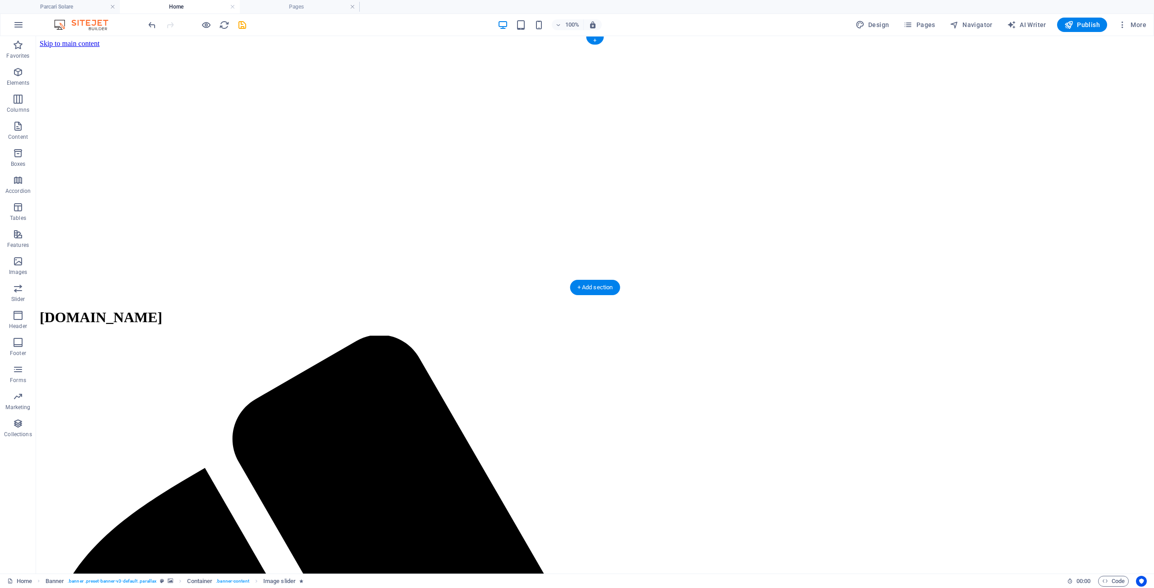
click at [782, 48] on figure at bounding box center [595, 48] width 1111 height 0
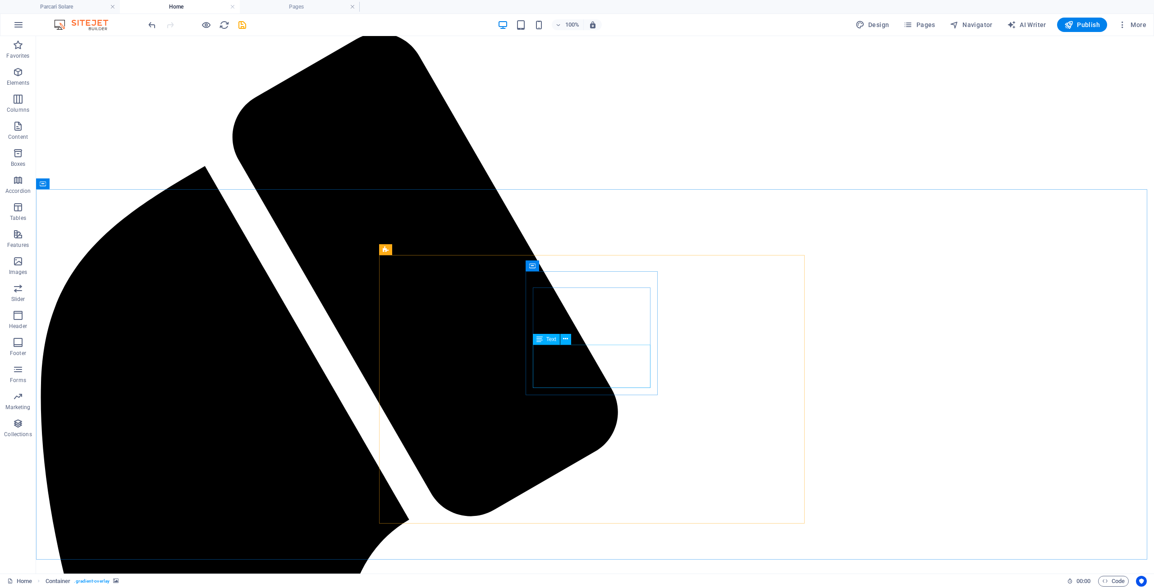
scroll to position [316, 0]
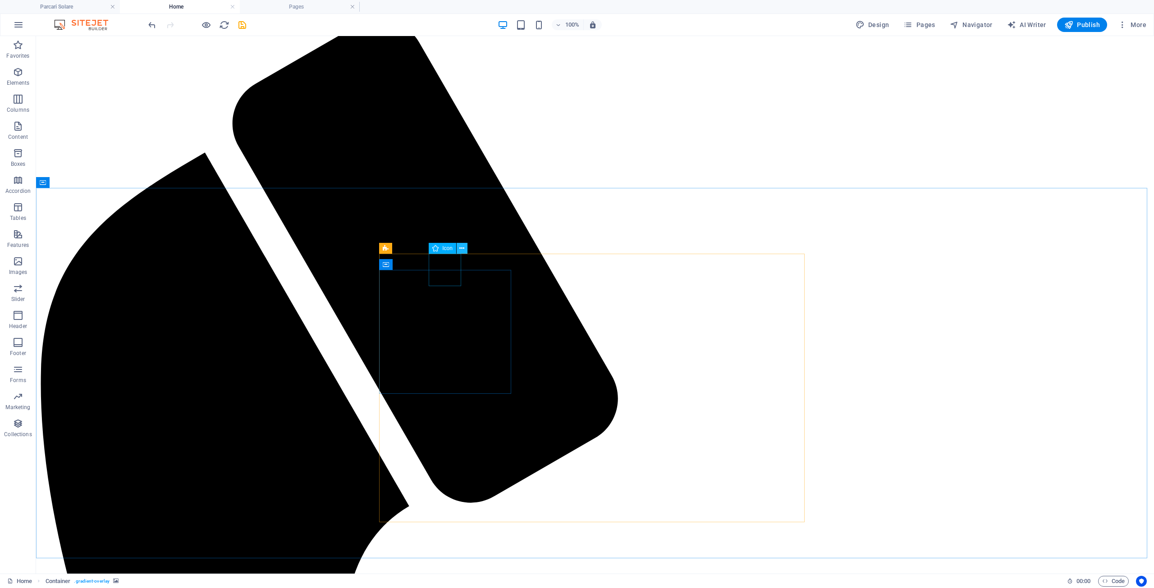
click at [462, 248] on icon at bounding box center [461, 248] width 5 height 9
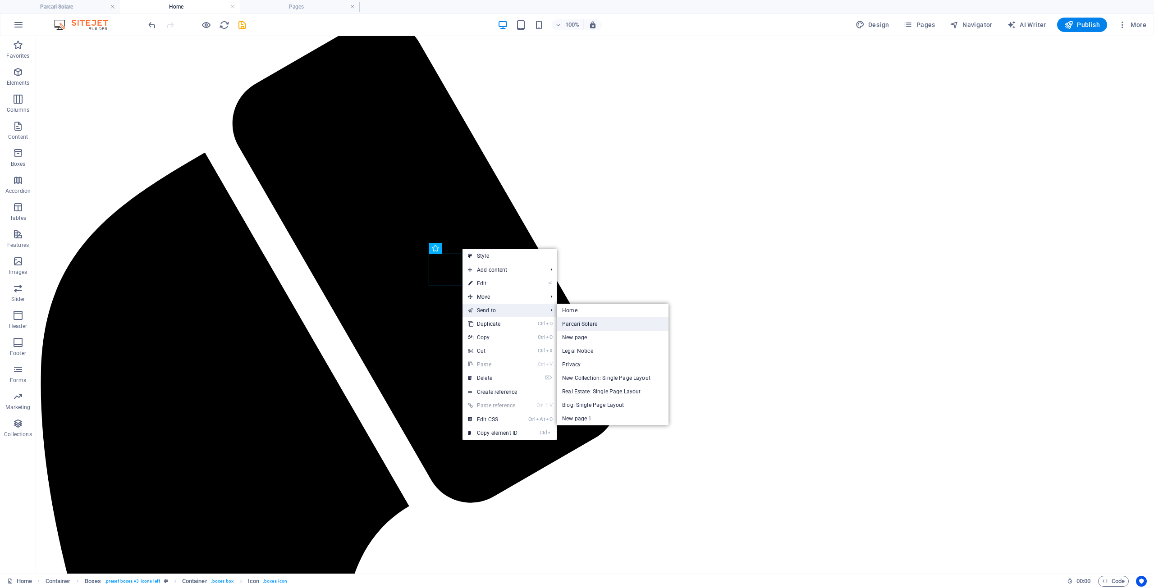
click at [576, 321] on link "Parcari Solare" at bounding box center [613, 324] width 112 height 14
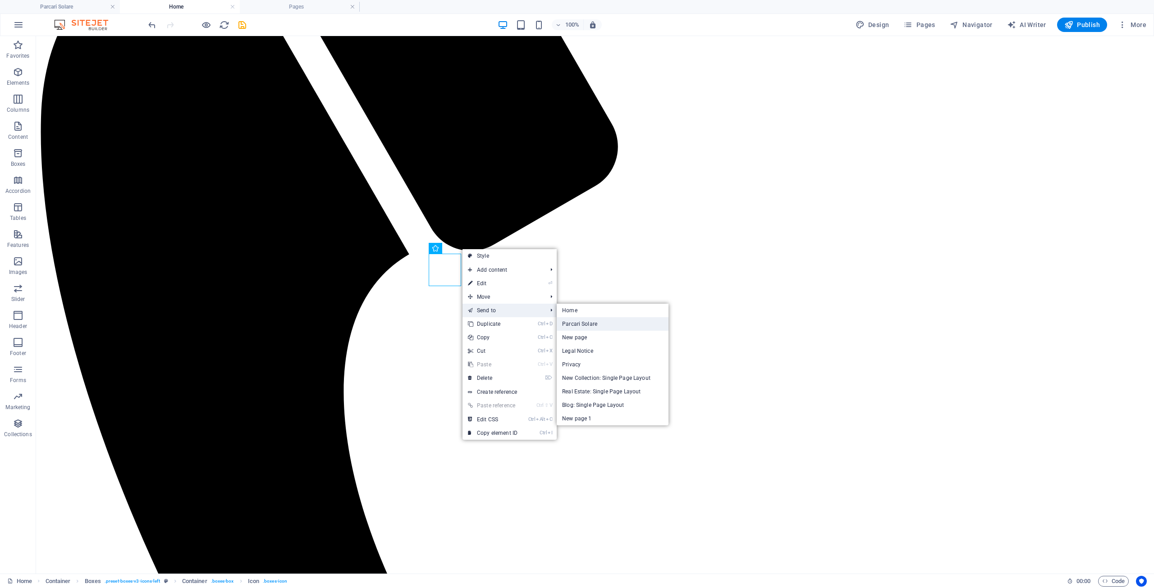
select select "xMidYMid"
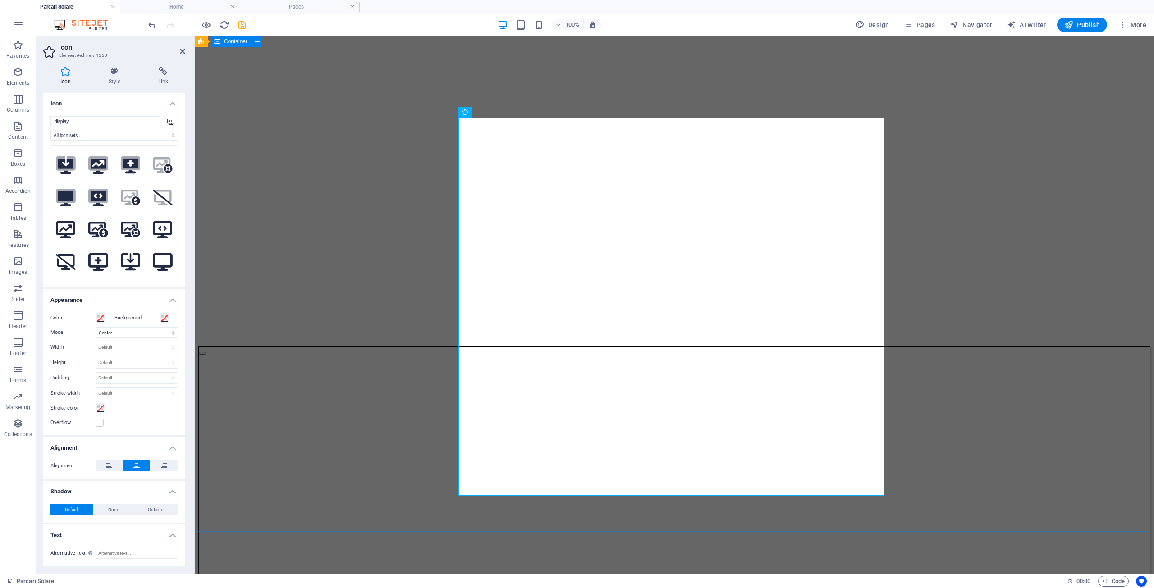
scroll to position [271, 0]
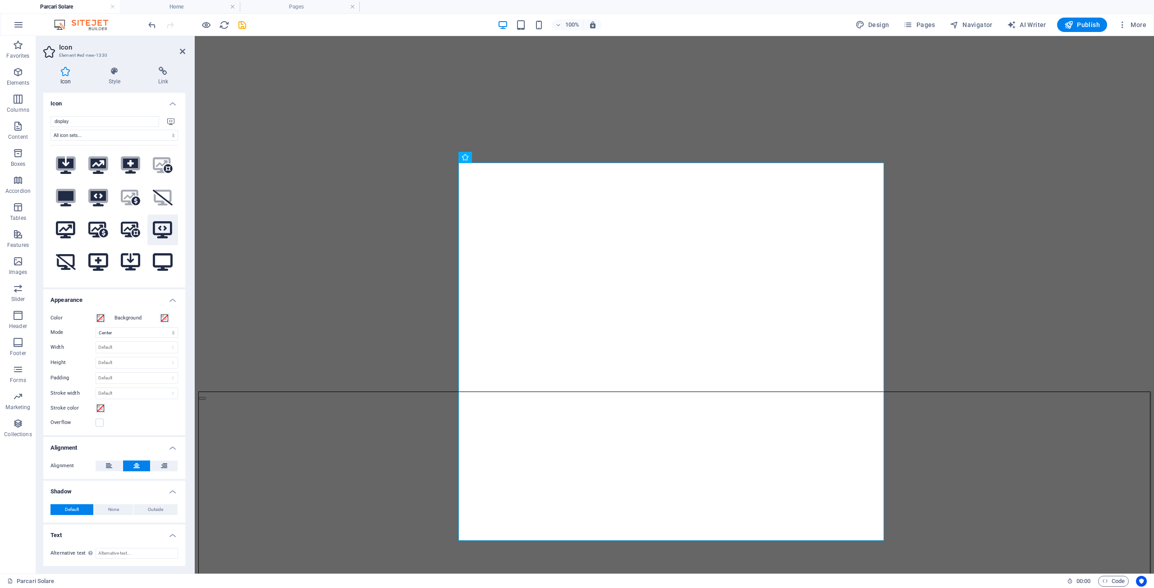
click at [161, 227] on icon at bounding box center [163, 230] width 20 height 18
click at [158, 262] on icon at bounding box center [163, 262] width 20 height 18
click at [73, 508] on span "Default" at bounding box center [72, 510] width 14 height 11
click at [163, 77] on h4 "Link" at bounding box center [163, 76] width 44 height 19
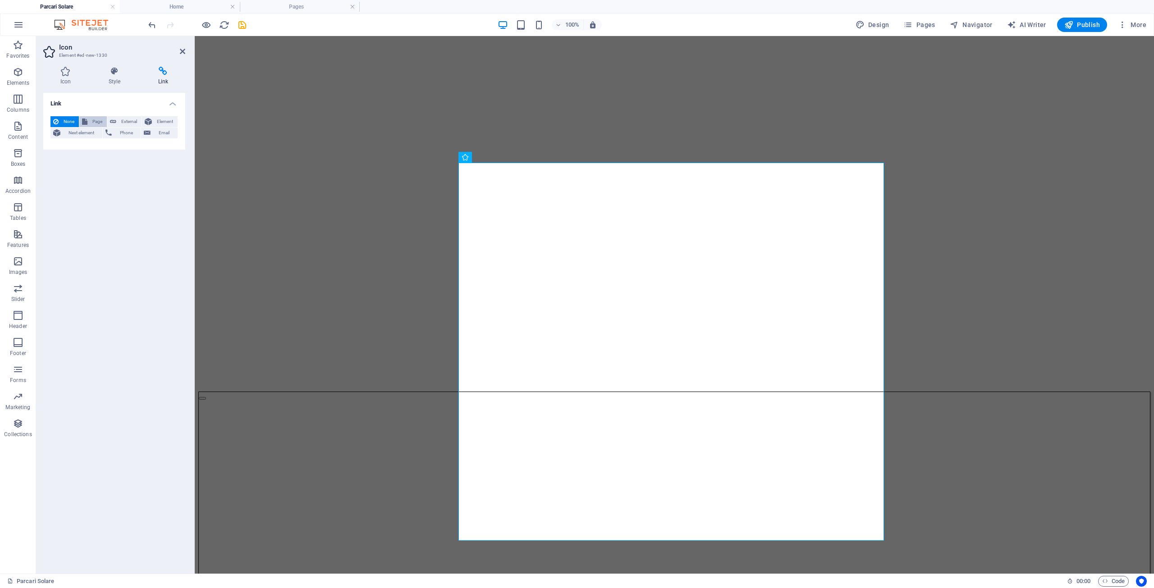
click at [94, 119] on span "Page" at bounding box center [97, 121] width 14 height 11
click at [171, 146] on select "Home Parcari Solare New page Legal Notice Privacy New page 1" at bounding box center [137, 147] width 83 height 11
select select "1"
click at [96, 142] on select "Home Parcari Solare New page Legal Notice Privacy New page 1" at bounding box center [137, 147] width 83 height 11
click at [164, 161] on select "New tab Same tab Overlay" at bounding box center [137, 162] width 83 height 11
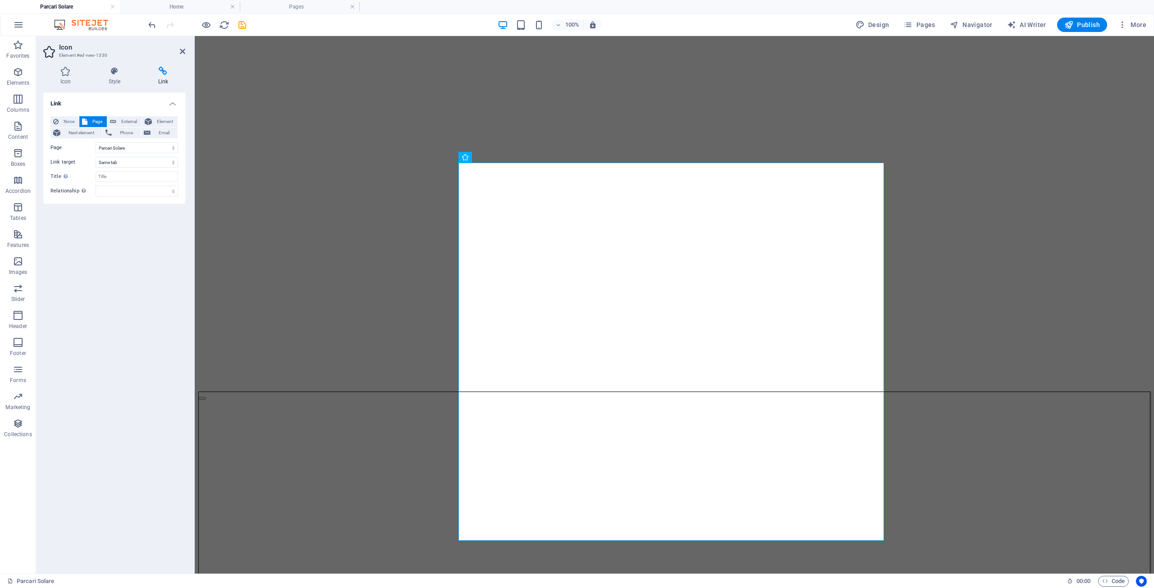
click at [185, 166] on div "Icon Style Link Icon display All icon sets... IcoFont Ionicons FontAwesome Bran…" at bounding box center [114, 317] width 156 height 515
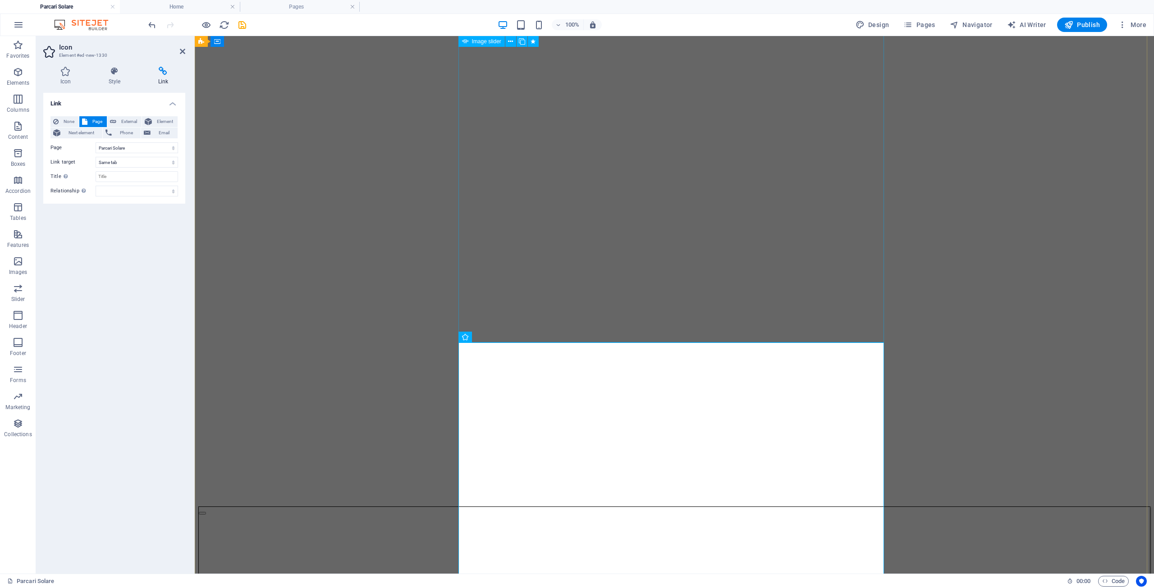
scroll to position [180, 0]
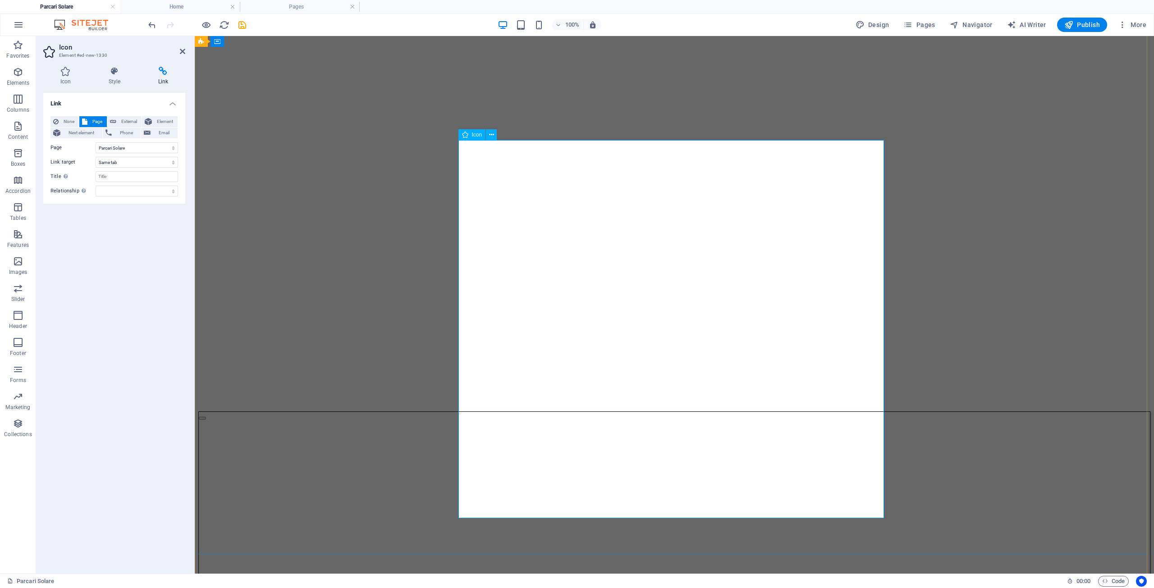
scroll to position [361, 0]
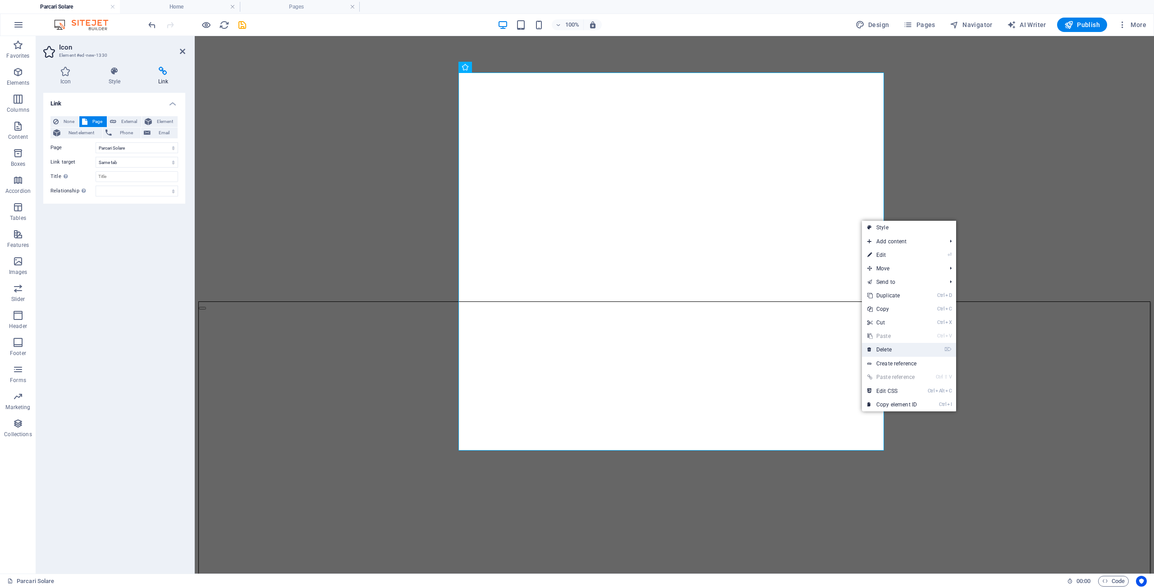
drag, startPoint x: 886, startPoint y: 348, endPoint x: 850, endPoint y: 311, distance: 51.3
click at [886, 348] on link "⌦ Delete" at bounding box center [892, 350] width 60 height 14
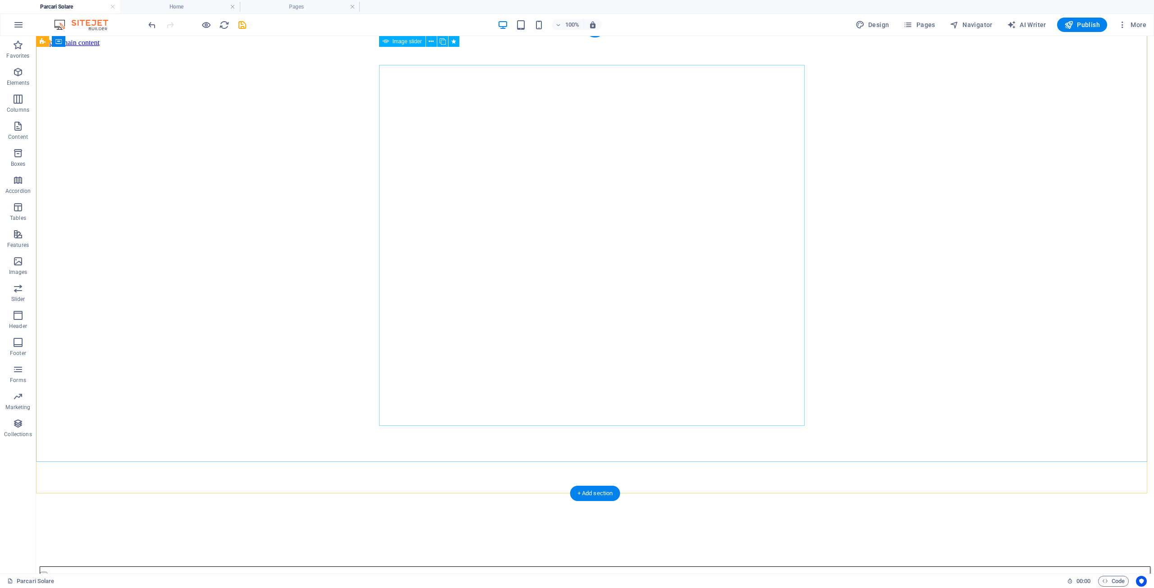
scroll to position [0, 0]
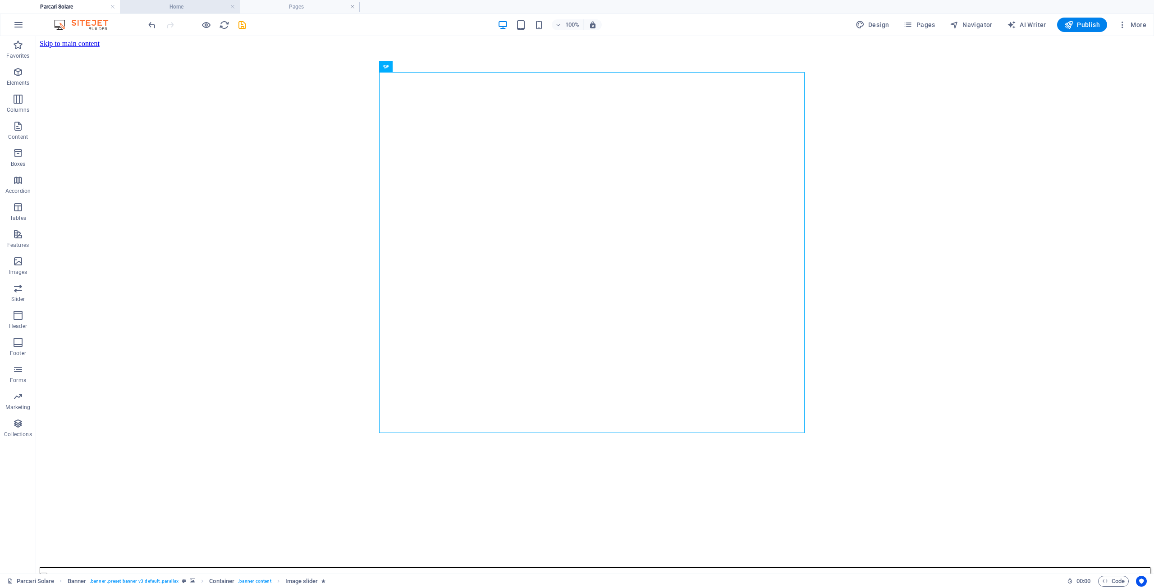
click at [177, 5] on h4 "Home" at bounding box center [180, 7] width 120 height 10
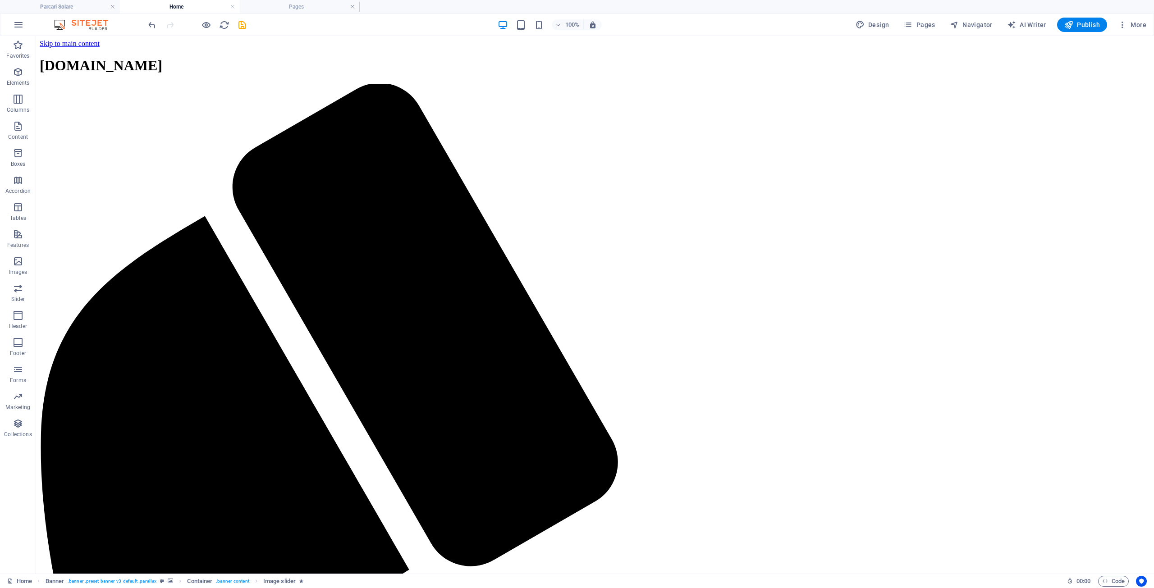
scroll to position [316, 0]
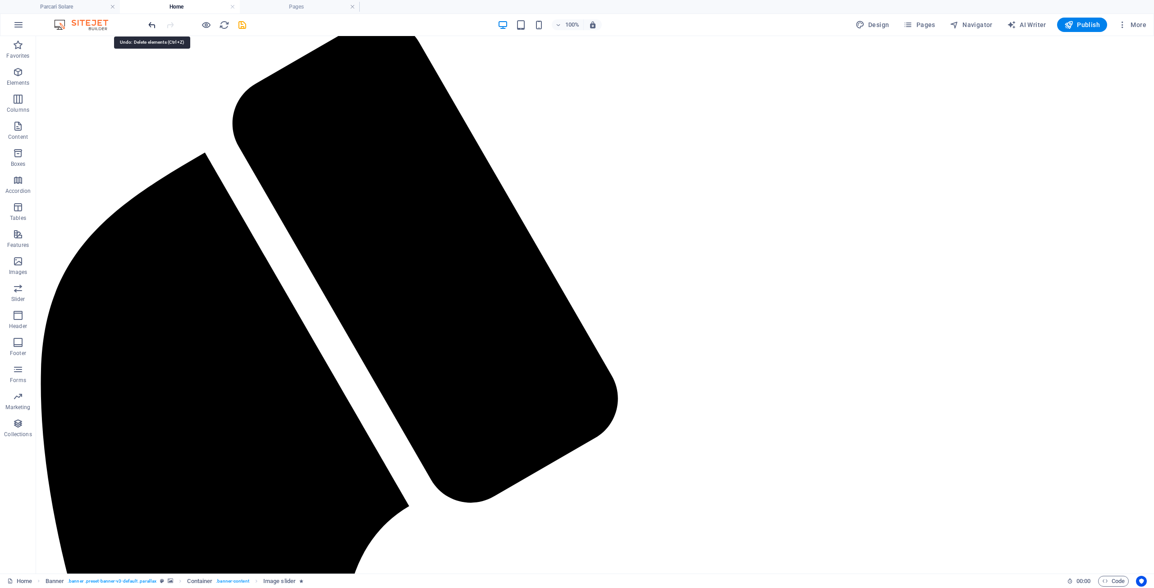
click at [154, 25] on icon "undo" at bounding box center [152, 25] width 10 height 10
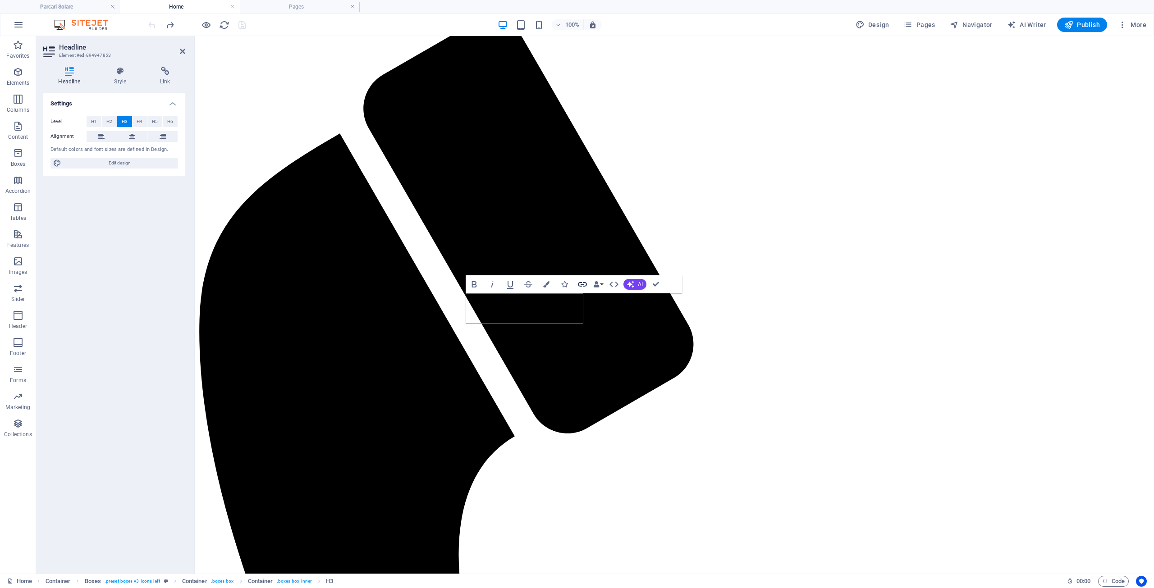
drag, startPoint x: 331, startPoint y: 274, endPoint x: 582, endPoint y: 285, distance: 251.4
click at [582, 285] on icon "button" at bounding box center [582, 284] width 9 height 5
click at [98, 120] on span "Page" at bounding box center [97, 121] width 14 height 11
click at [172, 147] on select "Home Parcari Solare New page Legal Notice Privacy New page 1" at bounding box center [137, 147] width 83 height 11
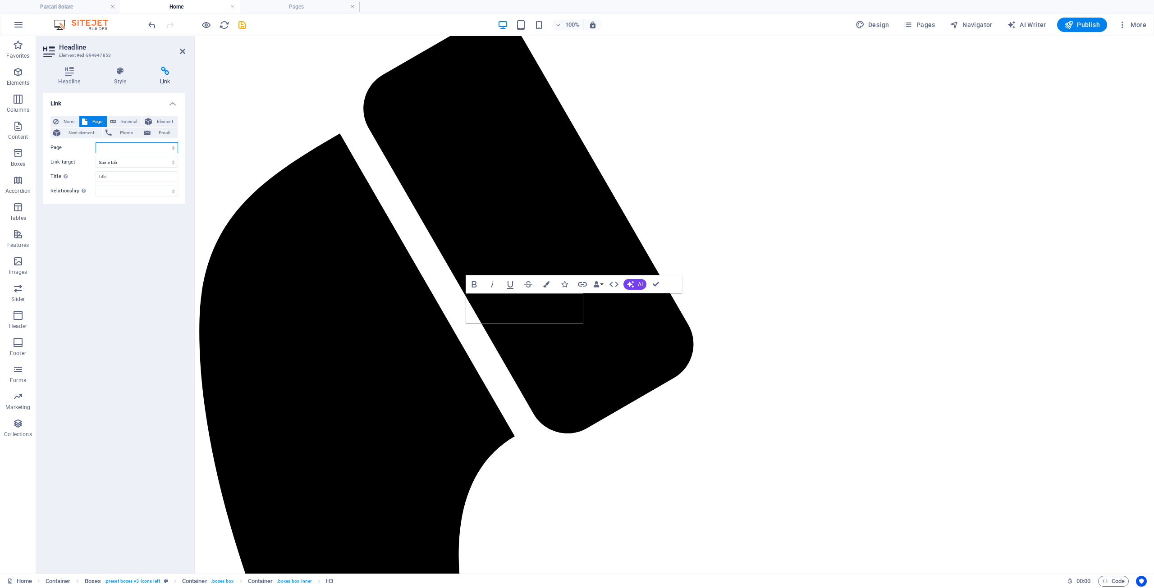
select select "1"
click at [96, 142] on select "Home Parcari Solare New page Legal Notice Privacy New page 1" at bounding box center [137, 147] width 83 height 11
click at [175, 234] on div "Link None Page External Element Next element Phone Email Page Home Parcari Sola…" at bounding box center [114, 330] width 142 height 474
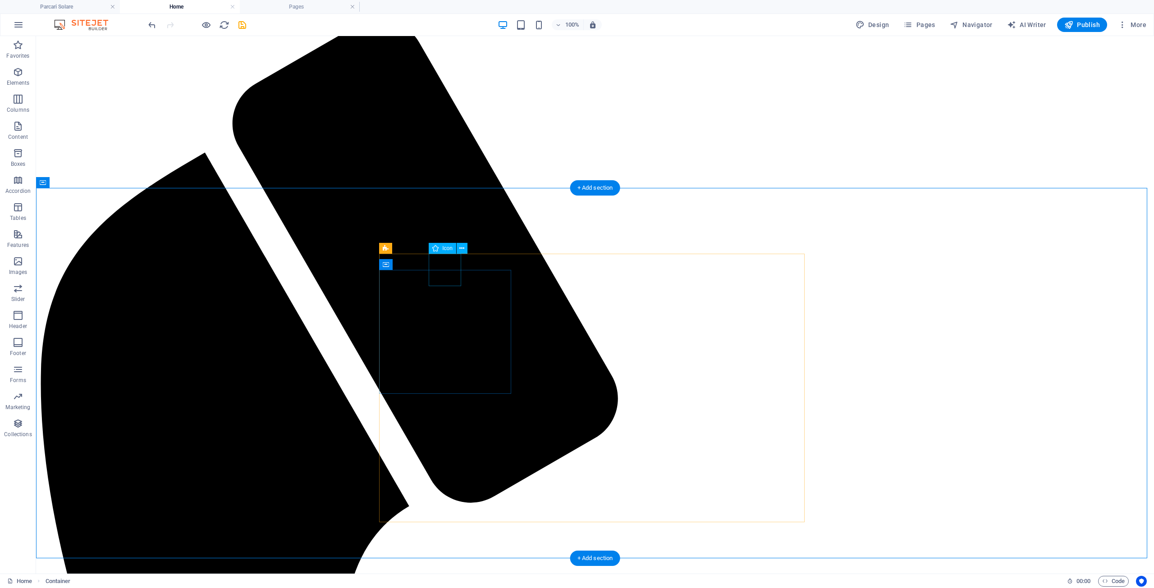
click at [464, 249] on icon at bounding box center [461, 248] width 5 height 9
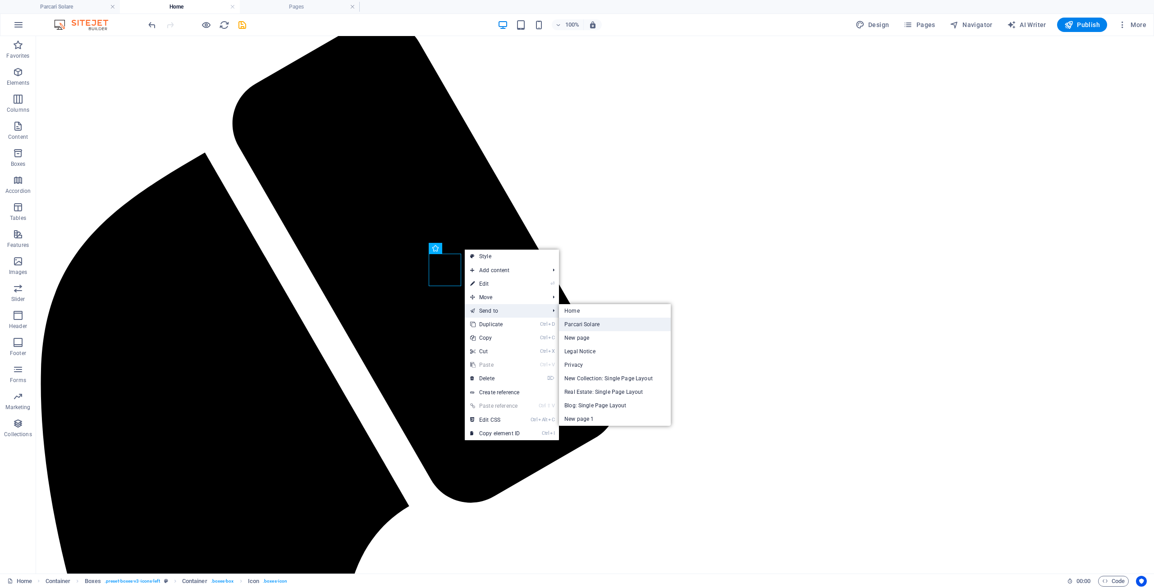
click at [589, 322] on link "Parcari Solare" at bounding box center [615, 325] width 112 height 14
select select "xMidYMid"
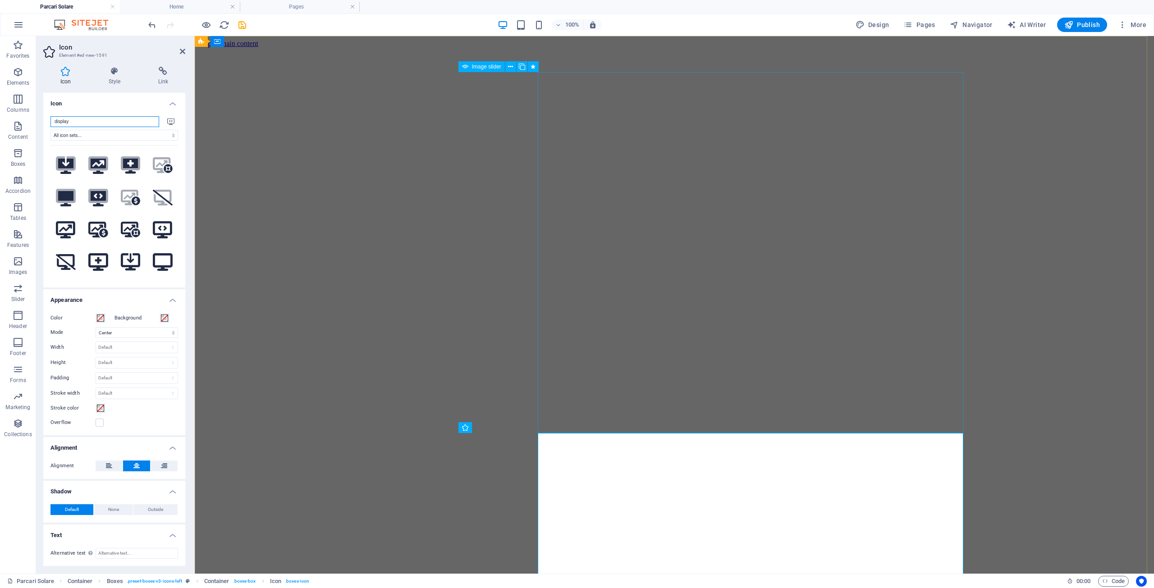
scroll to position [0, 0]
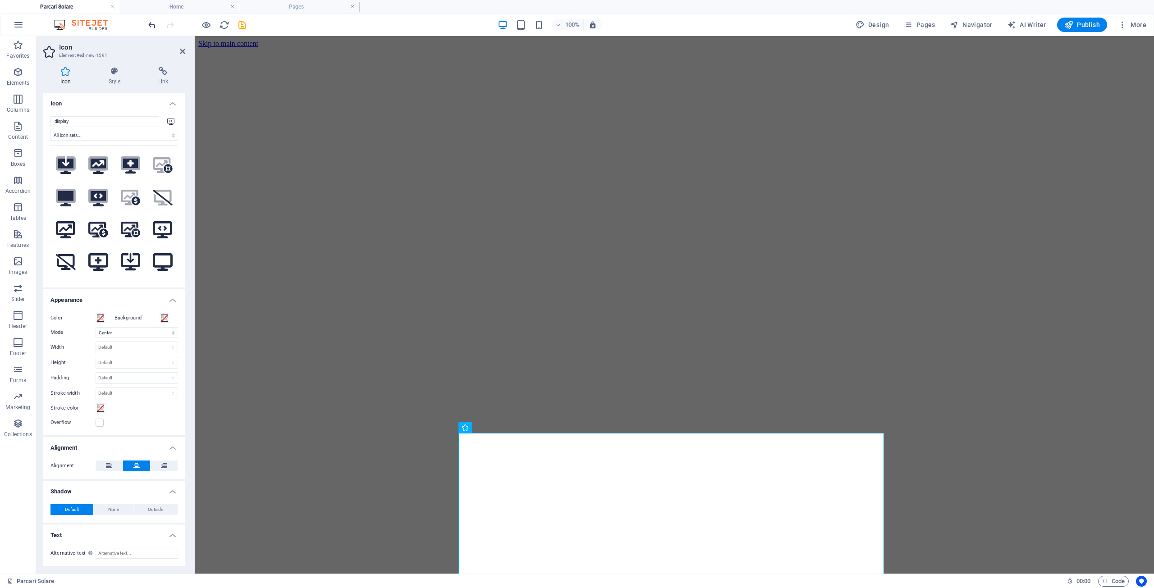
click at [153, 29] on icon "undo" at bounding box center [152, 25] width 10 height 10
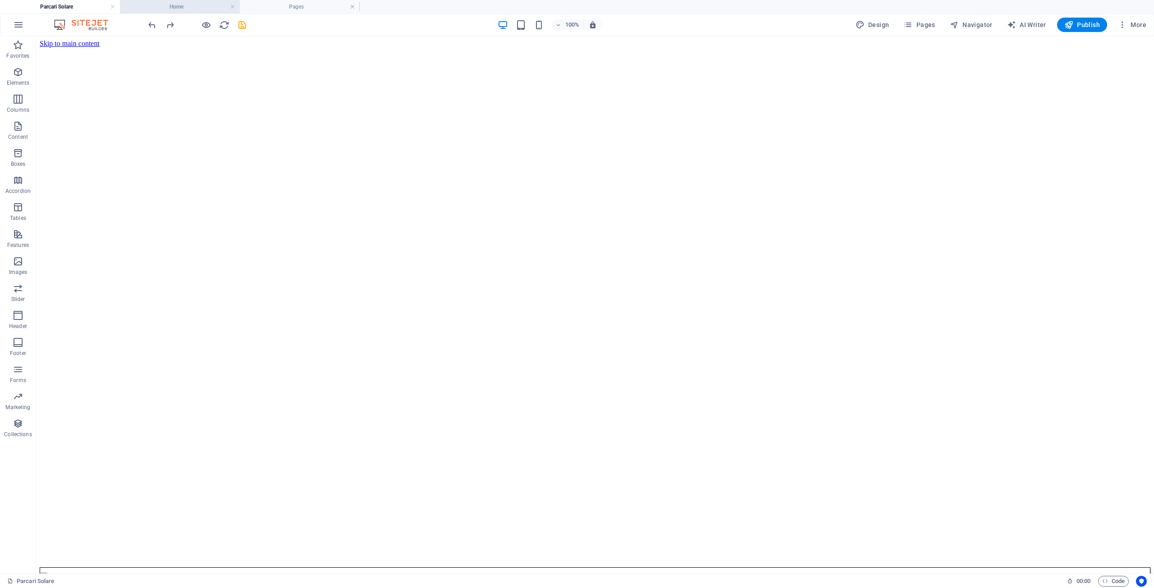
click at [175, 6] on h4 "Home" at bounding box center [180, 7] width 120 height 10
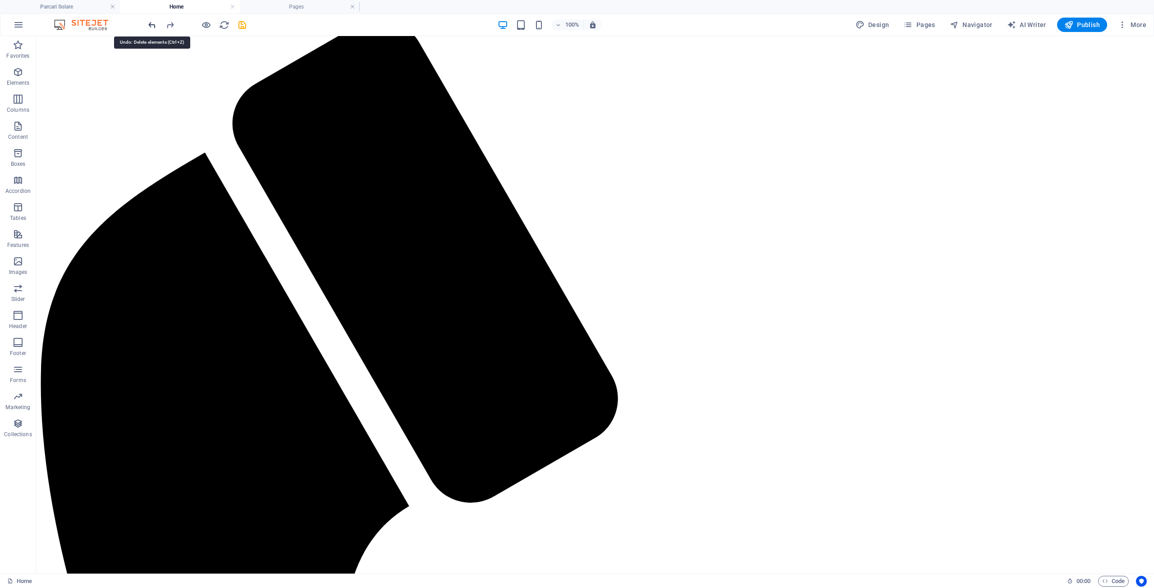
click at [151, 23] on icon "undo" at bounding box center [152, 25] width 10 height 10
click at [243, 24] on icon "save" at bounding box center [242, 25] width 10 height 10
click at [208, 26] on icon "button" at bounding box center [206, 25] width 10 height 10
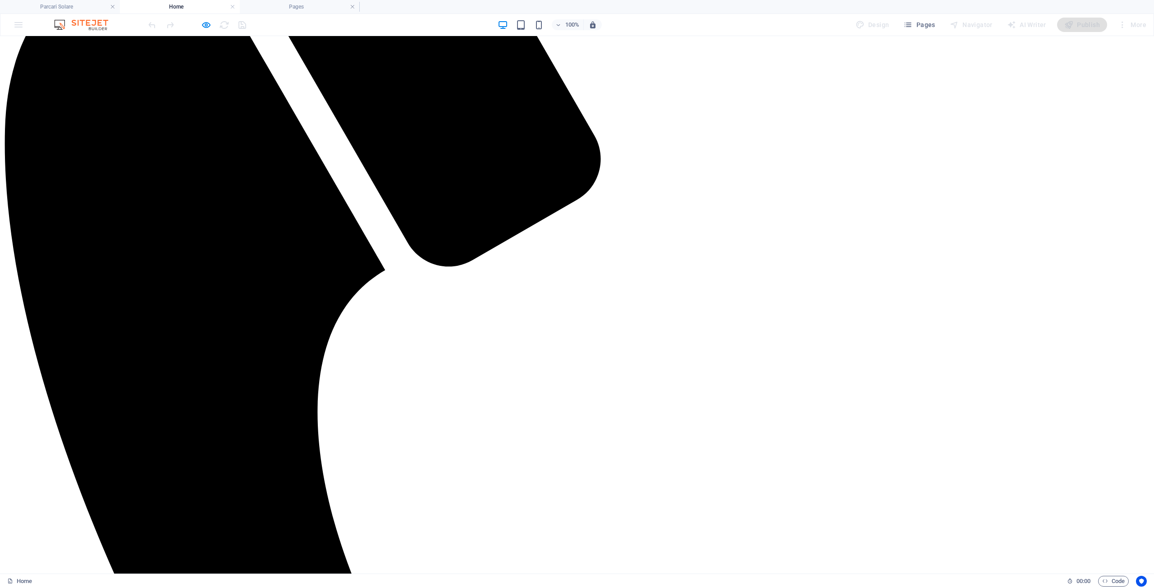
scroll to position [0, 0]
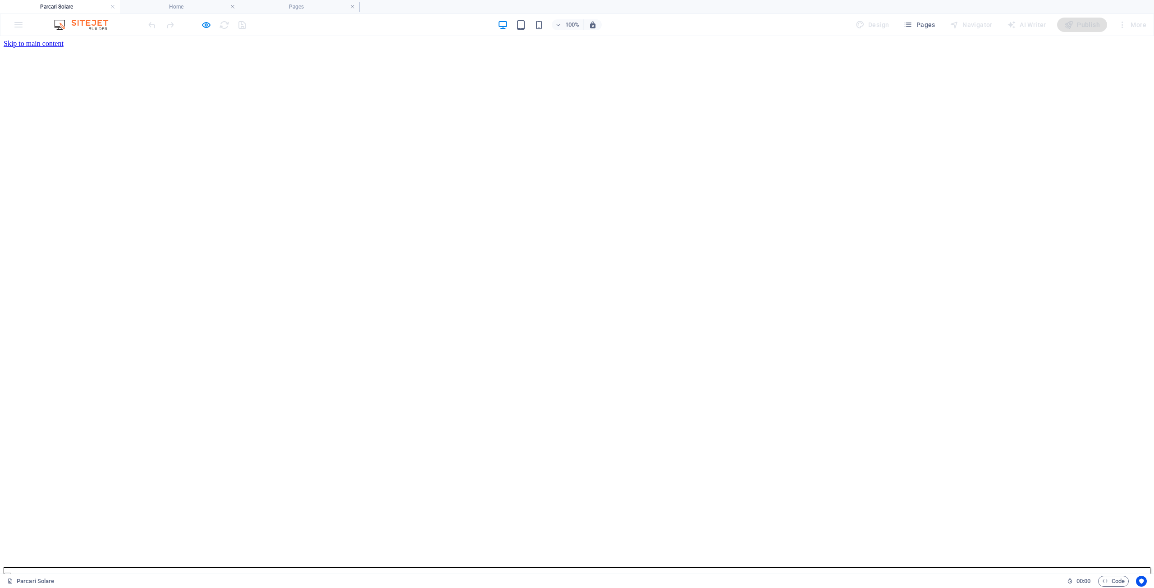
click at [186, 8] on h4 "Home" at bounding box center [180, 7] width 120 height 10
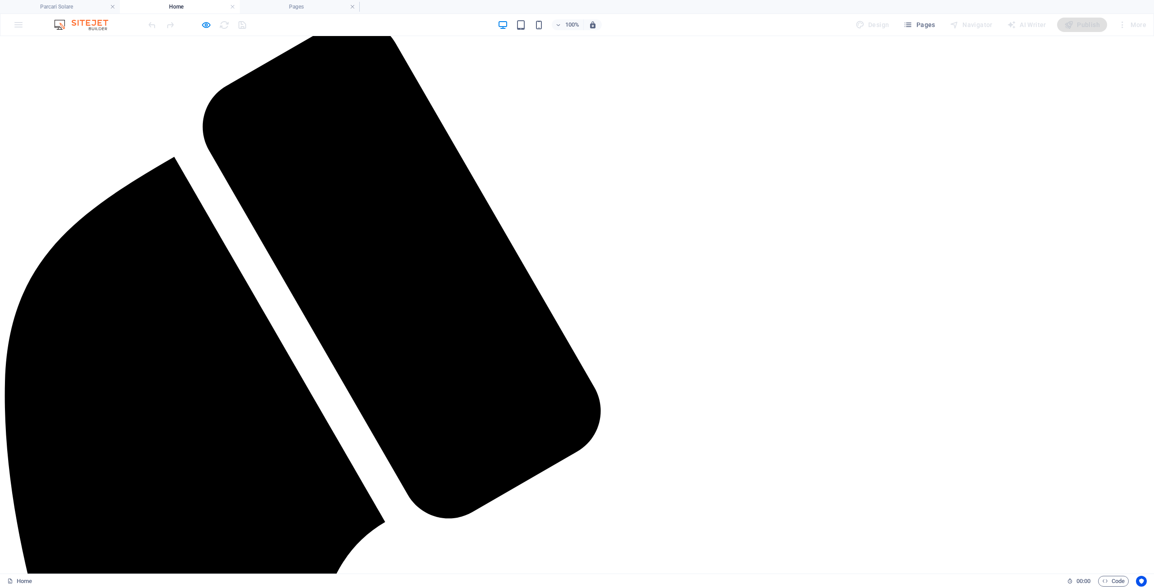
click at [92, 24] on img at bounding box center [86, 24] width 68 height 11
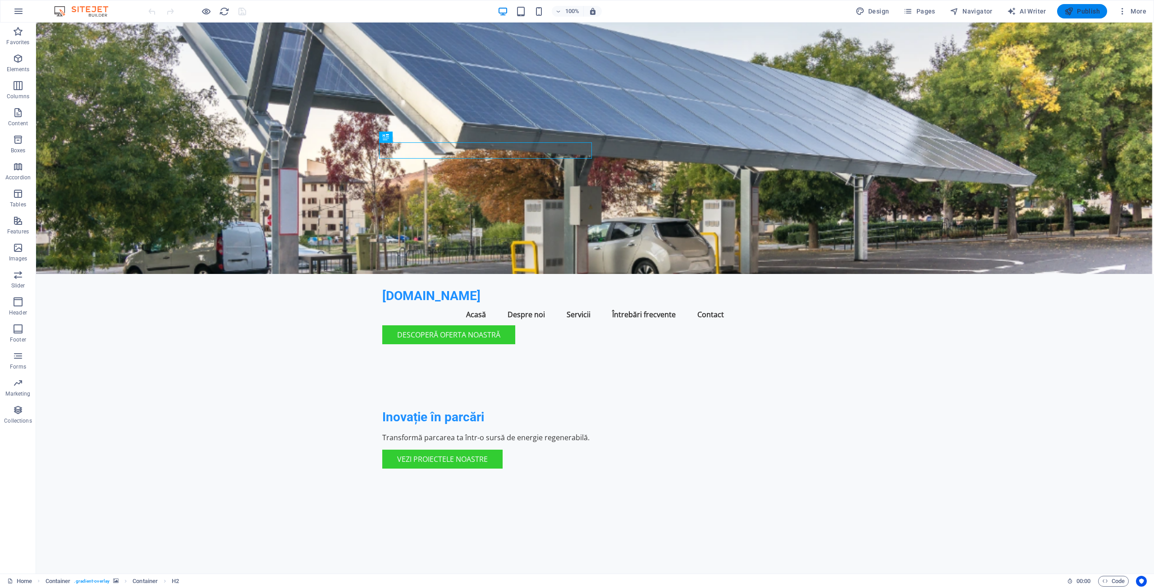
click at [1080, 12] on span "Publish" at bounding box center [1083, 11] width 36 height 9
